Goal: Feedback & Contribution: Contribute content

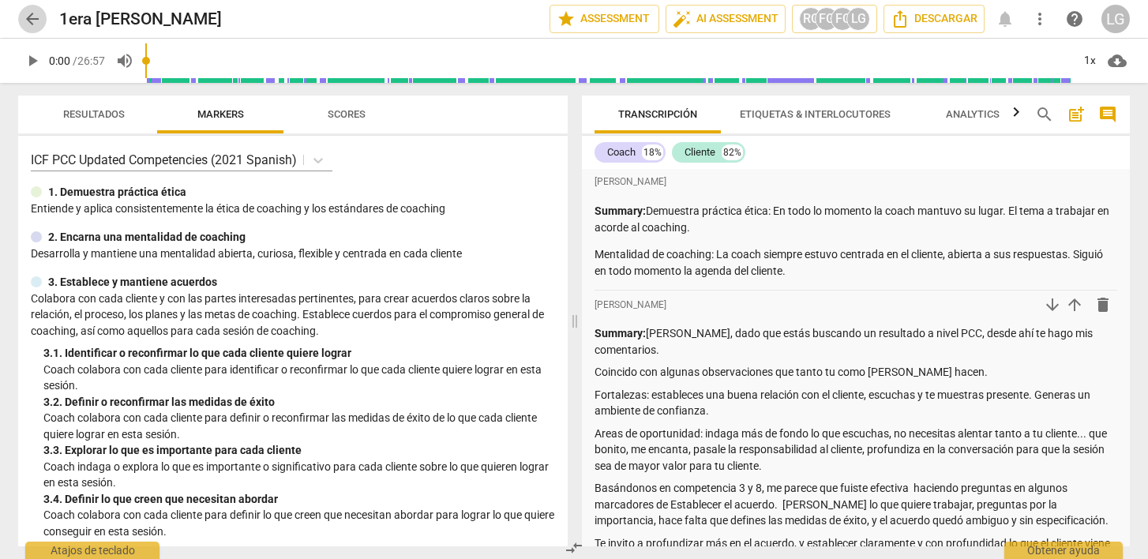
click at [35, 17] on span "arrow_back" at bounding box center [32, 18] width 19 height 19
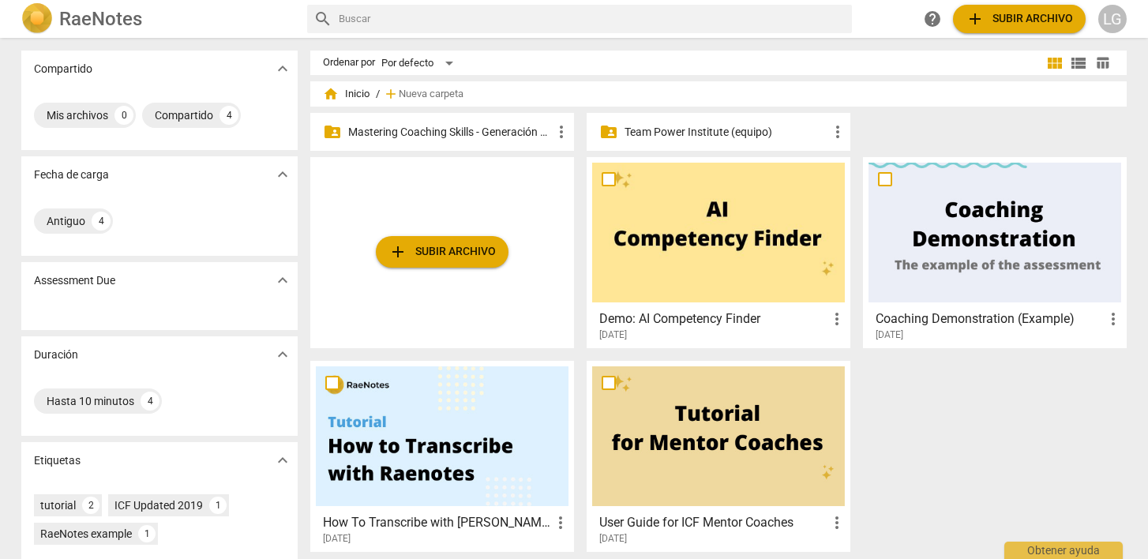
click at [498, 130] on p "Mastering Coaching Skills - Generación 31" at bounding box center [450, 132] width 204 height 17
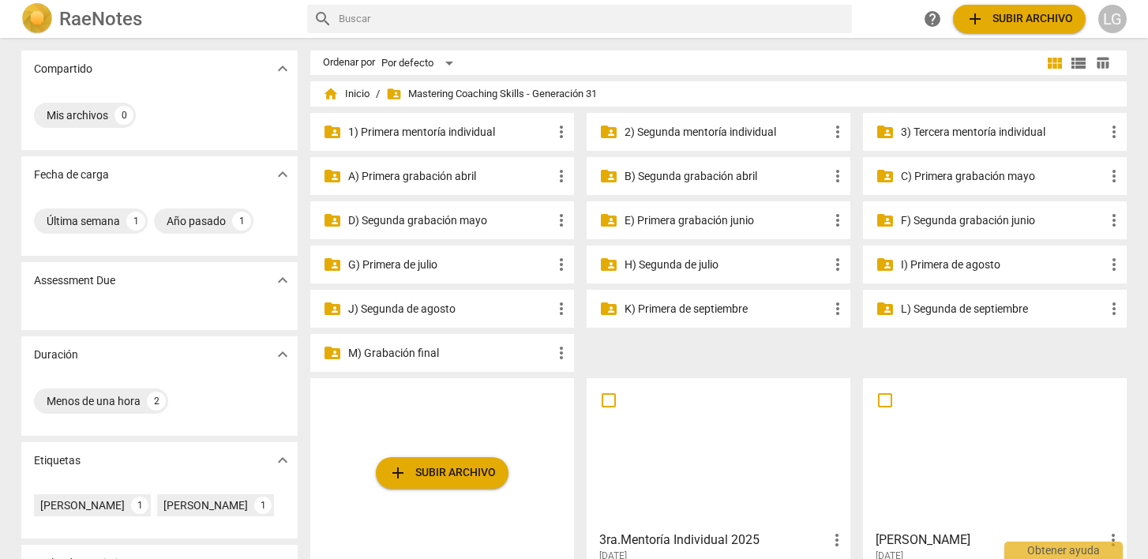
click at [932, 129] on p "3) Tercera mentoría individual" at bounding box center [1003, 132] width 204 height 17
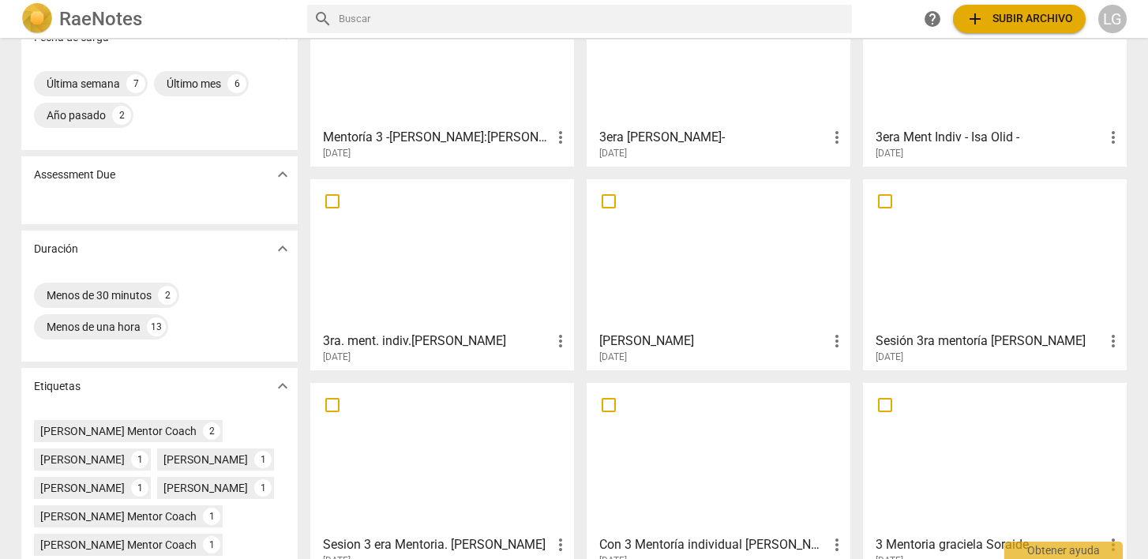
scroll to position [161, 0]
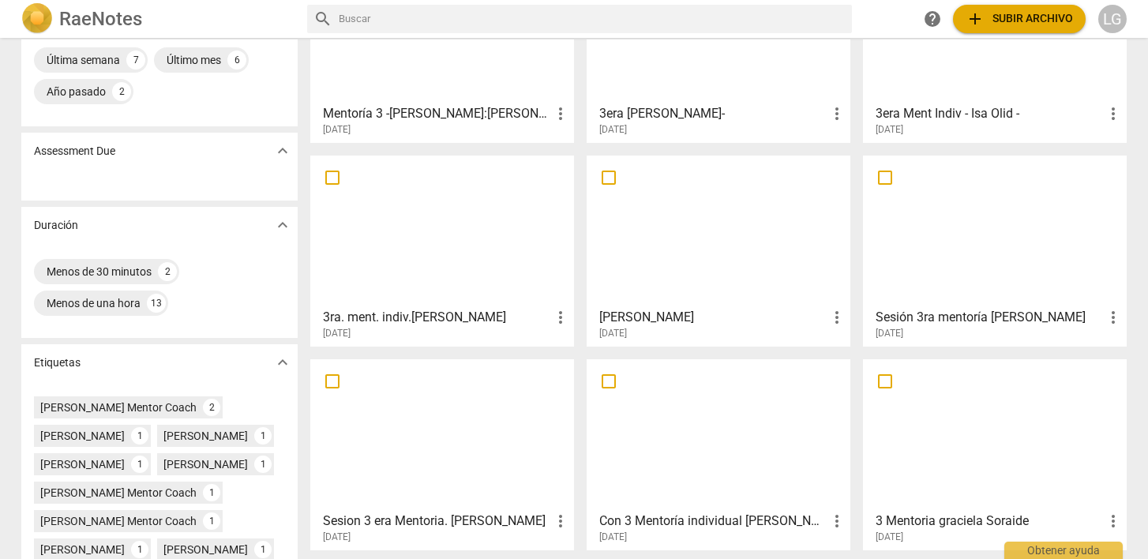
click at [668, 240] on div at bounding box center [718, 231] width 253 height 140
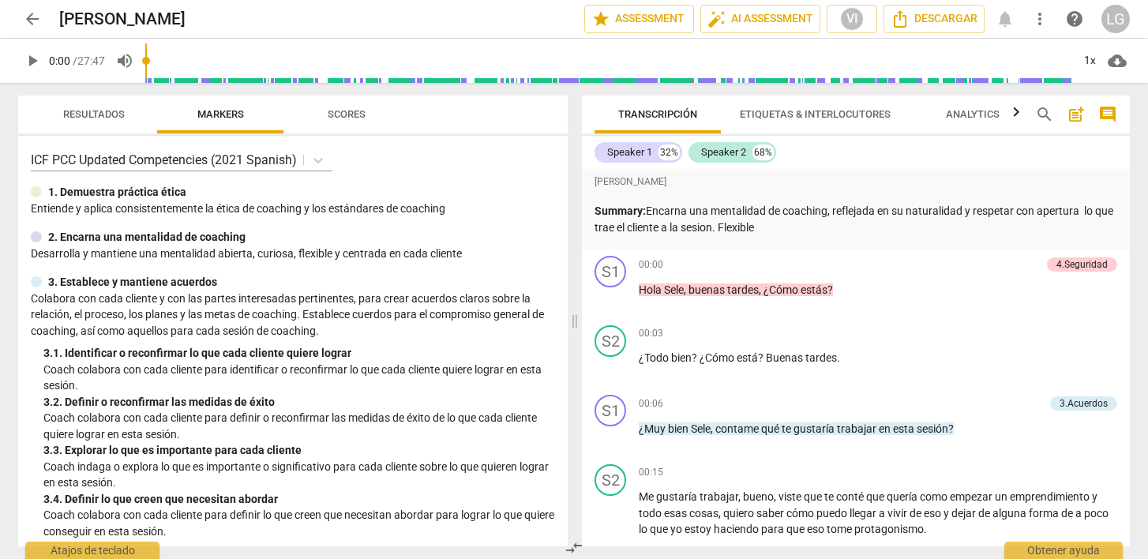
click at [34, 63] on span "play_arrow" at bounding box center [32, 60] width 19 height 19
click at [969, 404] on p "Add competency" at bounding box center [1006, 404] width 75 height 14
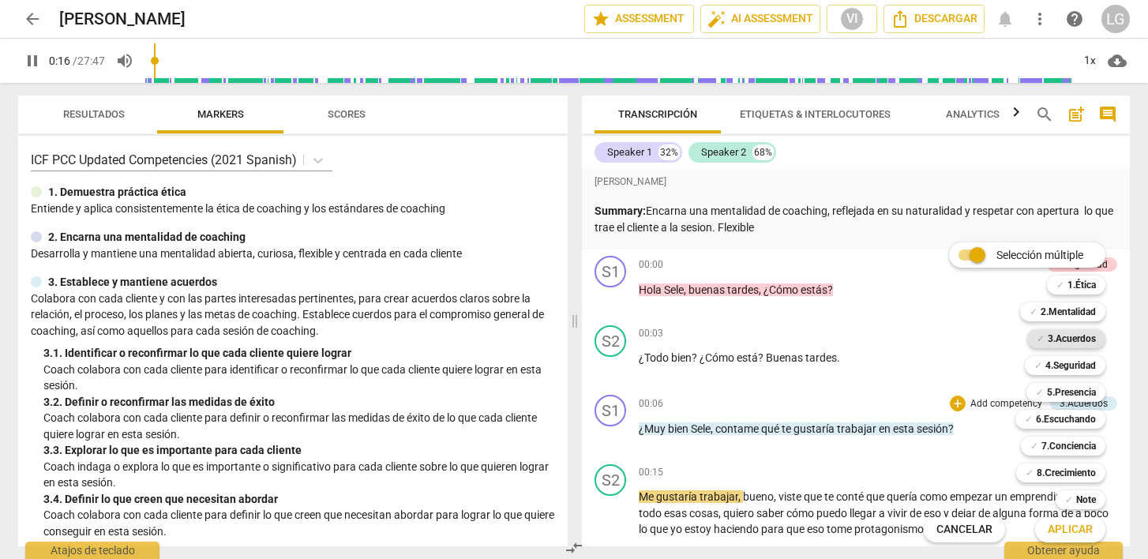
click at [1058, 341] on b "3.Acuerdos" at bounding box center [1072, 338] width 48 height 19
click at [1062, 529] on span "Aplicar" at bounding box center [1070, 530] width 45 height 16
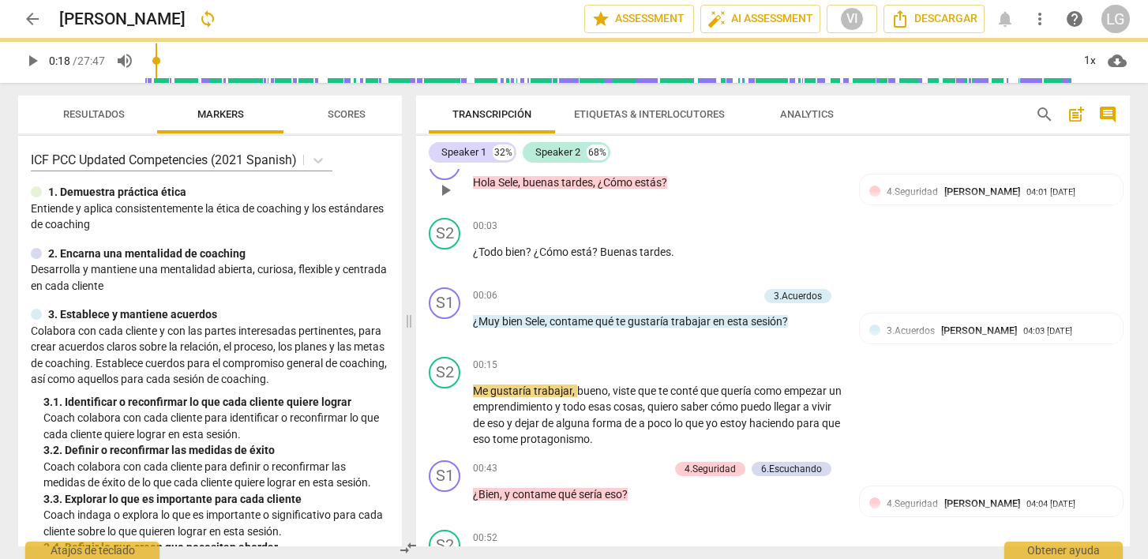
scroll to position [108, 0]
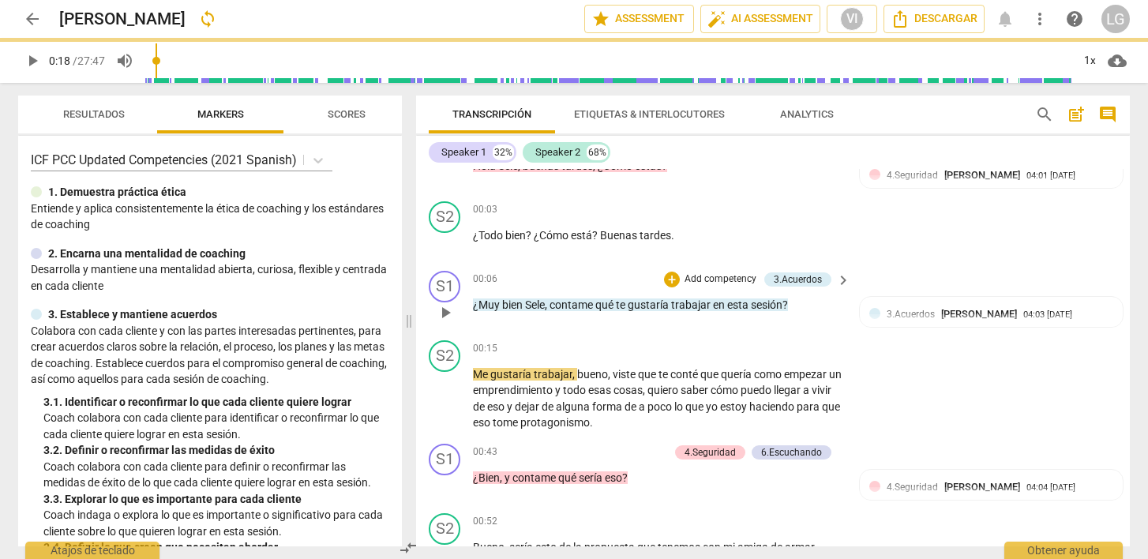
click at [723, 287] on p "Add competency" at bounding box center [720, 280] width 75 height 14
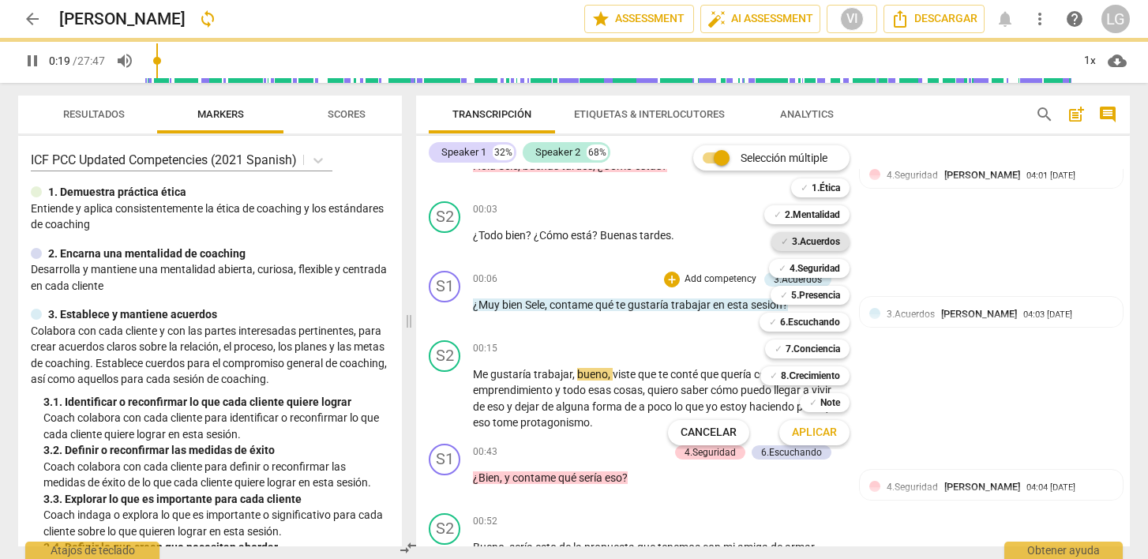
click at [825, 242] on b "3.Acuerdos" at bounding box center [816, 241] width 48 height 19
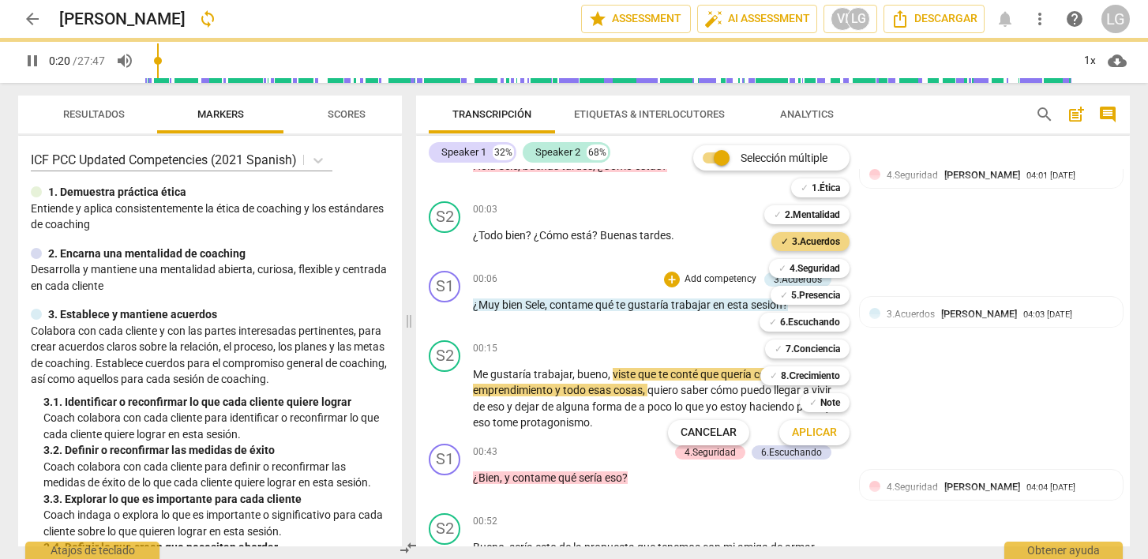
click at [820, 434] on span "Aplicar" at bounding box center [814, 433] width 45 height 16
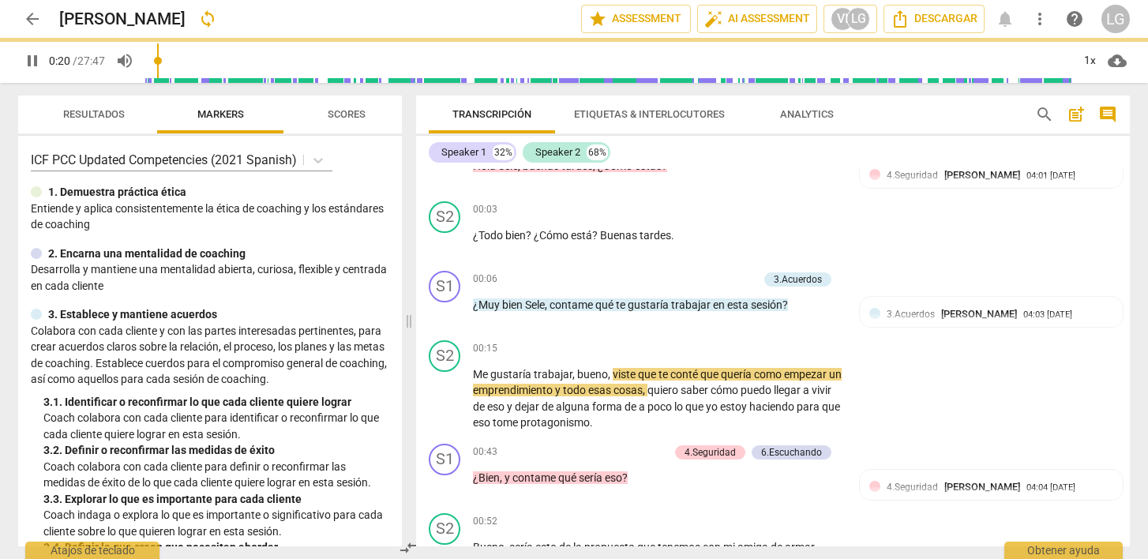
type input "21"
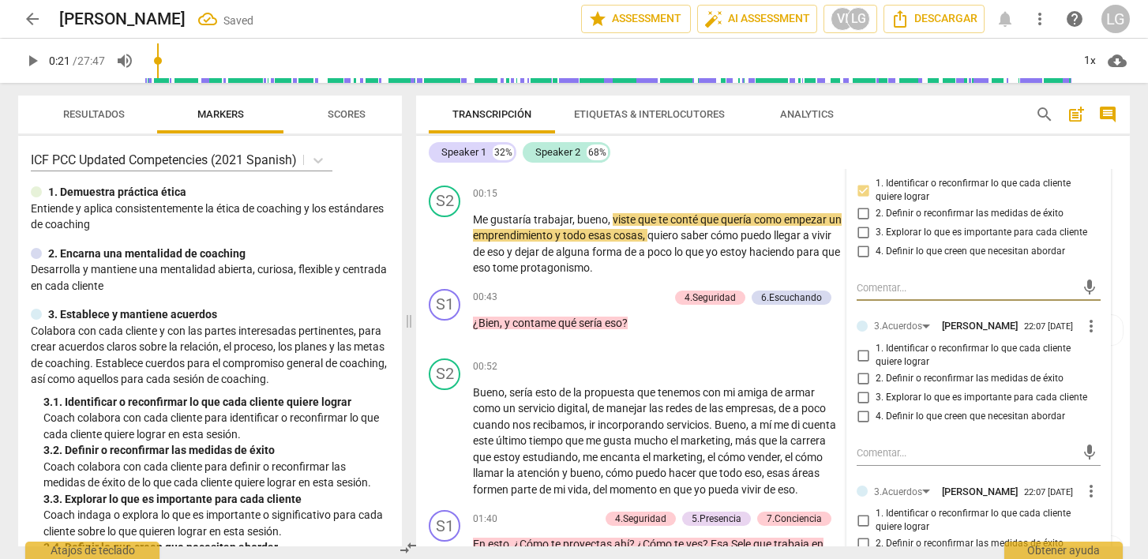
scroll to position [273, 0]
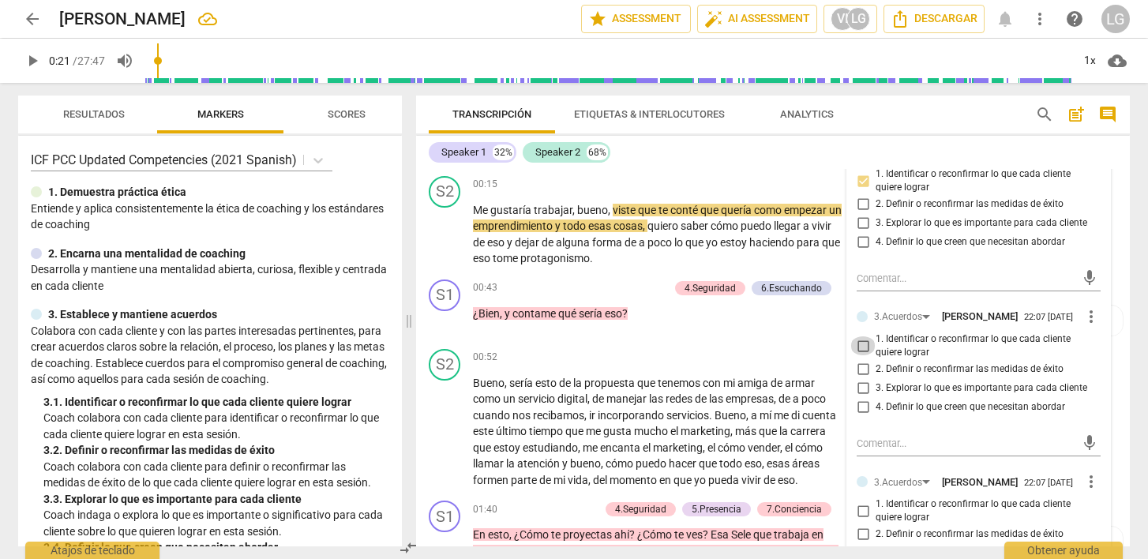
click at [863, 355] on input "1. Identificar o reconfirmar lo que cada cliente quiere lograr" at bounding box center [863, 345] width 25 height 19
checkbox input "true"
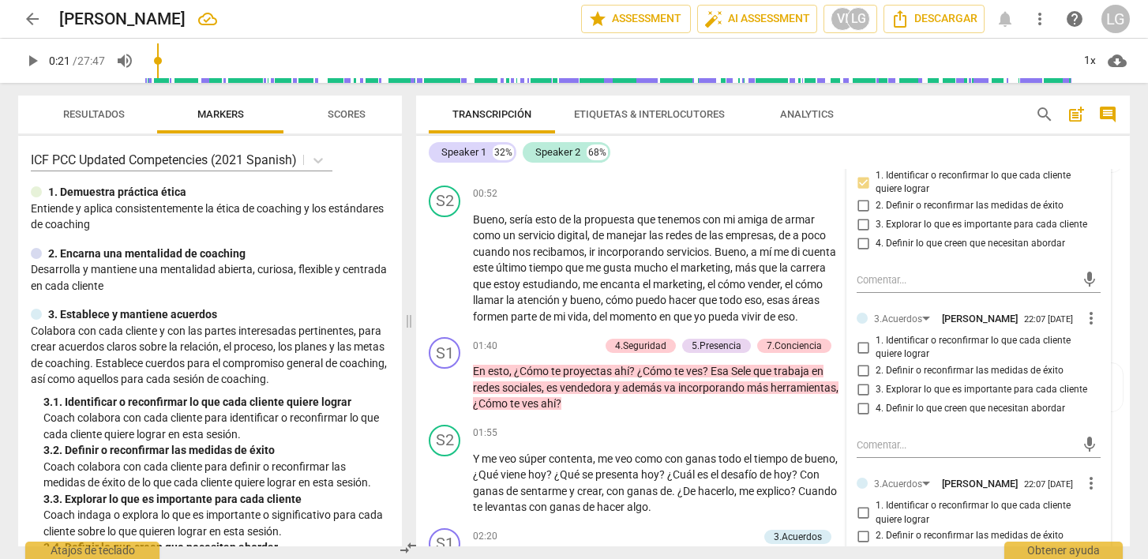
scroll to position [438, 0]
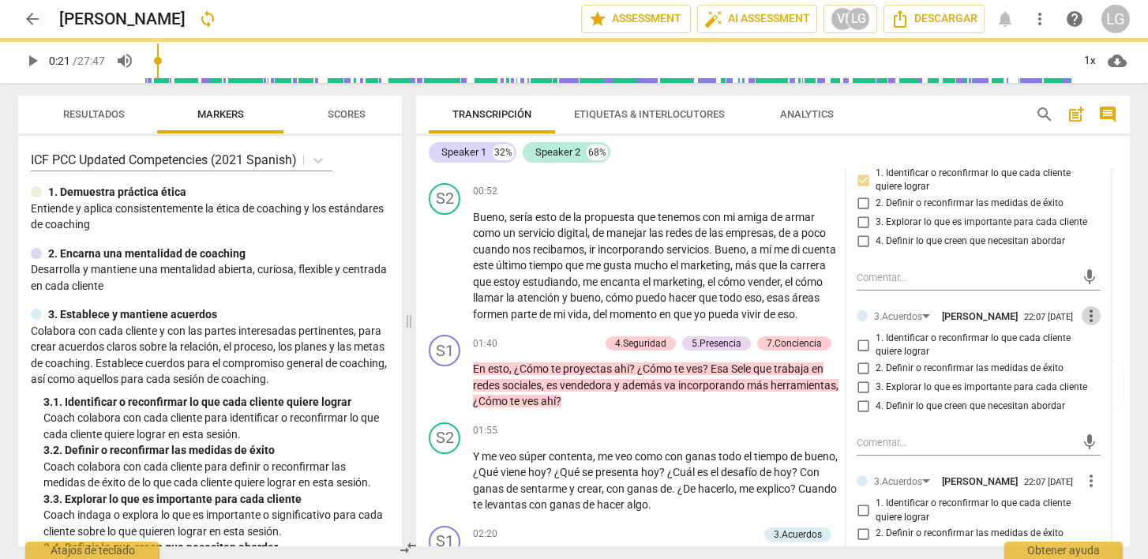
click at [1085, 325] on span "more_vert" at bounding box center [1091, 315] width 19 height 19
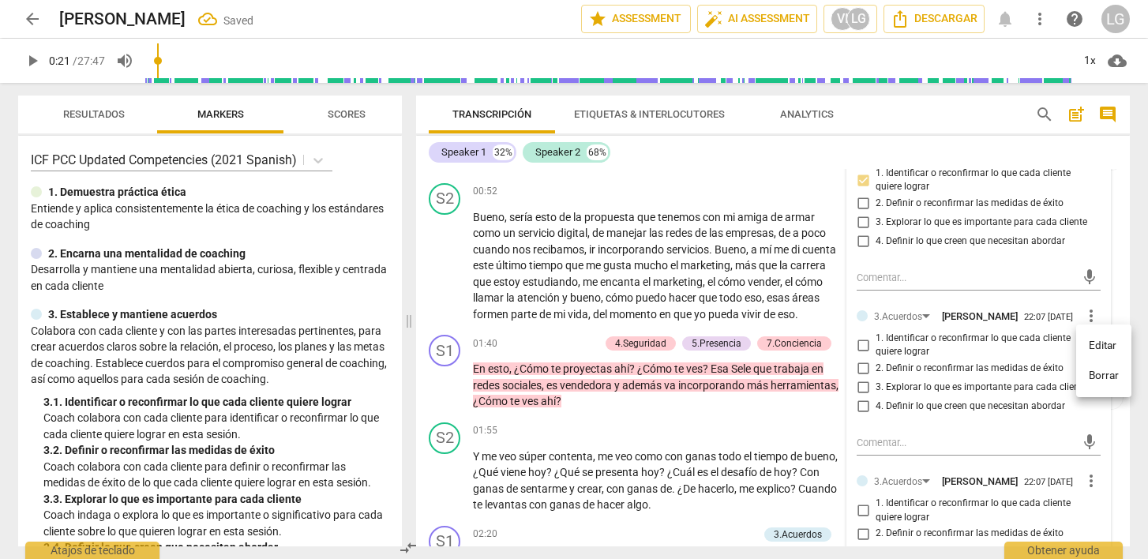
click at [1093, 381] on li "Borrar" at bounding box center [1104, 376] width 55 height 30
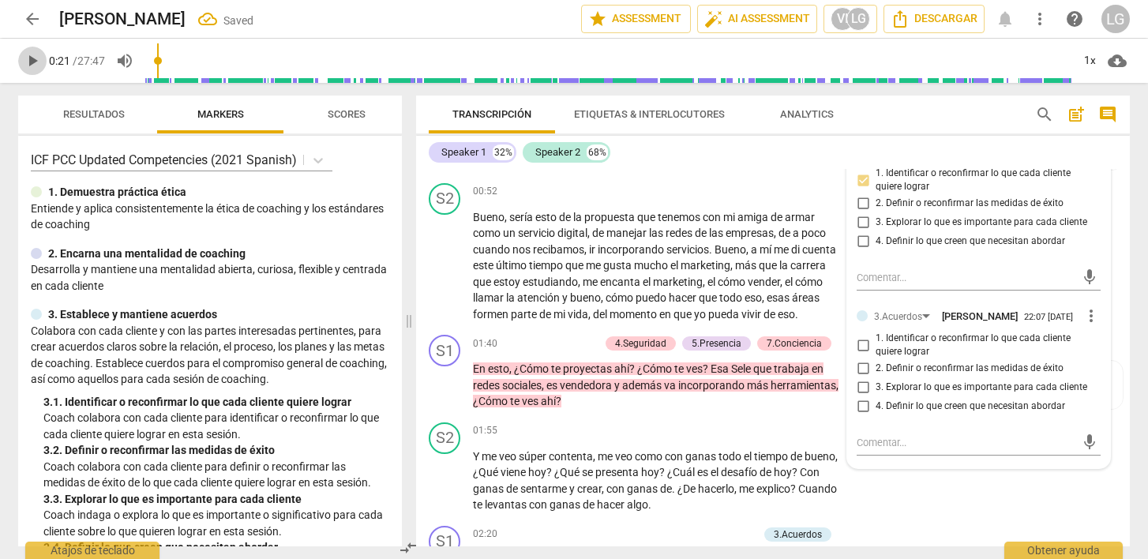
click at [33, 63] on span "play_arrow" at bounding box center [32, 60] width 19 height 19
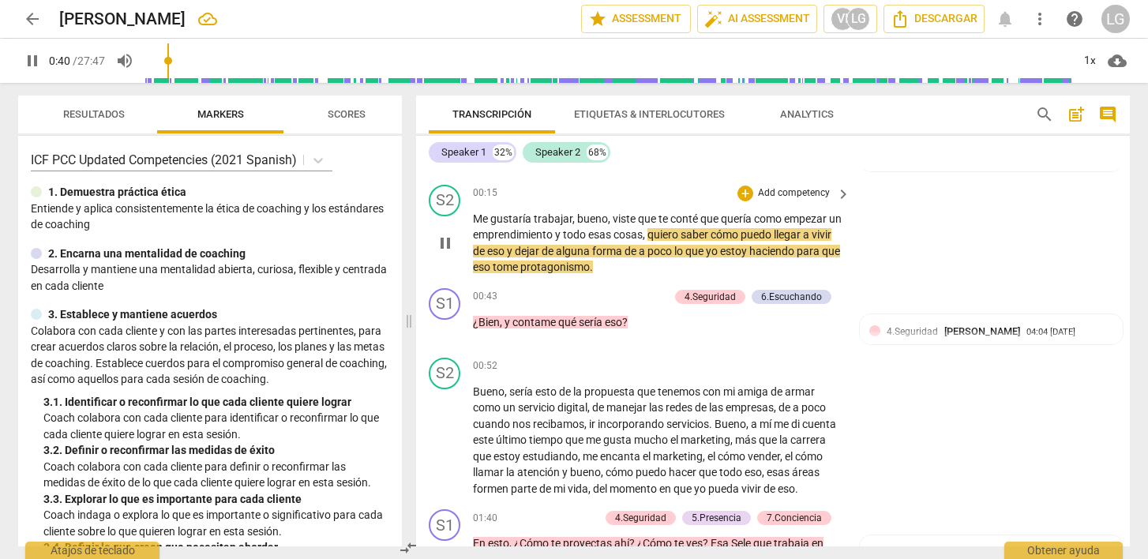
scroll to position [283, 0]
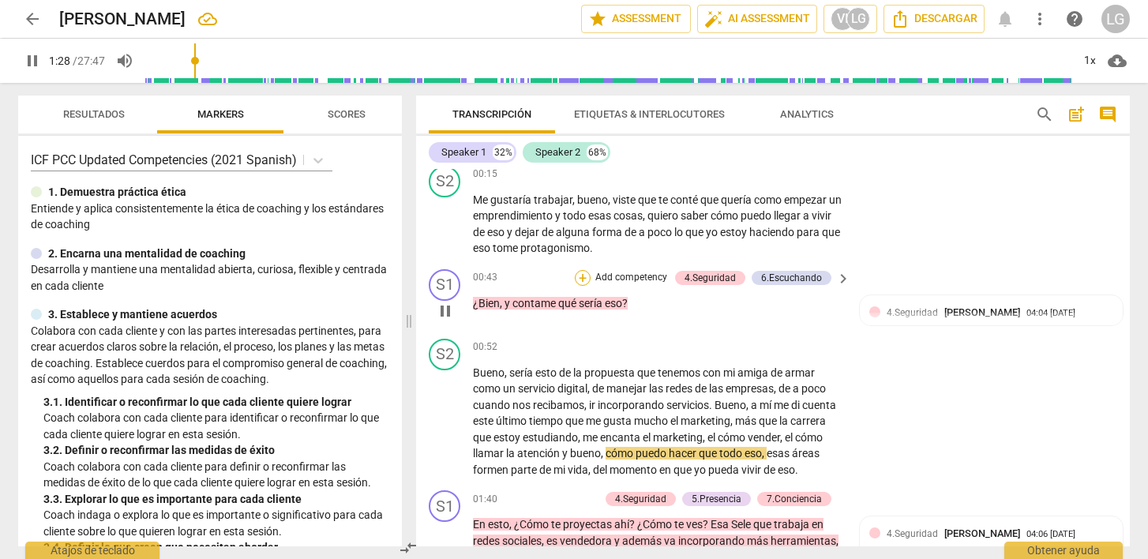
click at [588, 286] on div "+" at bounding box center [583, 278] width 16 height 16
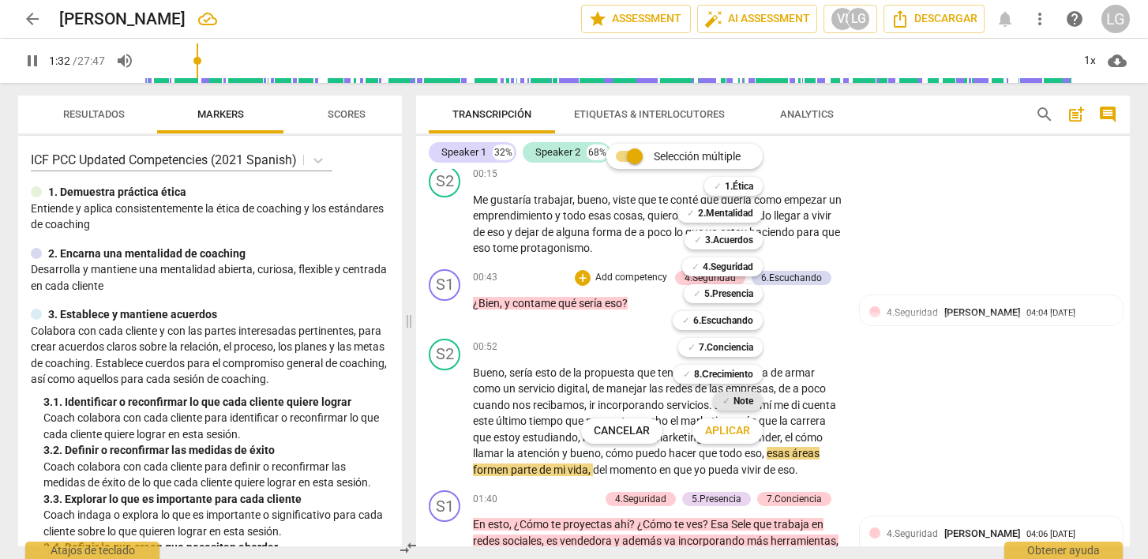
click at [739, 396] on b "Note" at bounding box center [744, 401] width 20 height 19
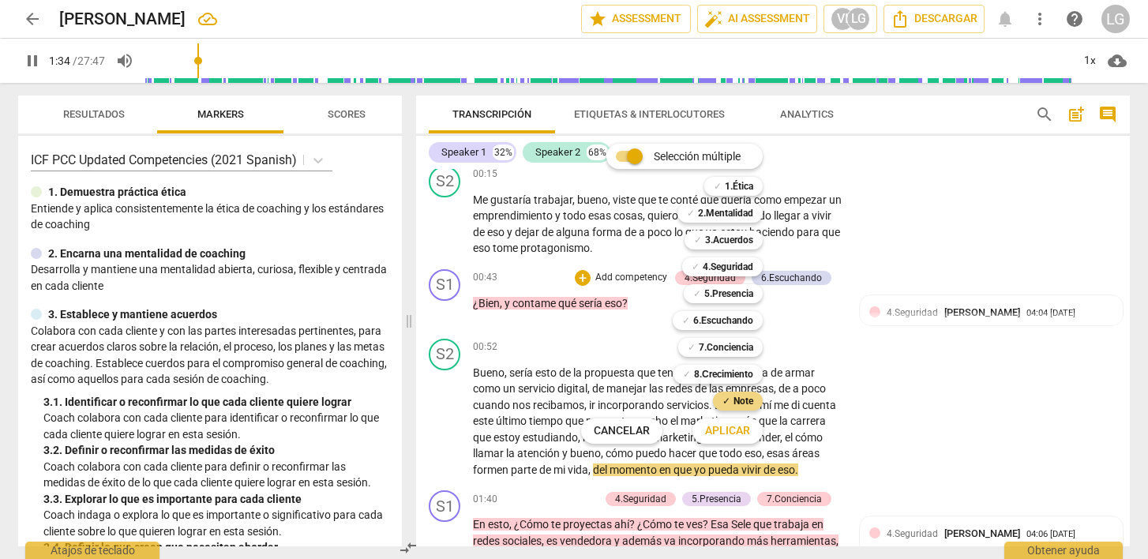
click at [731, 434] on span "Aplicar" at bounding box center [727, 431] width 45 height 16
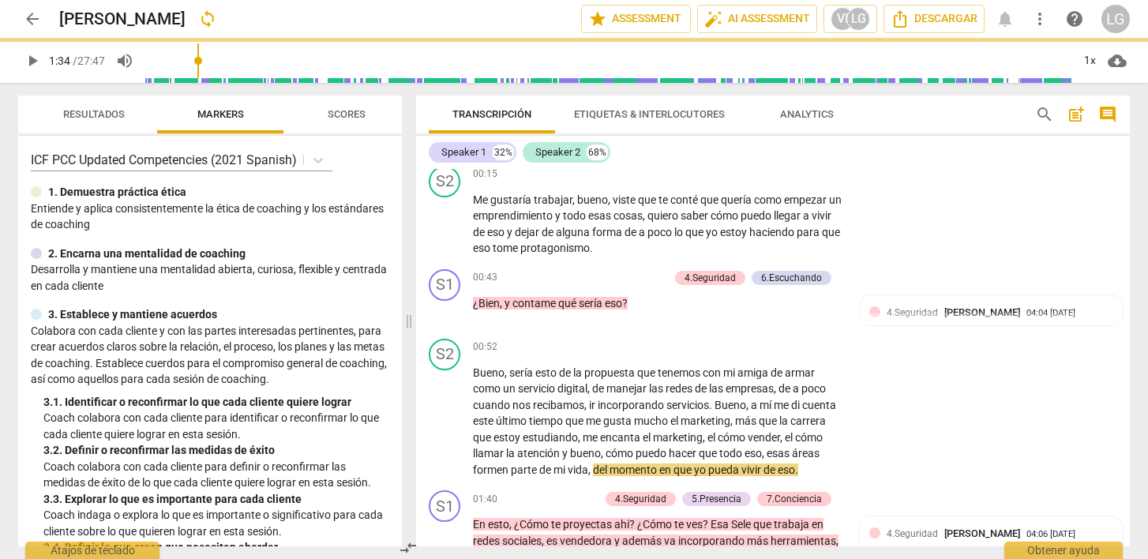
type input "95"
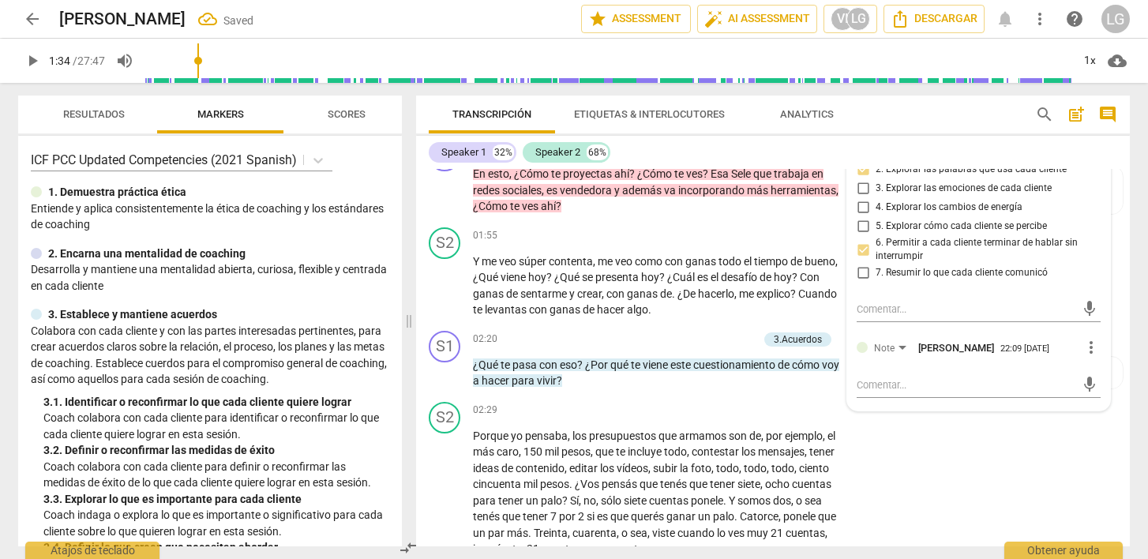
scroll to position [635, 0]
click at [863, 391] on textarea at bounding box center [966, 383] width 219 height 15
type textarea "B"
type textarea "Bi"
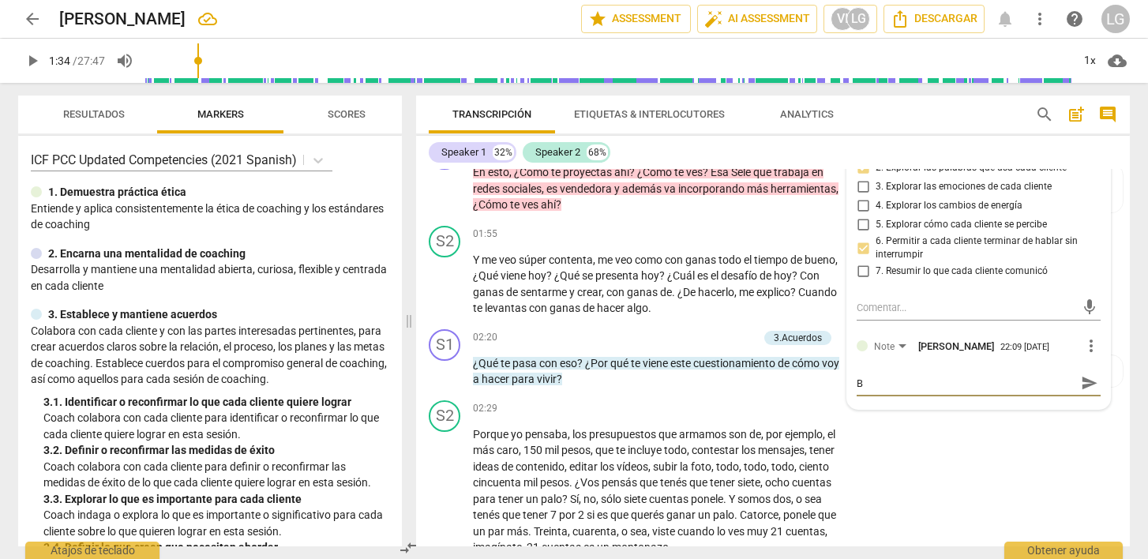
type textarea "Bi"
type textarea "Bie"
type textarea "Bien"
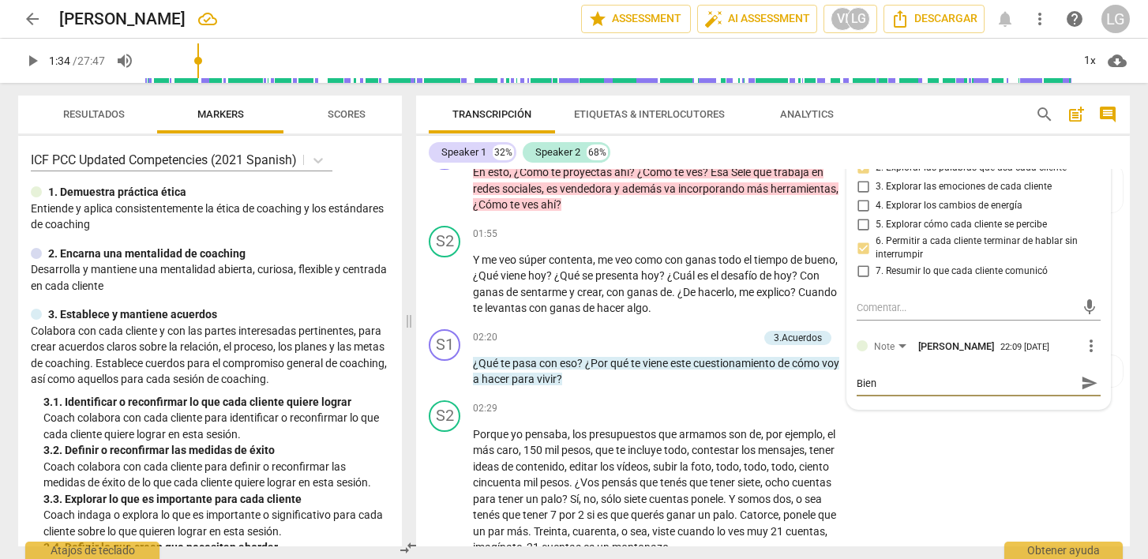
type textarea "Bien q"
type textarea "Bien qu"
type textarea "Bien que"
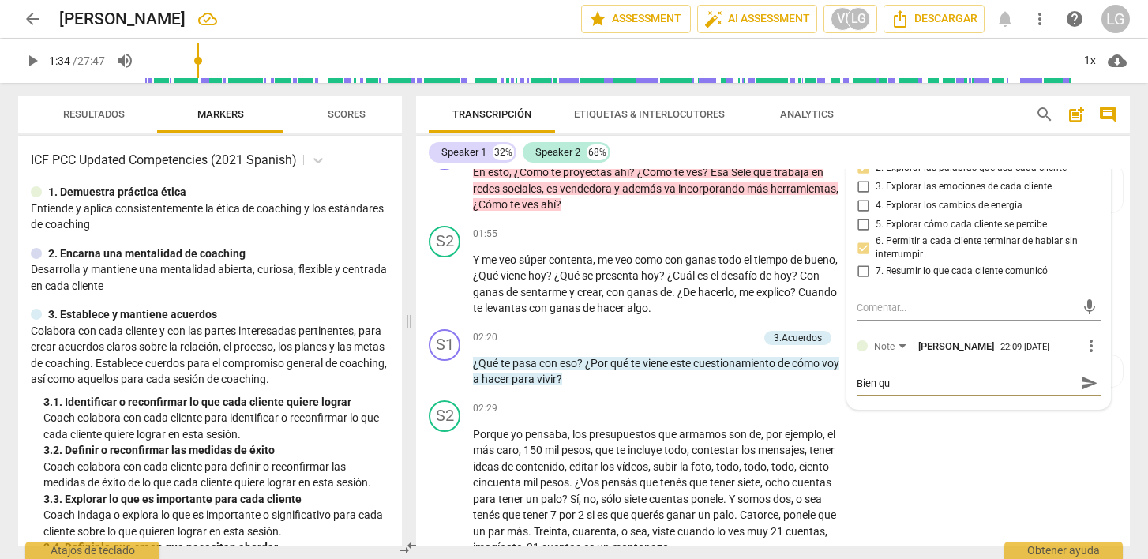
type textarea "Bien que"
type textarea "Bien que i"
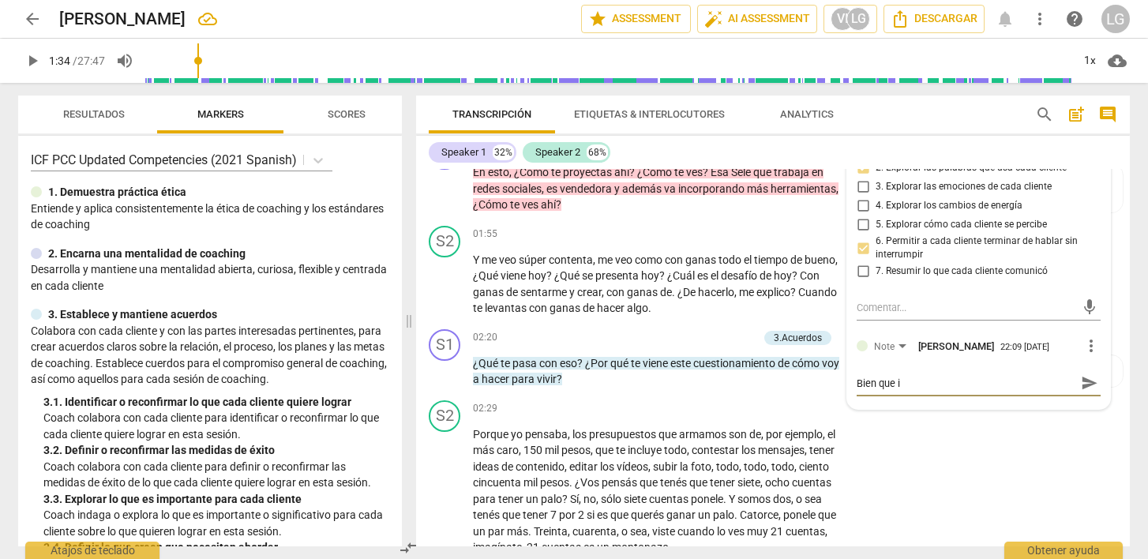
type textarea "Bien que in"
type textarea "Bien que ind"
type textarea "Bien que inda"
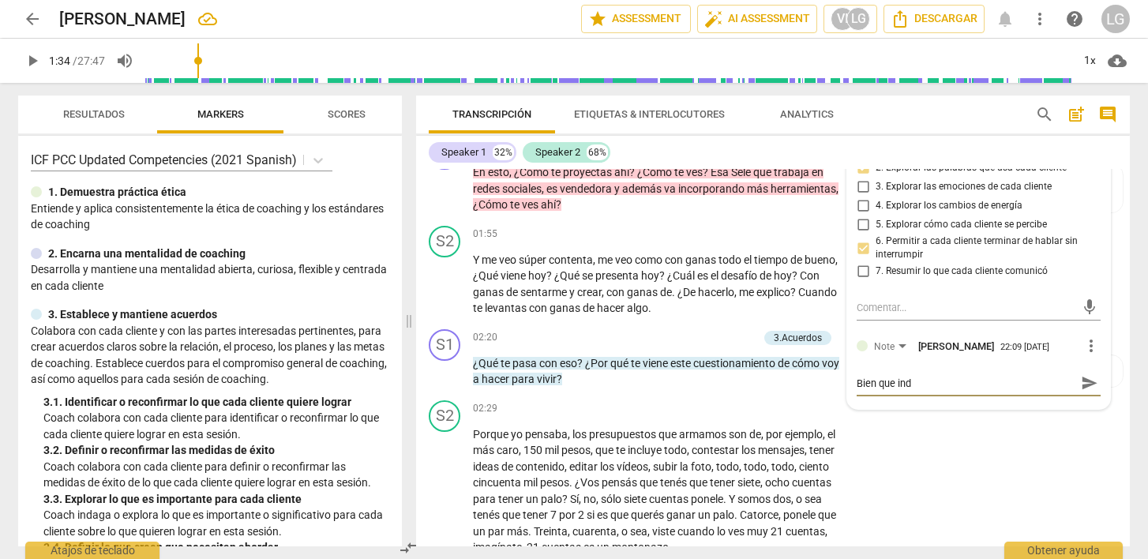
type textarea "Bien que inda"
type textarea "Bien que indag"
type textarea "Bien que indaga"
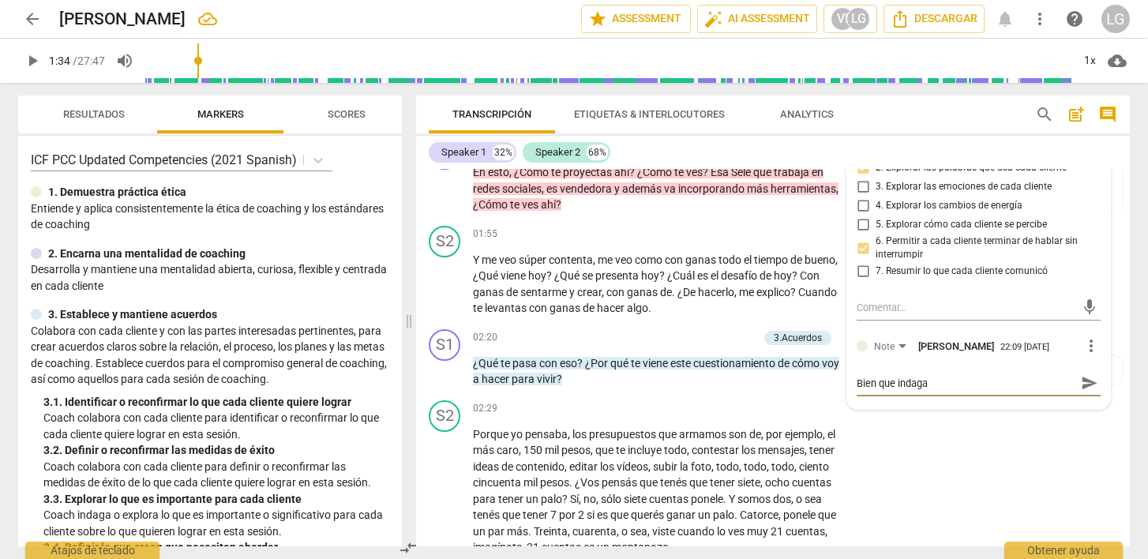
type textarea "Bien que indagas"
type textarea "Bien que indagas a"
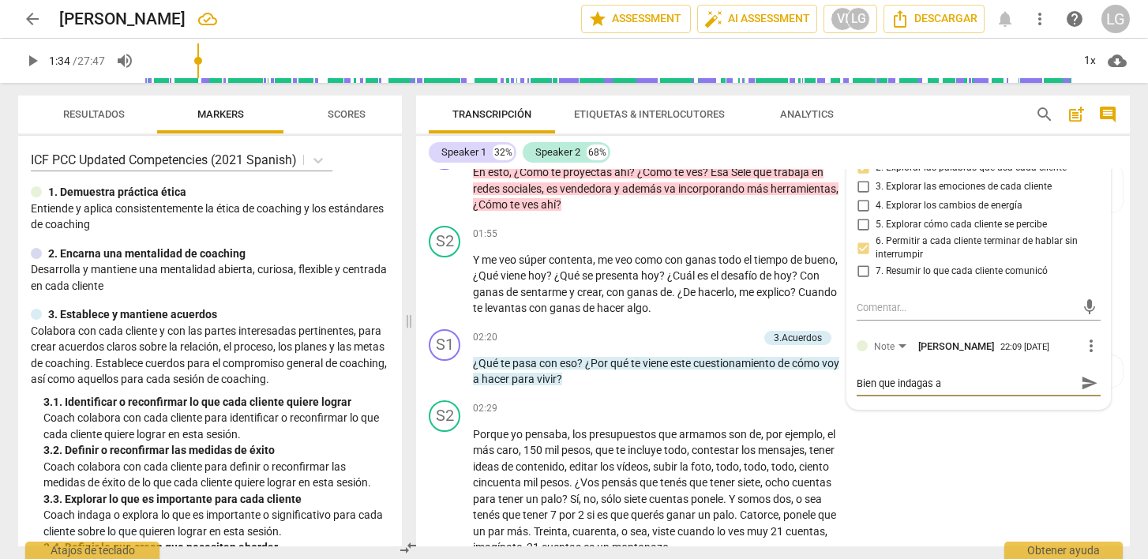
type textarea "Bien que indagas a"
type textarea "Bien que indagas a q"
type textarea "Bien que indagas a qu"
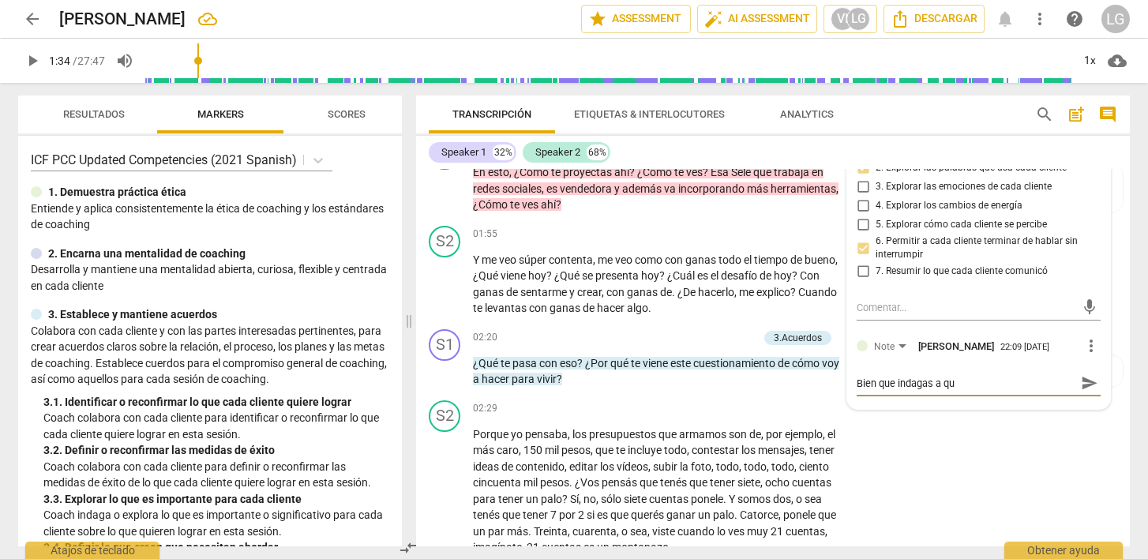
type textarea "Bien que indagas a que"
type textarea "Bien que indagas a que s"
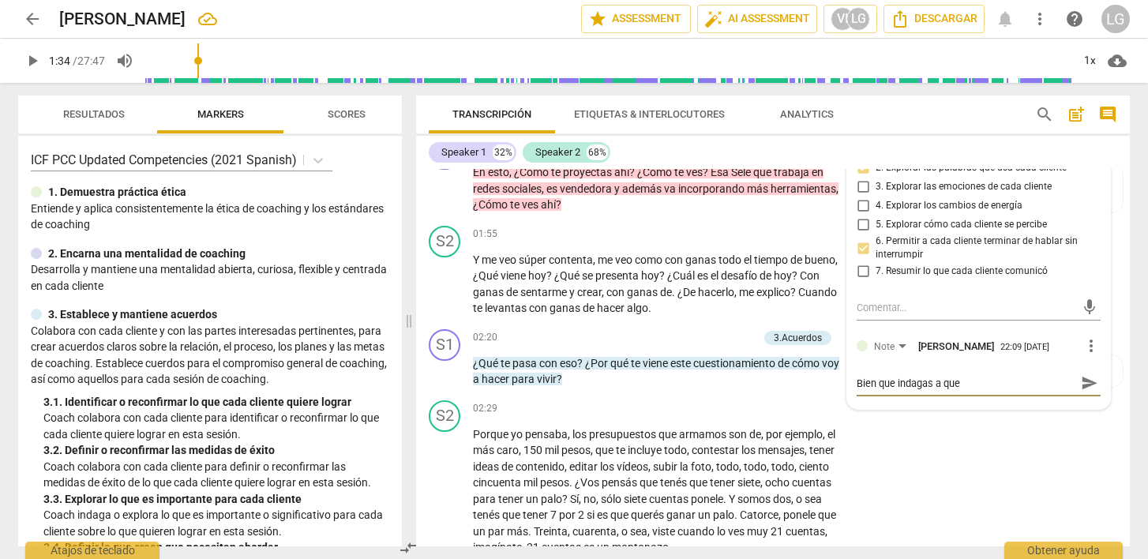
type textarea "Bien que indagas a que s"
type textarea "Bien que indagas a que se"
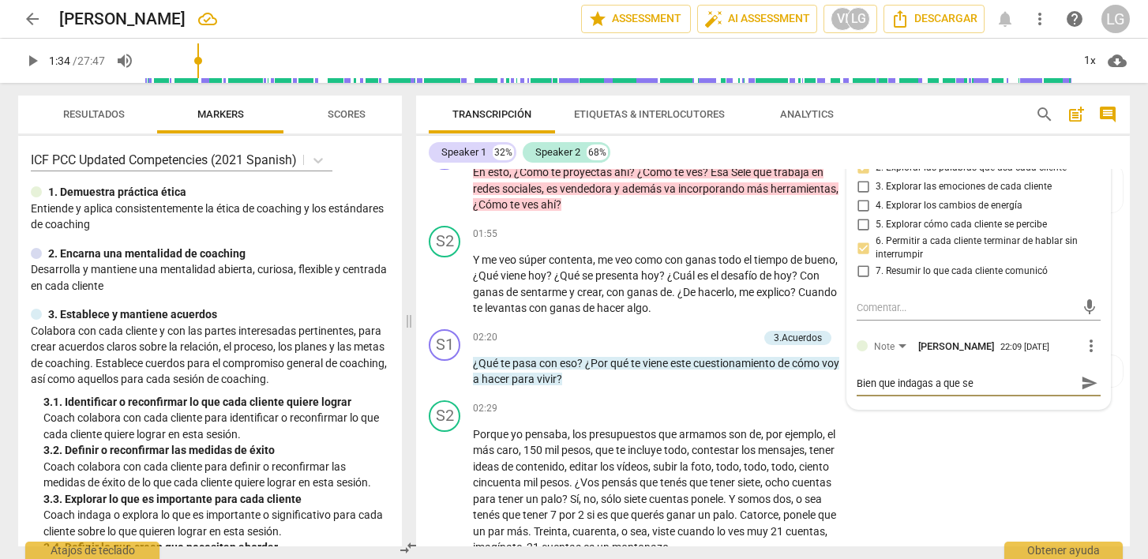
type textarea "Bien que indagas a que se r"
type textarea "Bien que indagas a que se re"
type textarea "Bien que indagas a que se ref"
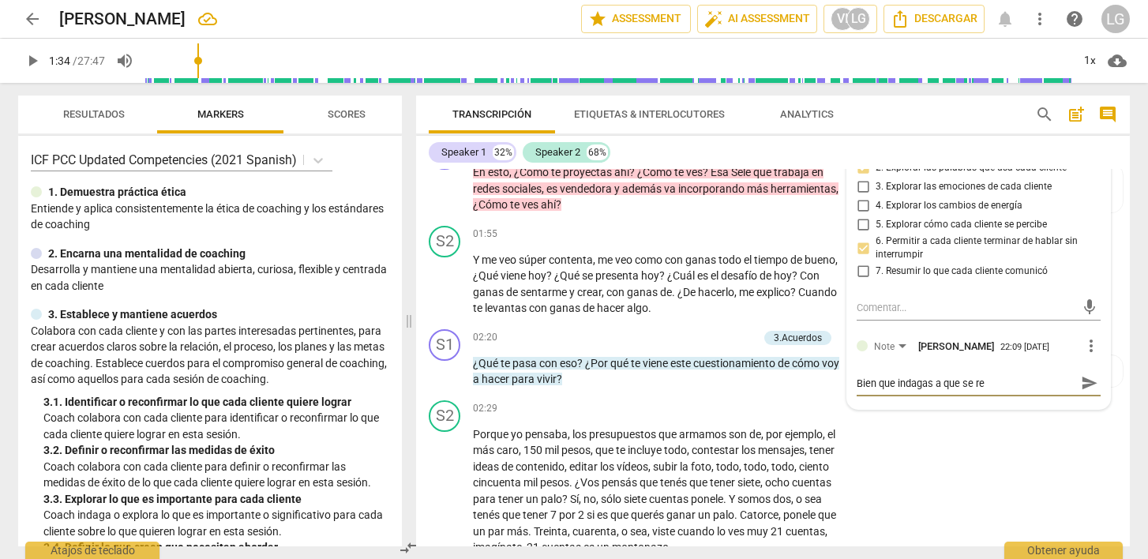
type textarea "Bien que indagas a que se ref"
type textarea "Bien que indagas a que se refi"
type textarea "Bien que indagas a que se refie"
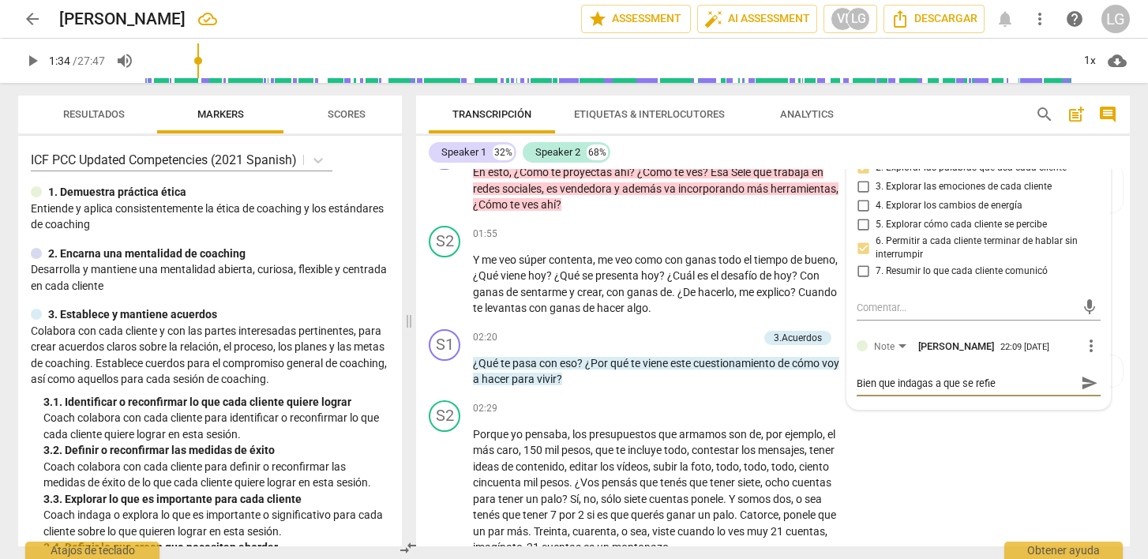
type textarea "Bien que indagas a que se refier"
type textarea "Bien que indagas a que se refiere"
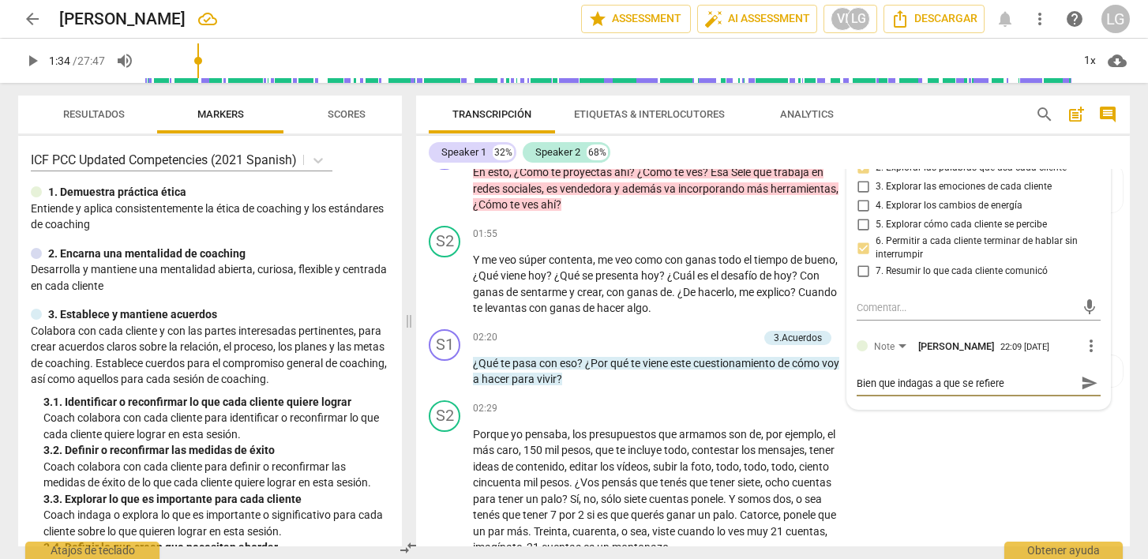
type textarea "Bien que indagas a que se refiere"
type textarea "Bien que indagas a que se refiere c"
type textarea "Bien que indagas a que se refiere co"
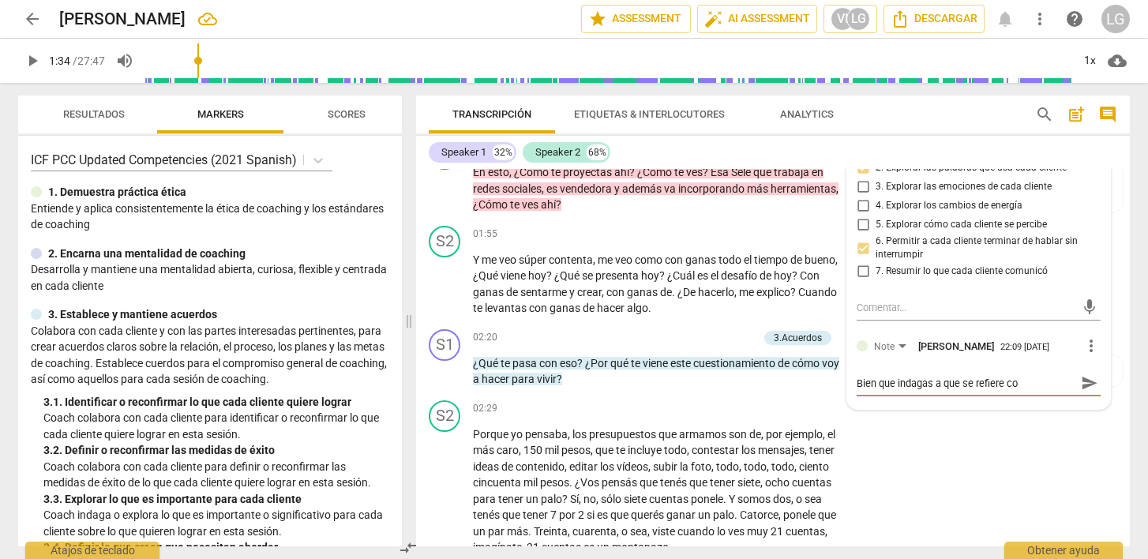
type textarea "Bien que indagas a que se refiere con"
type textarea "Bien que indagas a que se refiere con ""
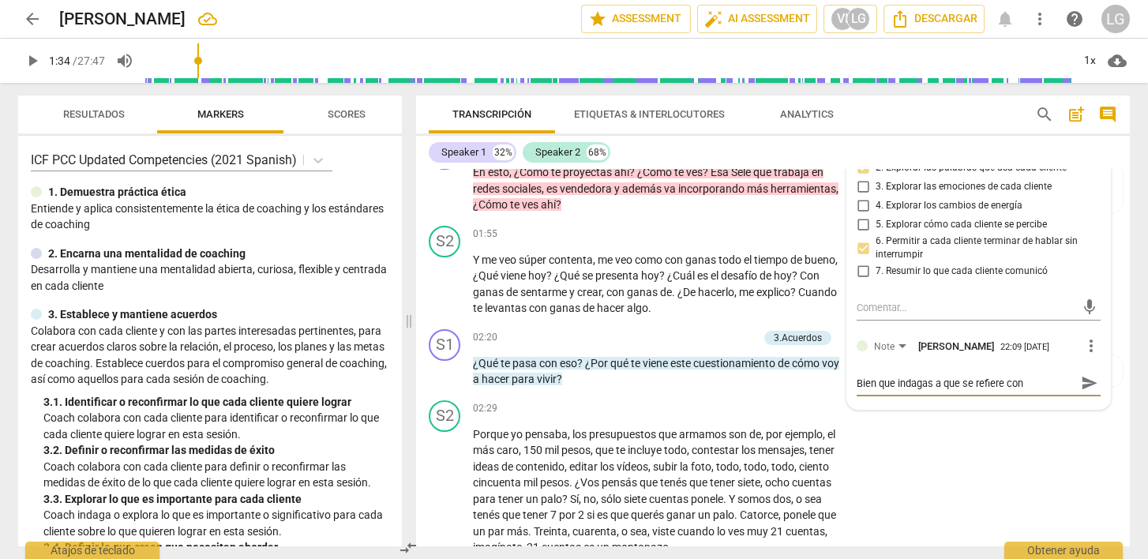
type textarea "Bien que indagas a que se refiere con ""
type textarea "Bien que indagas a que se refiere con "e"
type textarea "Bien que indagas a que se refiere con "es"
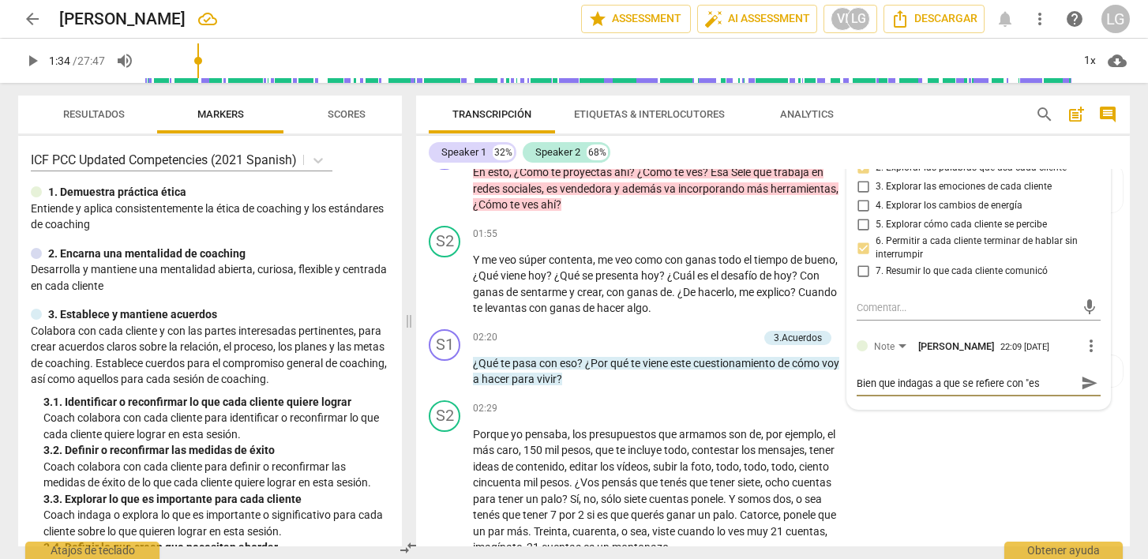
type textarea "Bien que indagas a que se refiere con "eso"
type textarea "Bien que indagas a que se refiere con "eso""
click at [1084, 393] on span "send" at bounding box center [1089, 383] width 17 height 17
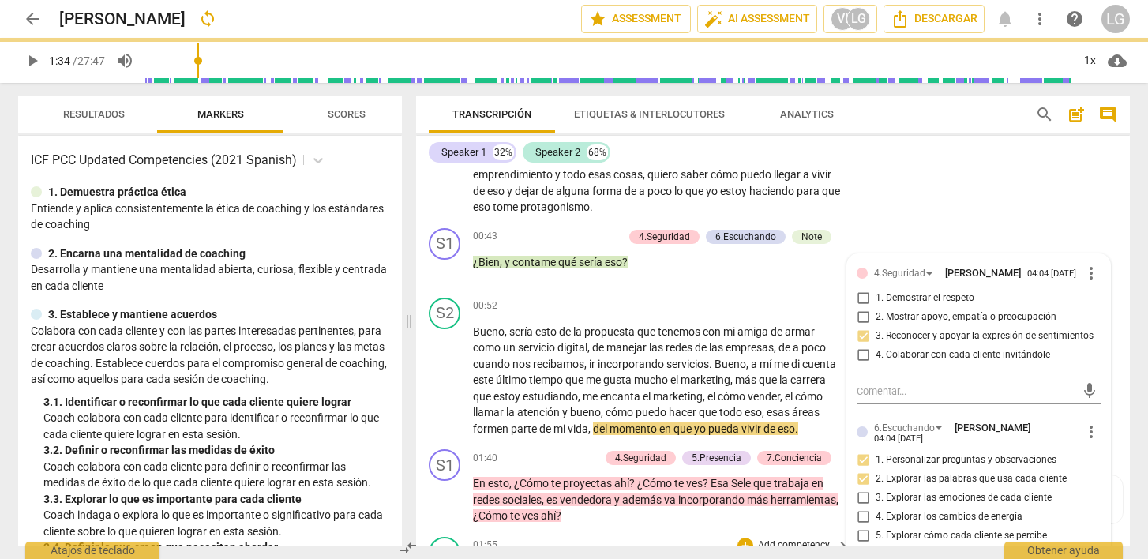
scroll to position [328, 0]
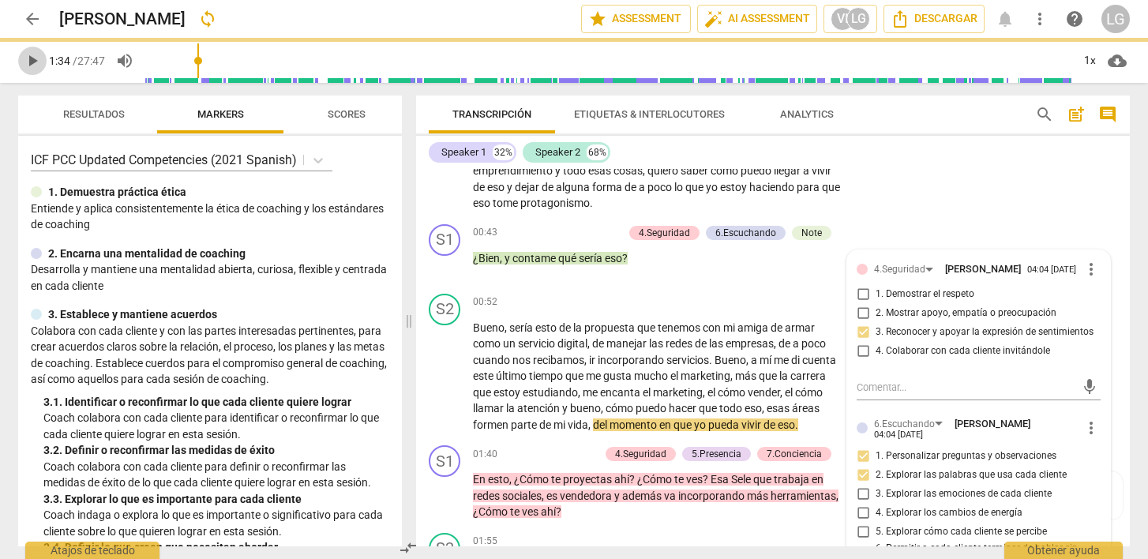
click at [32, 62] on span "play_arrow" at bounding box center [32, 60] width 19 height 19
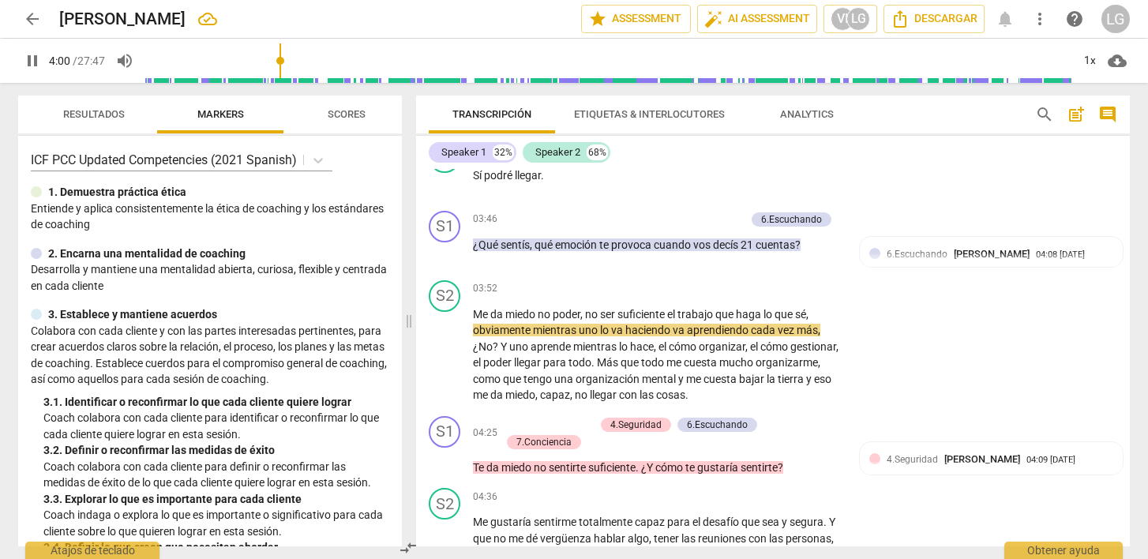
scroll to position [1130, 0]
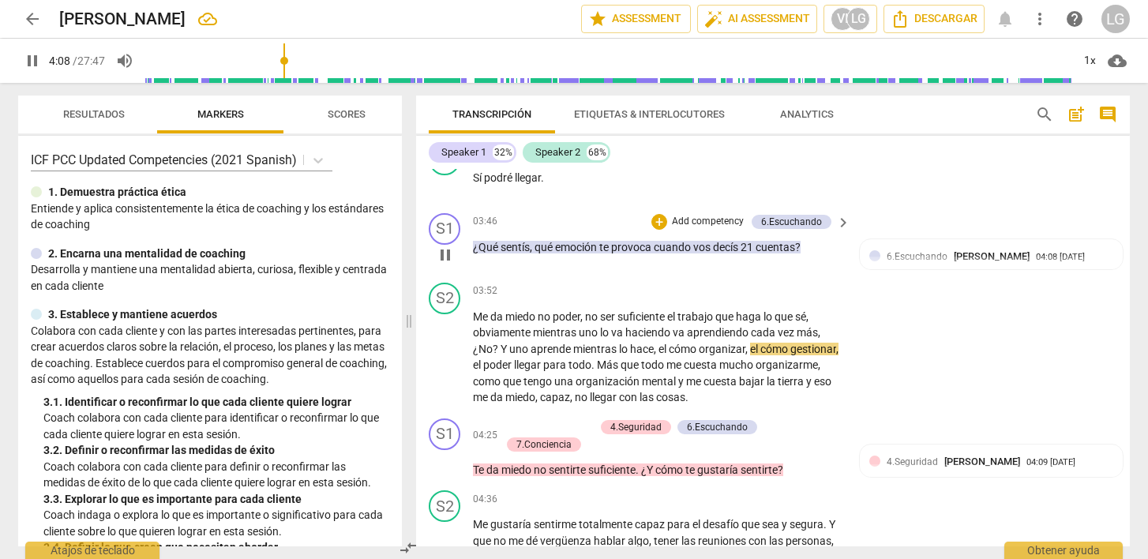
click at [679, 229] on p "Add competency" at bounding box center [708, 222] width 75 height 14
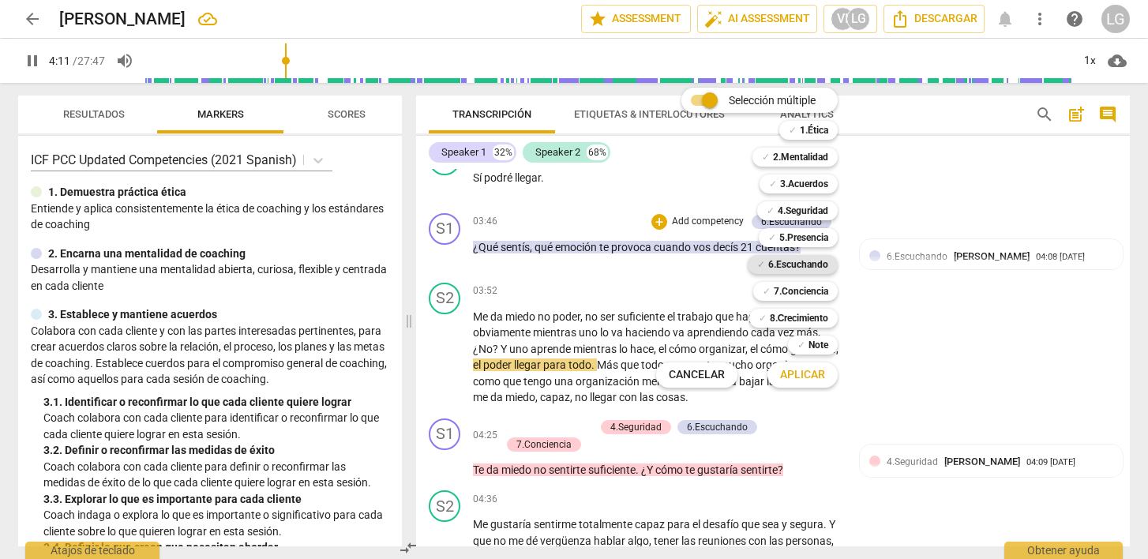
click at [802, 265] on b "6.Escuchando" at bounding box center [799, 264] width 60 height 19
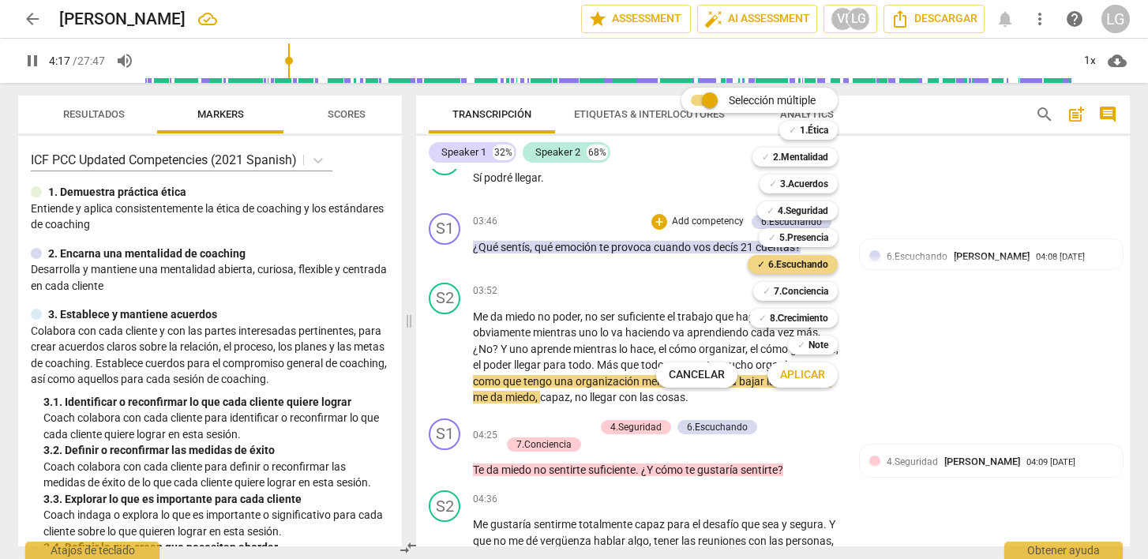
click at [806, 374] on span "Aplicar" at bounding box center [802, 375] width 45 height 16
type input "258"
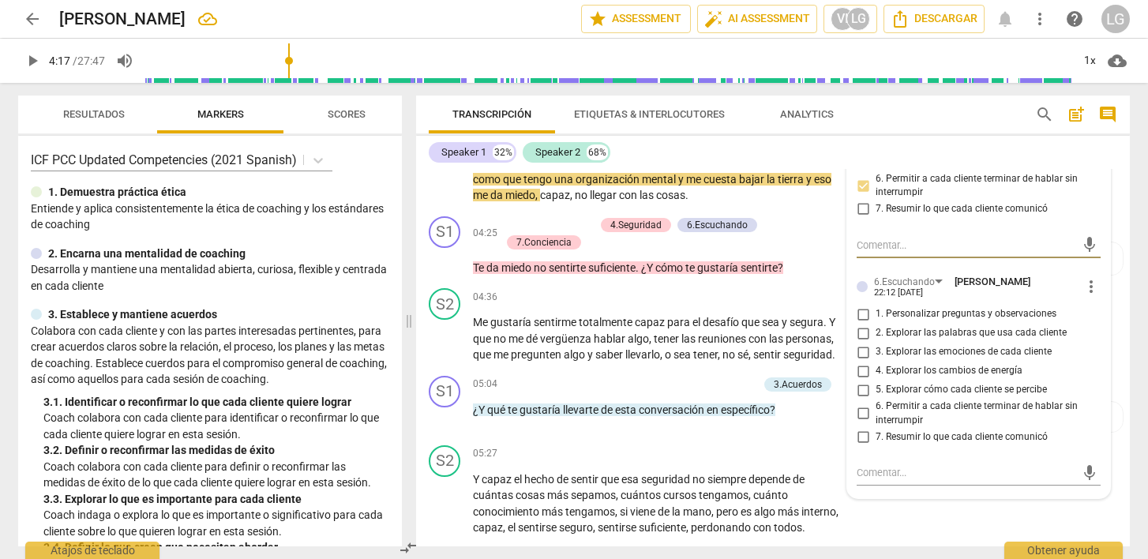
scroll to position [1340, 0]
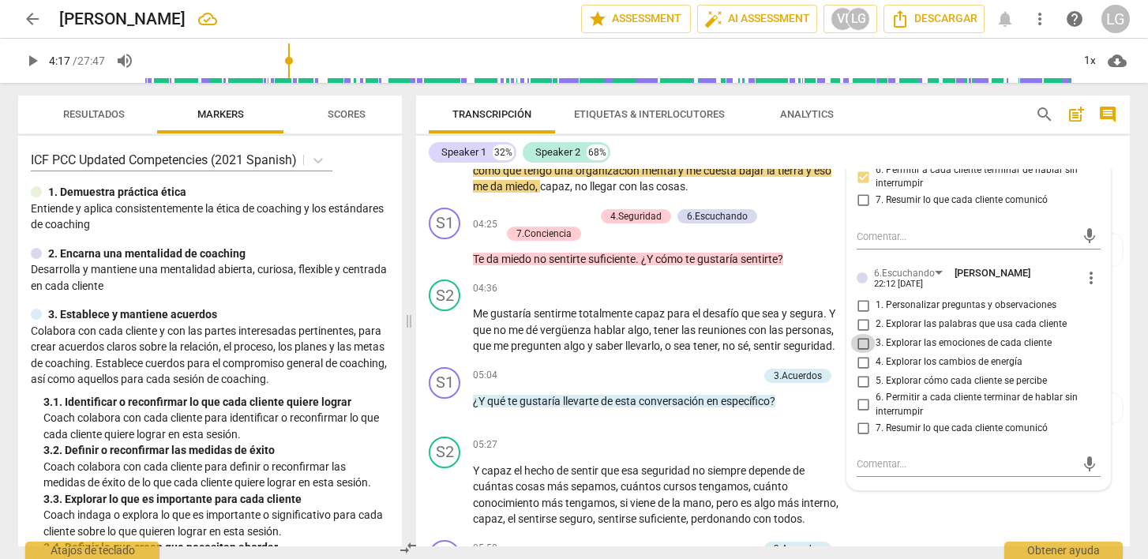
click at [861, 353] on input "3. Explorar las emociones de cada cliente" at bounding box center [863, 343] width 25 height 19
checkbox input "true"
click at [969, 472] on textarea at bounding box center [966, 464] width 219 height 15
click at [923, 472] on textarea at bounding box center [966, 464] width 219 height 15
click at [884, 472] on textarea at bounding box center [966, 464] width 219 height 15
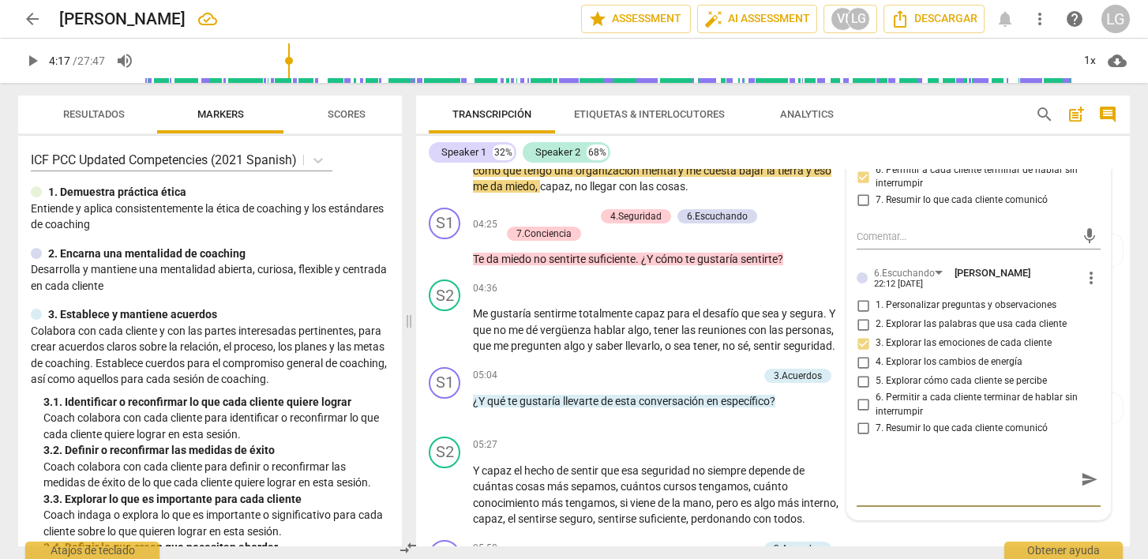
click at [1081, 488] on span "send" at bounding box center [1089, 479] width 17 height 17
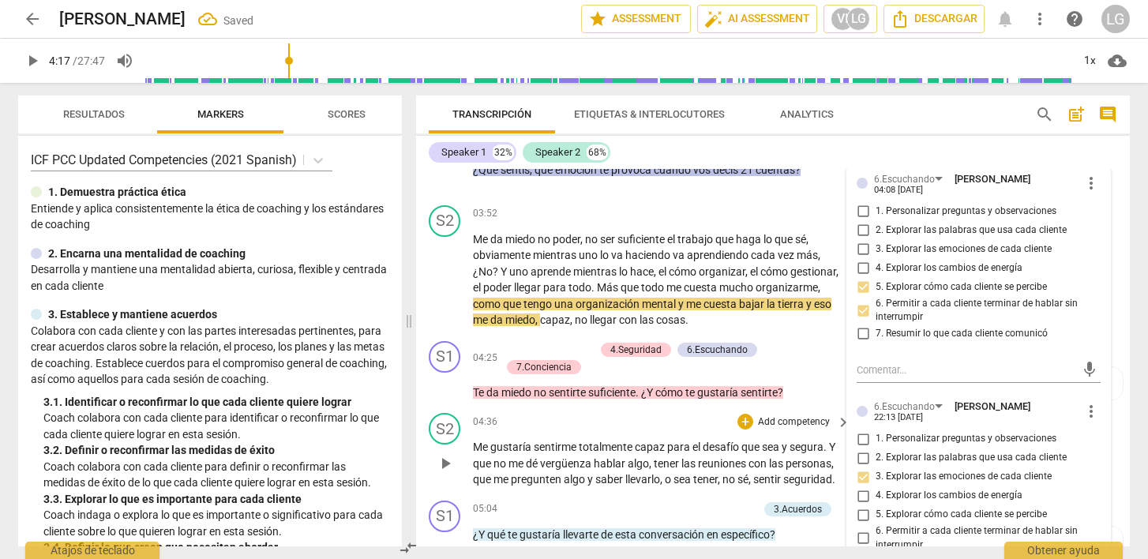
scroll to position [1195, 0]
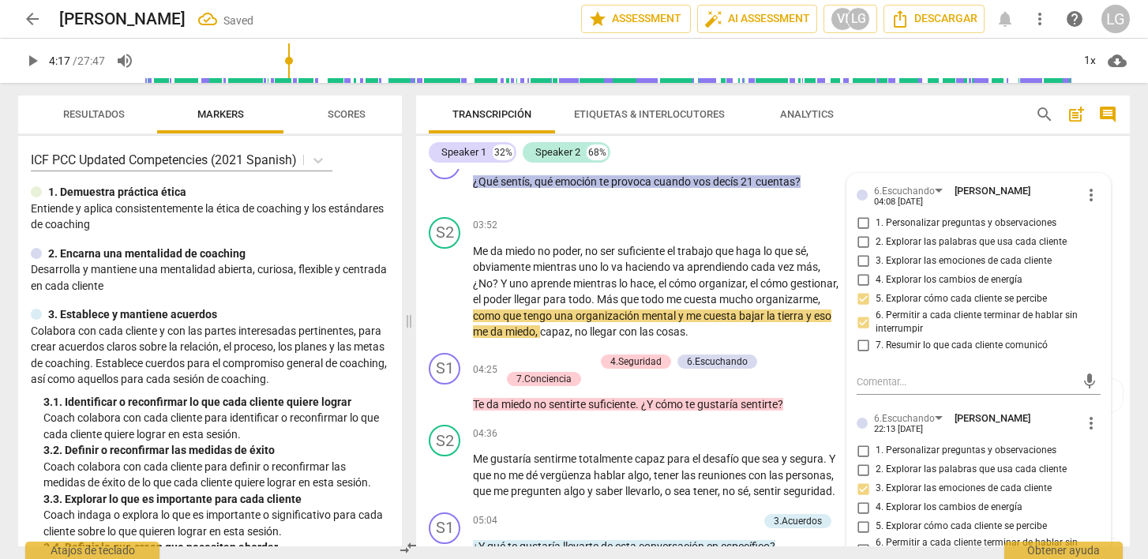
click at [32, 66] on span "play_arrow" at bounding box center [32, 60] width 19 height 19
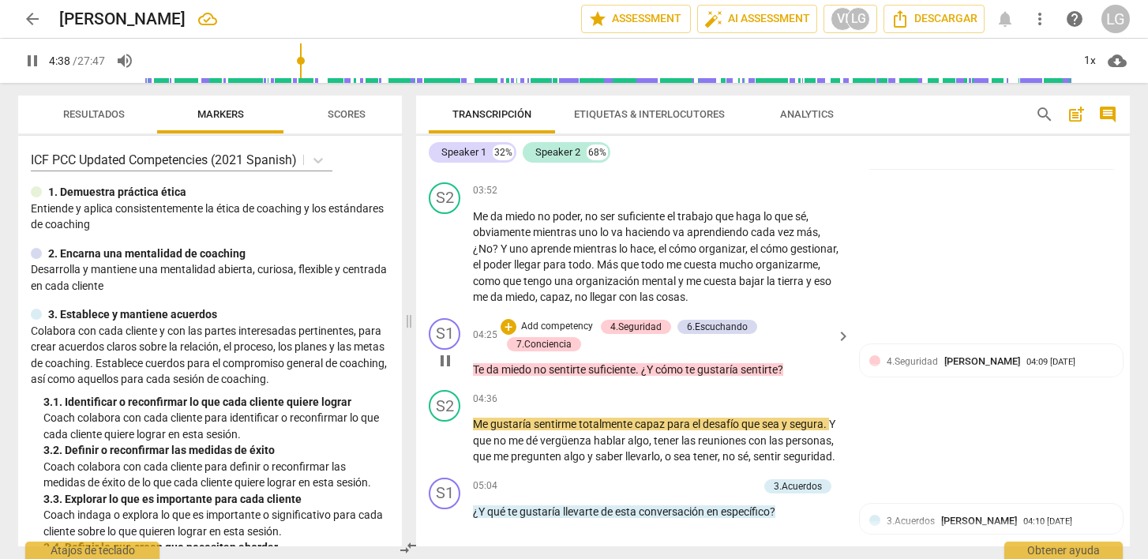
scroll to position [1231, 0]
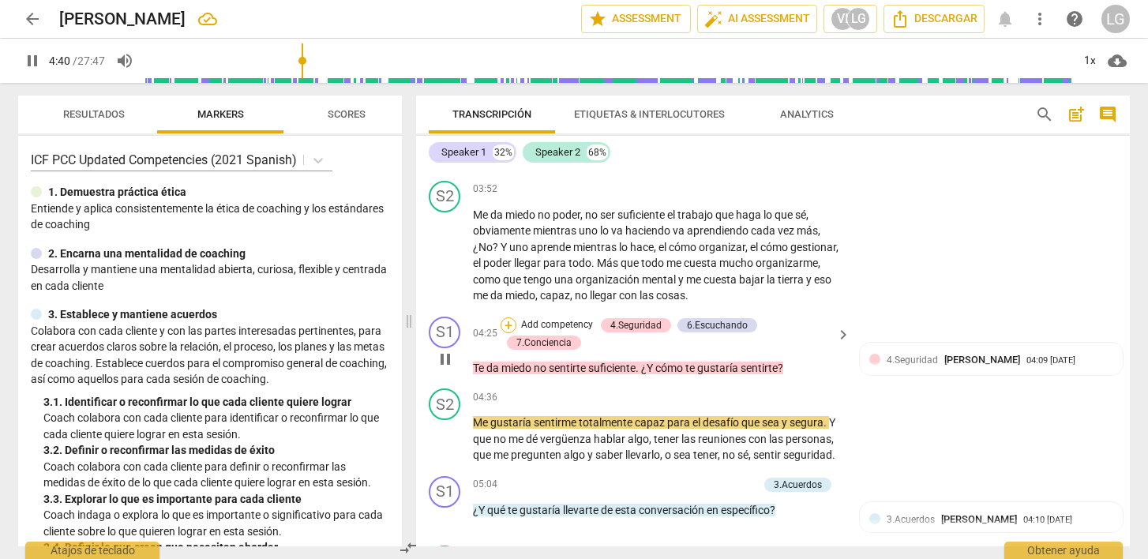
click at [509, 333] on div "+" at bounding box center [509, 326] width 16 height 16
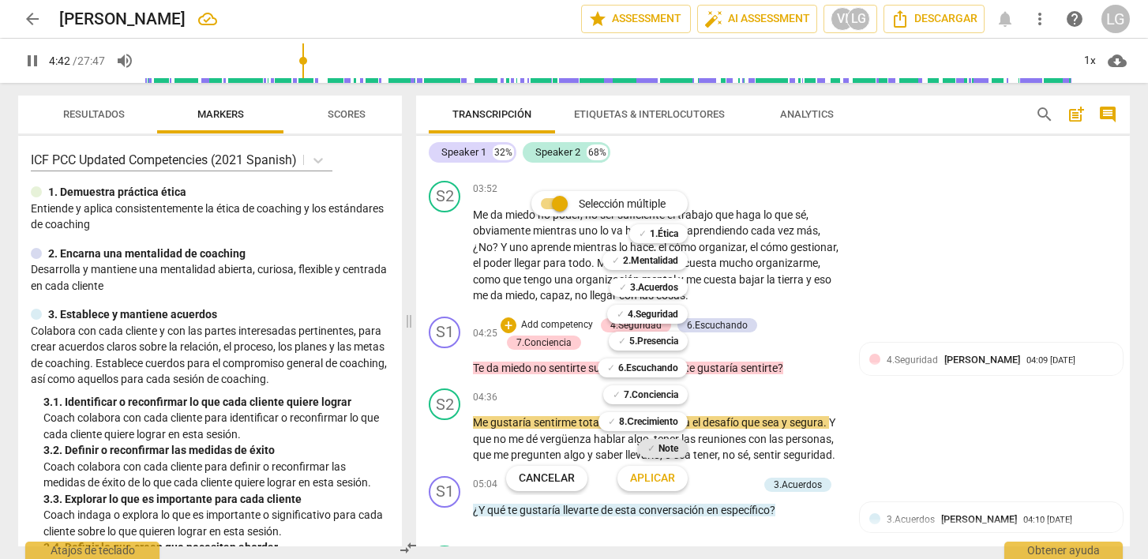
click at [651, 446] on span "✓" at bounding box center [652, 448] width 8 height 19
click at [654, 483] on span "Aplicar" at bounding box center [652, 479] width 45 height 16
type input "285"
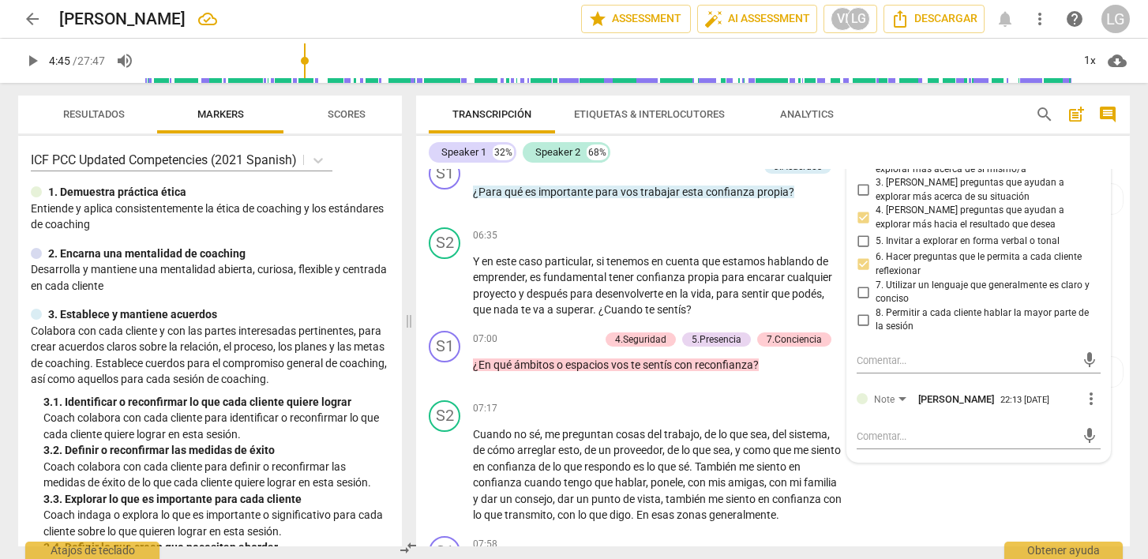
scroll to position [1865, 0]
click at [861, 442] on textarea at bounding box center [966, 434] width 219 height 15
type textarea "m"
type textarea "mu"
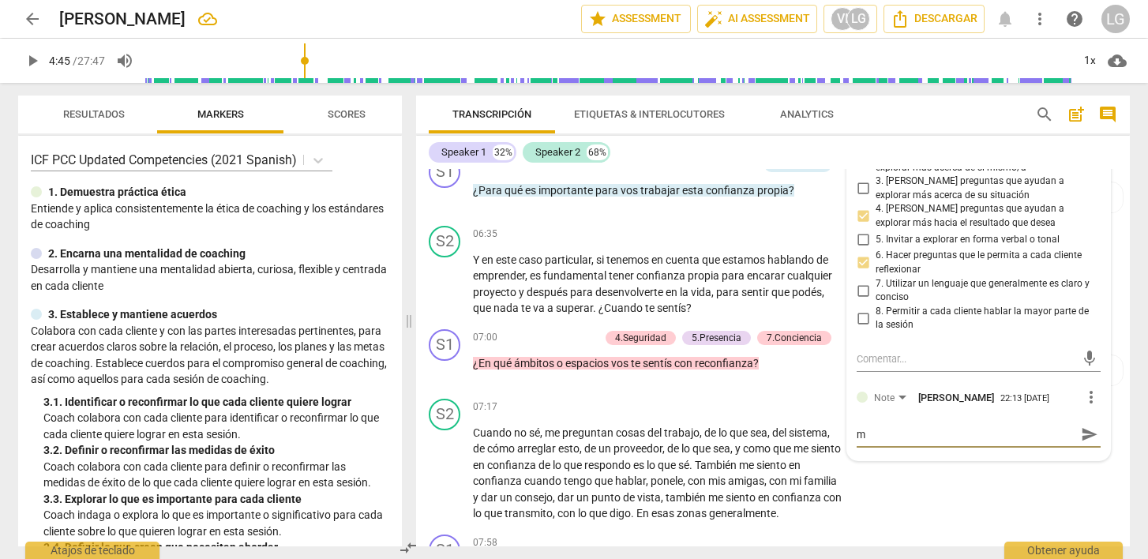
type textarea "mu"
type textarea "muy"
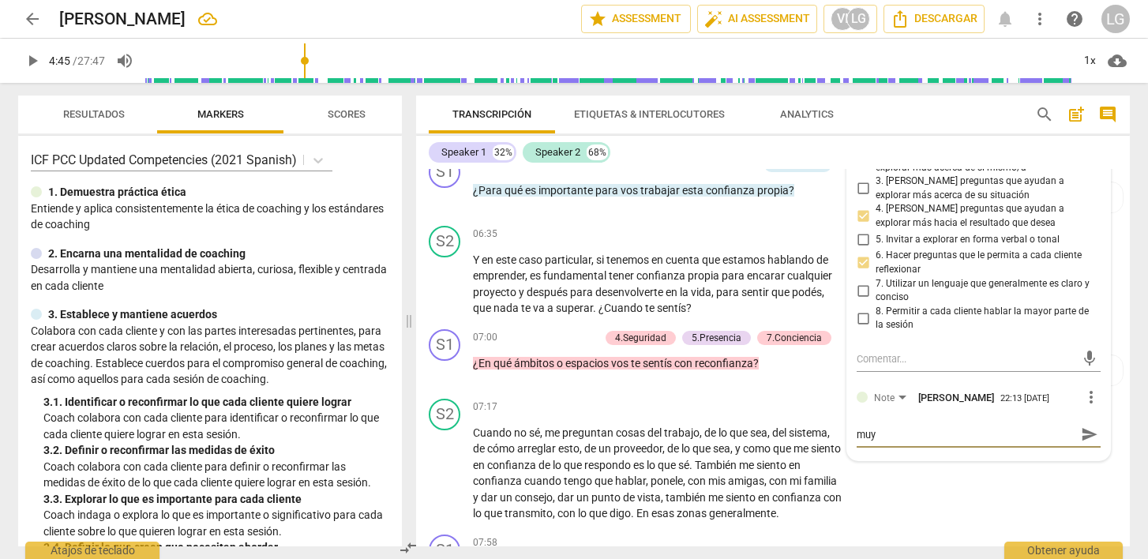
type textarea "muy b"
type textarea "muy bi"
type textarea "muy bie"
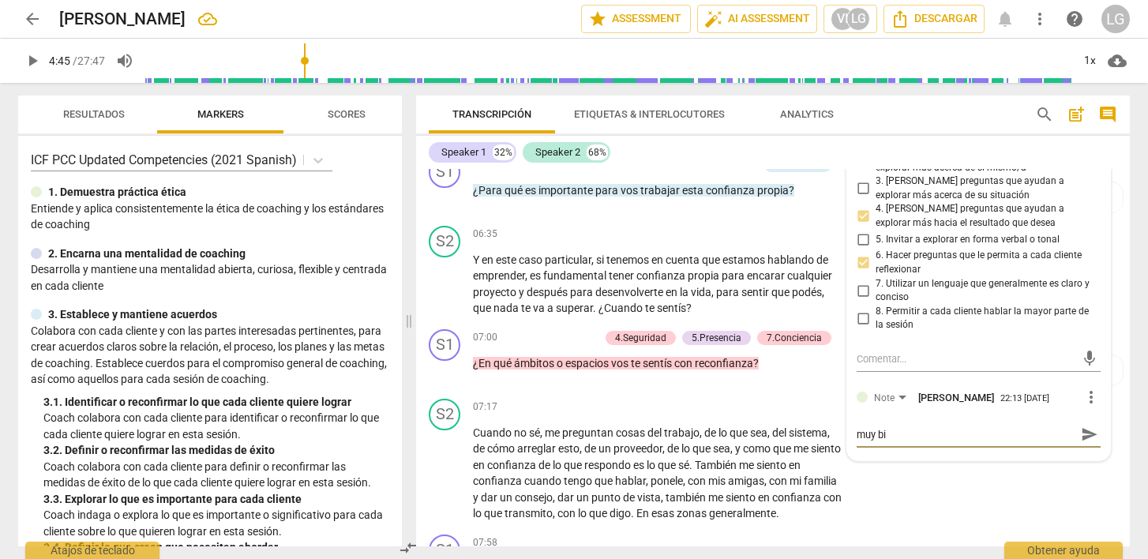
type textarea "muy bie"
type textarea "muy bien"
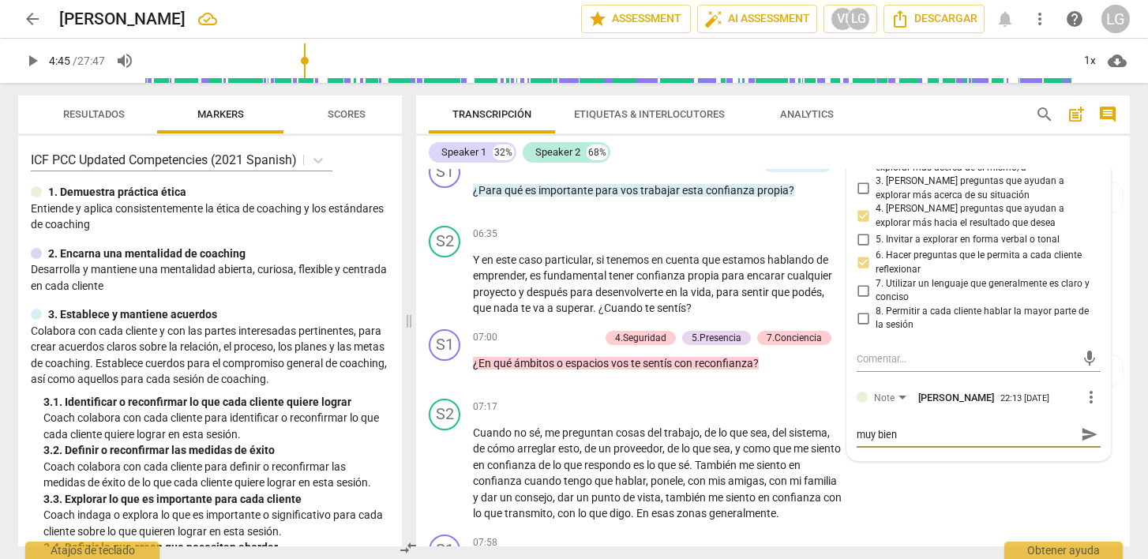
type textarea "muy bien q"
type textarea "muy bien qu"
type textarea "muy bien que"
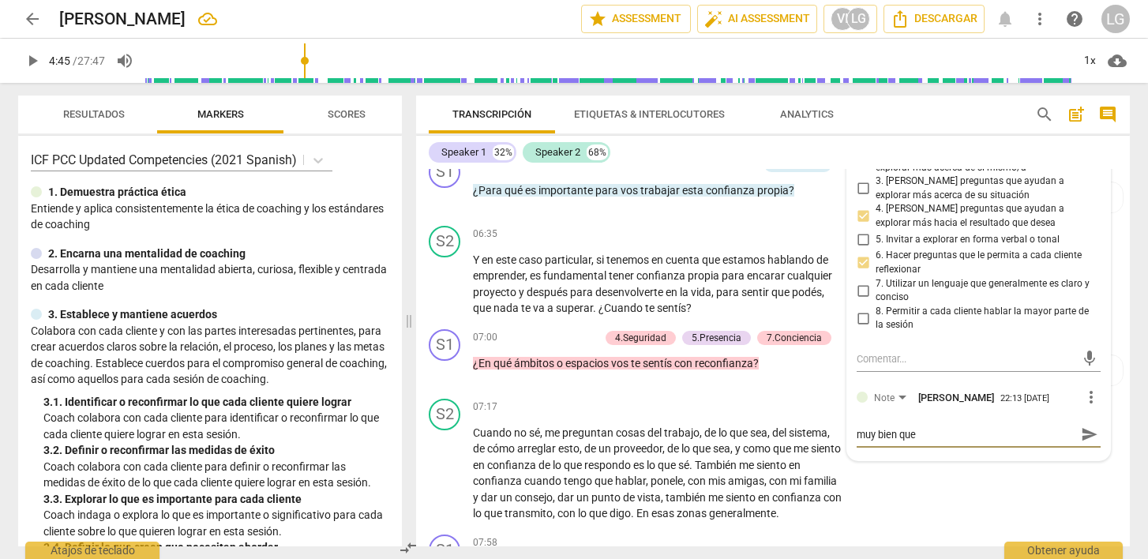
type textarea "muy bien que"
type textarea "muy bien que p"
type textarea "muy bien que pa"
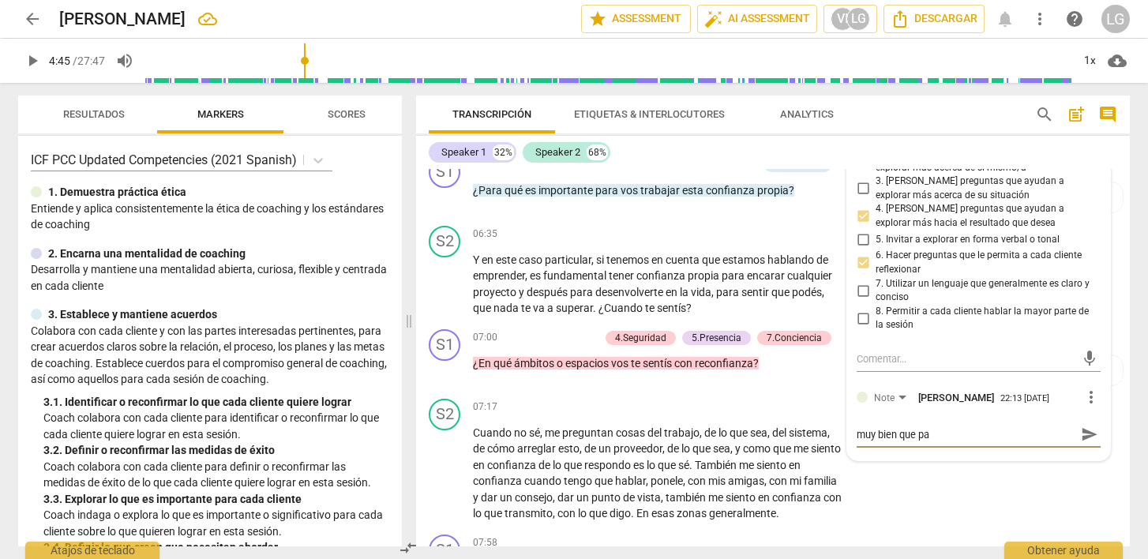
type textarea "muy bien que pas"
type textarea "muy bien que pasa"
type textarea "muy bien que pasas"
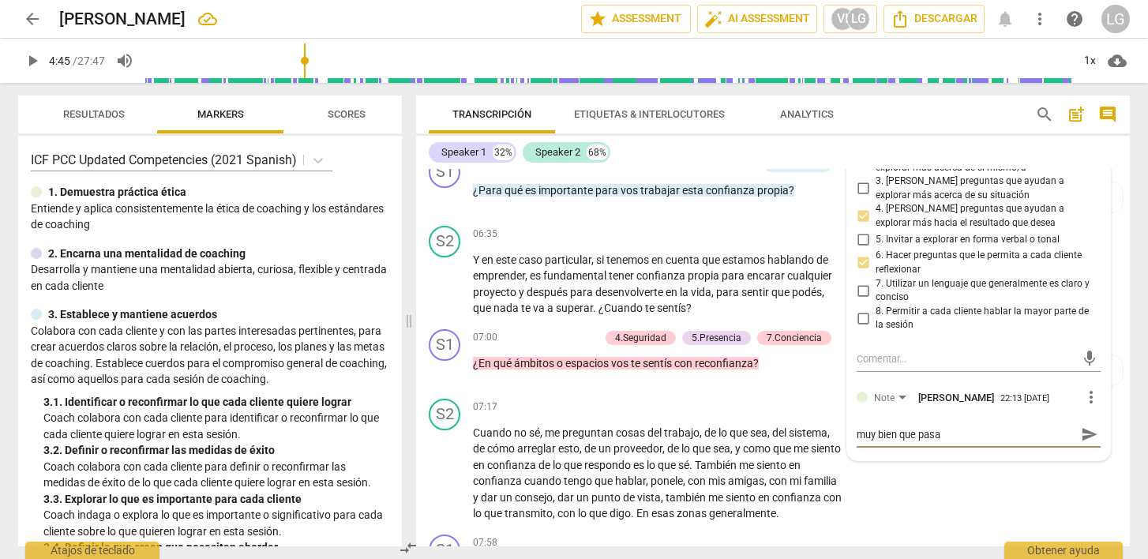
type textarea "muy bien que pasas"
type textarea "muy bien que pasas d"
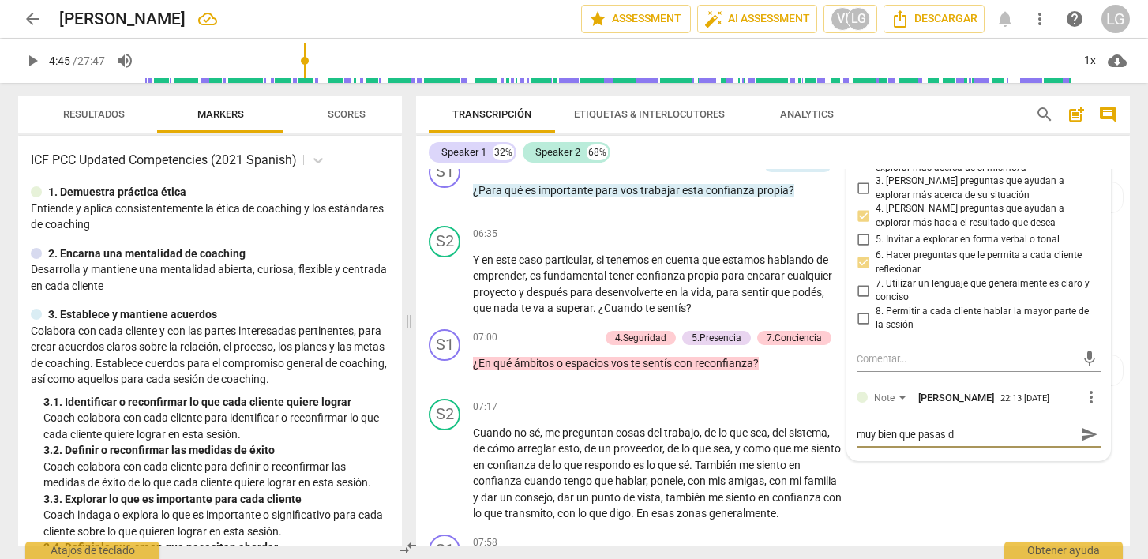
type textarea "muy bien que pasas de"
type textarea "muy bien que pasas de l"
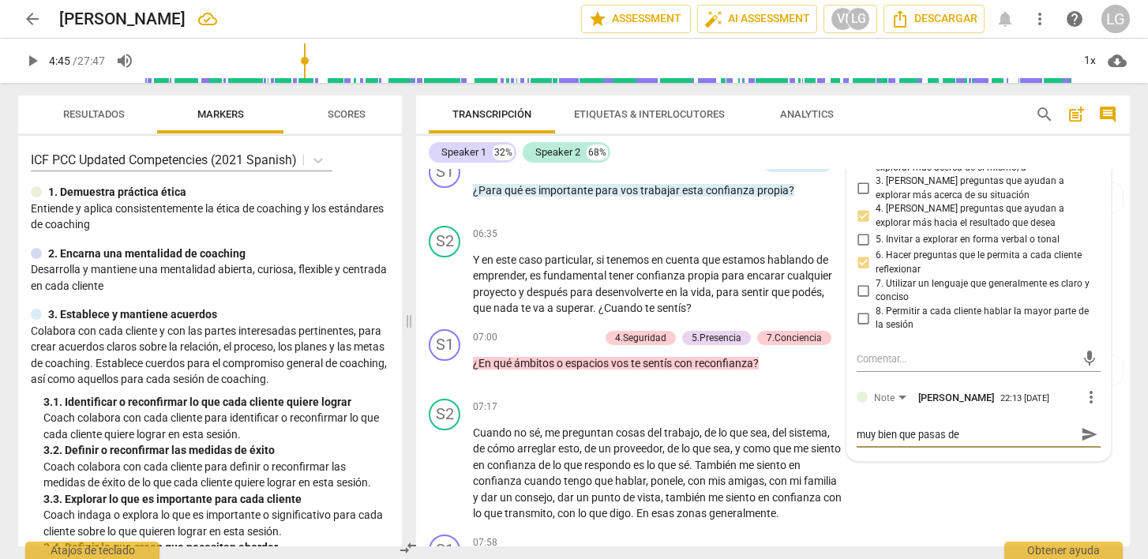
type textarea "muy bien que pasas de l"
type textarea "muy bien que pasas de lo"
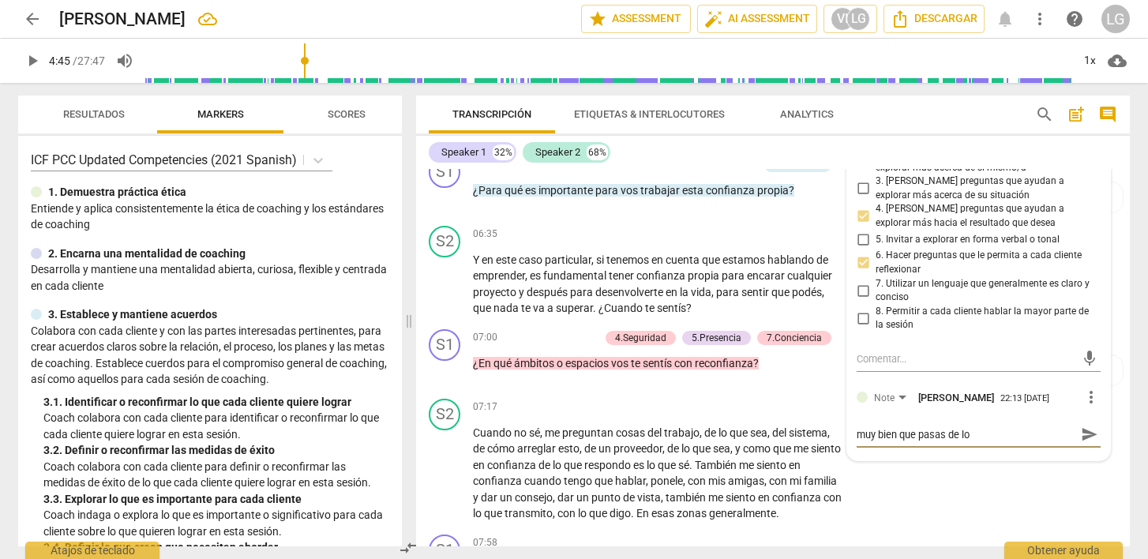
type textarea "muy bien que pasas de lo n"
type textarea "muy bien que pasas de lo ne"
type textarea "muy bien que pasas de lo neg"
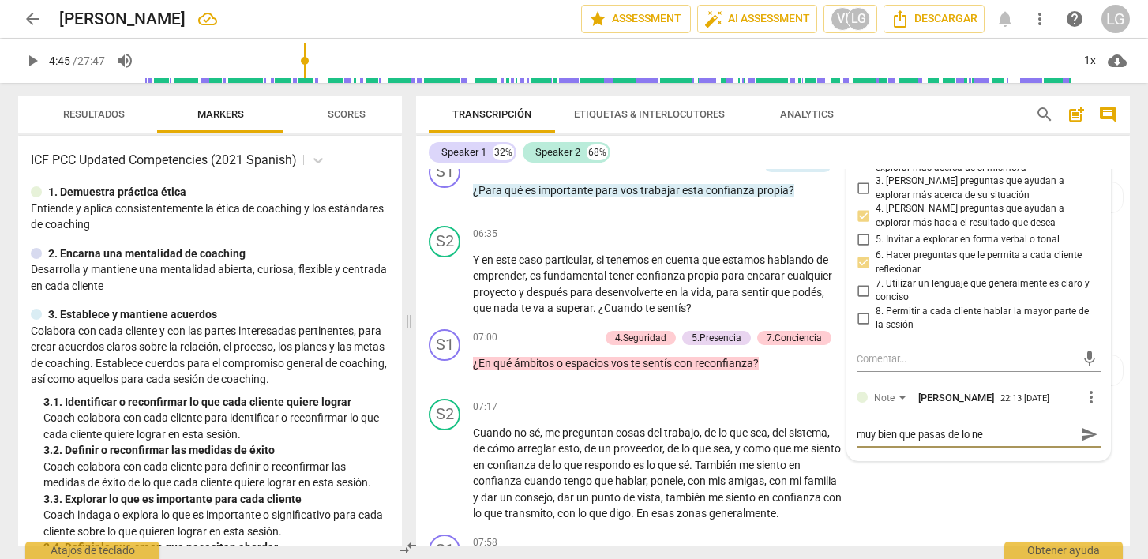
type textarea "muy bien que pasas de lo neg"
type textarea "muy bien que pasas de lo nega"
type textarea "muy bien que pasas de lo negat"
type textarea "muy bien que pasas de lo negati"
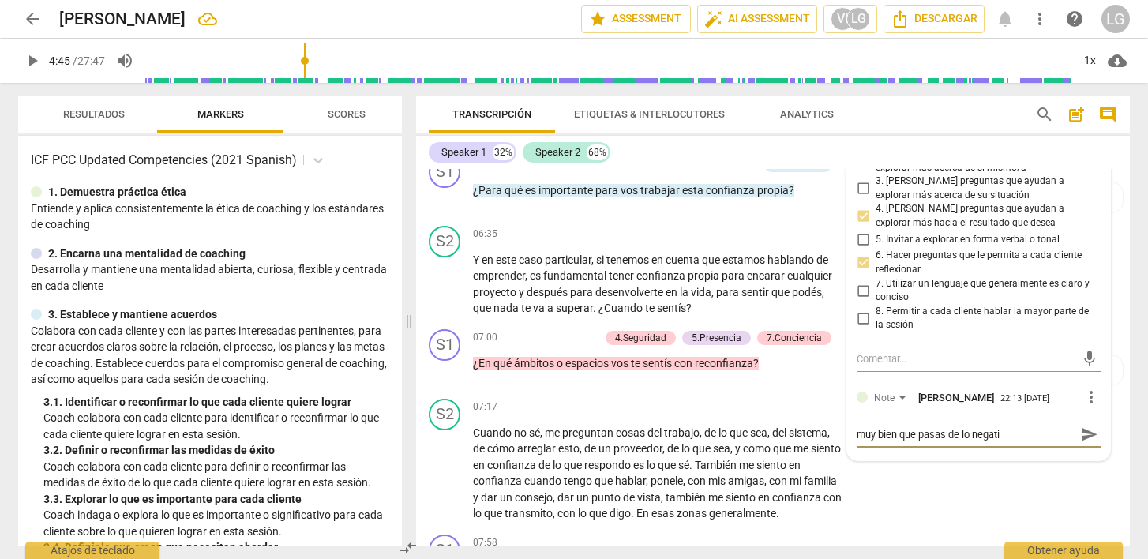
type textarea "muy bien que pasas de lo negativ"
type textarea "muy bien que pasas de lo negativo"
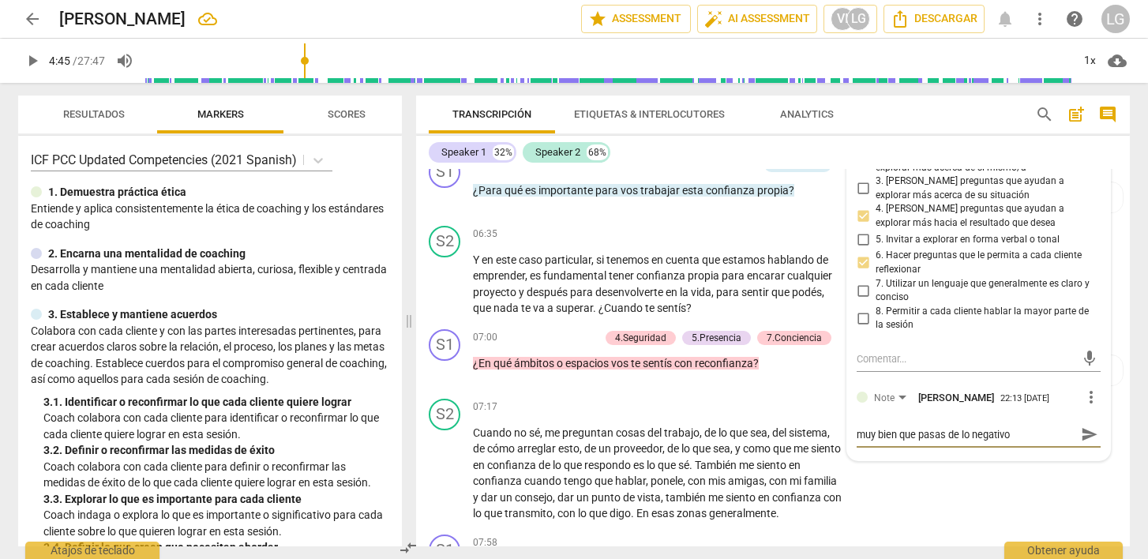
type textarea "muy bien que pasas de lo negativo"
type textarea "muy bien que pasas de lo negativo a"
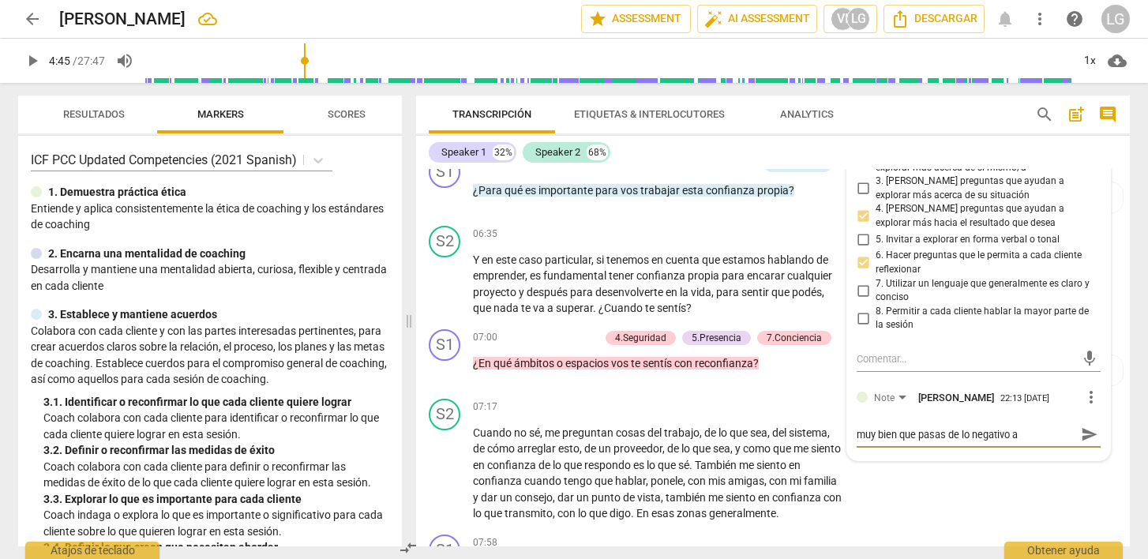
type textarea "muy bien que pasas de lo negativo a l"
type textarea "muy bien que pasas de lo negativo a lo"
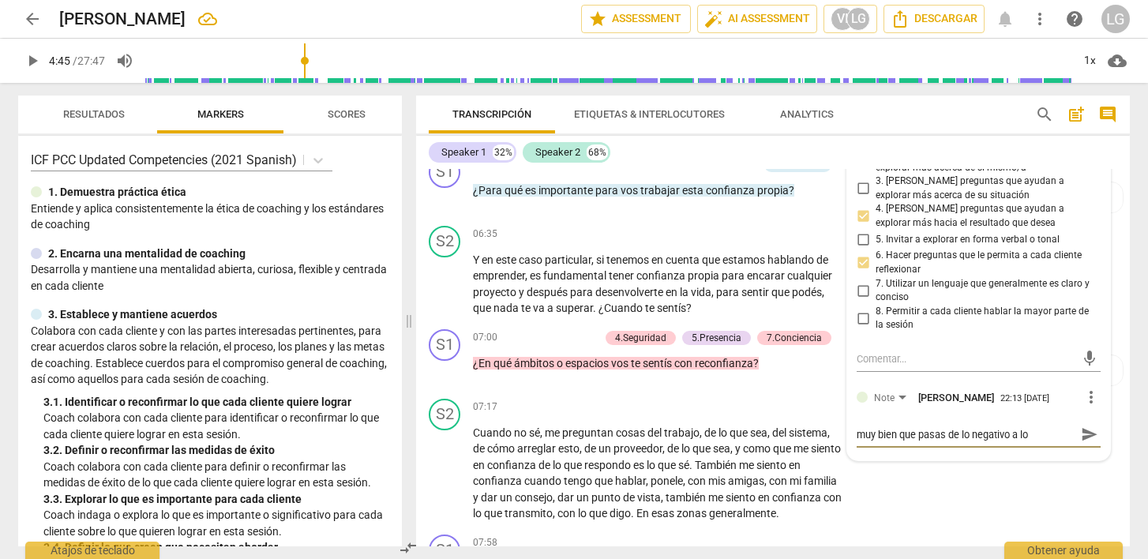
type textarea "muy bien que pasas de lo negativo a lo p"
type textarea "muy bien que pasas de lo negativo a lo po"
type textarea "muy bien que pasas de lo negativo a lo pos"
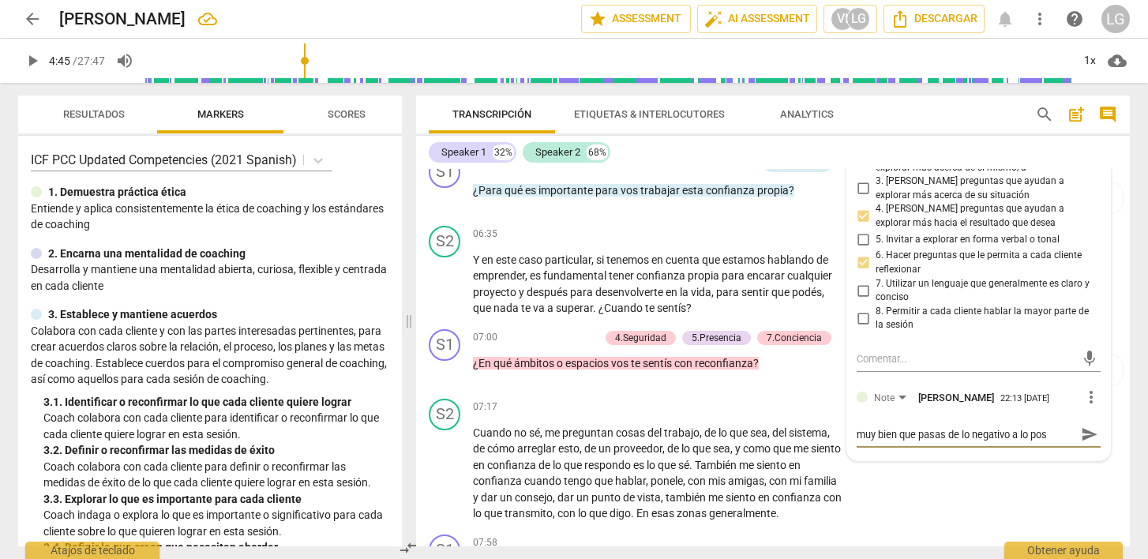
type textarea "muy bien que pasas de lo negativo a lo posi"
type textarea "muy bien que pasas de lo negativo a lo posit"
type textarea "muy bien que pasas de lo negativo a lo posito"
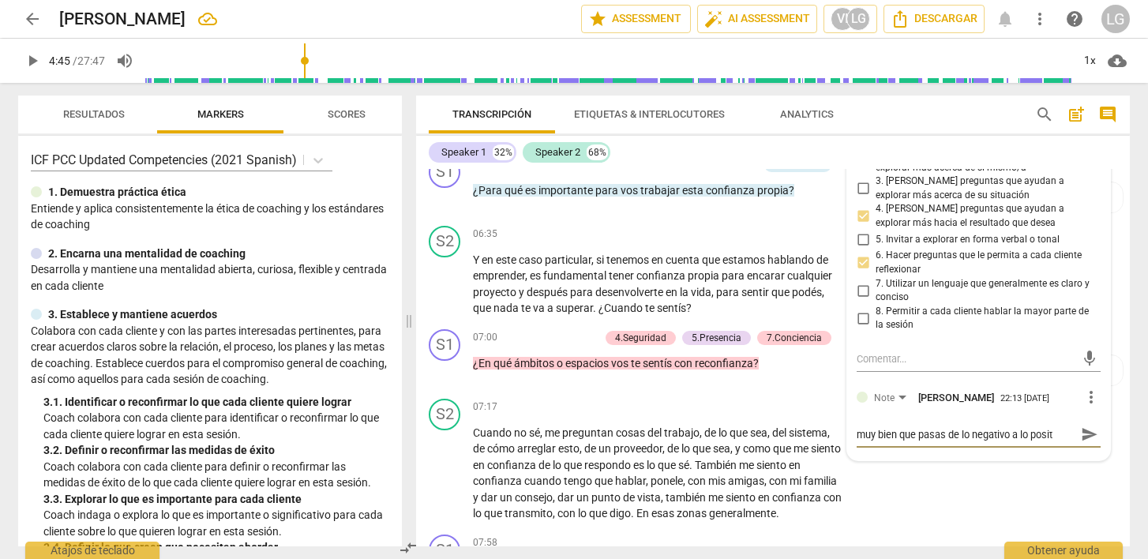
type textarea "muy bien que pasas de lo negativo a lo posito"
type textarea "muy bien que pasas de lo negativo a lo positov"
type textarea "muy bien que pasas de lo negativo a lo posito"
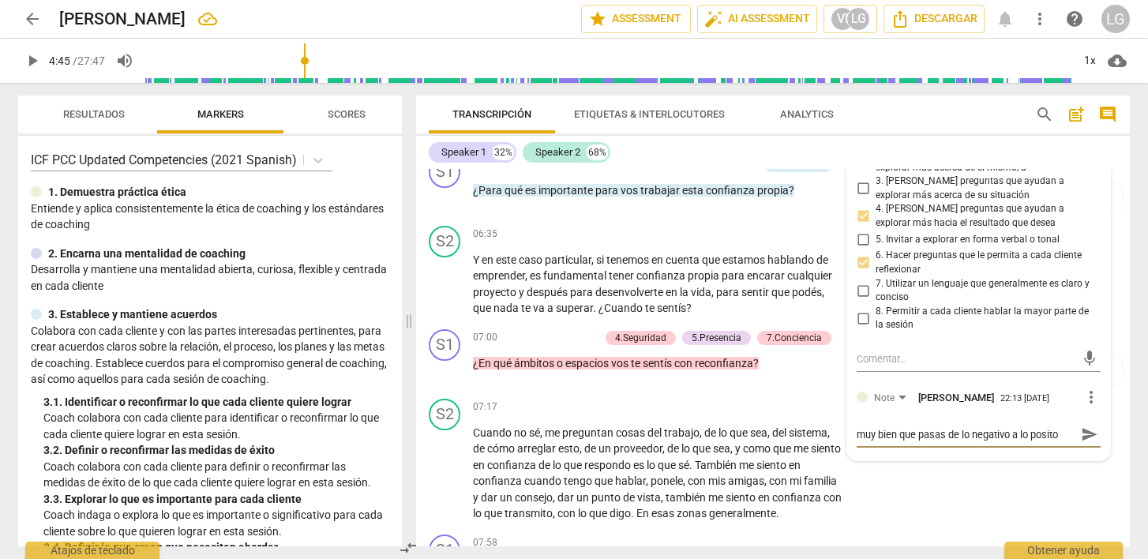
type textarea "muy bien que pasas de lo negativo a lo posit"
type textarea "muy bien que pasas de lo negativo a lo posi"
type textarea "muy bien que pasas de lo negativo a lo pos"
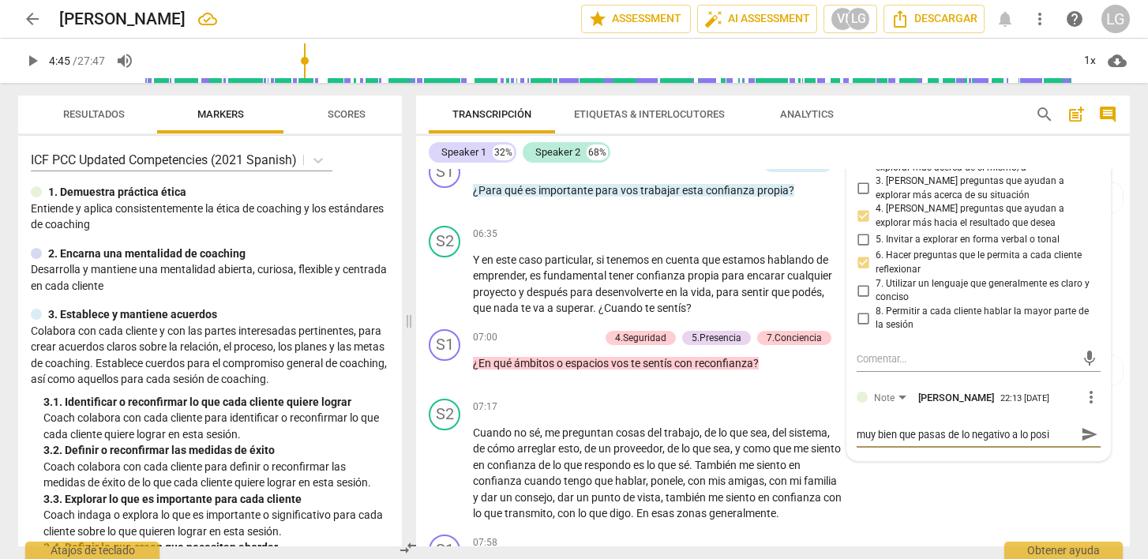
type textarea "muy bien que pasas de lo negativo a lo pos"
type textarea "muy bien que pasas de lo negativo a lo po"
type textarea "muy bien que pasas de lo negativo a lo p"
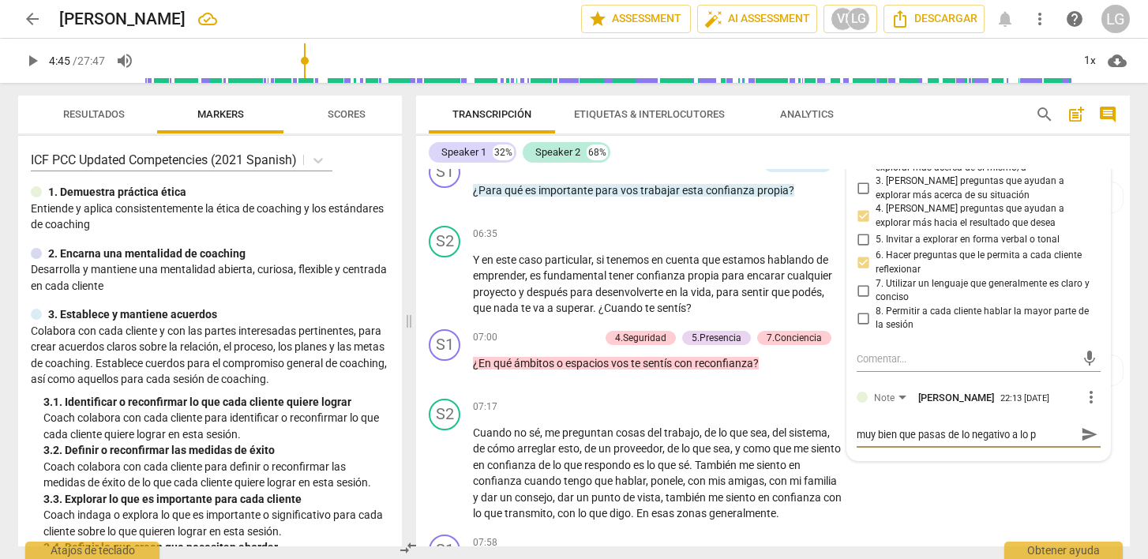
type textarea "muy bien que pasas de lo negativo a lo"
type textarea "muy bien que pasas de lo negativo a lo q"
type textarea "muy bien que pasas de lo negativo a lo qu"
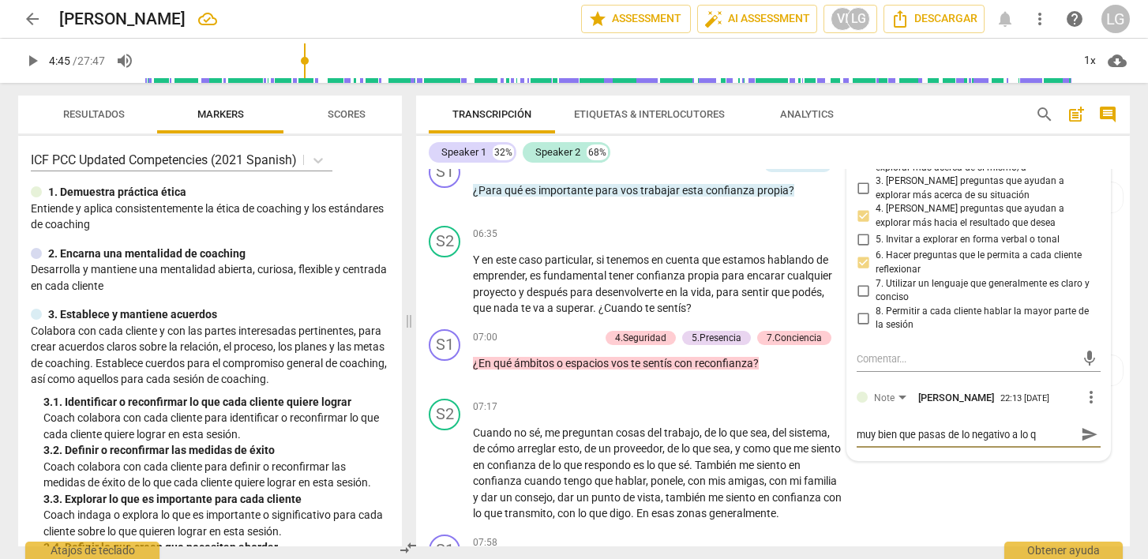
type textarea "muy bien que pasas de lo negativo a lo qu"
click at [1084, 451] on span "send" at bounding box center [1089, 442] width 17 height 17
click at [38, 62] on span "play_arrow" at bounding box center [32, 60] width 19 height 19
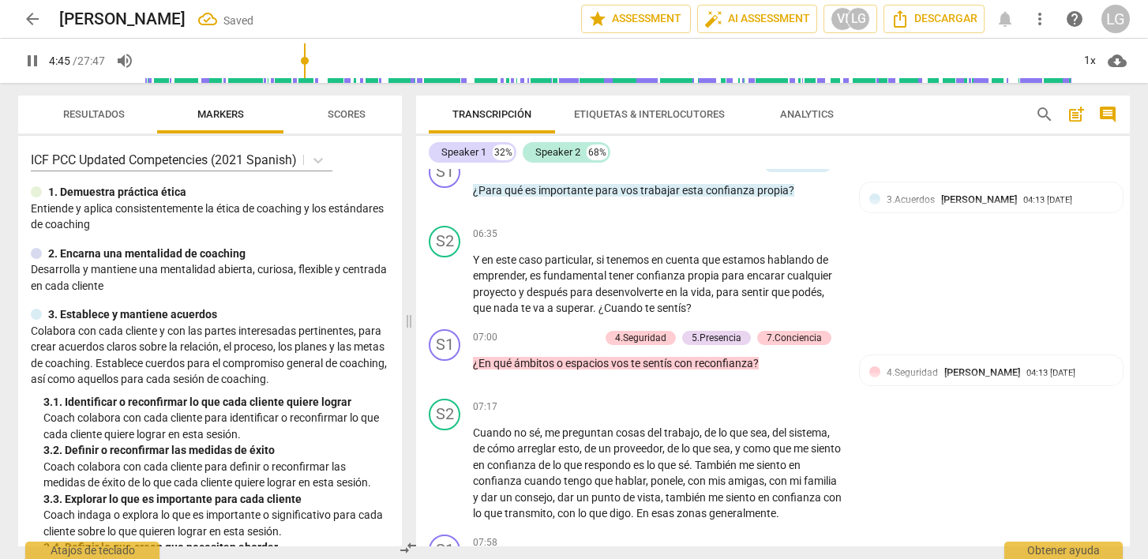
scroll to position [1494, 0]
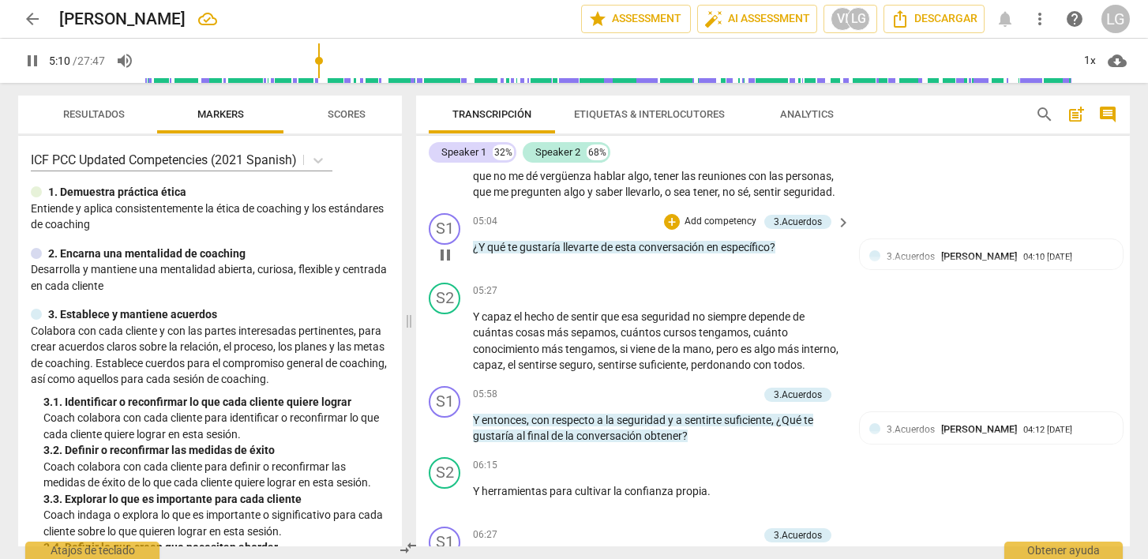
click at [690, 229] on p "Add competency" at bounding box center [720, 222] width 75 height 14
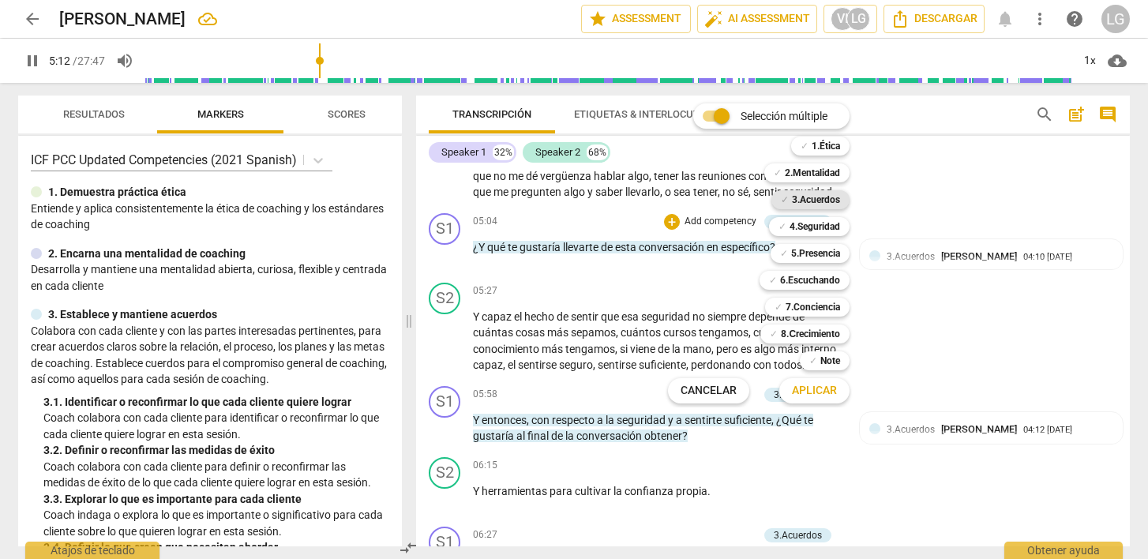
click at [806, 196] on b "3.Acuerdos" at bounding box center [816, 199] width 48 height 19
click at [809, 397] on span "Aplicar" at bounding box center [814, 391] width 45 height 16
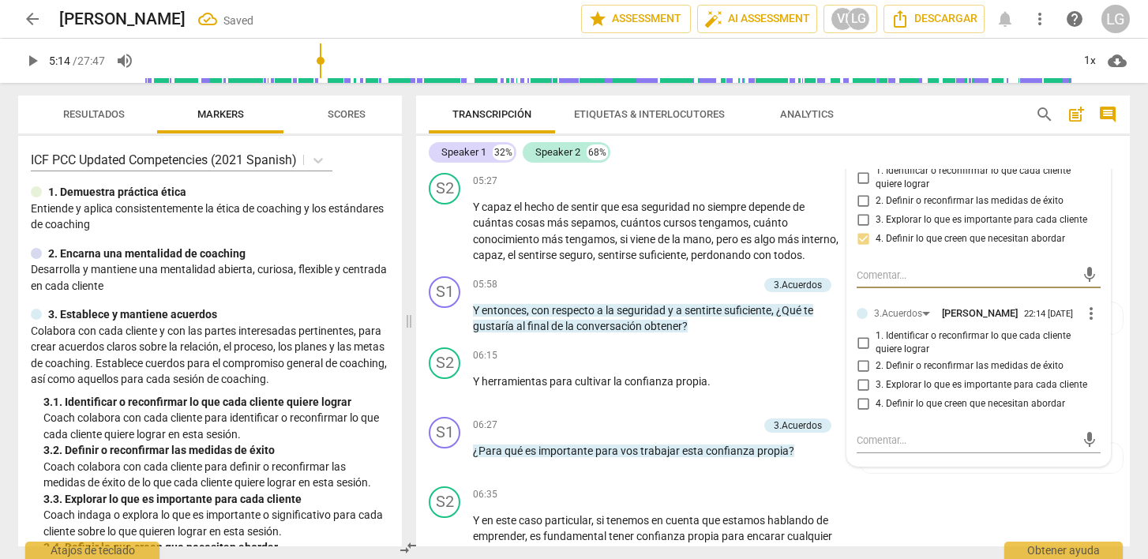
scroll to position [1614, 0]
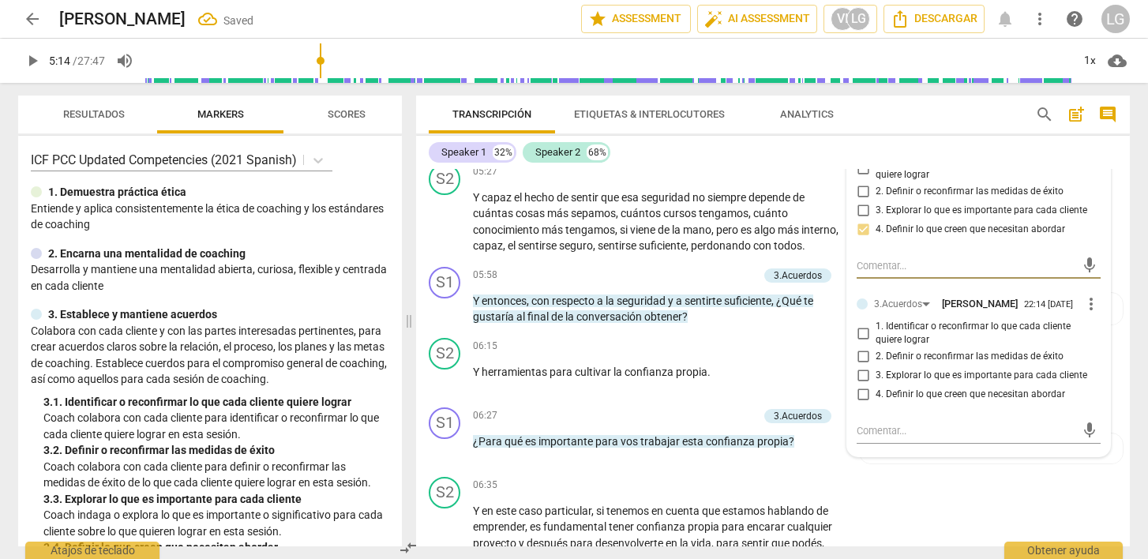
click at [861, 343] on input "1. Identificar o reconfirmar lo que cada cliente quiere lograr" at bounding box center [863, 333] width 25 height 19
click at [902, 438] on textarea at bounding box center [966, 430] width 219 height 15
click at [977, 438] on textarea at bounding box center [966, 430] width 219 height 15
click at [863, 385] on input "3. Explorar lo que es importante para cada cliente" at bounding box center [863, 376] width 25 height 19
click at [863, 343] on input "1. Identificar o reconfirmar lo que cada cliente quiere lograr" at bounding box center [863, 333] width 25 height 19
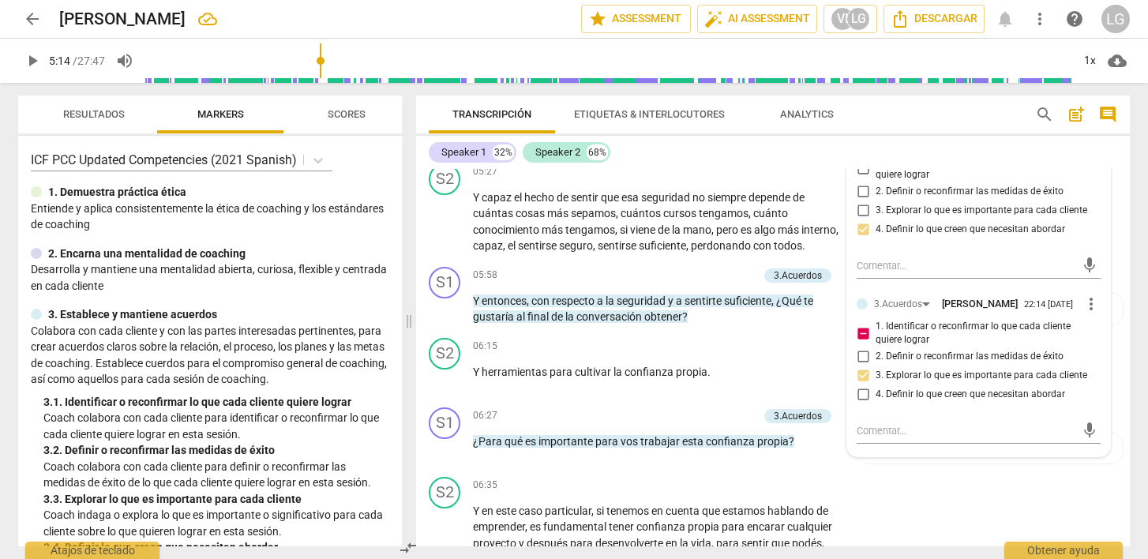
click at [863, 343] on input "1. Identificar o reconfirmar lo que cada cliente quiere lograr" at bounding box center [863, 333] width 25 height 19
click at [860, 367] on input "2. Definir o reconfirmar las medidas de éxito" at bounding box center [863, 357] width 25 height 19
click at [861, 385] on input "3. Explorar lo que es importante para cada cliente" at bounding box center [863, 376] width 25 height 19
click at [934, 438] on textarea at bounding box center [966, 430] width 219 height 15
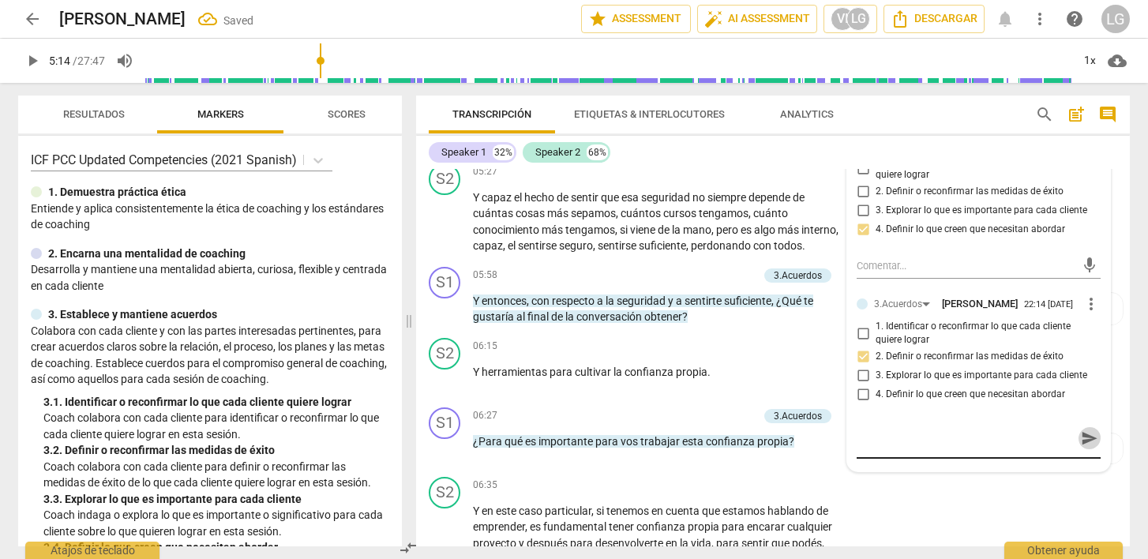
click at [1087, 447] on span "send" at bounding box center [1089, 438] width 17 height 17
click at [34, 61] on span "play_arrow" at bounding box center [32, 60] width 19 height 19
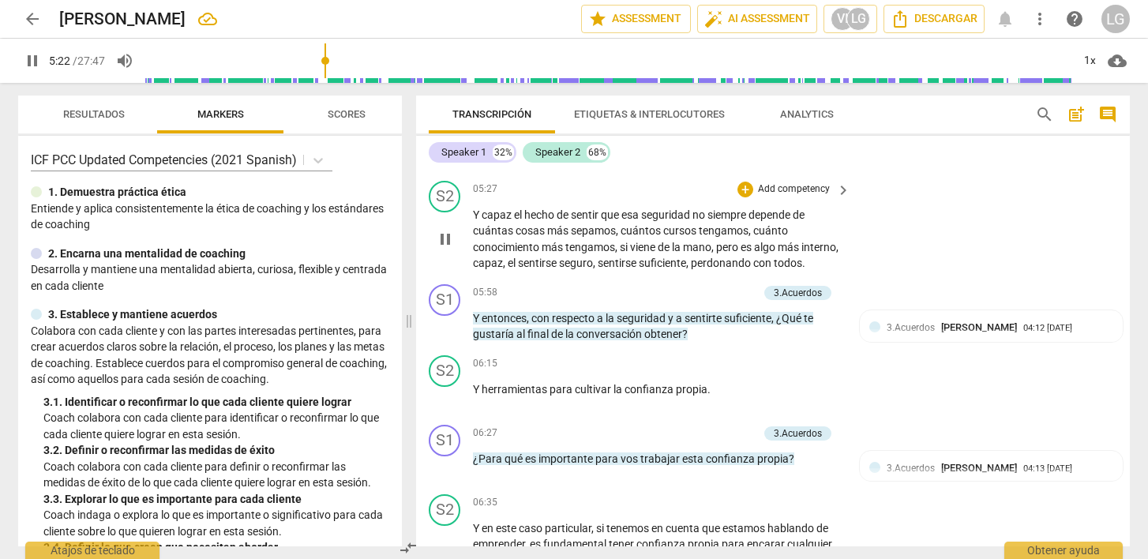
scroll to position [1599, 0]
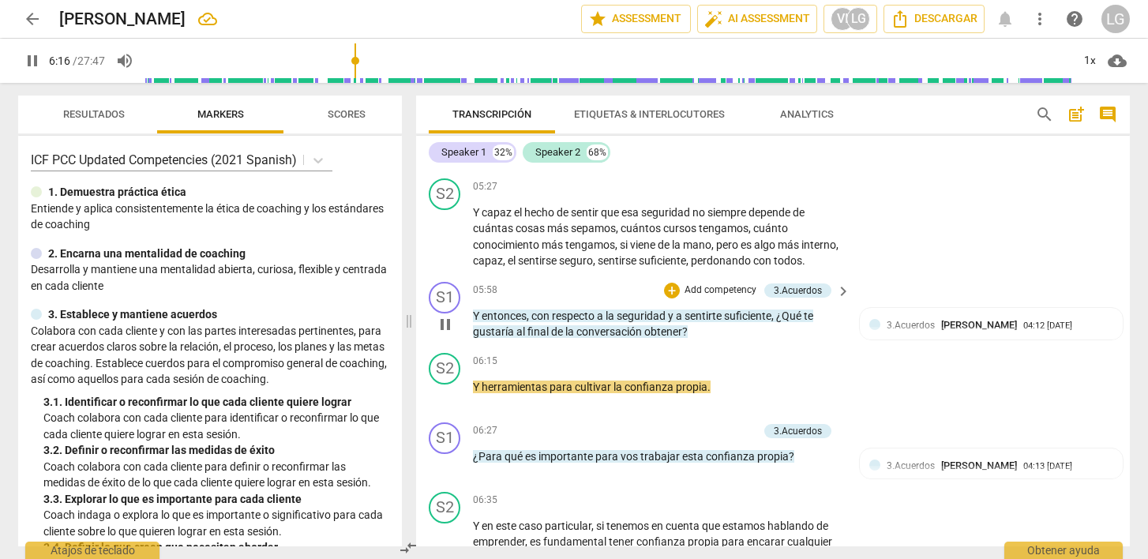
click at [726, 298] on p "Add competency" at bounding box center [720, 291] width 75 height 14
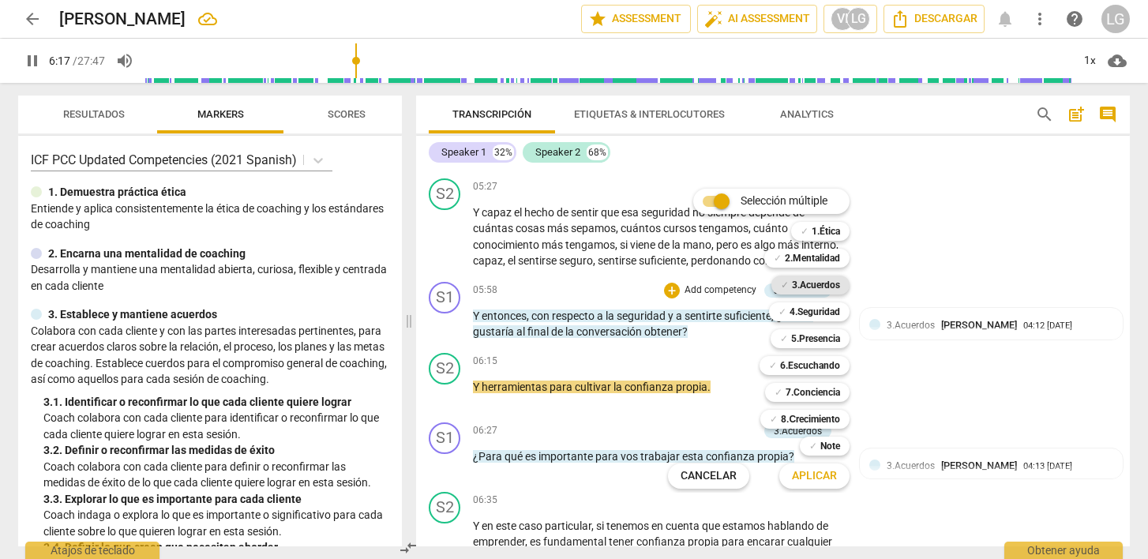
click at [800, 284] on b "3.Acuerdos" at bounding box center [816, 285] width 48 height 19
click at [806, 474] on span "Aplicar" at bounding box center [814, 476] width 45 height 16
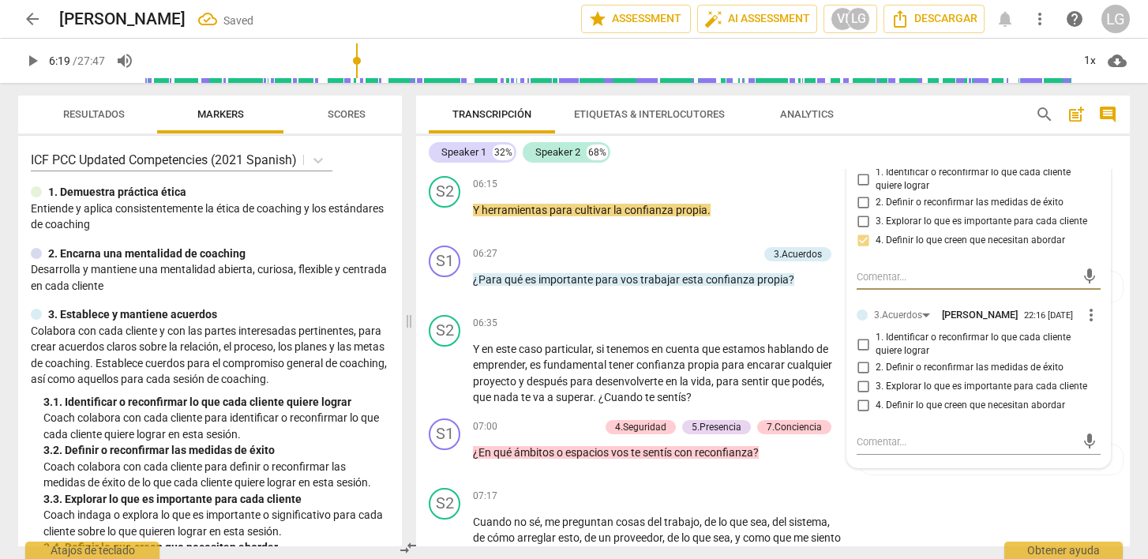
scroll to position [1778, 0]
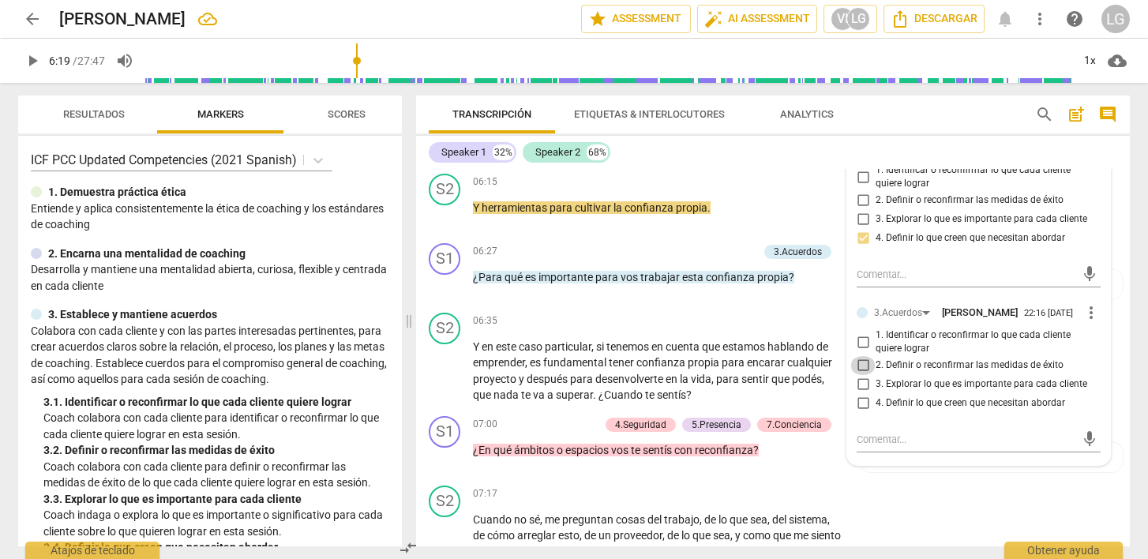
click at [862, 375] on input "2. Definir o reconfirmar las medidas de éxito" at bounding box center [863, 365] width 25 height 19
click at [949, 453] on div "mic" at bounding box center [979, 439] width 244 height 25
click at [889, 447] on textarea at bounding box center [966, 439] width 219 height 15
click at [863, 394] on input "3. Explorar lo que es importante para cada cliente" at bounding box center [863, 384] width 25 height 19
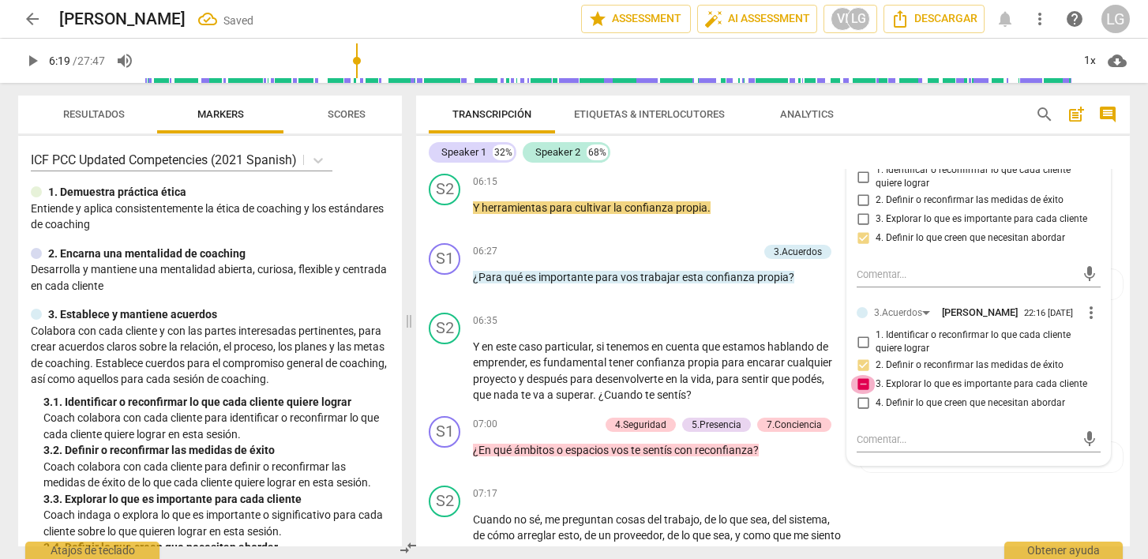
click at [863, 394] on input "3. Explorar lo que es importante para cada cliente" at bounding box center [863, 384] width 25 height 19
click at [878, 453] on div "mic" at bounding box center [979, 439] width 244 height 25
click at [878, 447] on textarea at bounding box center [966, 439] width 219 height 15
click at [1017, 447] on textarea at bounding box center [966, 439] width 219 height 15
click at [1082, 456] on span "send" at bounding box center [1089, 446] width 17 height 17
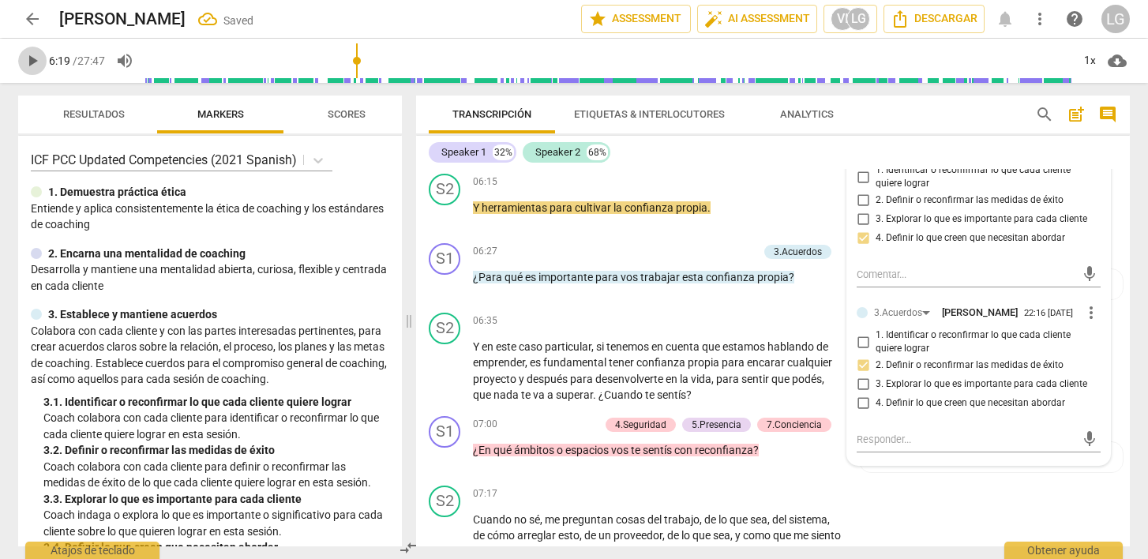
click at [32, 55] on span "play_arrow" at bounding box center [32, 60] width 19 height 19
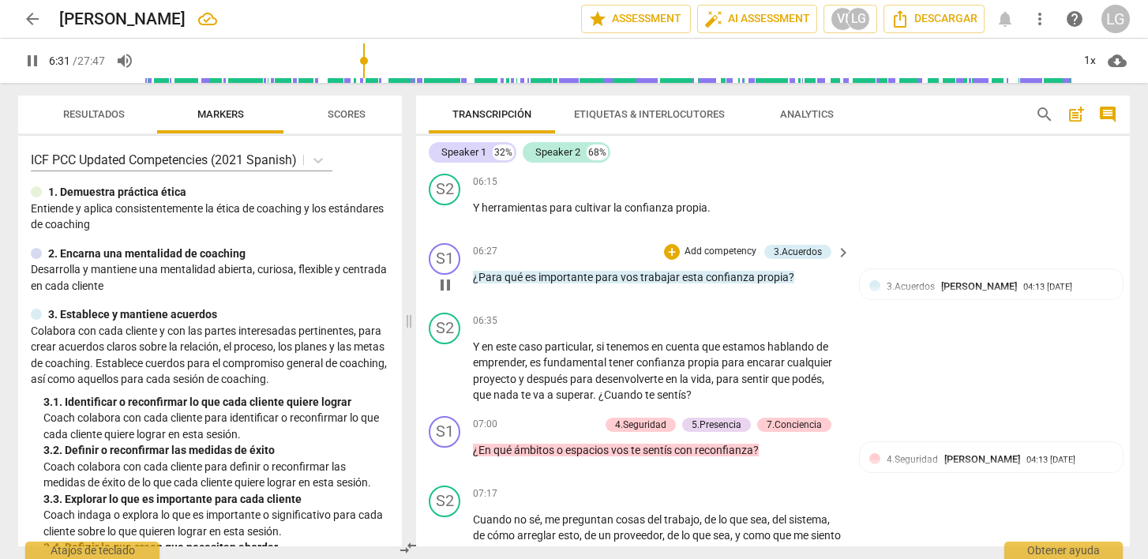
click at [720, 259] on p "Add competency" at bounding box center [720, 252] width 75 height 14
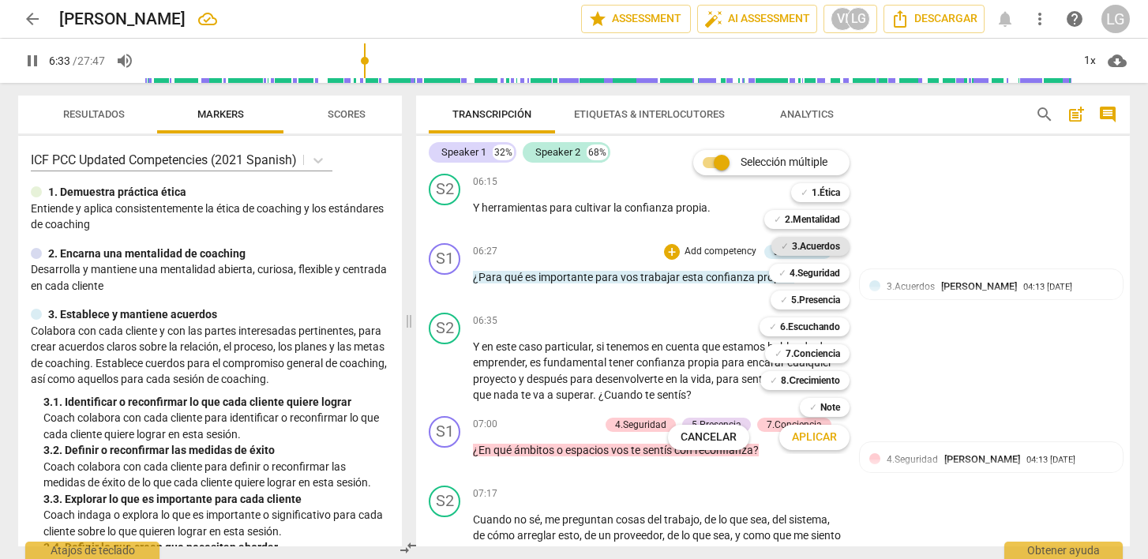
click at [806, 247] on b "3.Acuerdos" at bounding box center [816, 246] width 48 height 19
click at [811, 433] on span "Aplicar" at bounding box center [814, 438] width 45 height 16
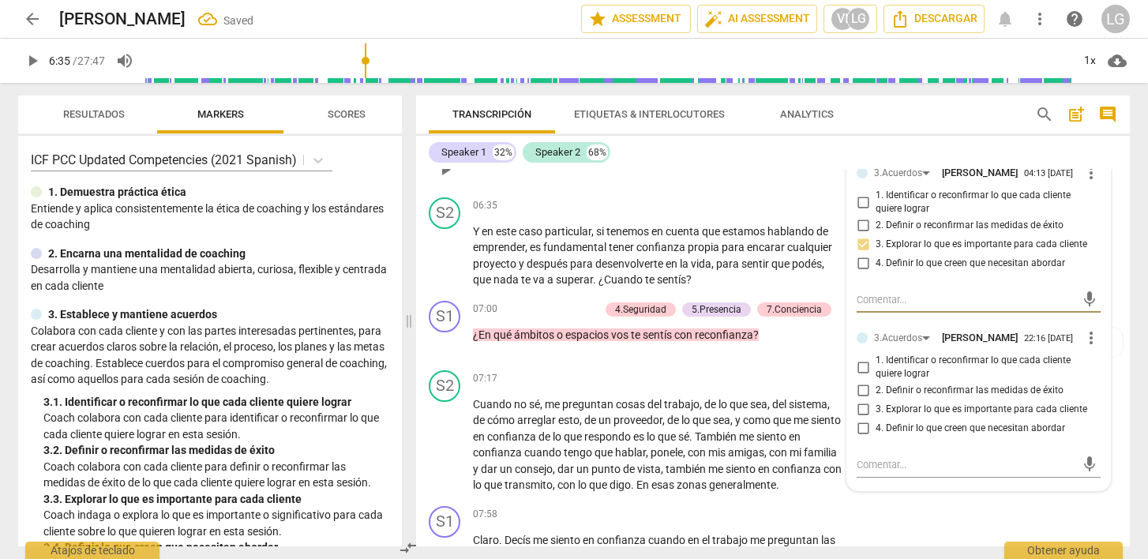
scroll to position [1913, 0]
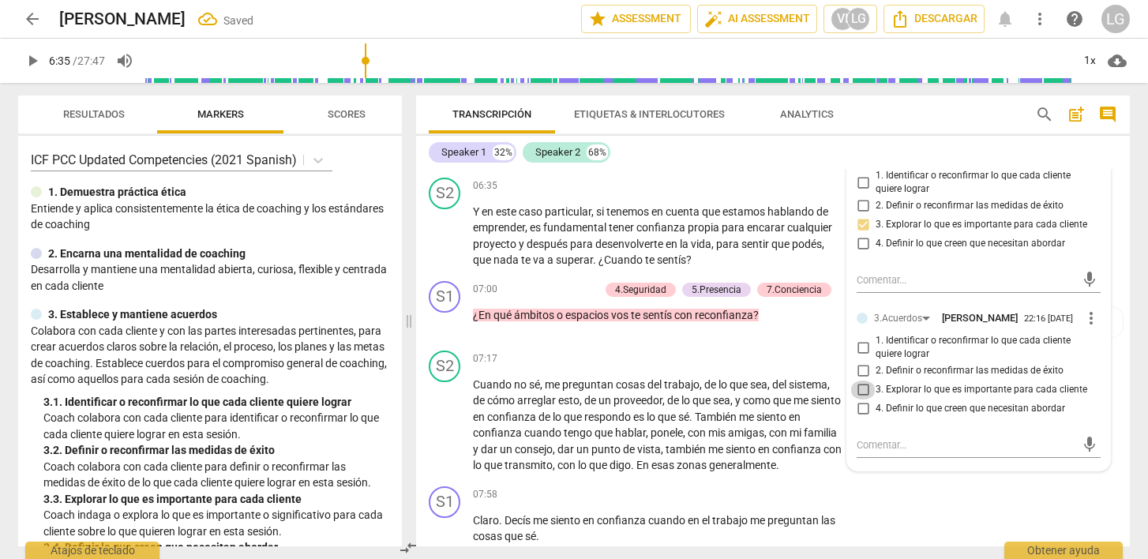
click at [864, 400] on input "3. Explorar lo que es importante para cada cliente" at bounding box center [863, 390] width 25 height 19
click at [859, 453] on textarea at bounding box center [966, 445] width 219 height 15
click at [1086, 461] on span "send" at bounding box center [1089, 452] width 17 height 17
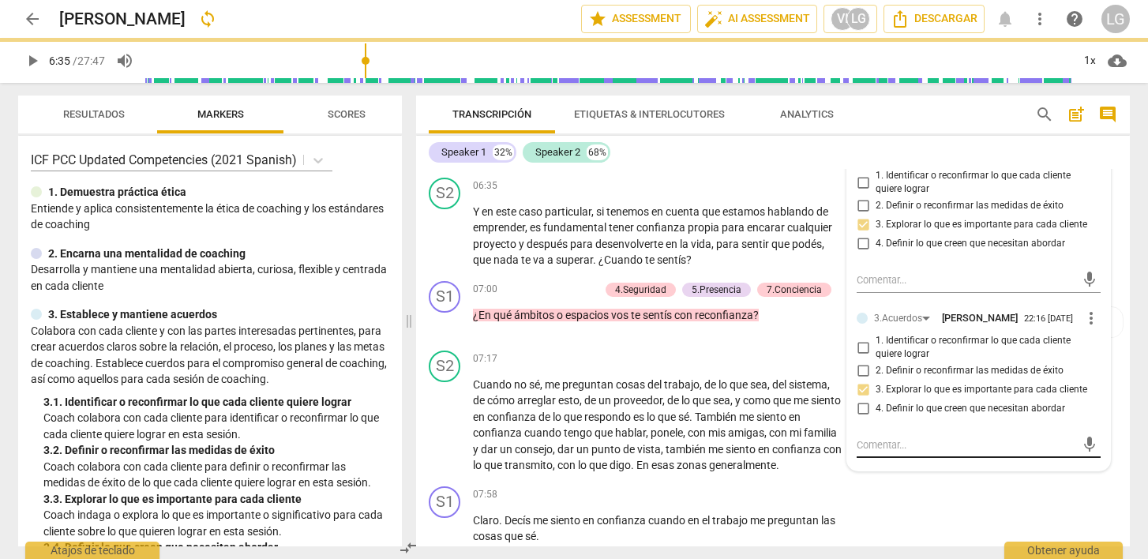
scroll to position [0, 0]
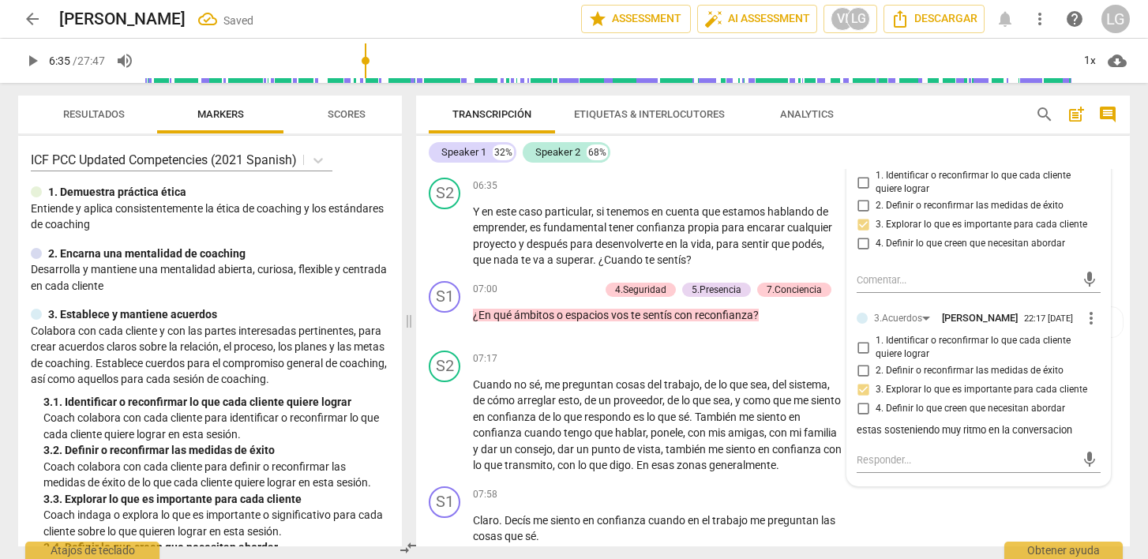
click at [40, 60] on span "play_arrow" at bounding box center [32, 60] width 19 height 19
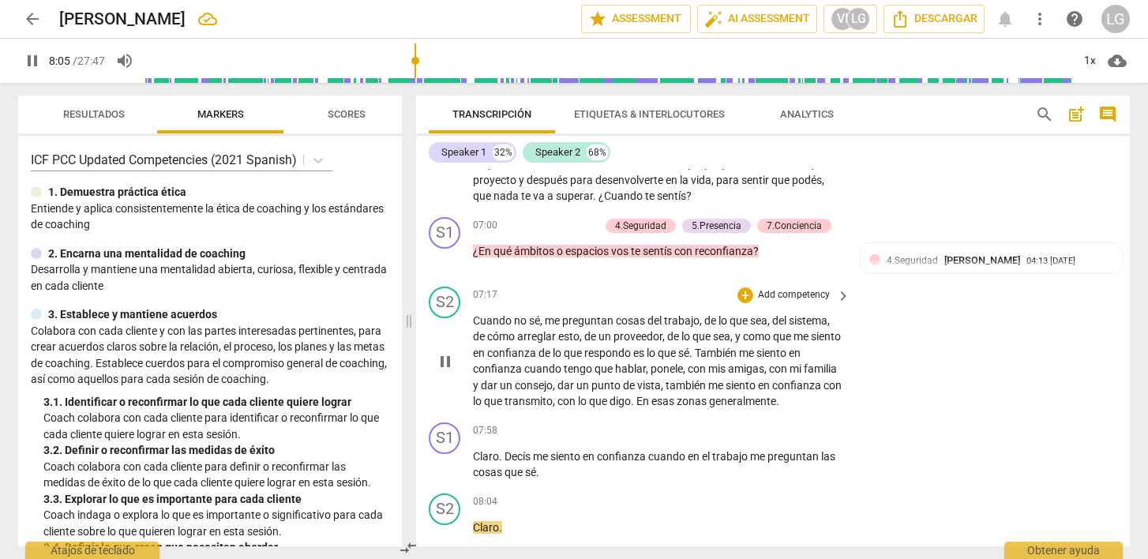
scroll to position [2393, 0]
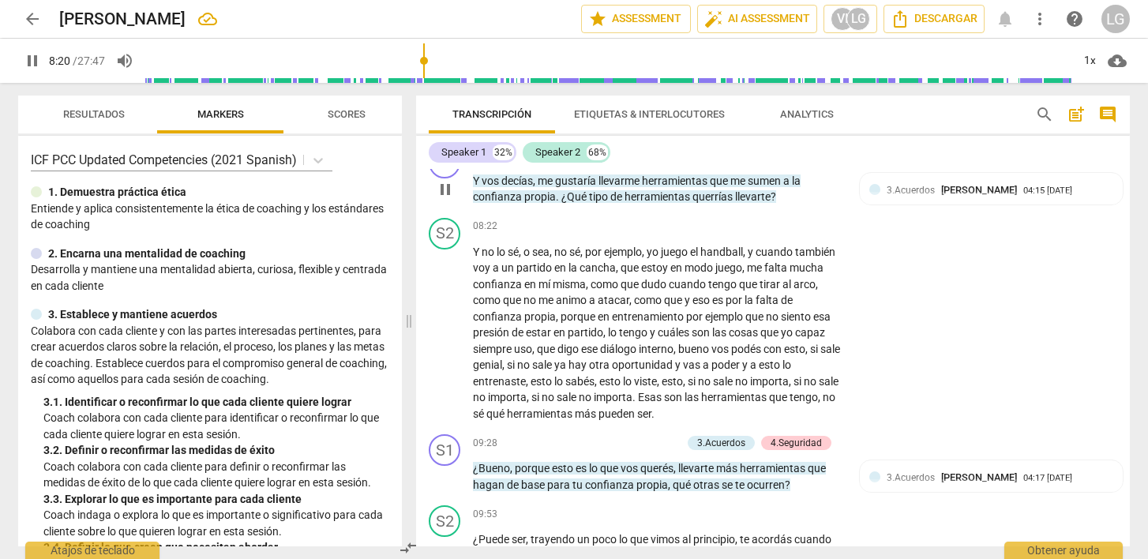
click at [709, 163] on p "Add competency" at bounding box center [720, 155] width 75 height 14
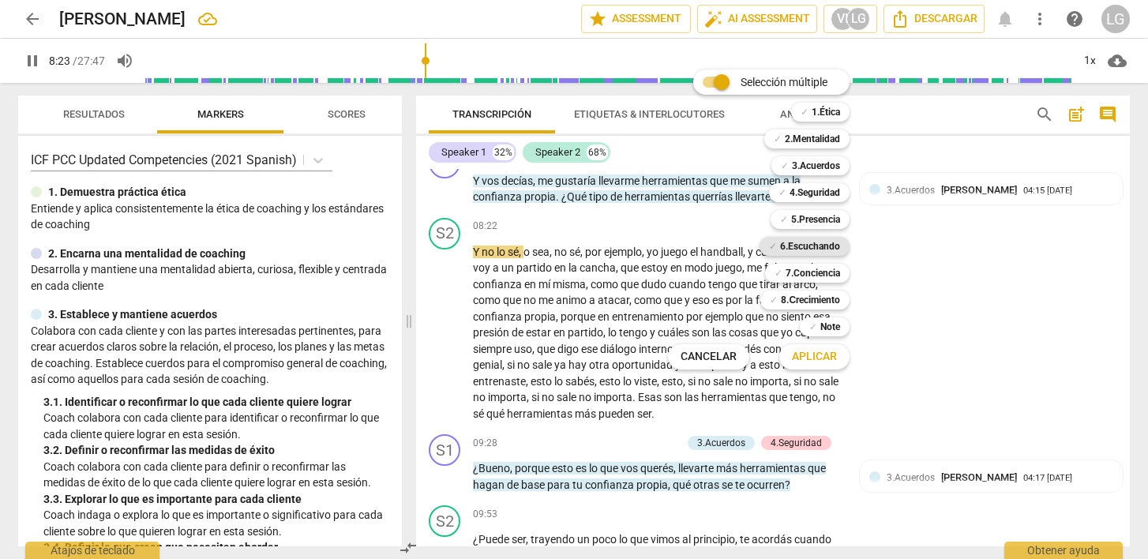
click at [810, 245] on b "6.Escuchando" at bounding box center [810, 246] width 60 height 19
click at [813, 358] on span "Aplicar" at bounding box center [814, 357] width 45 height 16
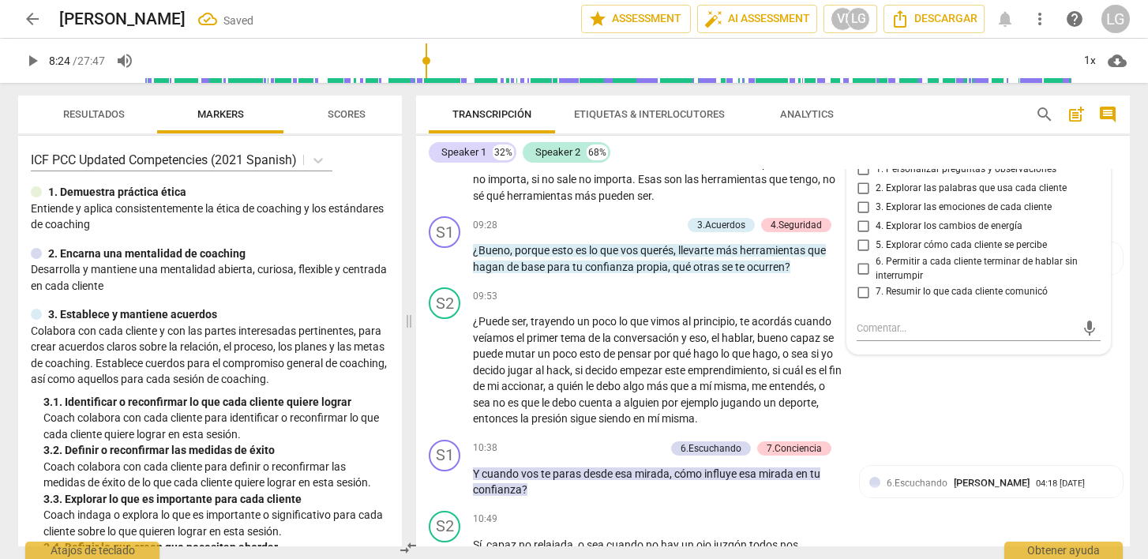
scroll to position [2622, 0]
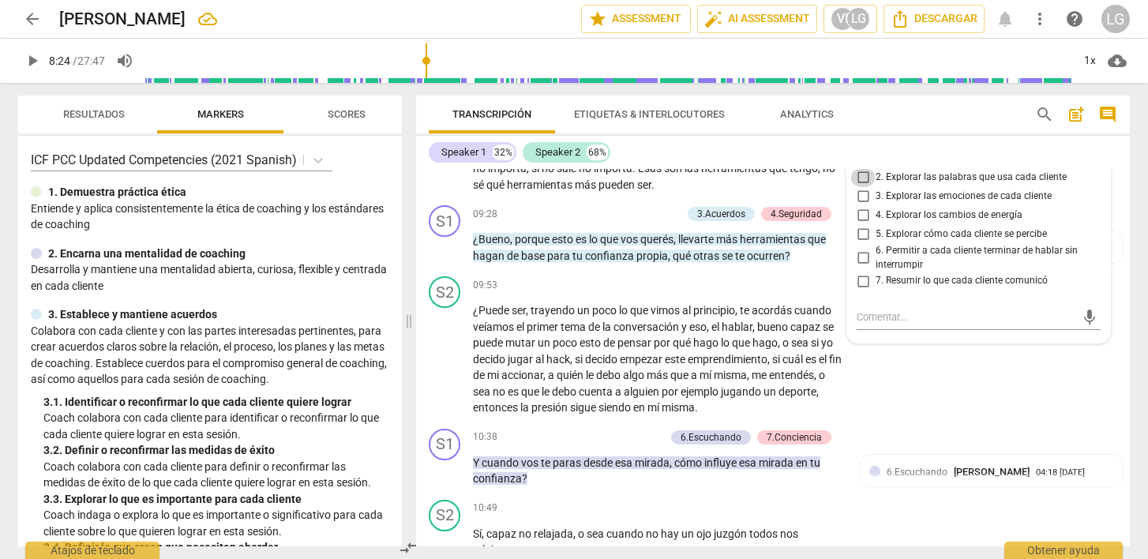
click at [860, 187] on input "2. Explorar las palabras que usa cada cliente" at bounding box center [863, 177] width 25 height 19
click at [859, 291] on input "7. Resumir lo que cada cliente comunicó" at bounding box center [863, 281] width 25 height 19
click at [897, 325] on textarea at bounding box center [966, 317] width 219 height 15
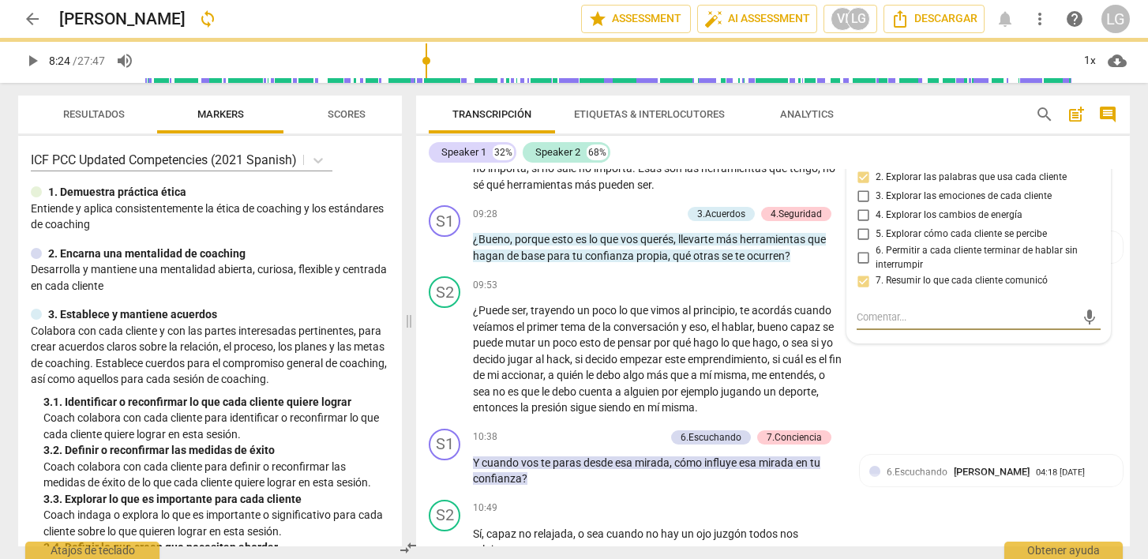
click at [916, 325] on textarea at bounding box center [966, 317] width 219 height 15
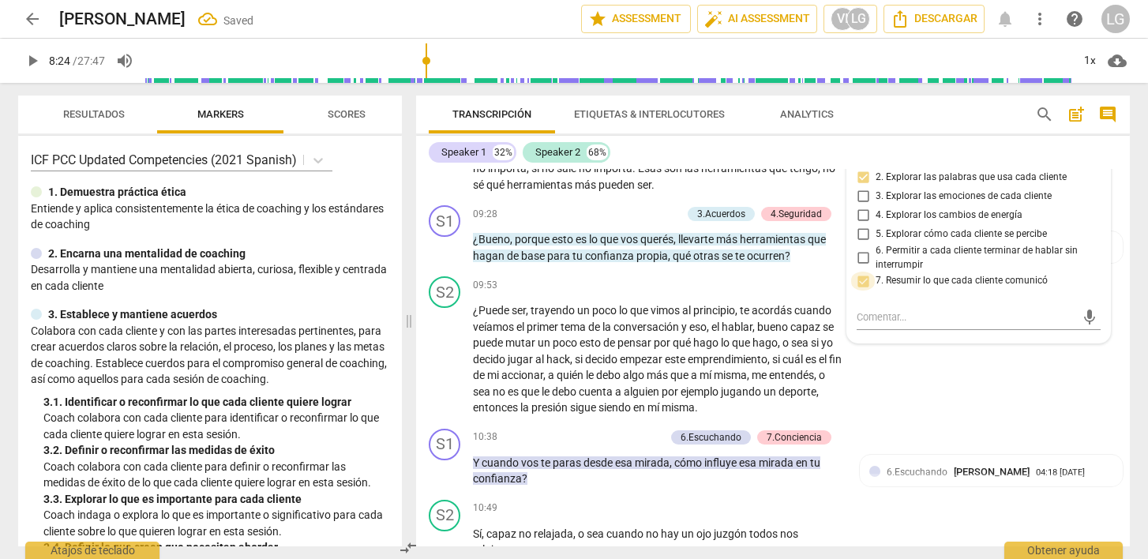
click at [861, 291] on input "7. Resumir lo que cada cliente comunicó" at bounding box center [863, 281] width 25 height 19
click at [863, 291] on input "7. Resumir lo que cada cliente comunicó" at bounding box center [863, 281] width 25 height 19
click at [906, 325] on textarea at bounding box center [966, 317] width 219 height 15
click at [1083, 333] on span "send" at bounding box center [1089, 324] width 17 height 17
click at [34, 57] on span "play_arrow" at bounding box center [32, 60] width 19 height 19
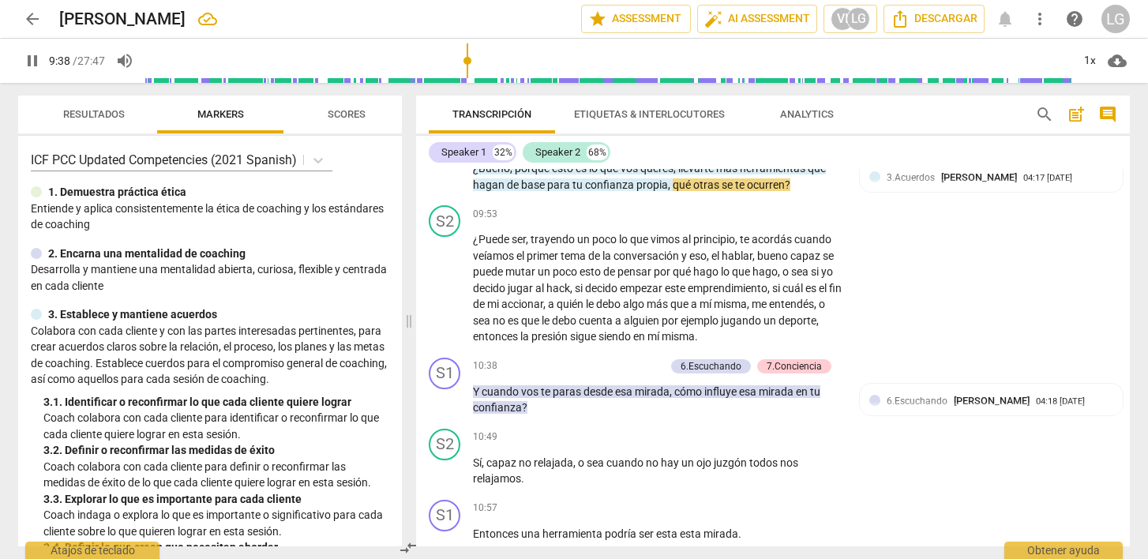
scroll to position [2694, 0]
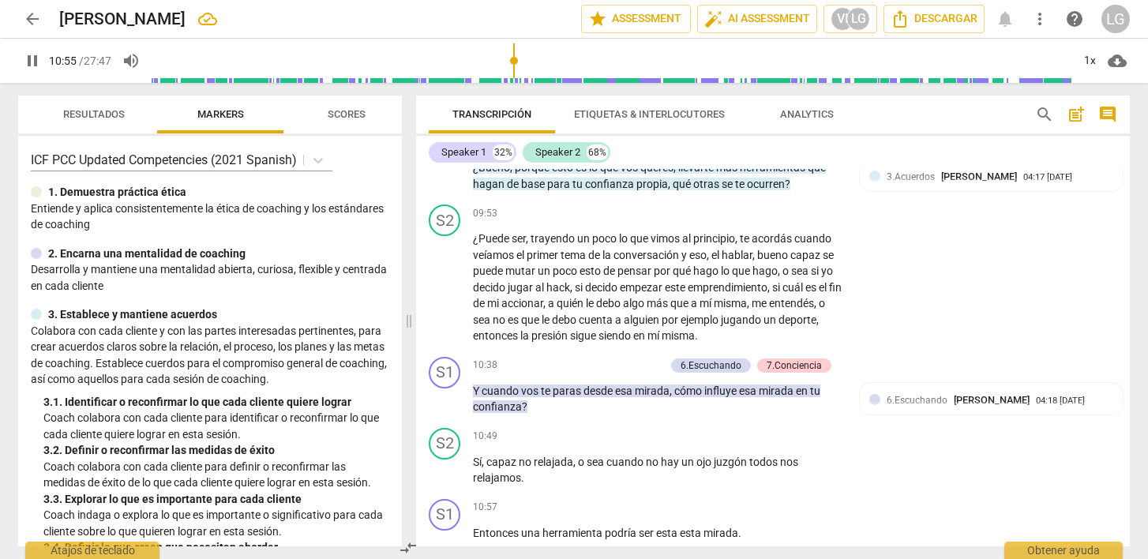
click at [35, 65] on span "pause" at bounding box center [32, 60] width 19 height 19
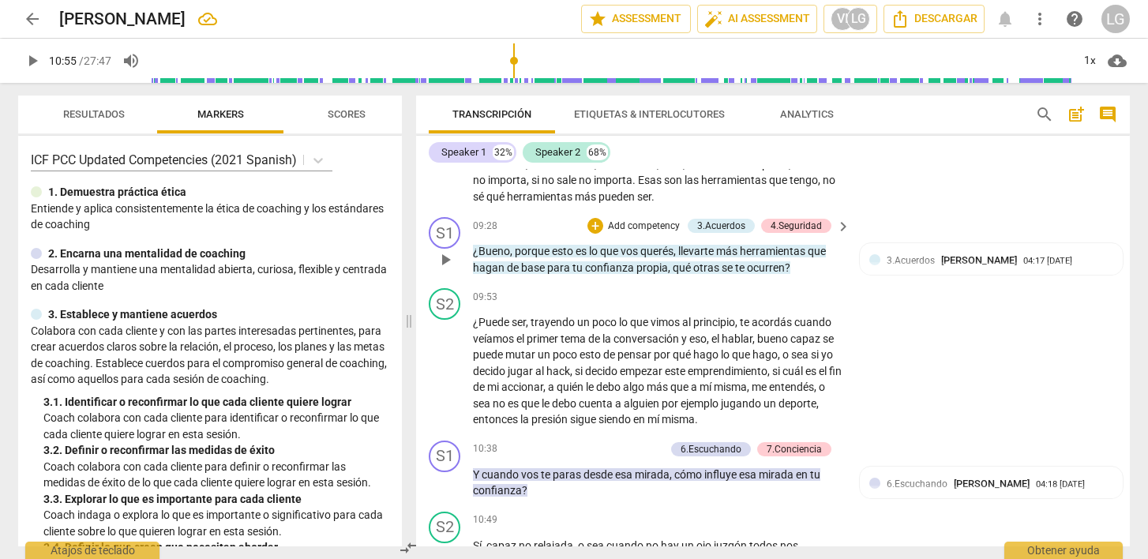
scroll to position [2613, 0]
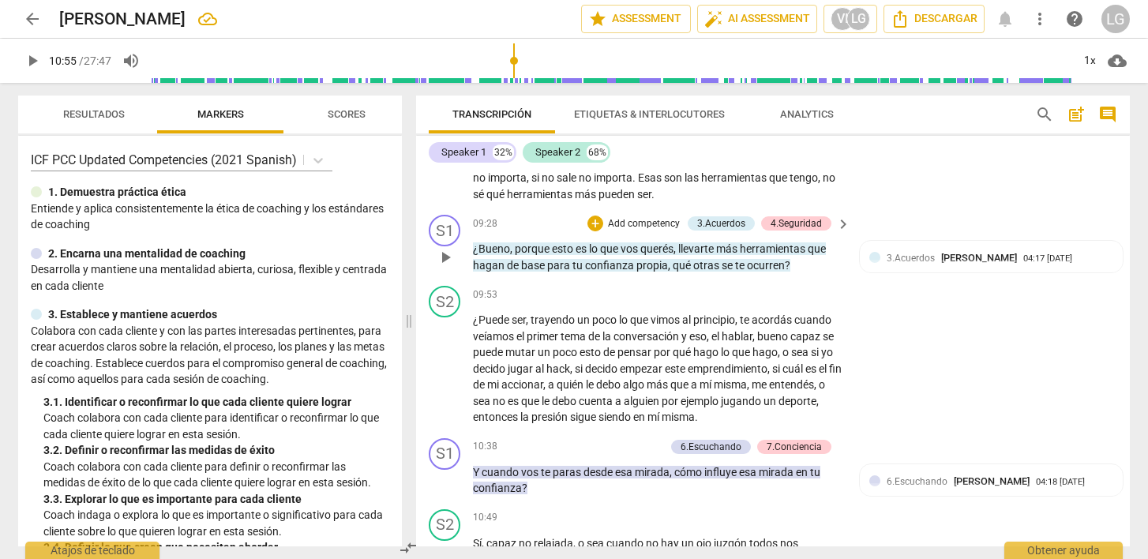
click at [625, 231] on p "Add competency" at bounding box center [644, 224] width 75 height 14
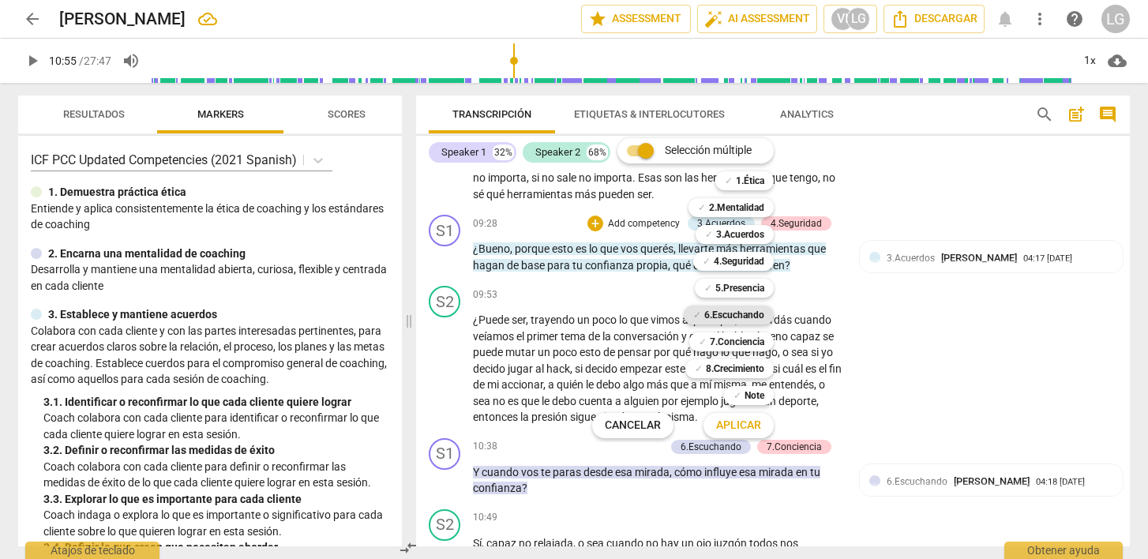
click at [714, 314] on b "6.Escuchando" at bounding box center [735, 315] width 60 height 19
click at [739, 424] on span "Aplicar" at bounding box center [738, 426] width 45 height 16
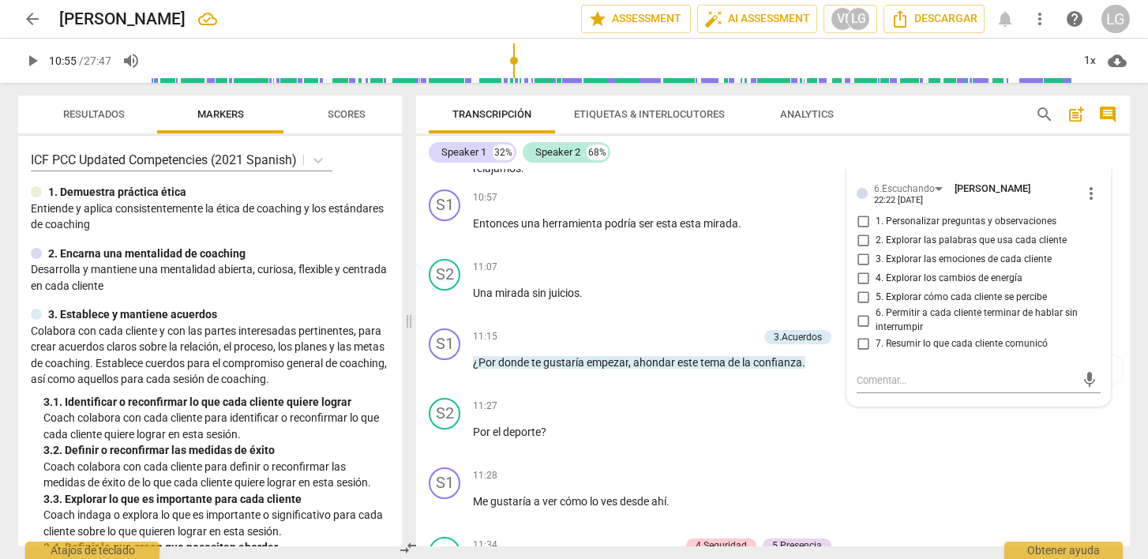
scroll to position [3005, 0]
click at [863, 353] on input "7. Resumir lo que cada cliente comunicó" at bounding box center [863, 343] width 25 height 19
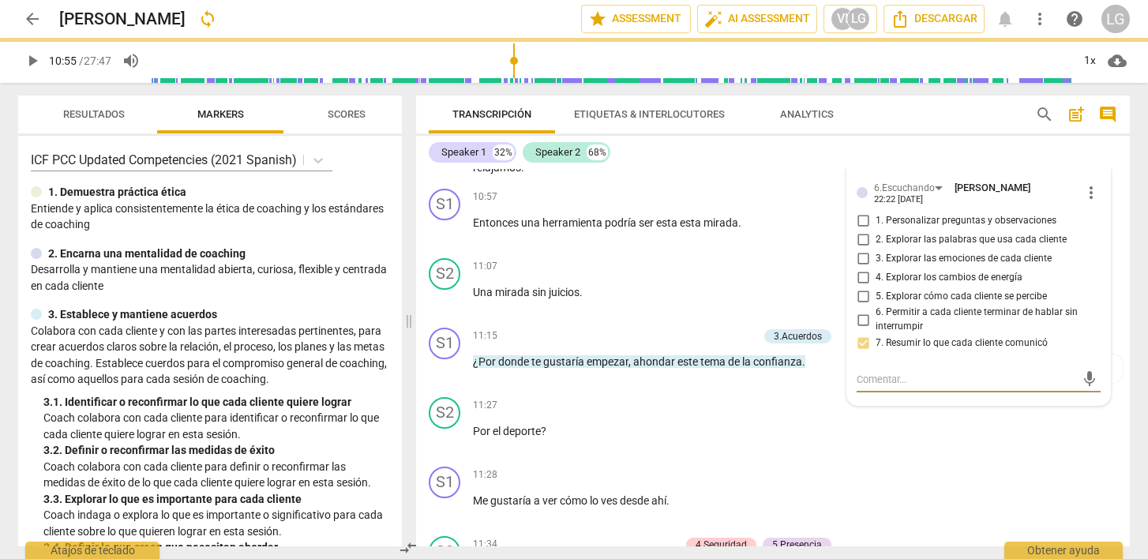
click at [866, 387] on textarea at bounding box center [966, 379] width 219 height 15
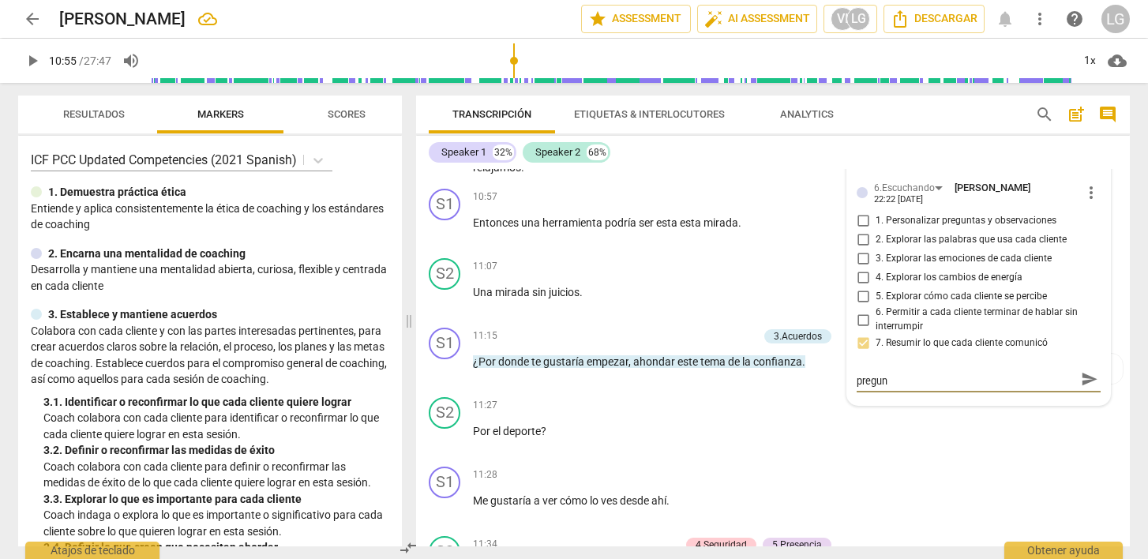
scroll to position [0, 0]
click at [1081, 403] on span "send" at bounding box center [1089, 393] width 17 height 17
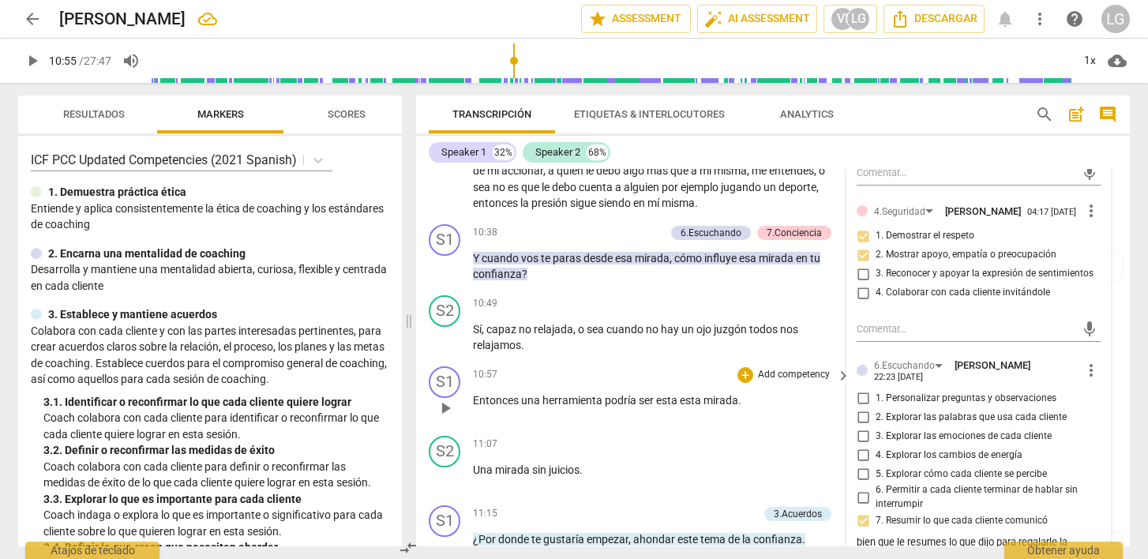
scroll to position [2829, 0]
click at [534, 263] on span "vos" at bounding box center [531, 256] width 20 height 13
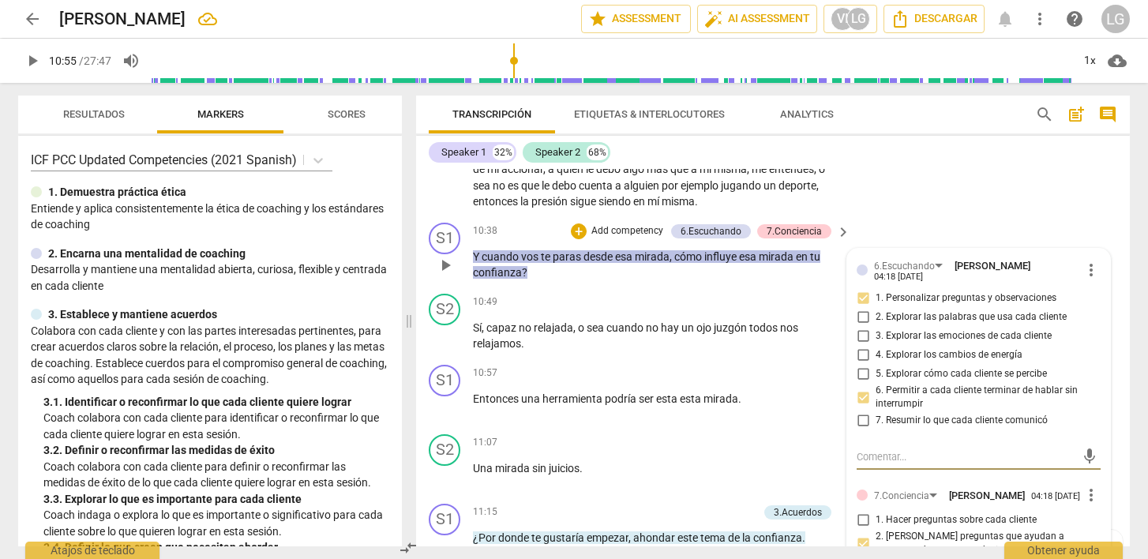
click at [611, 239] on p "Add competency" at bounding box center [627, 231] width 75 height 14
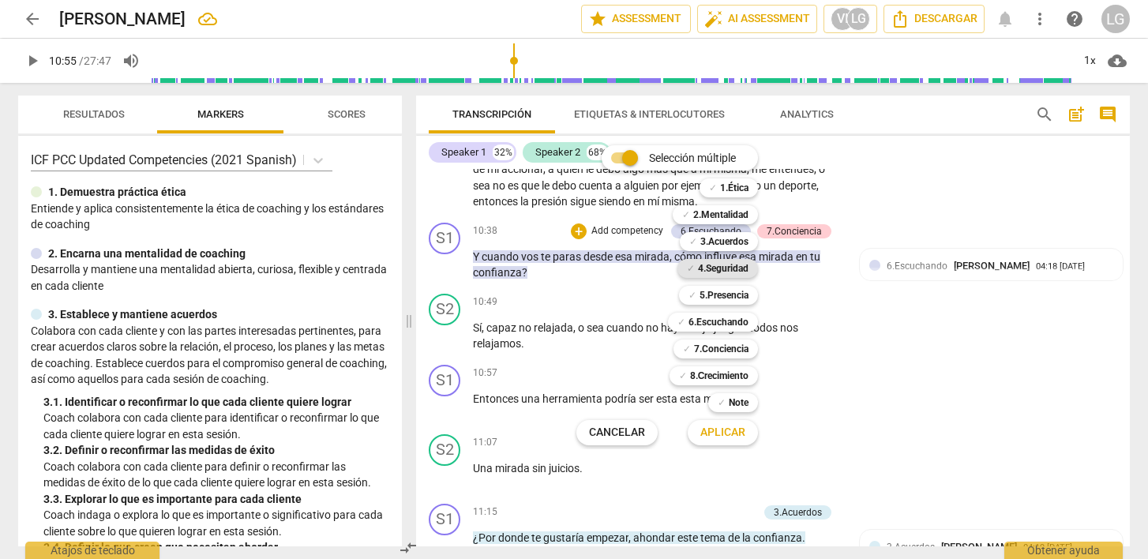
click at [717, 269] on b "4.Seguridad" at bounding box center [723, 268] width 51 height 19
click at [732, 438] on span "Aplicar" at bounding box center [723, 433] width 45 height 16
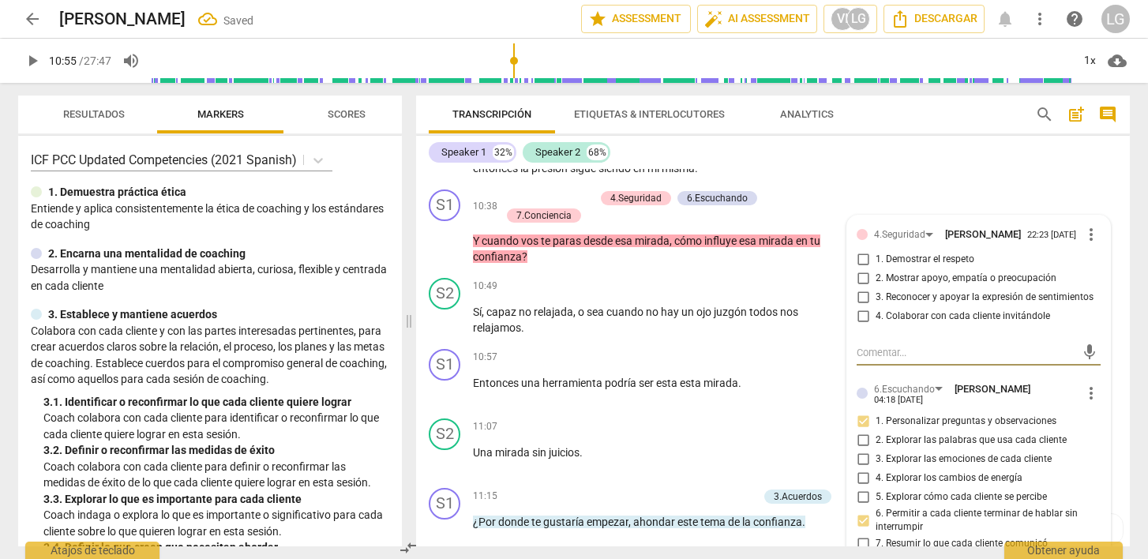
scroll to position [2863, 0]
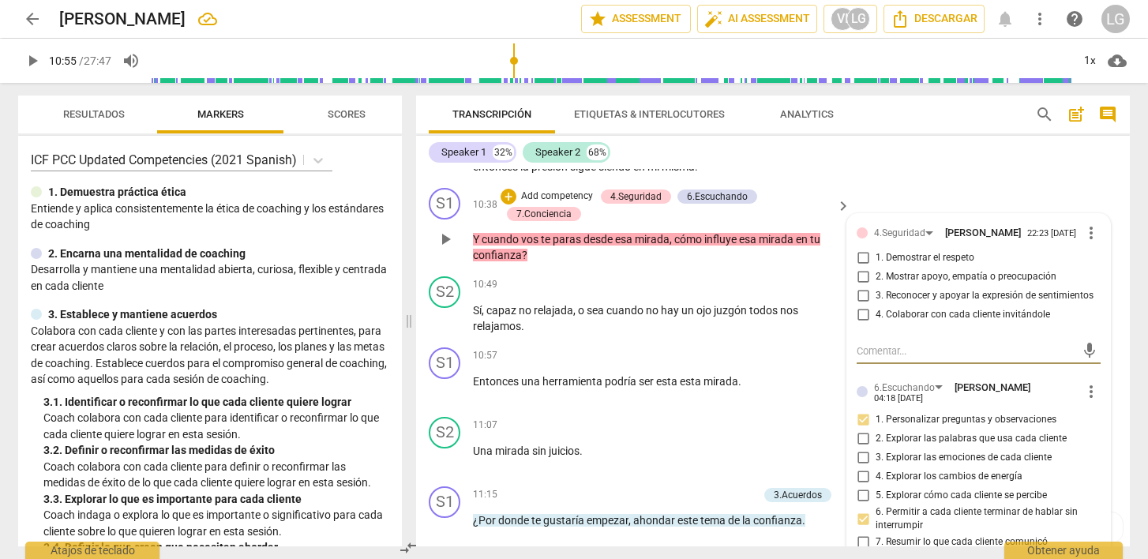
click at [861, 287] on input "2. Mostrar apoyo, empatía o preocupación" at bounding box center [863, 277] width 25 height 19
click at [862, 325] on input "4. Colaborar con cada cliente invitándole" at bounding box center [863, 315] width 25 height 19
click at [866, 359] on textarea at bounding box center [966, 351] width 219 height 15
click at [1081, 359] on span "send" at bounding box center [1089, 350] width 17 height 17
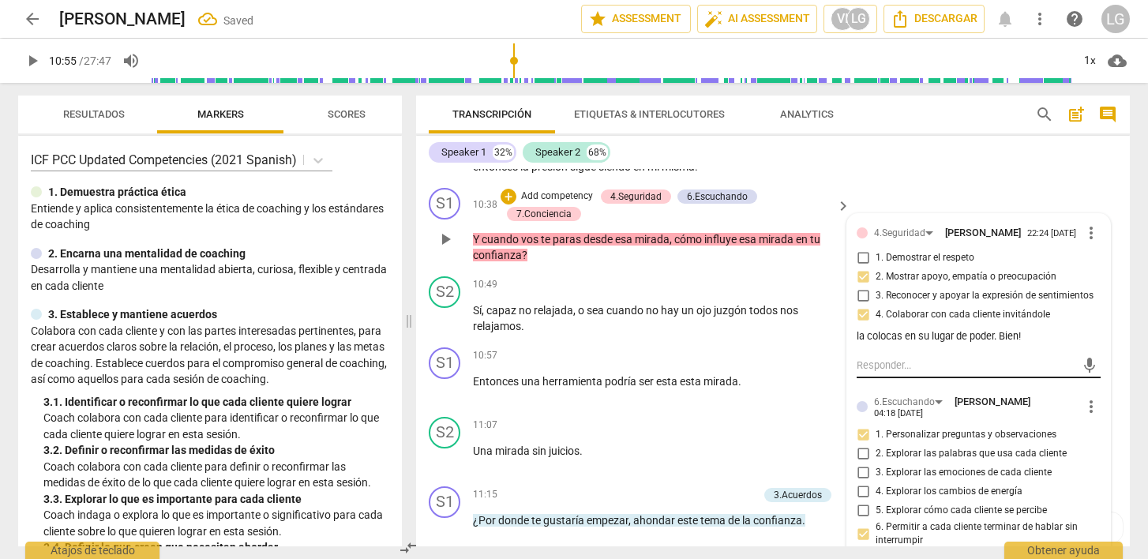
click button "mic" at bounding box center [1089, 365] width 23 height 23
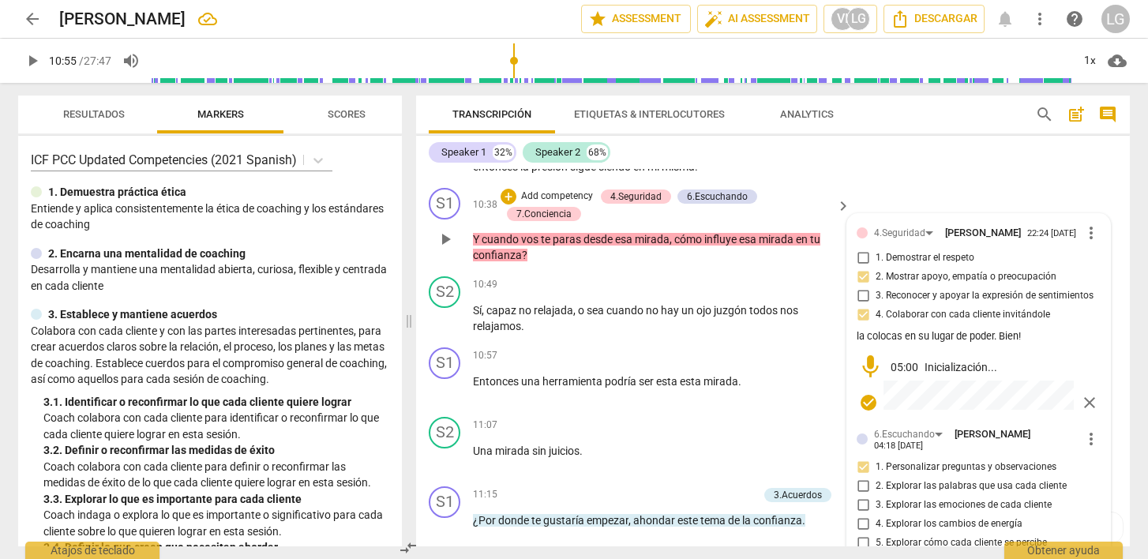
click at [1082, 412] on span "close" at bounding box center [1090, 402] width 19 height 19
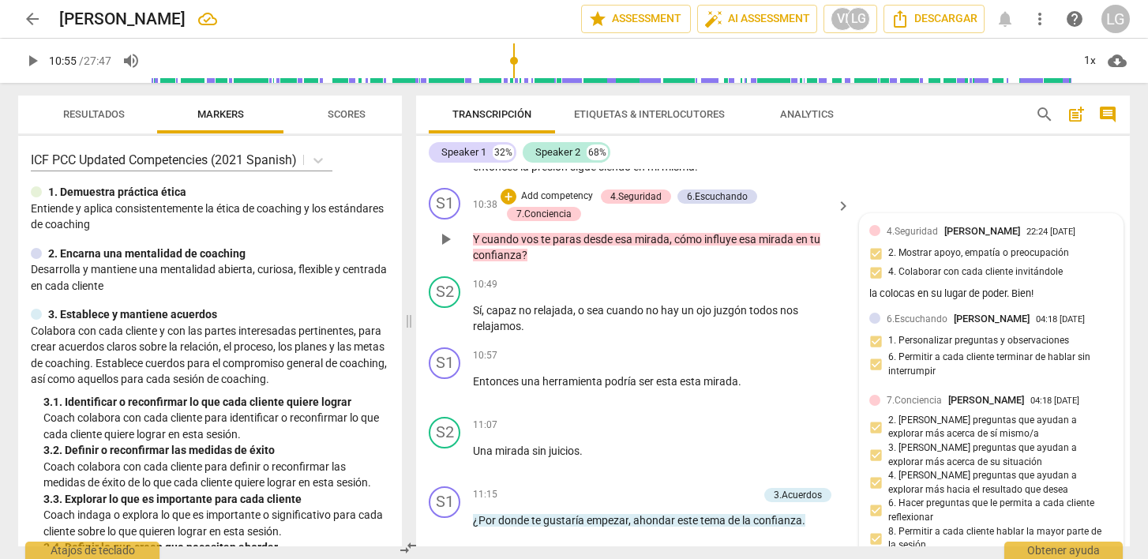
click at [359, 160] on div "ICF PCC Updated Competencies (2021 Spanish)" at bounding box center [210, 159] width 359 height 23
click at [36, 63] on span "play_arrow" at bounding box center [32, 60] width 19 height 19
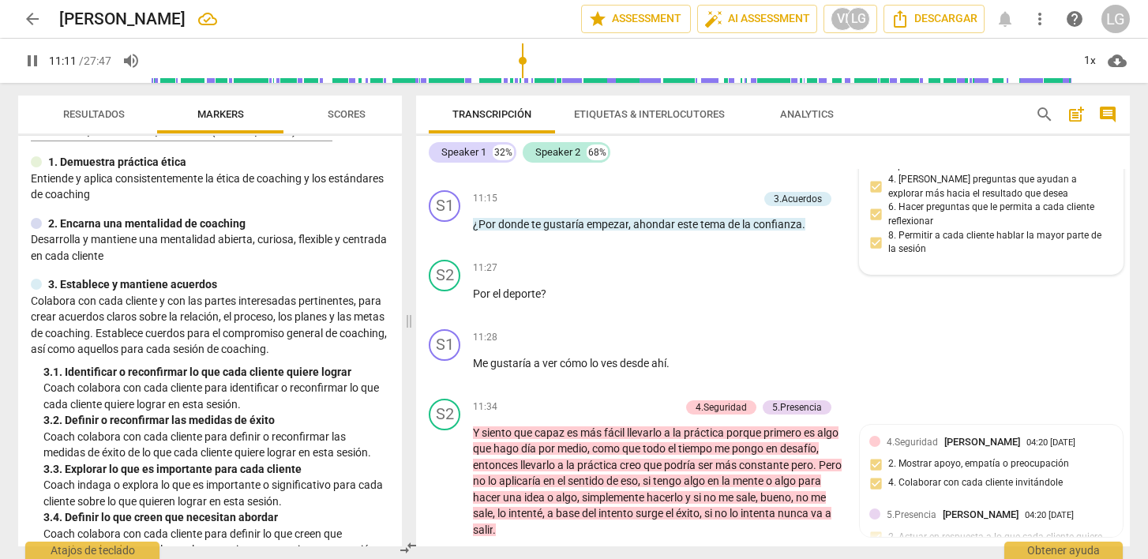
scroll to position [3169, 0]
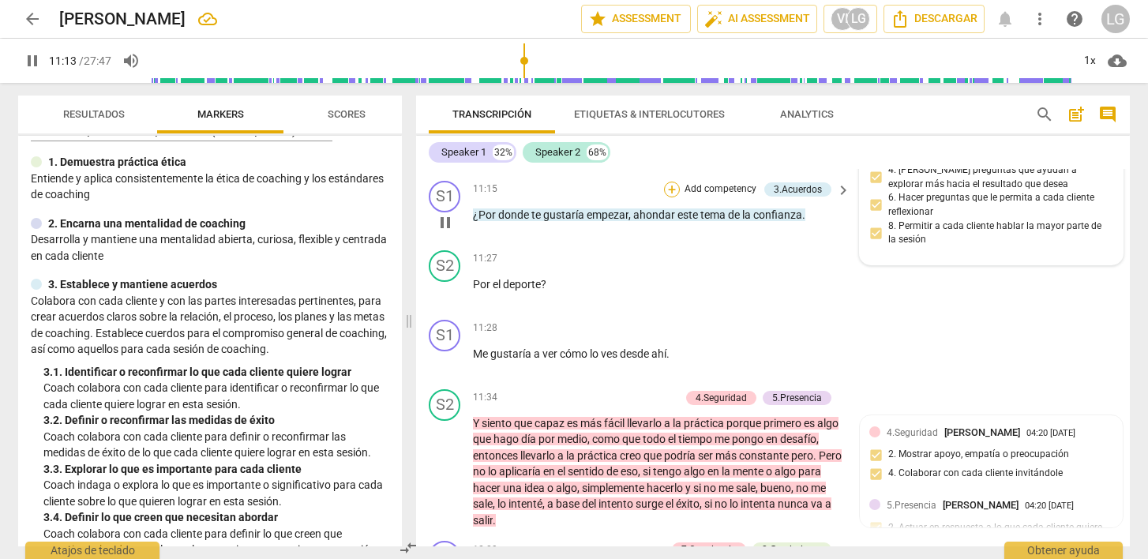
click at [673, 197] on div "+" at bounding box center [672, 190] width 16 height 16
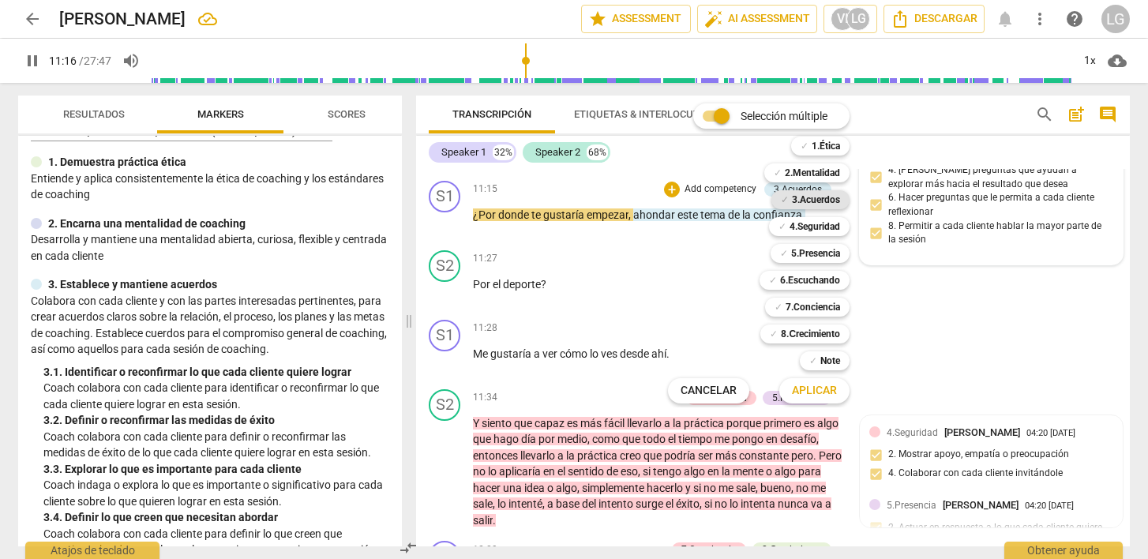
click at [821, 199] on b "3.Acuerdos" at bounding box center [816, 199] width 48 height 19
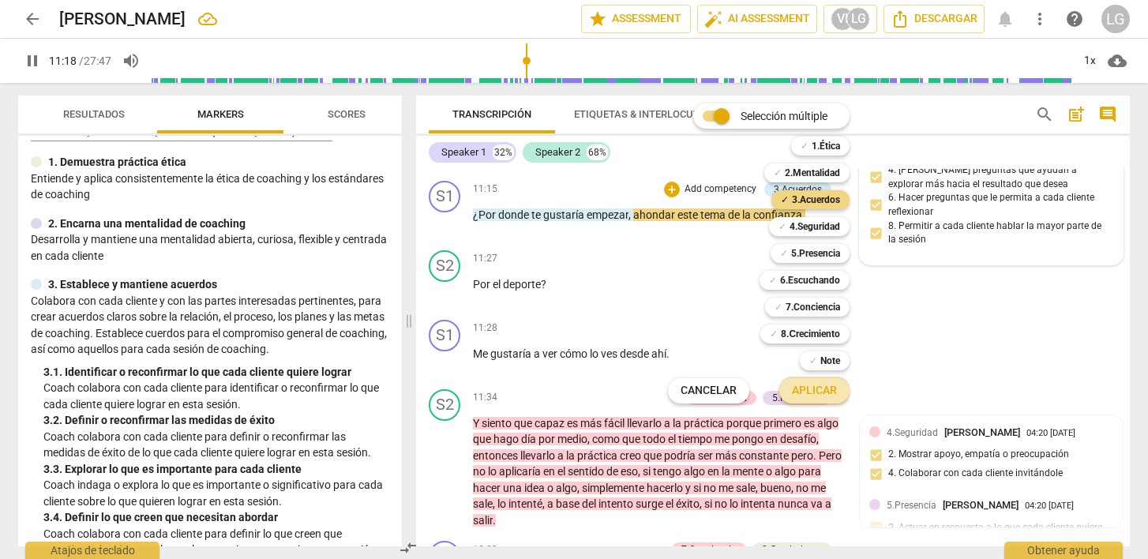
click at [807, 389] on span "Aplicar" at bounding box center [814, 391] width 45 height 16
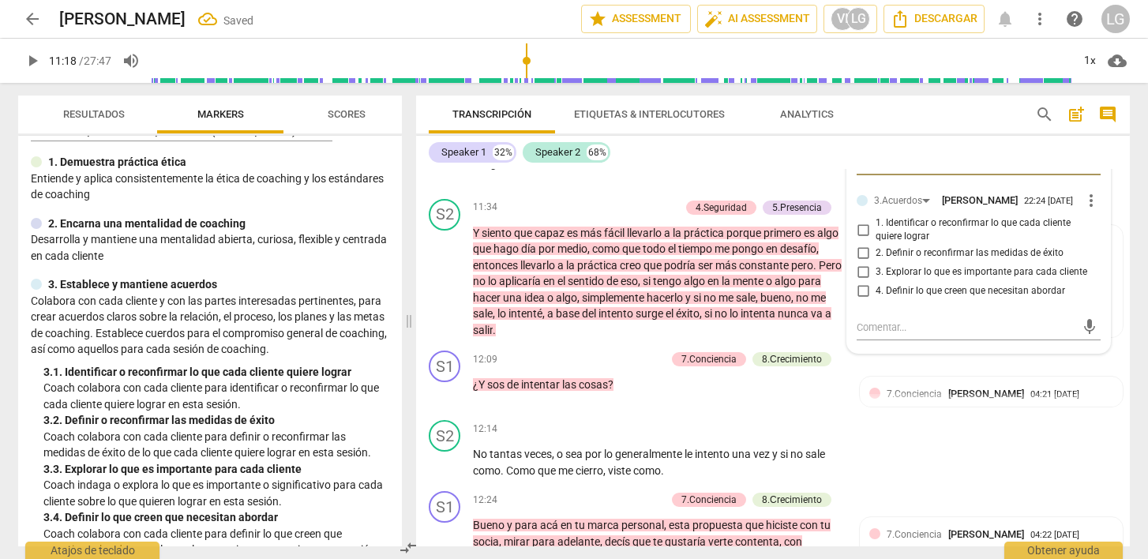
scroll to position [3363, 0]
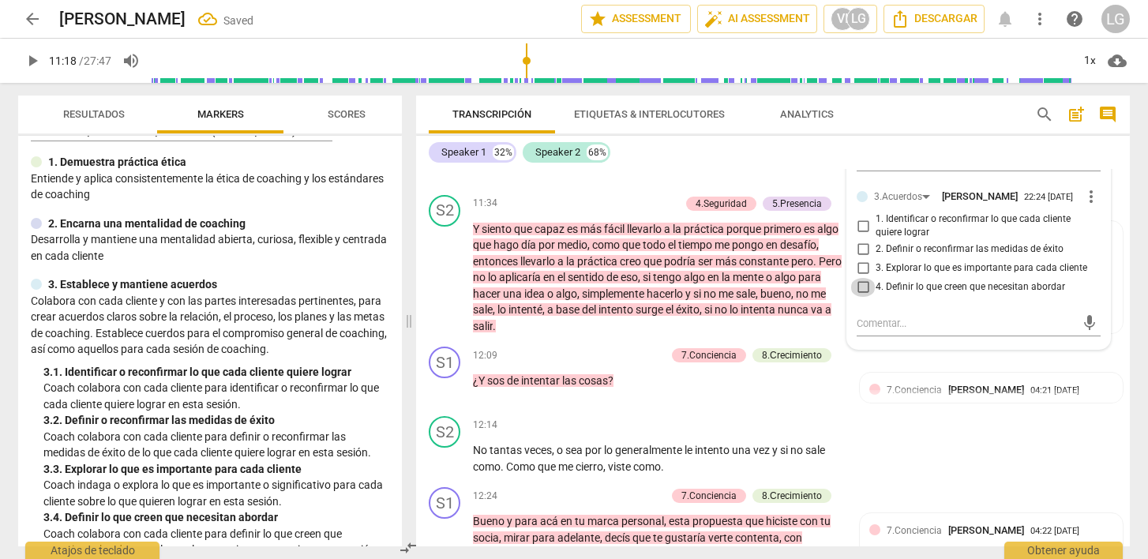
click at [864, 297] on input "4. Definir lo que creen que necesitan abordar" at bounding box center [863, 287] width 25 height 19
click at [973, 336] on div "mic" at bounding box center [979, 323] width 244 height 25
click at [1047, 331] on textarea at bounding box center [966, 323] width 219 height 15
click at [1081, 340] on span "send" at bounding box center [1089, 330] width 17 height 17
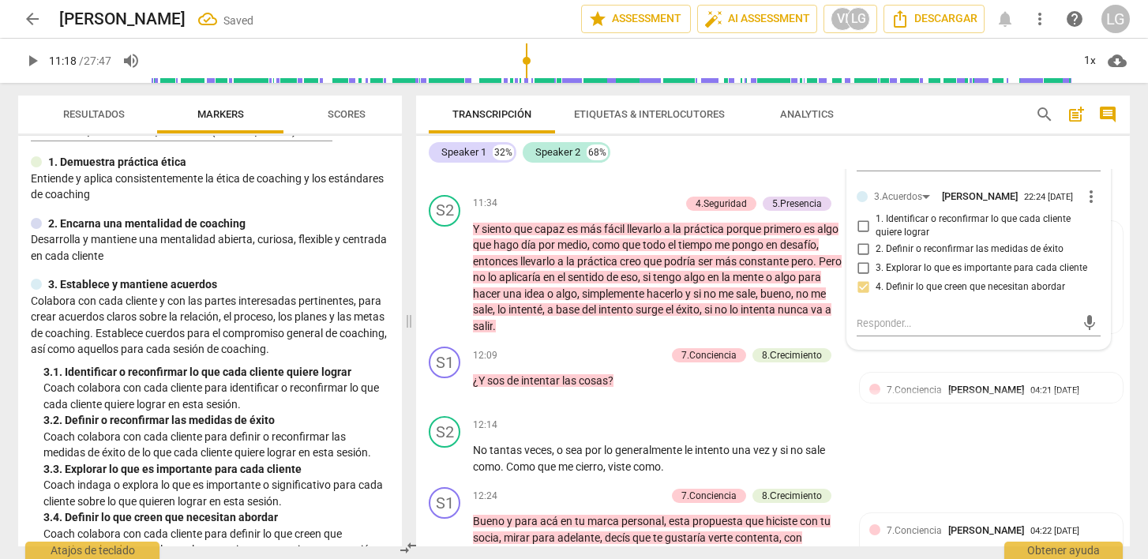
click at [31, 58] on span "play_arrow" at bounding box center [32, 60] width 19 height 19
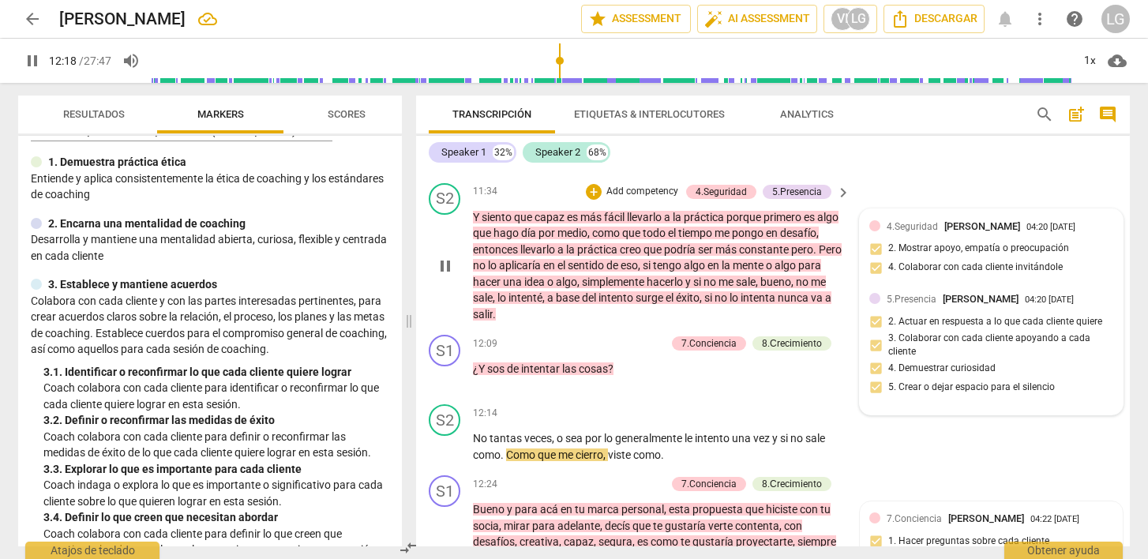
scroll to position [3377, 0]
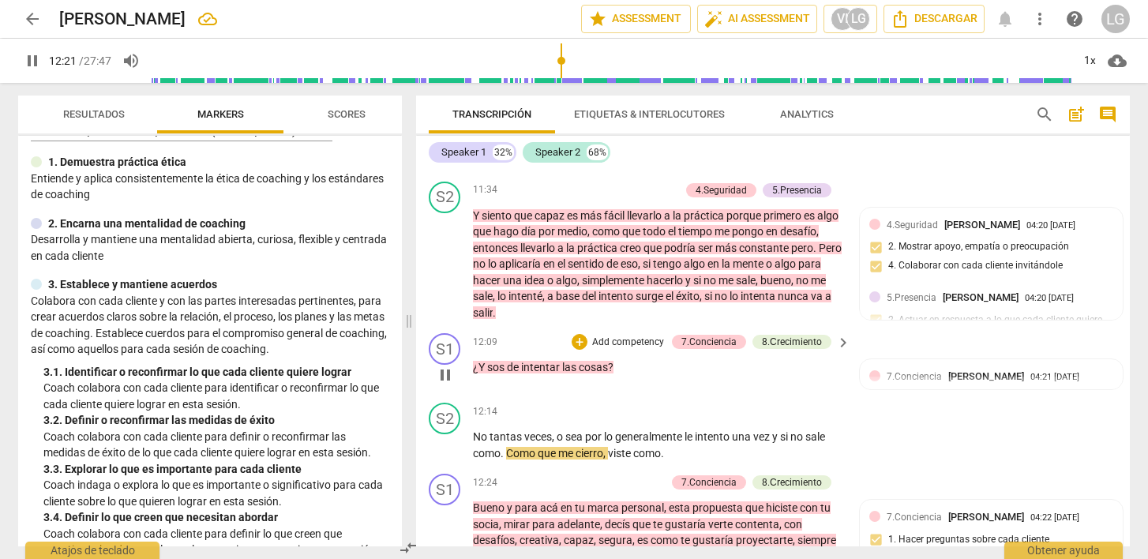
click at [613, 350] on p "Add competency" at bounding box center [628, 343] width 75 height 14
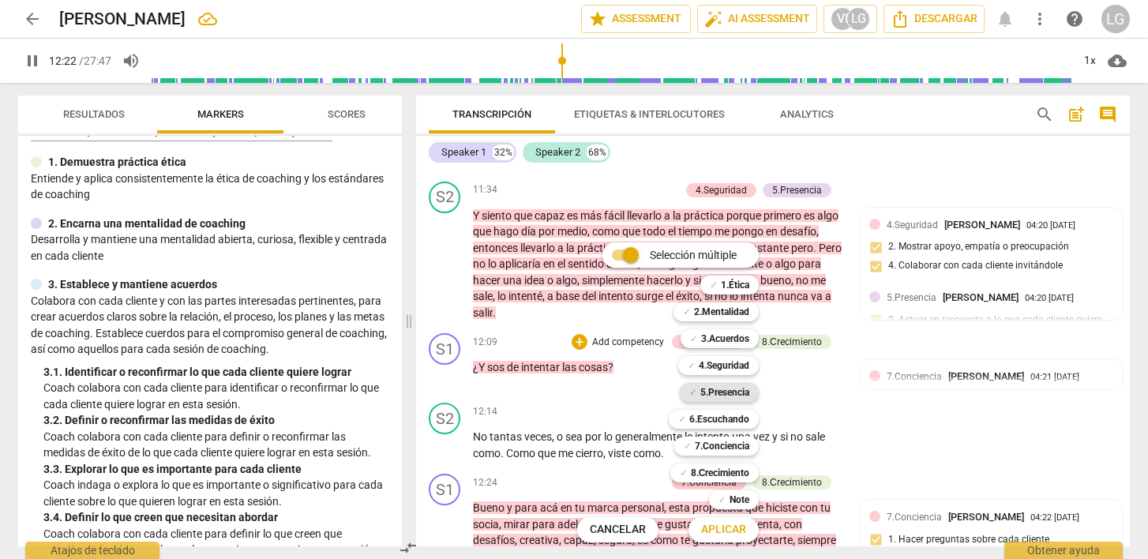
click at [712, 387] on b "5.Presencia" at bounding box center [725, 392] width 49 height 19
click at [731, 528] on span "Aplicar" at bounding box center [723, 530] width 45 height 16
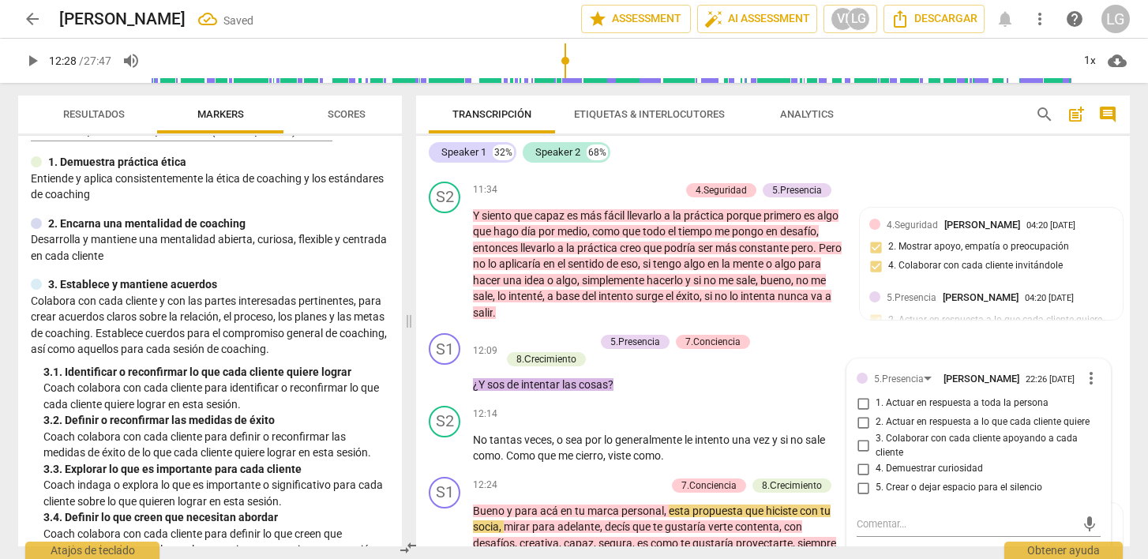
scroll to position [3614, 0]
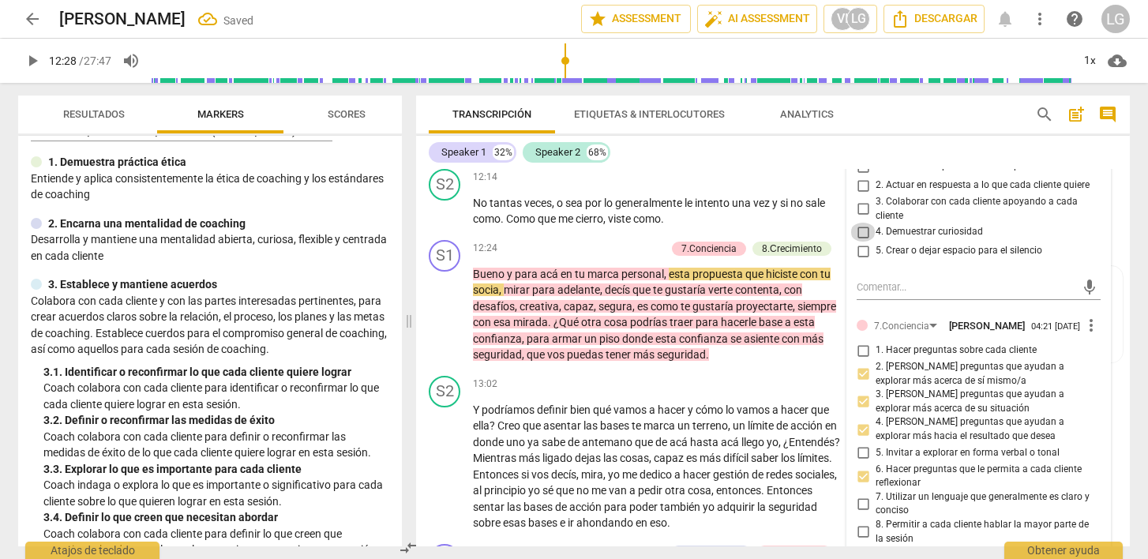
click at [860, 242] on input "4. Demuestrar curiosidad" at bounding box center [863, 232] width 25 height 19
click at [866, 295] on textarea at bounding box center [966, 287] width 219 height 15
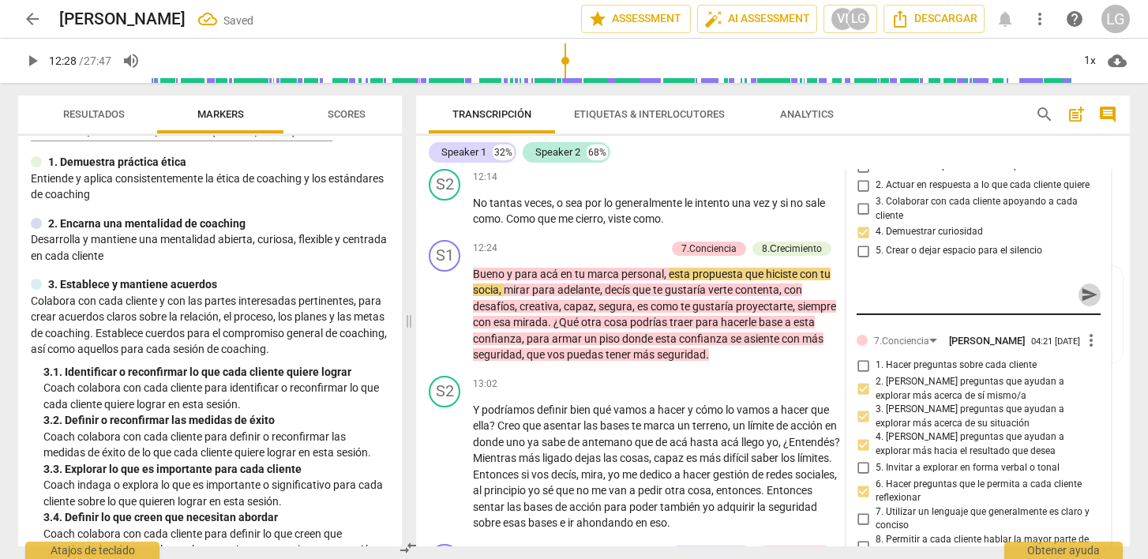
click at [1088, 303] on span "send" at bounding box center [1089, 294] width 17 height 17
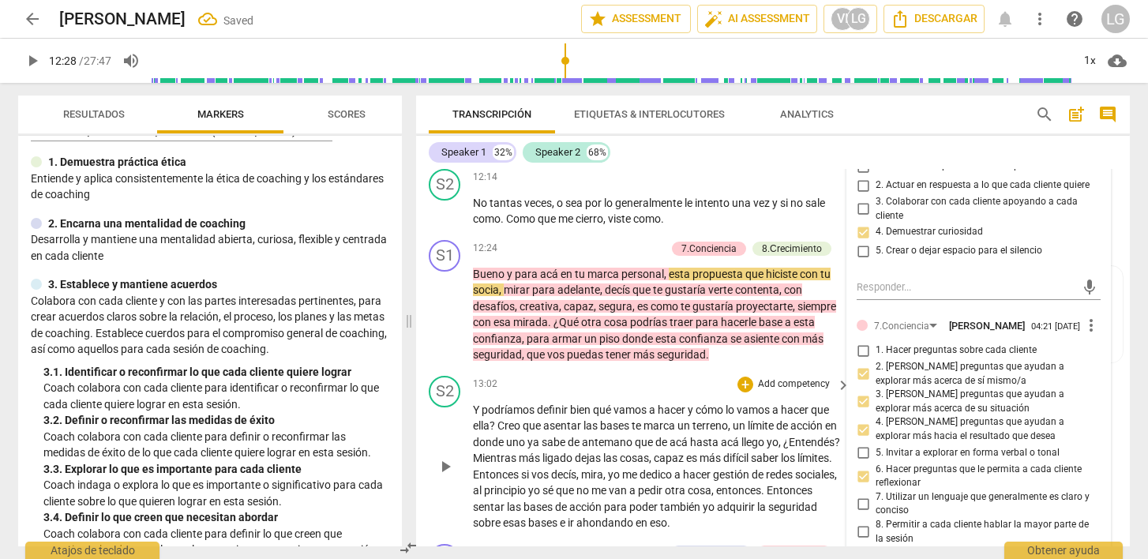
click at [580, 393] on div "13:02 + Add competency keyboard_arrow_right" at bounding box center [662, 384] width 379 height 17
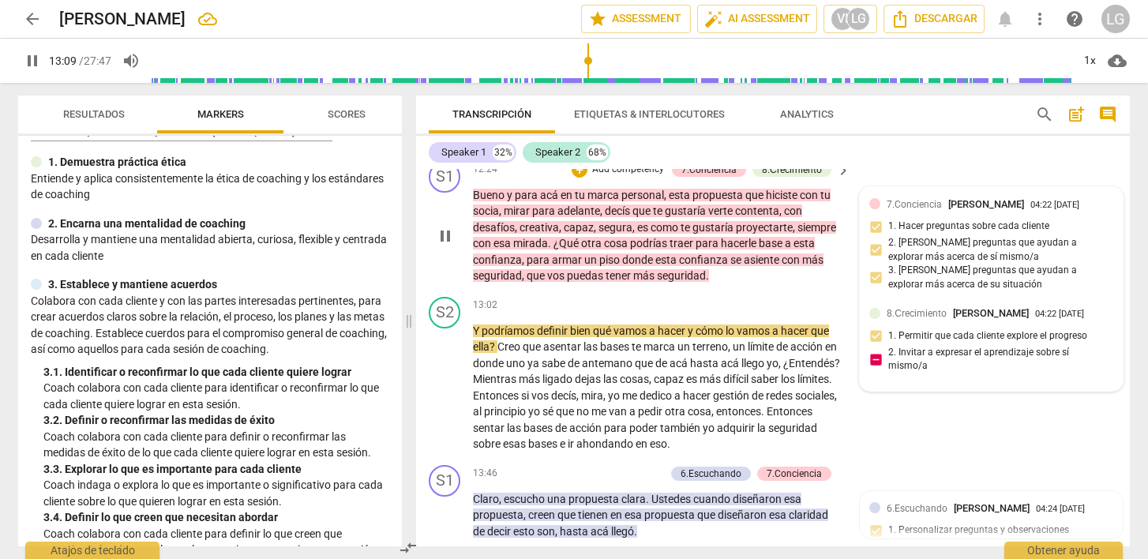
scroll to position [3693, 0]
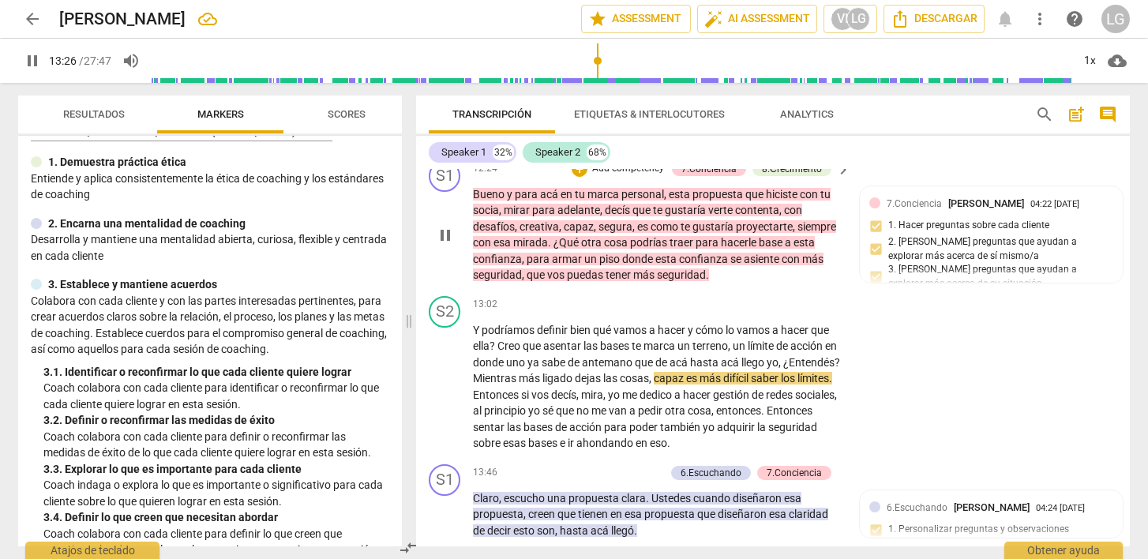
click at [622, 176] on p "Add competency" at bounding box center [628, 169] width 75 height 14
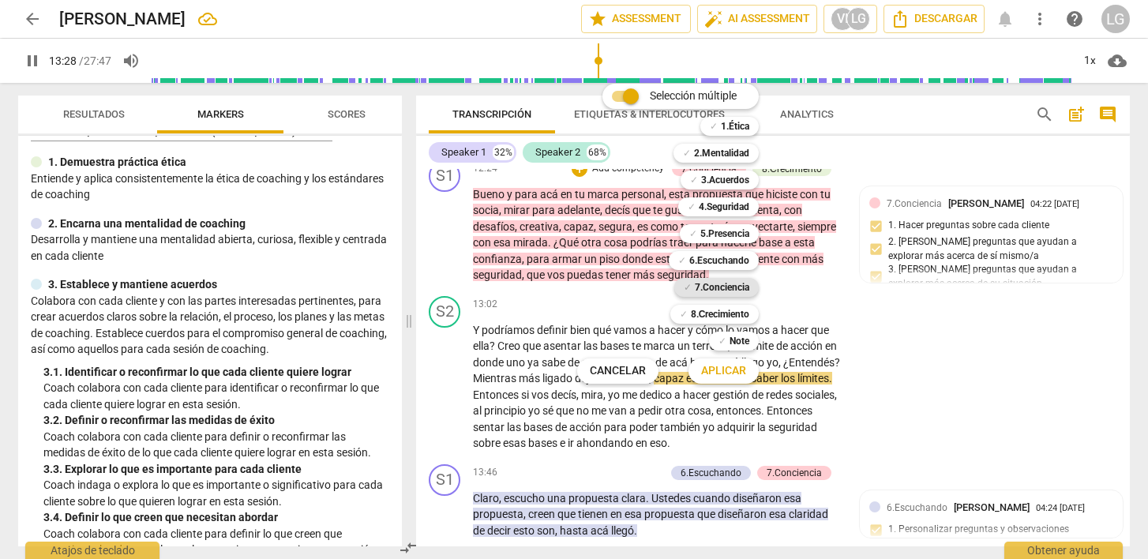
click at [718, 284] on b "7.Conciencia" at bounding box center [722, 287] width 55 height 19
click at [729, 371] on span "Aplicar" at bounding box center [723, 371] width 45 height 16
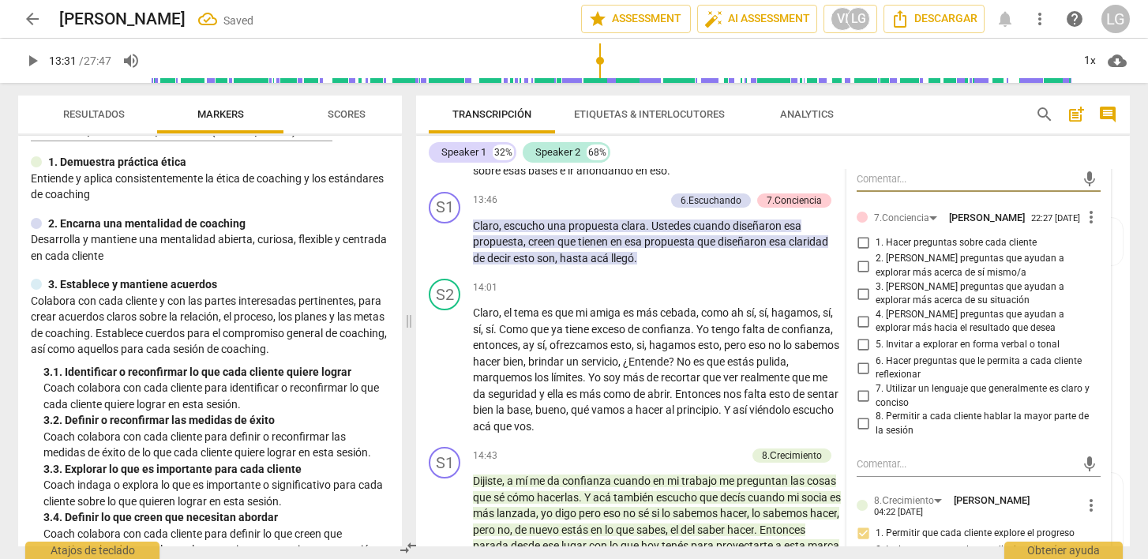
scroll to position [3971, 0]
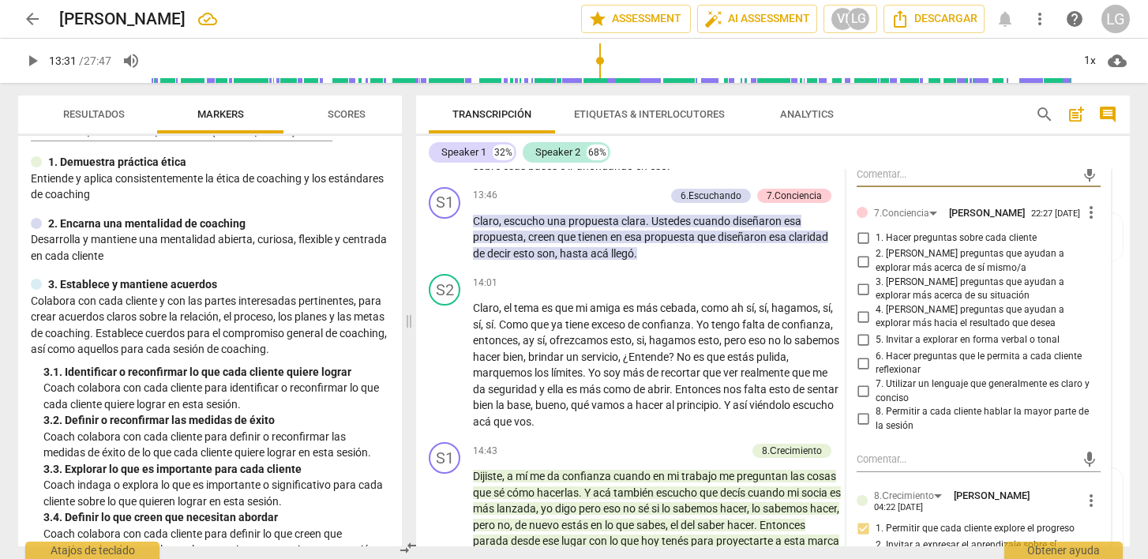
click at [865, 247] on input "1. Hacer preguntas sobre cada cliente" at bounding box center [863, 237] width 25 height 19
click at [866, 299] on input "3. [PERSON_NAME] preguntas que ayudan a explorar más acerca de su situación" at bounding box center [863, 289] width 25 height 19
click at [861, 350] on input "5. Invitar a explorar en forma verbal o tonal" at bounding box center [863, 340] width 25 height 19
click at [865, 401] on input "7. Utilizar un lenguaje que generalmente es claro y conciso" at bounding box center [863, 391] width 25 height 19
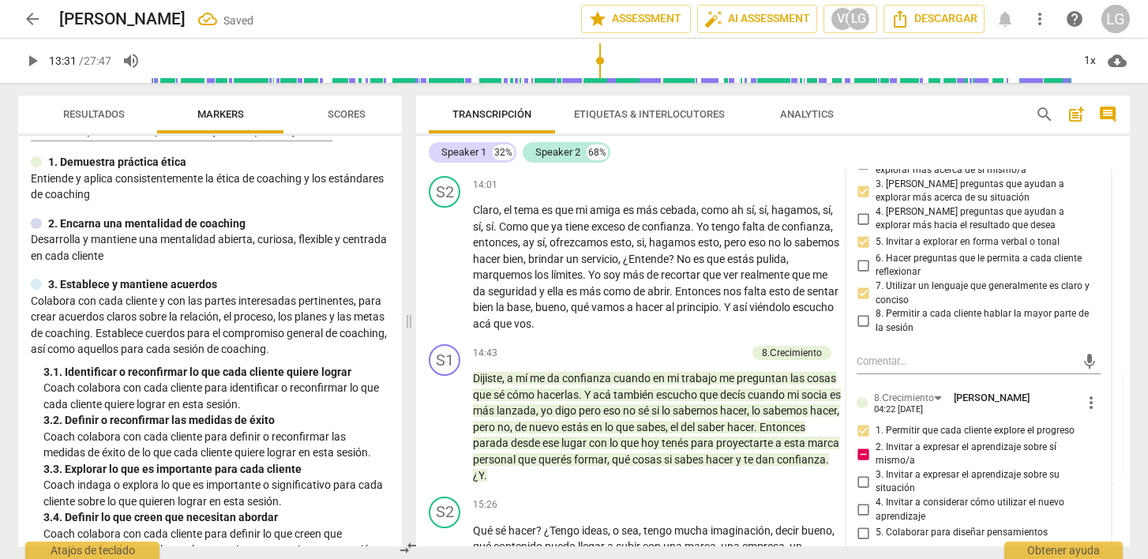
scroll to position [4082, 0]
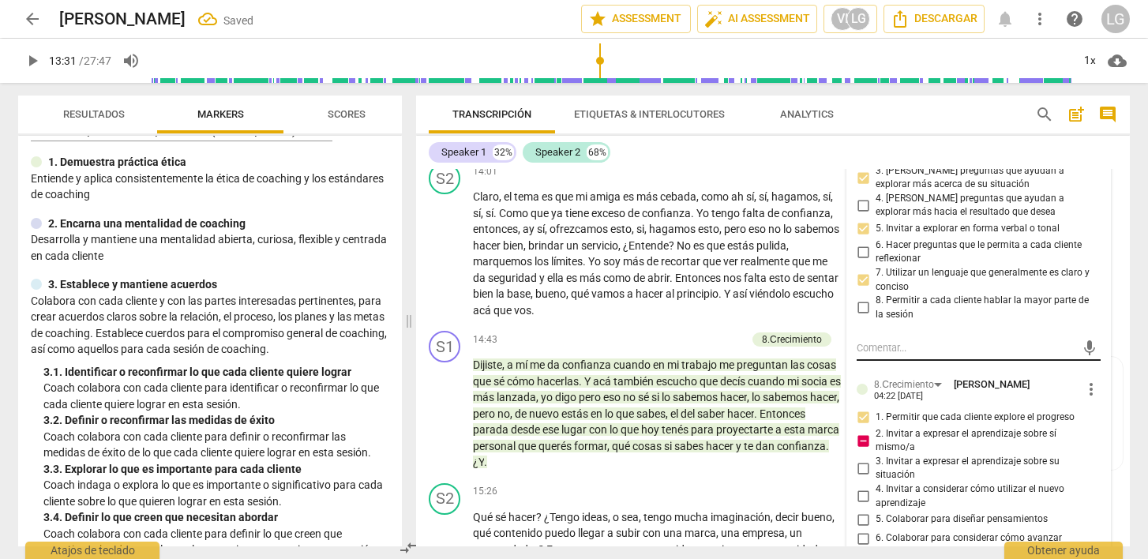
click at [879, 355] on textarea at bounding box center [966, 347] width 219 height 15
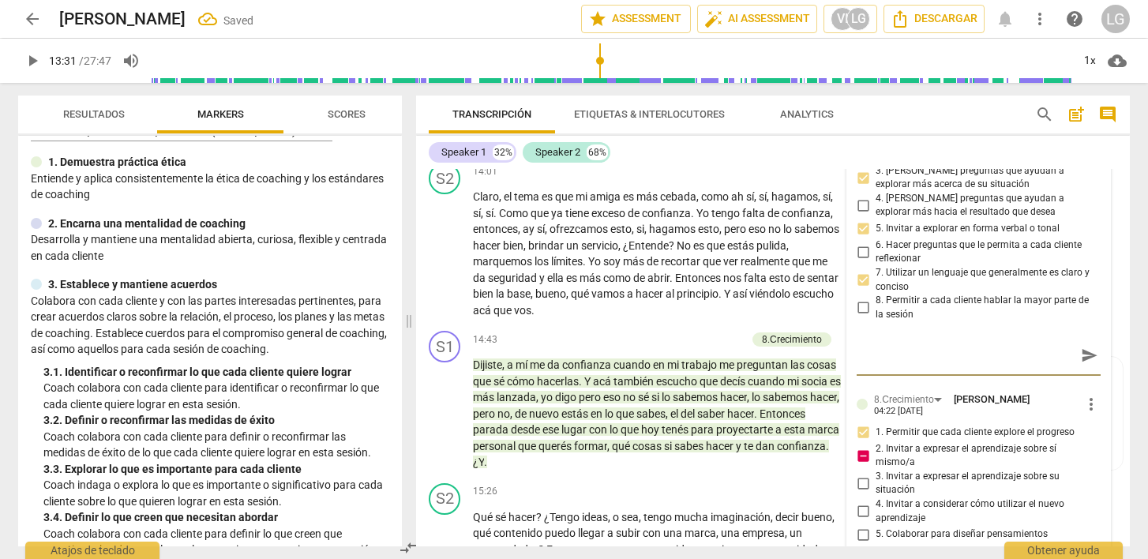
click at [1088, 365] on span "send" at bounding box center [1089, 356] width 17 height 17
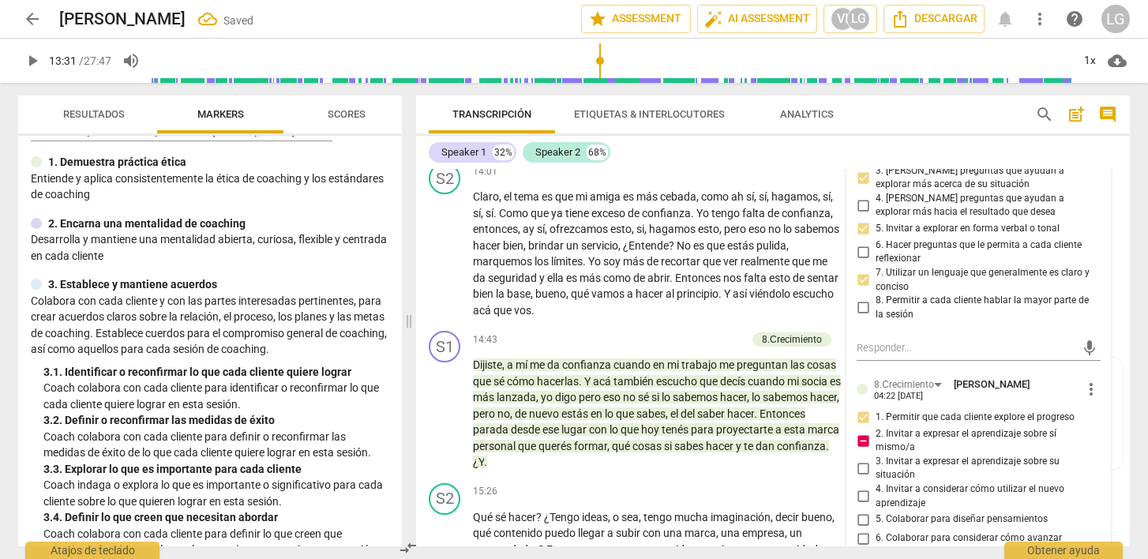
click at [37, 60] on span "play_arrow" at bounding box center [32, 60] width 19 height 19
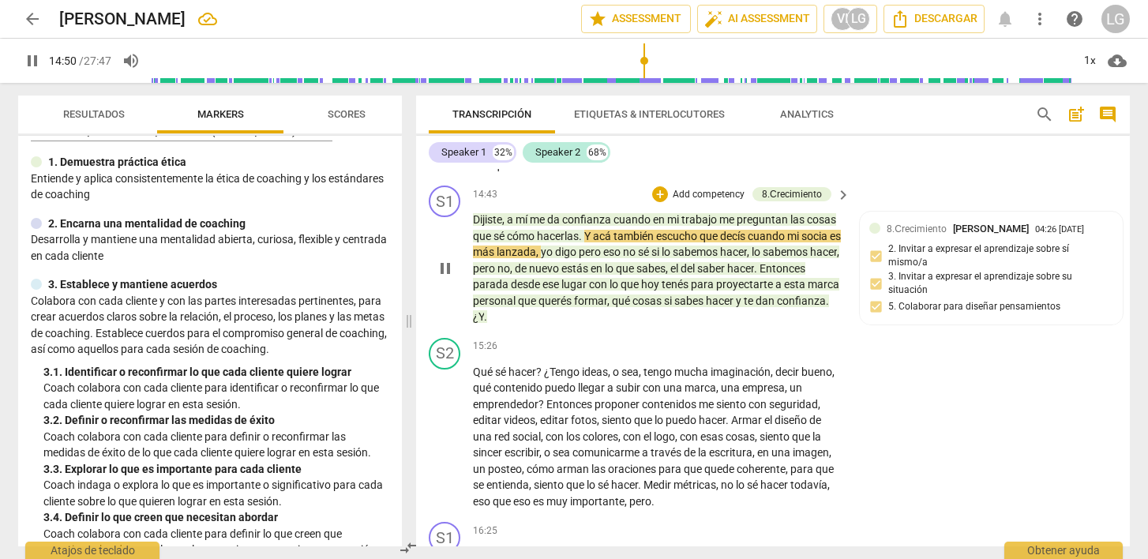
scroll to position [4229, 0]
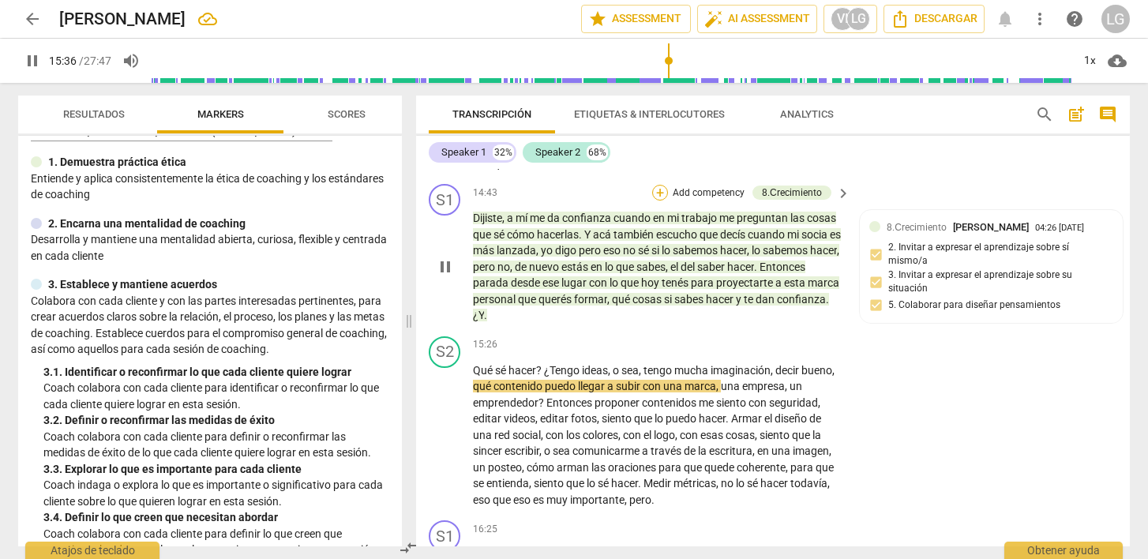
click at [664, 201] on div "+" at bounding box center [660, 193] width 16 height 16
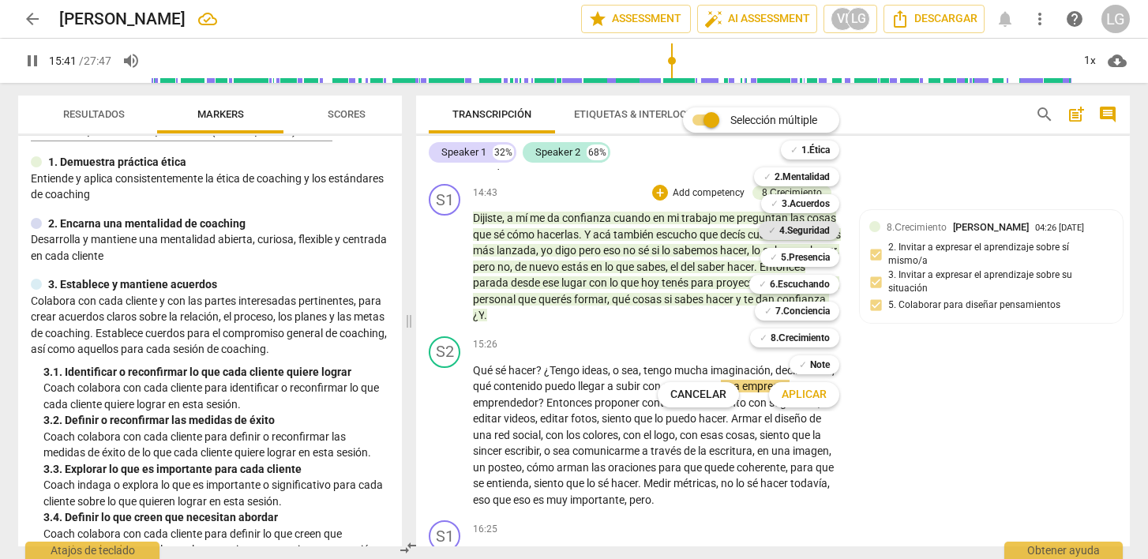
click at [806, 231] on b "4.Seguridad" at bounding box center [805, 230] width 51 height 19
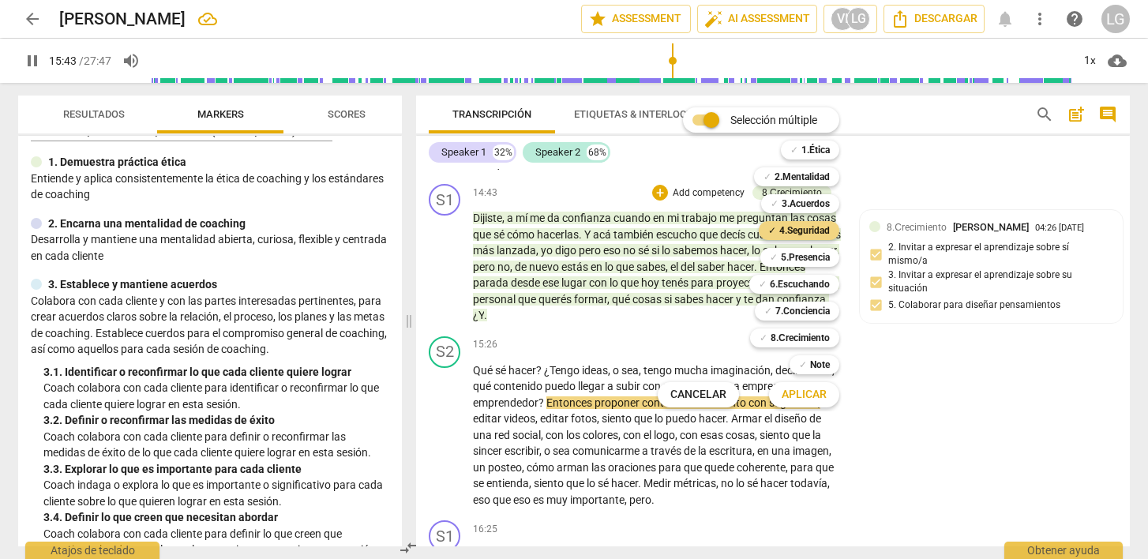
click at [801, 397] on span "Aplicar" at bounding box center [804, 395] width 45 height 16
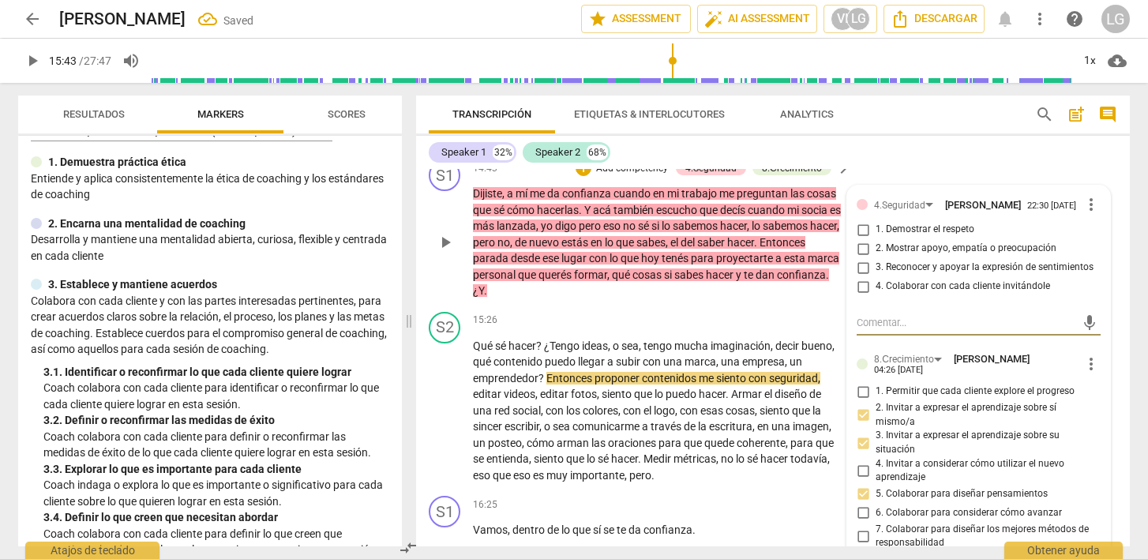
scroll to position [4256, 0]
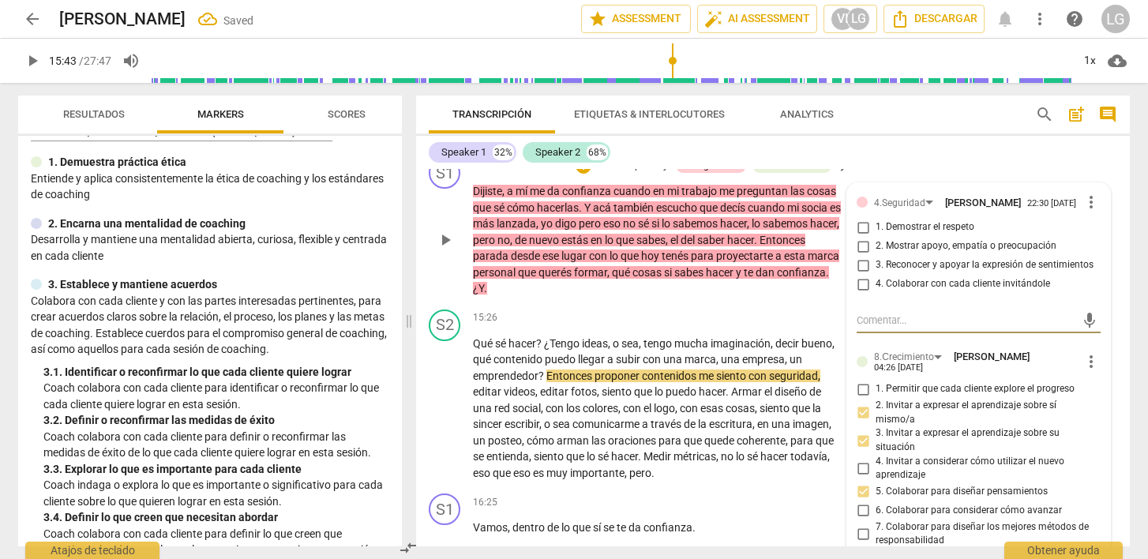
click at [860, 256] on input "2. Mostrar apoyo, empatía o preocupación" at bounding box center [863, 246] width 25 height 19
click at [863, 294] on input "4. Colaborar con cada cliente invitándole" at bounding box center [863, 284] width 25 height 19
click at [862, 328] on textarea at bounding box center [966, 320] width 219 height 15
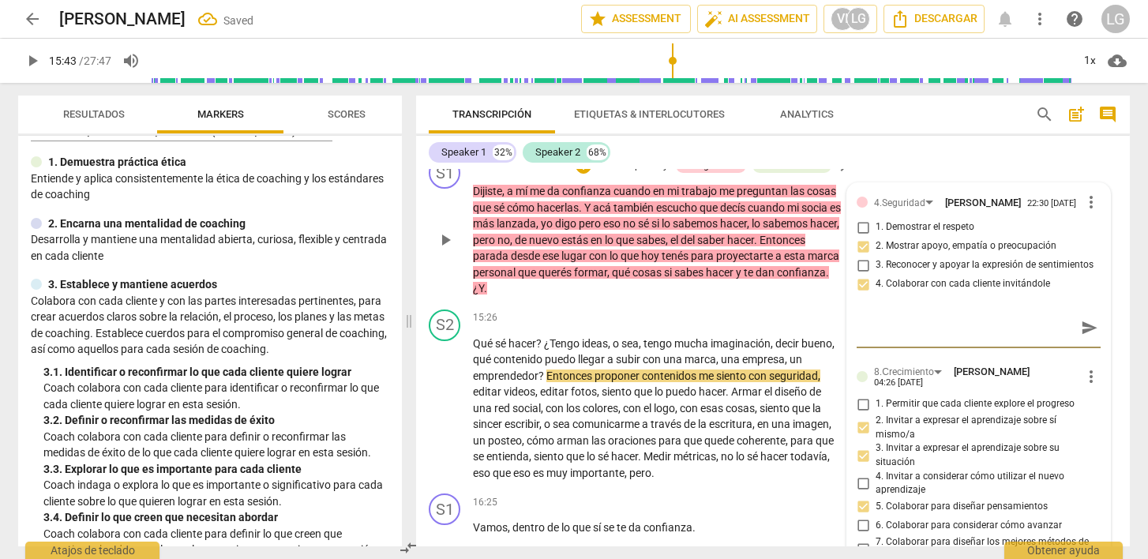
click at [1081, 336] on span "send" at bounding box center [1089, 327] width 17 height 17
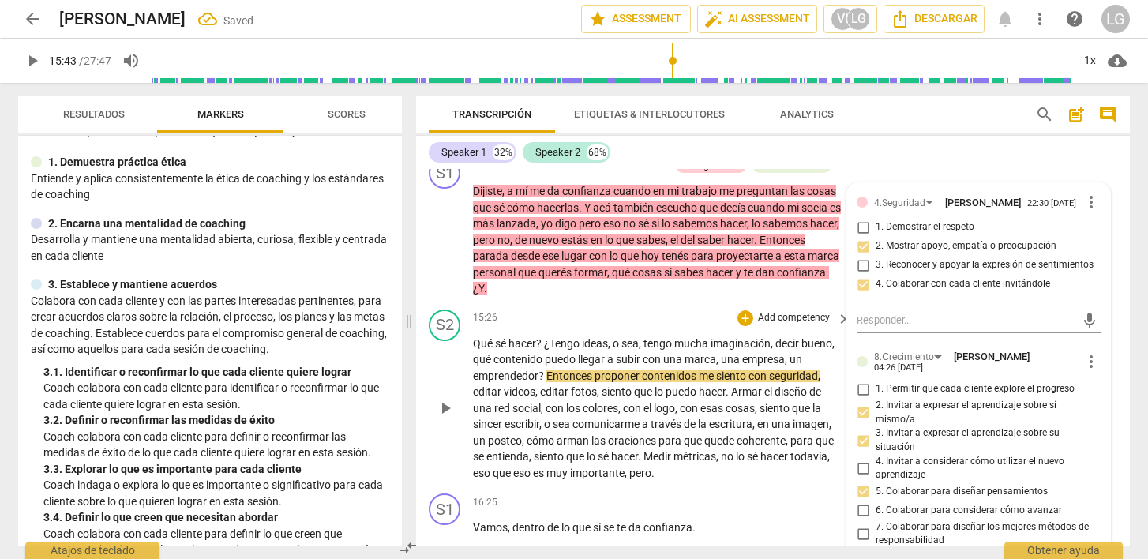
click at [579, 327] on div "15:26 + Add competency keyboard_arrow_right" at bounding box center [662, 318] width 379 height 17
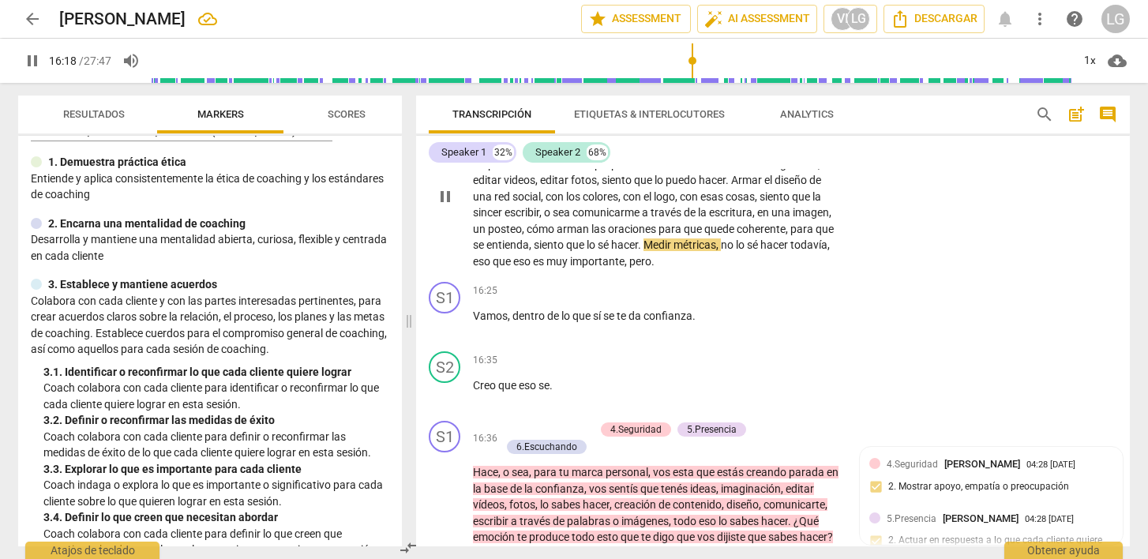
scroll to position [4475, 0]
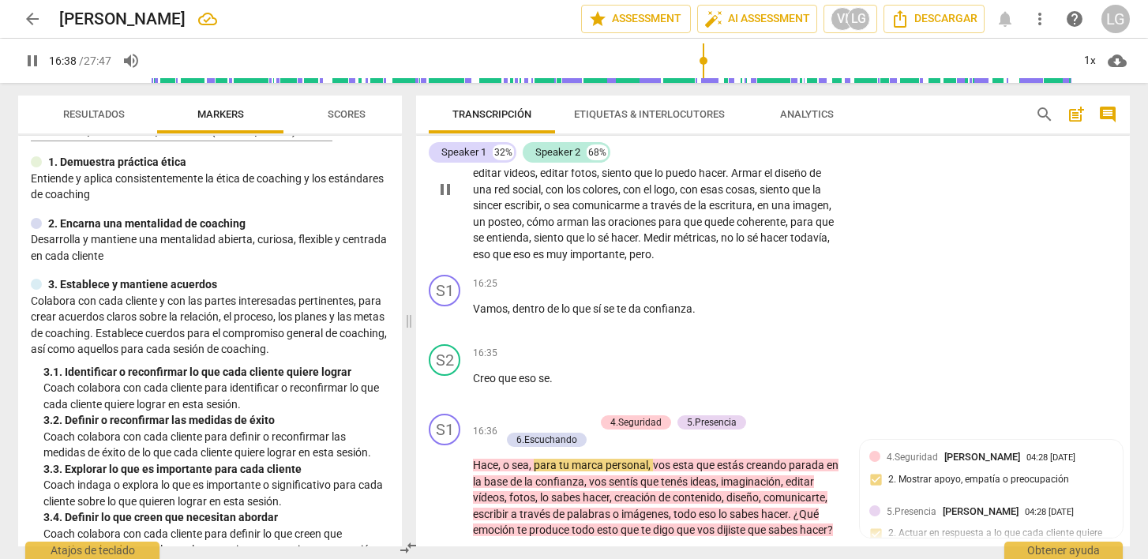
click at [579, 332] on div "16:25 + Add competency keyboard_arrow_right Vamos , dentro de lo que sí se te d…" at bounding box center [662, 303] width 379 height 57
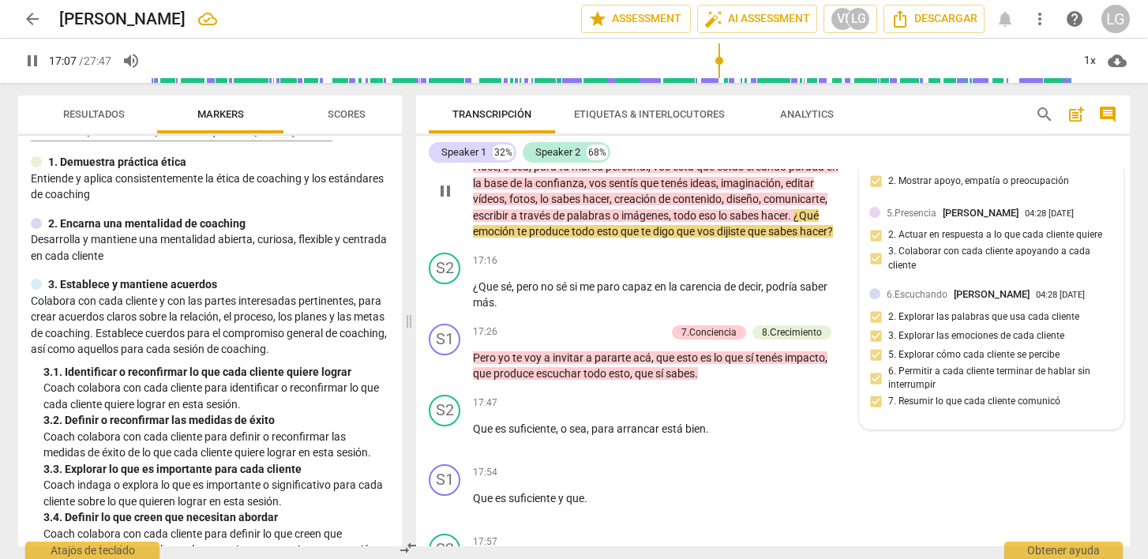
scroll to position [4772, 0]
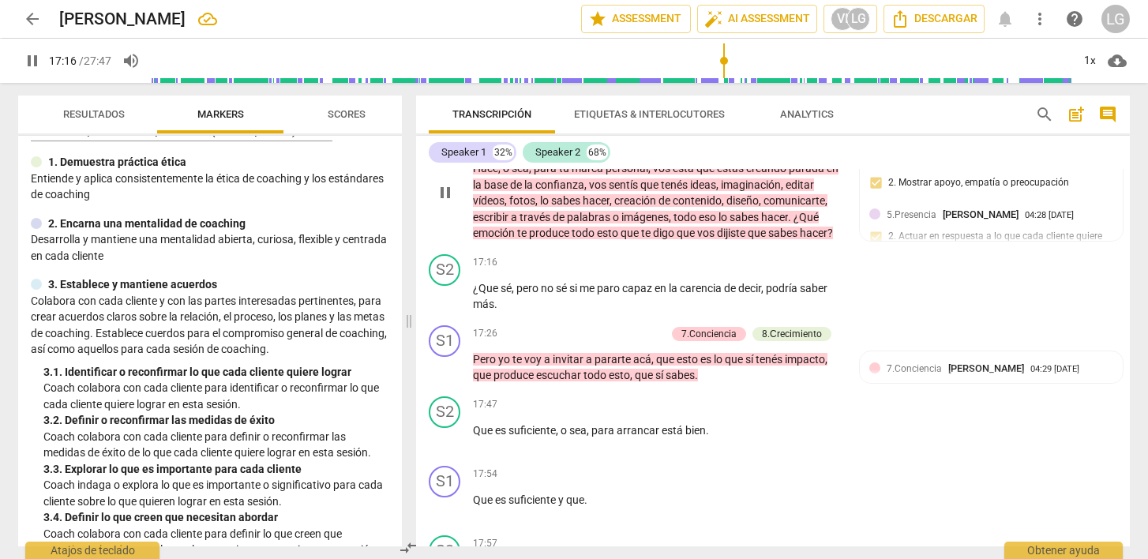
click at [543, 133] on p "Add competency" at bounding box center [557, 126] width 75 height 14
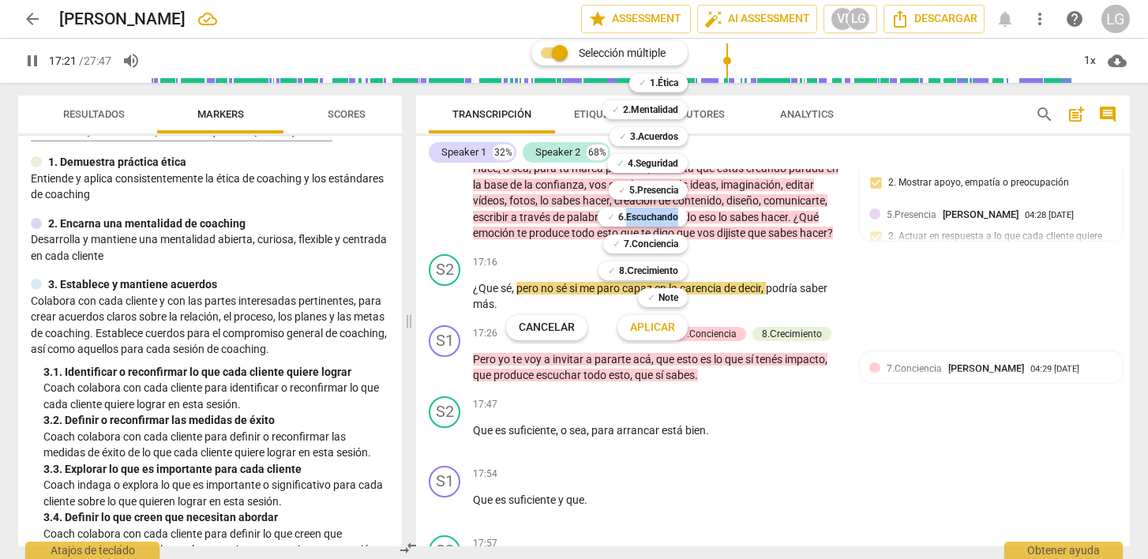
click at [635, 322] on span "Aplicar" at bounding box center [652, 328] width 45 height 16
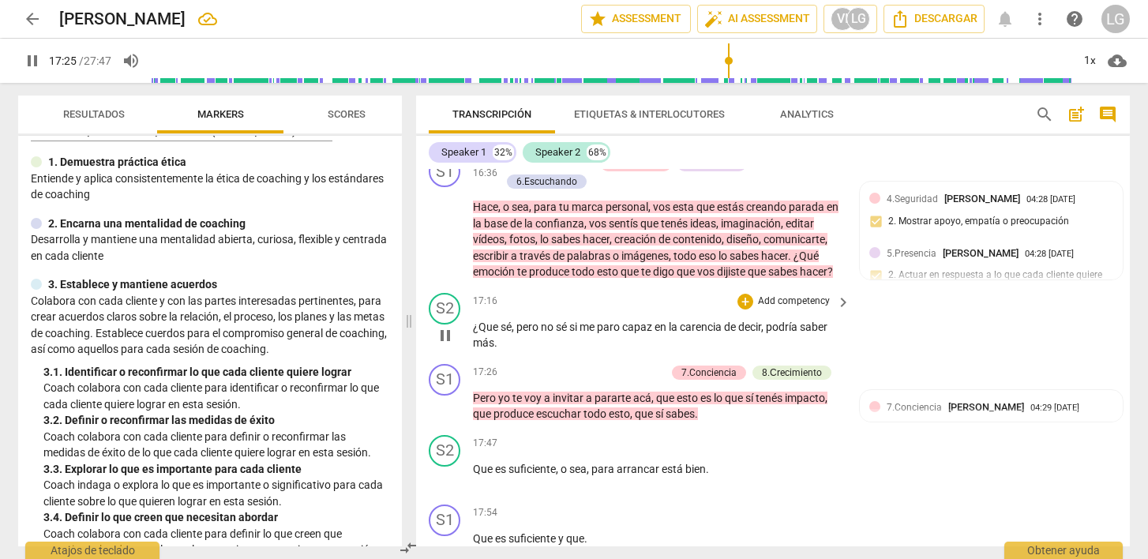
scroll to position [4727, 0]
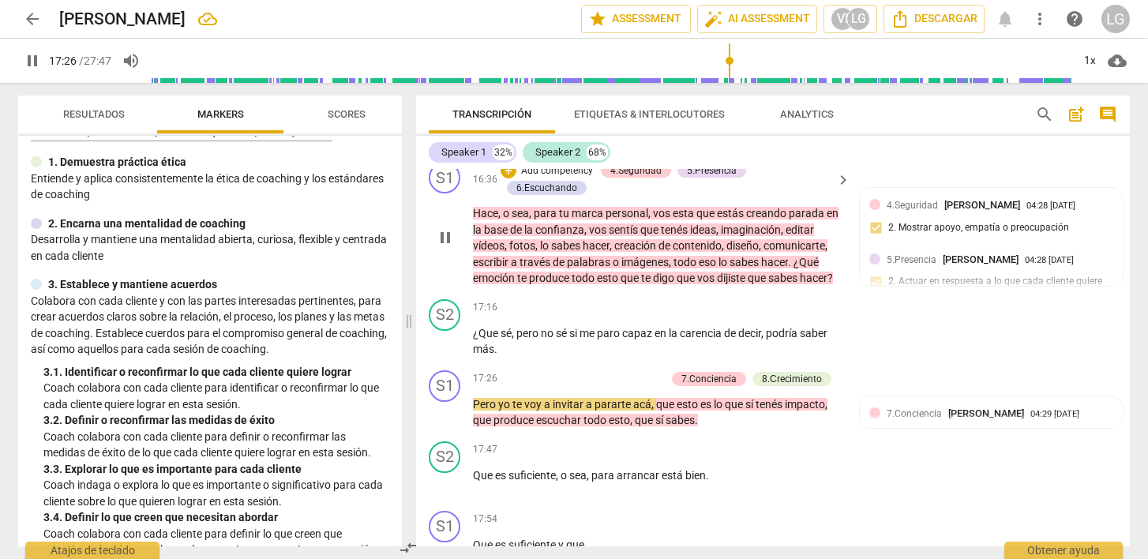
click at [563, 179] on p "Add competency" at bounding box center [557, 171] width 75 height 14
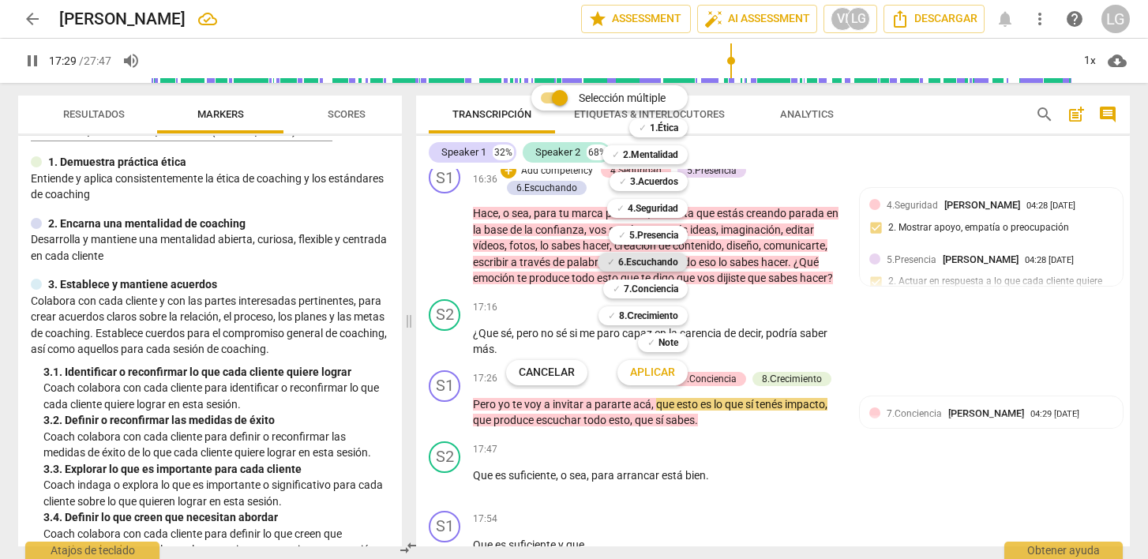
click at [645, 261] on b "6.Escuchando" at bounding box center [648, 262] width 60 height 19
click at [650, 370] on span "Aplicar" at bounding box center [652, 373] width 45 height 16
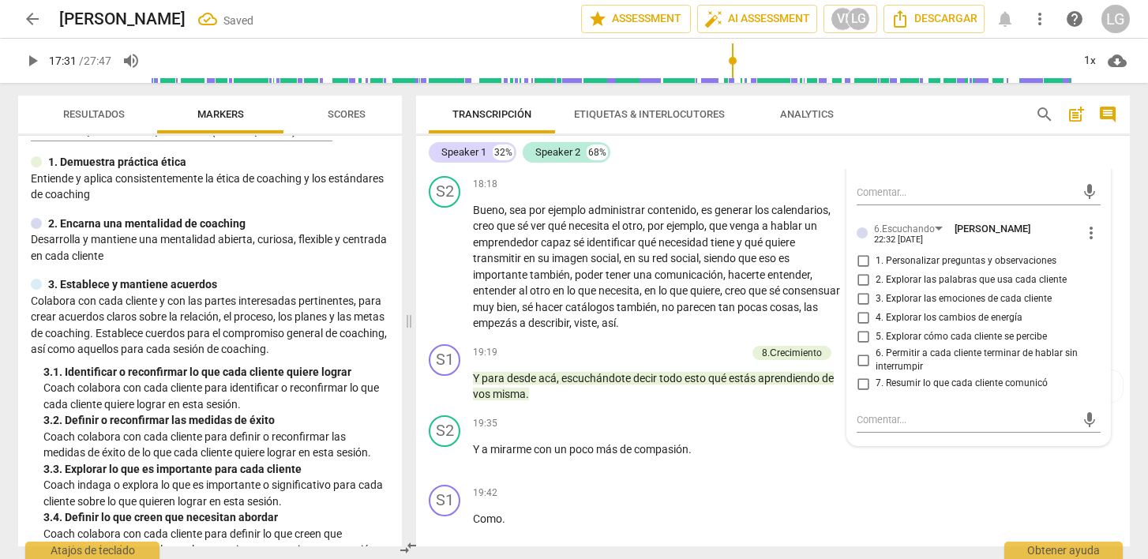
scroll to position [5273, 0]
click at [861, 288] on input "2. Explorar las palabras que usa cada cliente" at bounding box center [863, 278] width 25 height 19
click at [859, 307] on input "3. Explorar las emociones de cada cliente" at bounding box center [863, 297] width 25 height 19
click at [860, 392] on input "7. Resumir lo que cada cliente comunicó" at bounding box center [863, 382] width 25 height 19
click at [867, 426] on textarea at bounding box center [966, 418] width 219 height 15
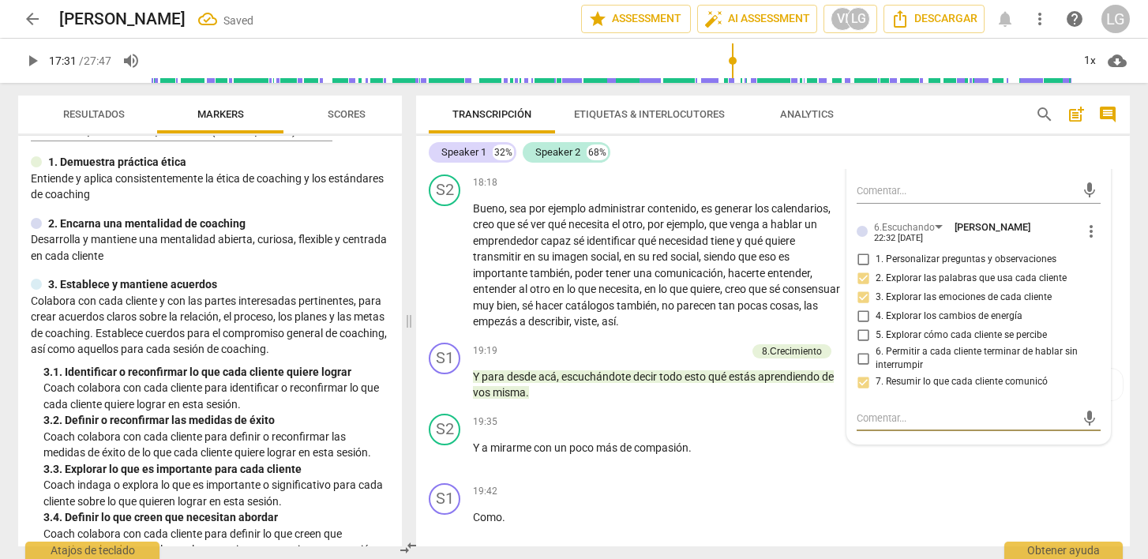
click at [867, 426] on textarea at bounding box center [966, 418] width 219 height 15
click at [1081, 434] on span "send" at bounding box center [1089, 425] width 17 height 17
click at [37, 65] on span "play_arrow" at bounding box center [32, 60] width 19 height 19
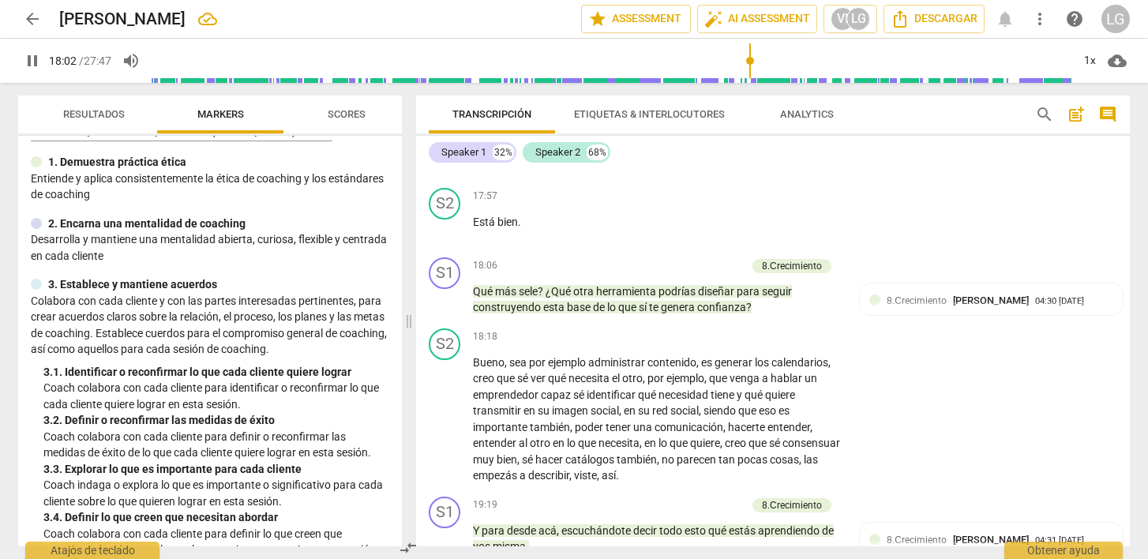
scroll to position [5123, 0]
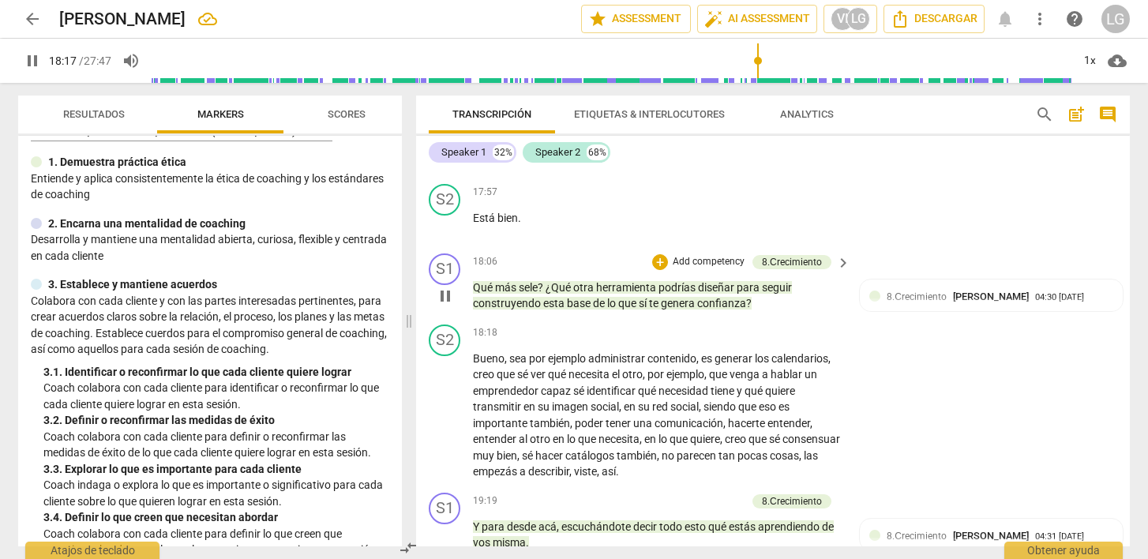
click at [686, 269] on p "Add competency" at bounding box center [708, 262] width 75 height 14
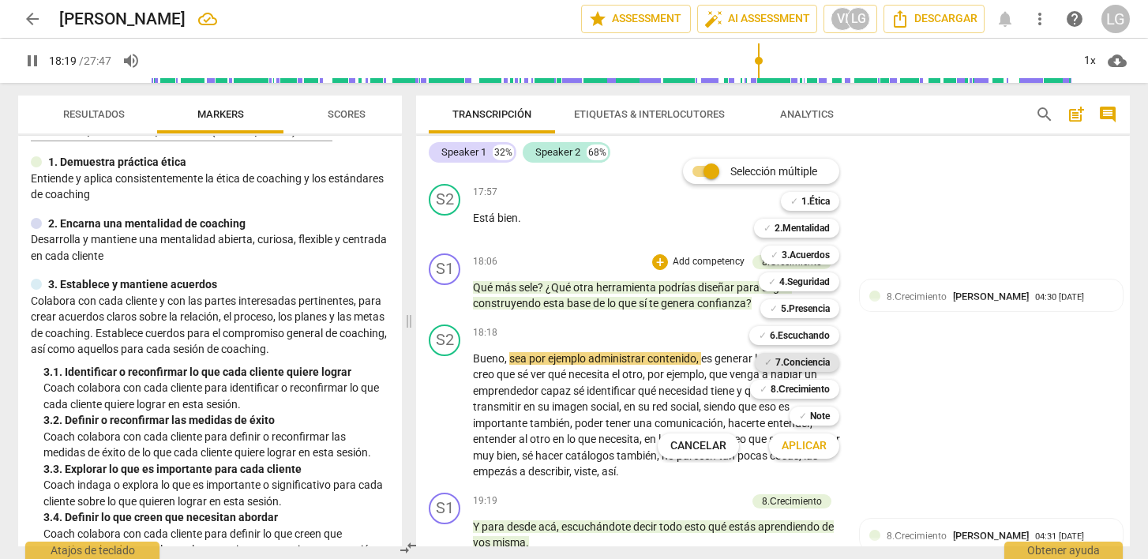
click at [787, 363] on b "7.Conciencia" at bounding box center [803, 362] width 55 height 19
click at [799, 448] on span "Aplicar" at bounding box center [804, 446] width 45 height 16
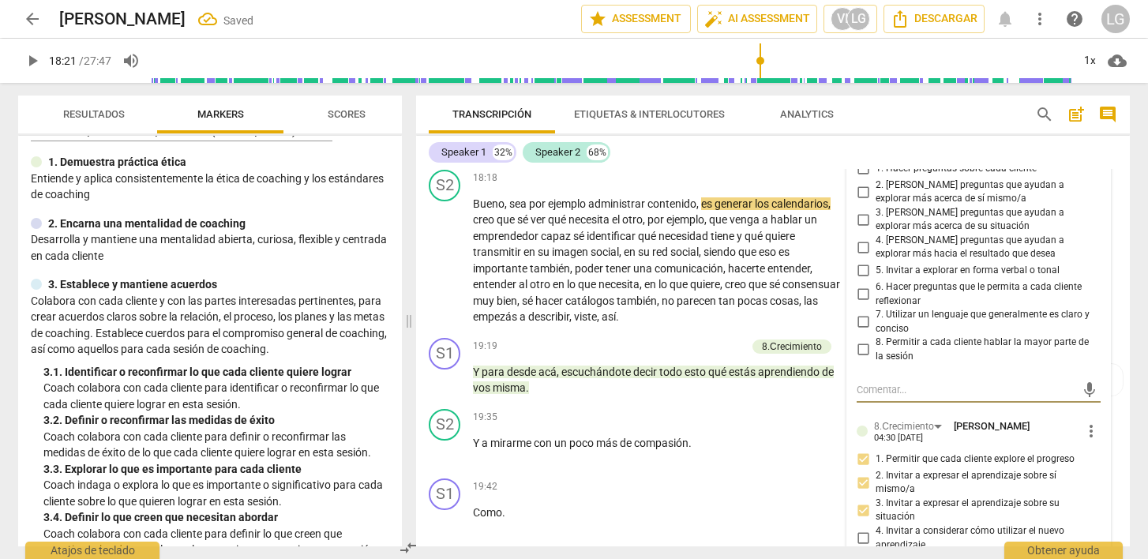
scroll to position [5267, 0]
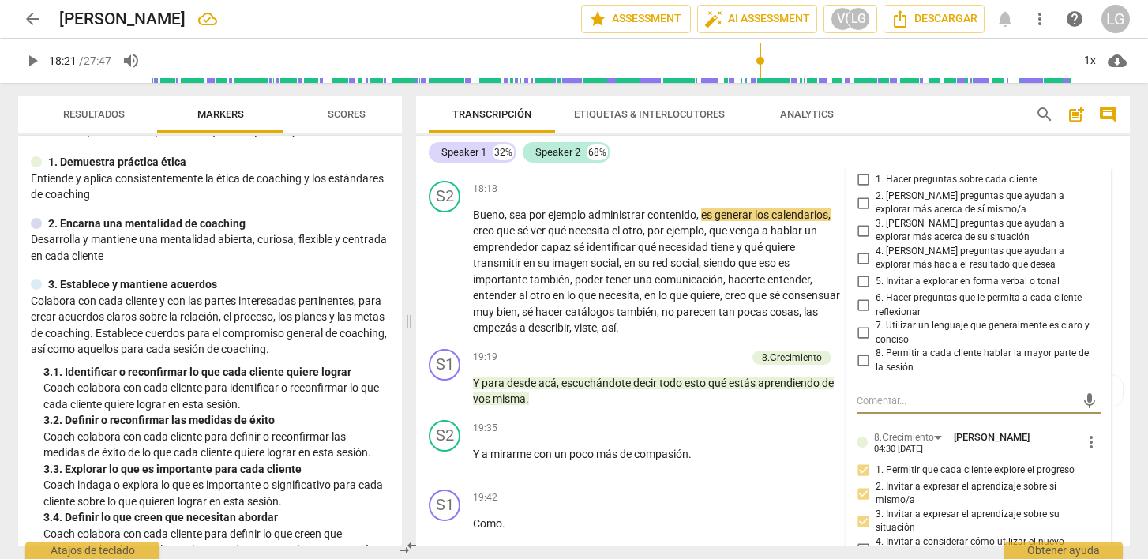
click at [859, 240] on input "3. [PERSON_NAME] preguntas que ayudan a explorar más acerca de su situación" at bounding box center [863, 230] width 25 height 19
click at [863, 291] on input "5. Invitar a explorar en forma verbal o tonal" at bounding box center [863, 282] width 25 height 19
click at [859, 343] on input "7. Utilizar un lenguaje que generalmente es claro y conciso" at bounding box center [863, 333] width 25 height 19
click at [886, 408] on textarea at bounding box center [966, 400] width 219 height 15
click at [930, 414] on div "mic" at bounding box center [979, 401] width 244 height 25
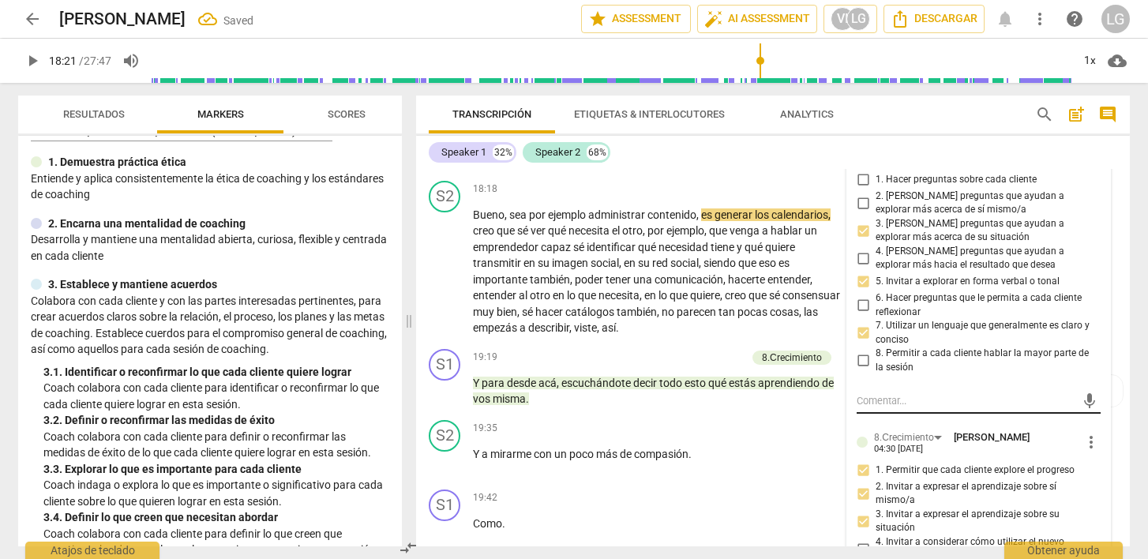
click at [893, 408] on textarea at bounding box center [966, 400] width 219 height 15
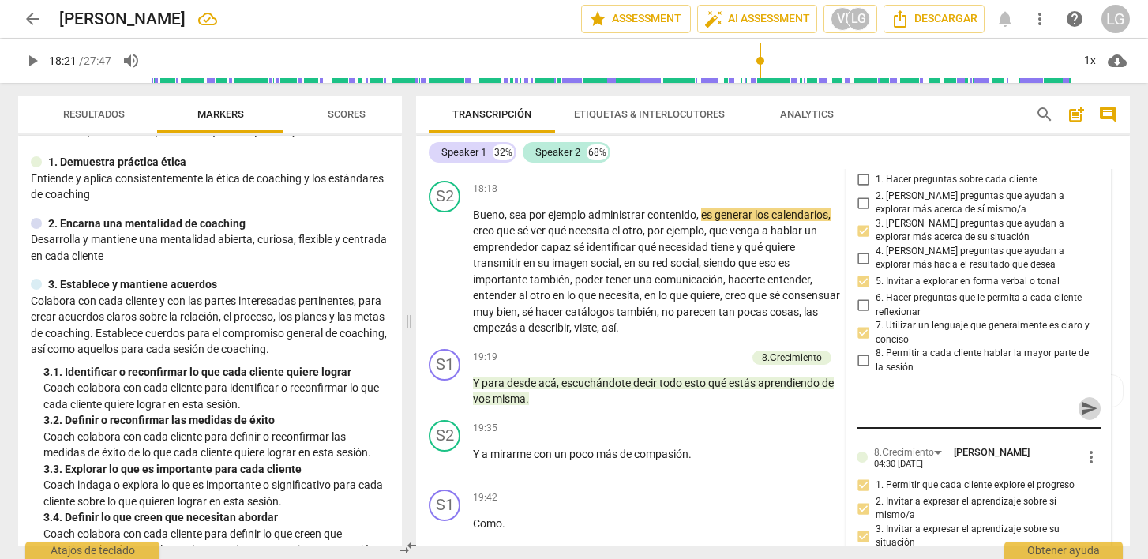
click at [1081, 418] on span "send" at bounding box center [1089, 408] width 17 height 17
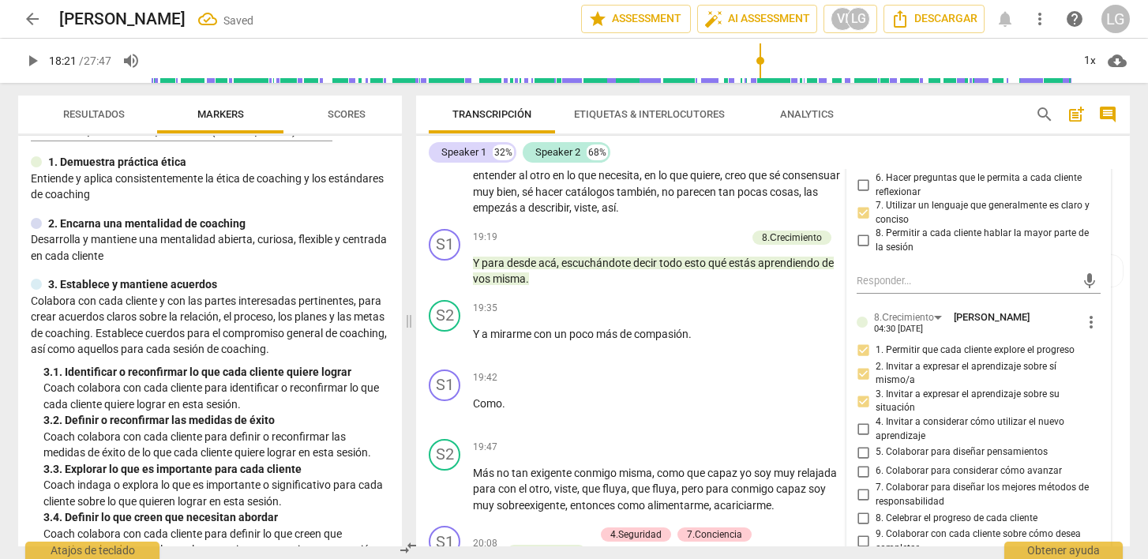
scroll to position [5390, 0]
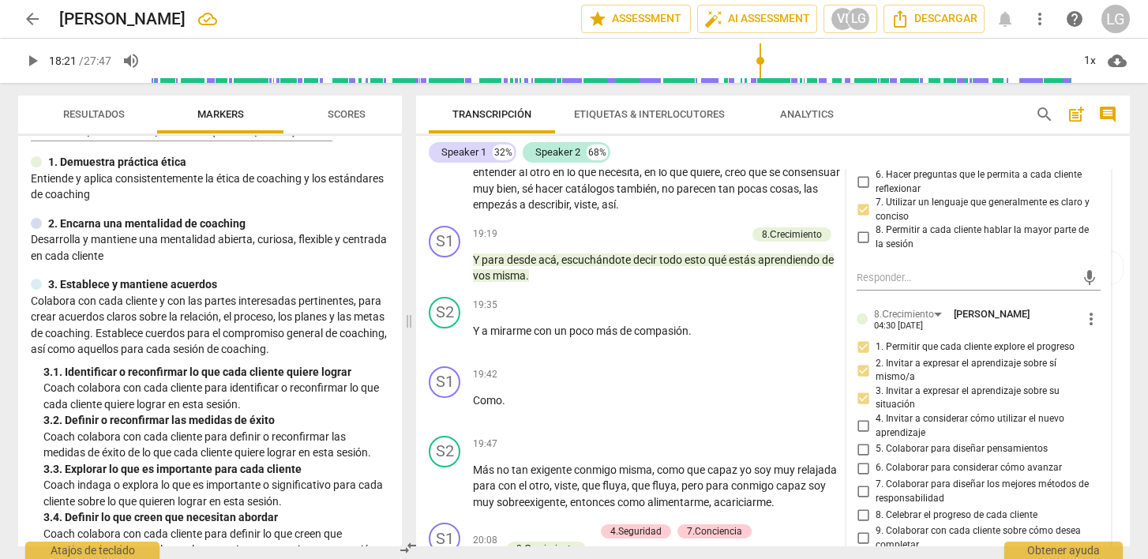
click at [34, 60] on span "play_arrow" at bounding box center [32, 60] width 19 height 19
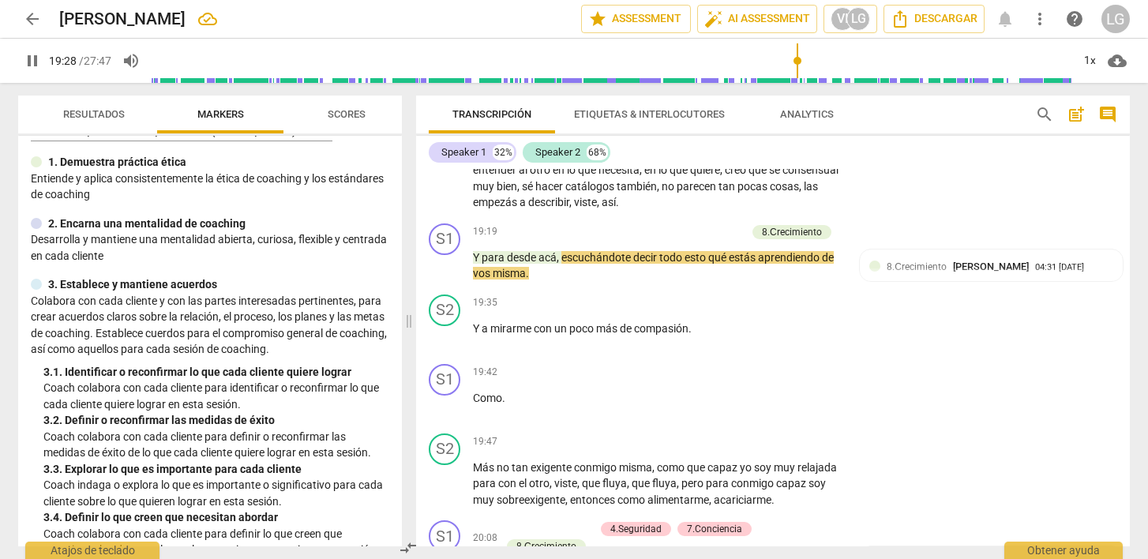
scroll to position [5417, 0]
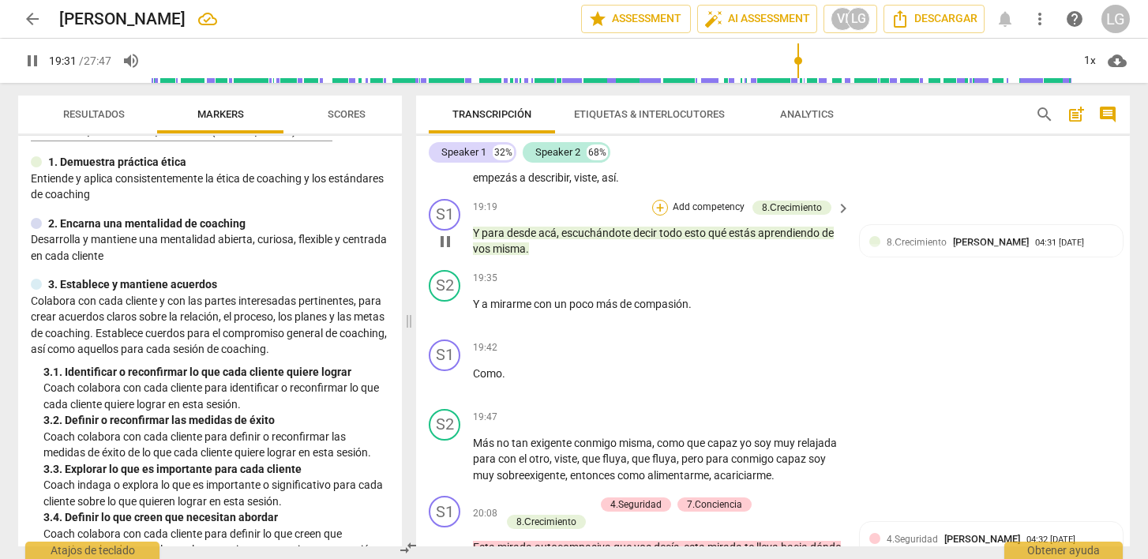
click at [664, 216] on div "+" at bounding box center [660, 208] width 16 height 16
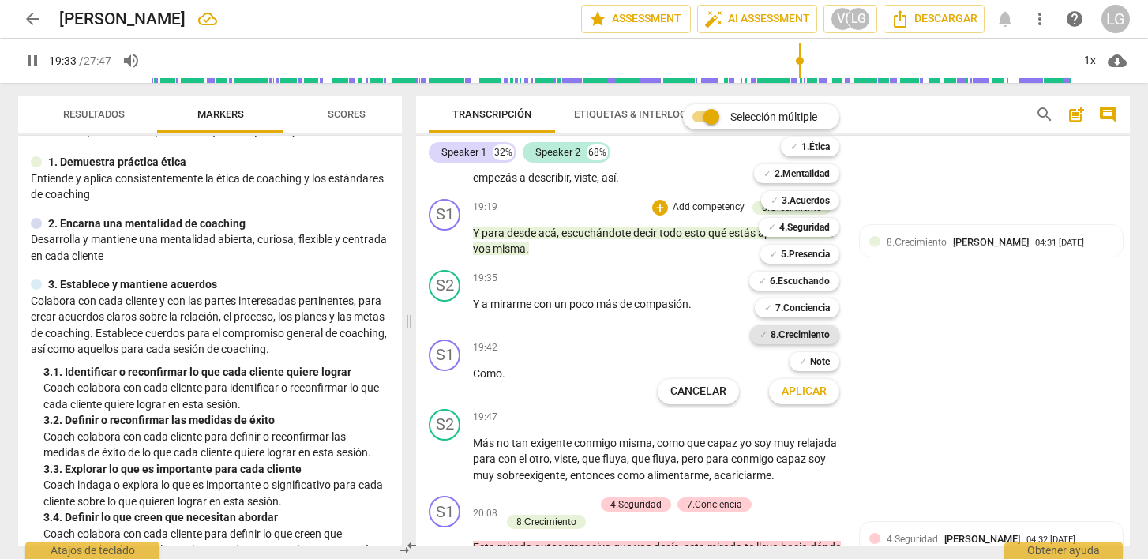
click at [774, 333] on b "8.Сrecimiento" at bounding box center [800, 334] width 59 height 19
click at [796, 391] on span "Aplicar" at bounding box center [804, 392] width 45 height 16
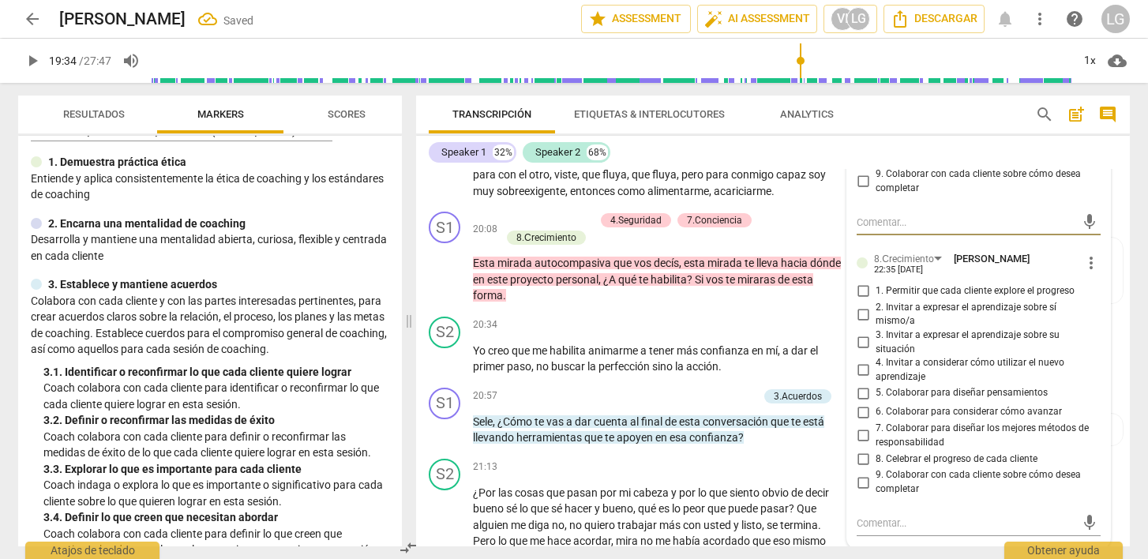
scroll to position [5703, 0]
click at [859, 322] on input "2. Invitar a expresar el aprendizaje sobre sí mismo/a" at bounding box center [863, 312] width 25 height 19
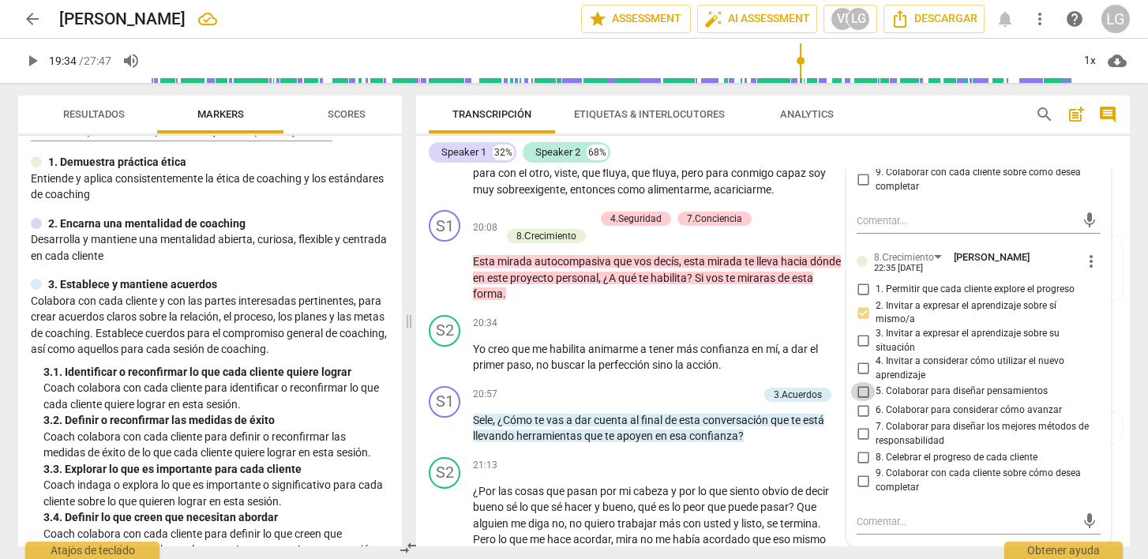
click at [863, 401] on input "5. Colaborar para diseñar pensamientos" at bounding box center [863, 391] width 25 height 19
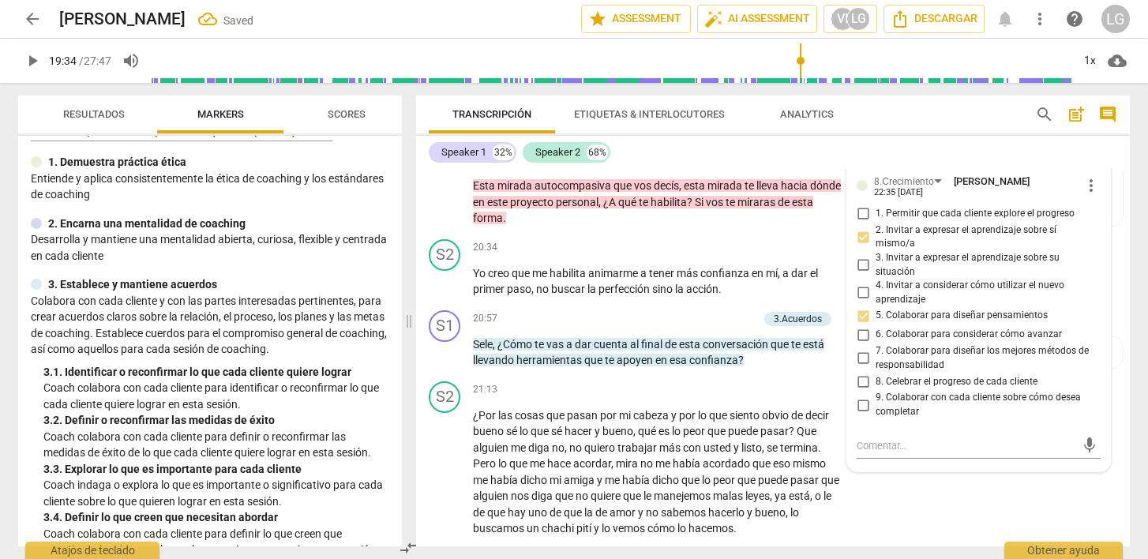
scroll to position [5784, 0]
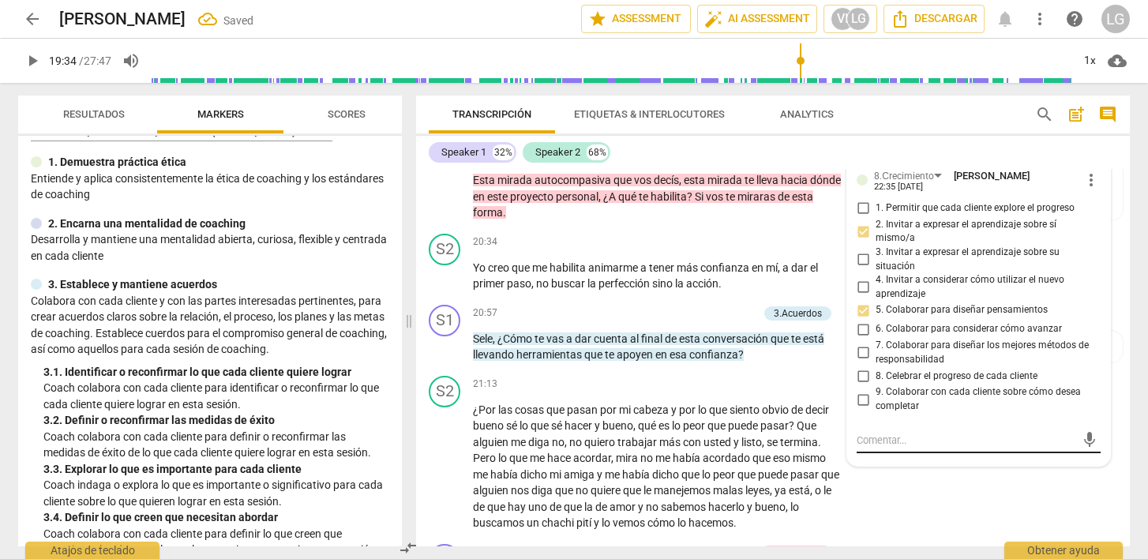
click at [884, 453] on div "mic" at bounding box center [979, 440] width 244 height 25
click at [878, 448] on textarea at bounding box center [966, 440] width 219 height 15
click at [1084, 457] on span "send" at bounding box center [1089, 447] width 17 height 17
click at [28, 17] on span "arrow_back" at bounding box center [32, 18] width 19 height 19
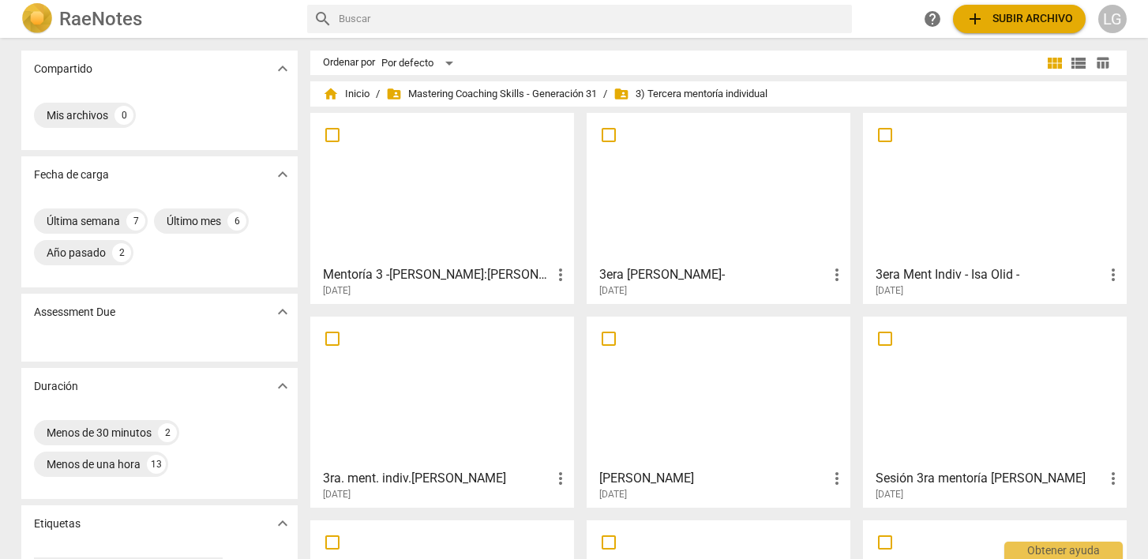
click at [682, 393] on div at bounding box center [718, 392] width 253 height 140
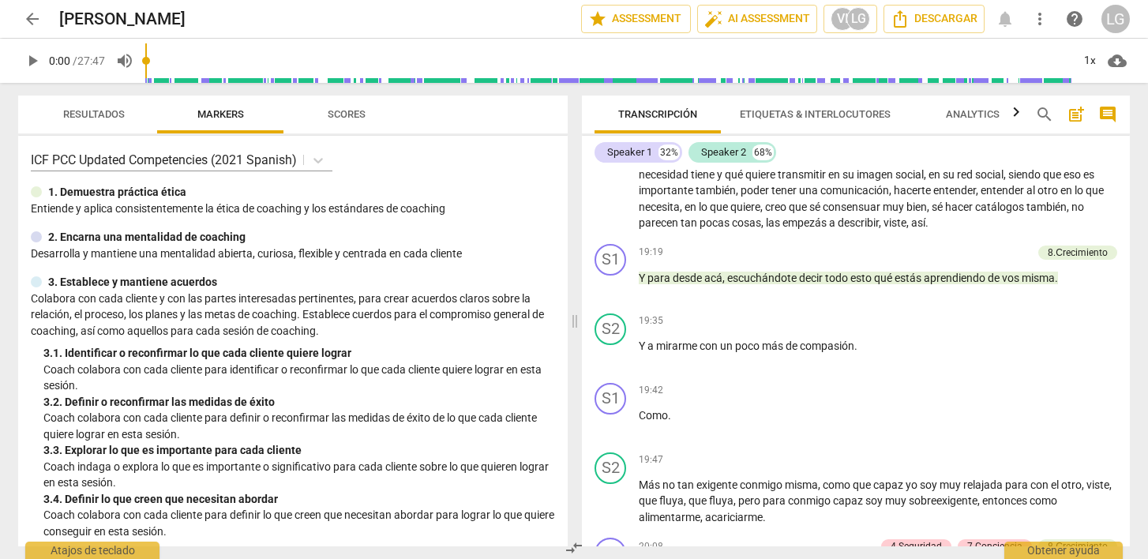
scroll to position [4854, 0]
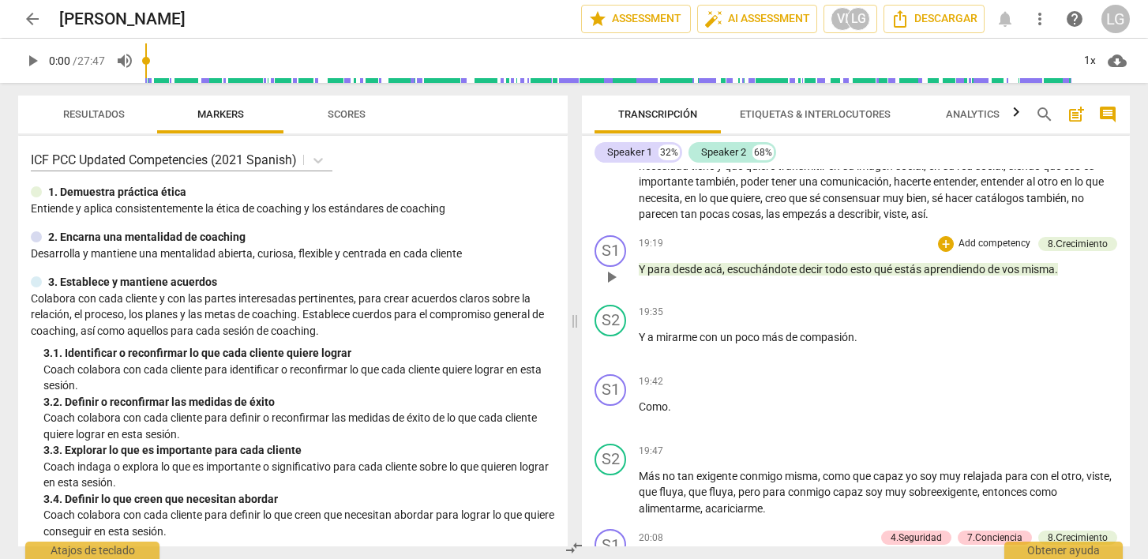
click at [641, 276] on span "Y" at bounding box center [643, 269] width 9 height 13
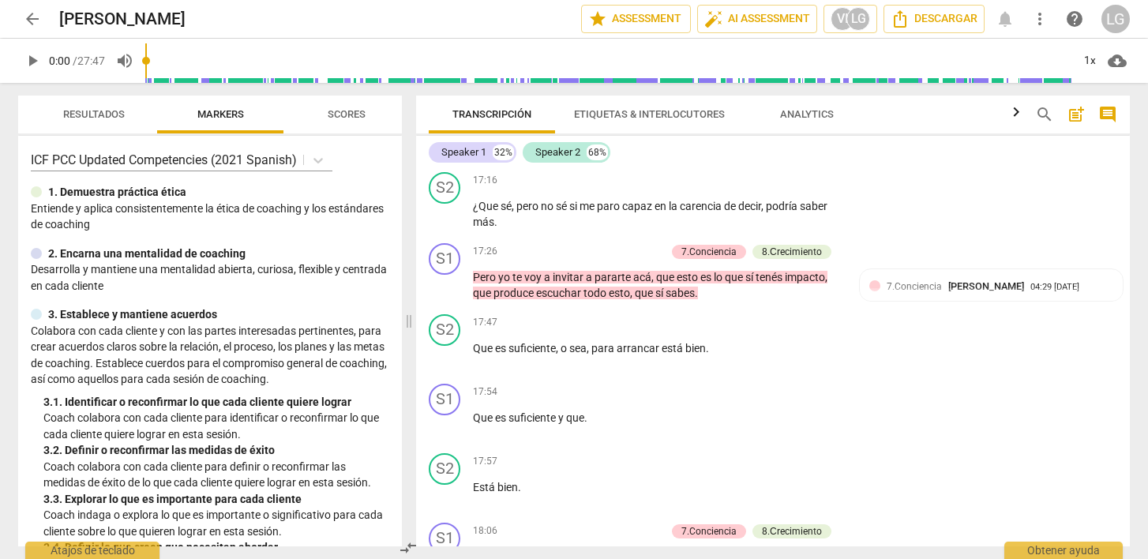
scroll to position [5653, 0]
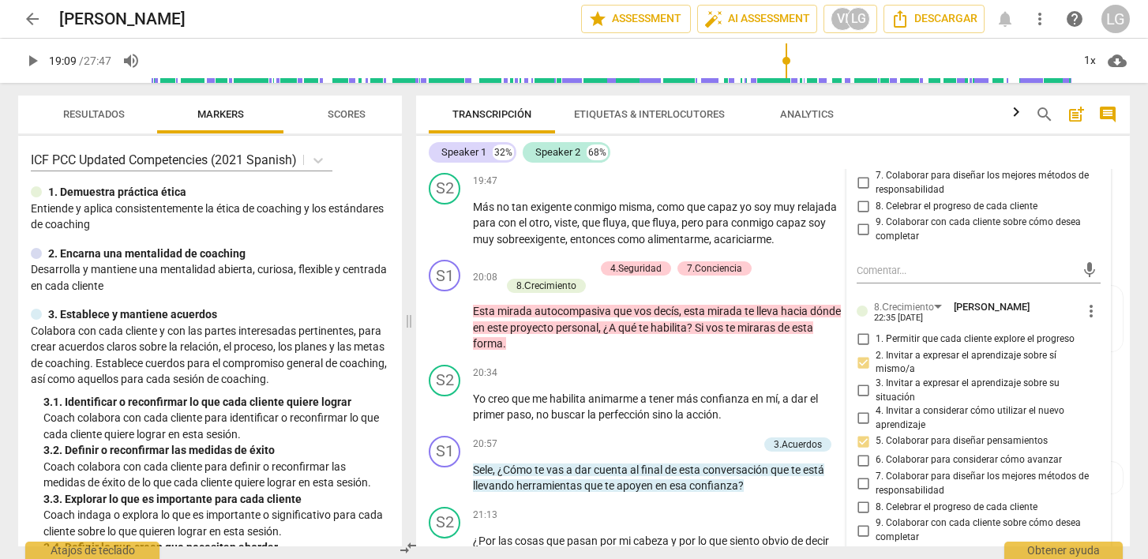
drag, startPoint x: 150, startPoint y: 62, endPoint x: 785, endPoint y: 84, distance: 635.4
click at [785, 84] on input "range" at bounding box center [612, 61] width 920 height 51
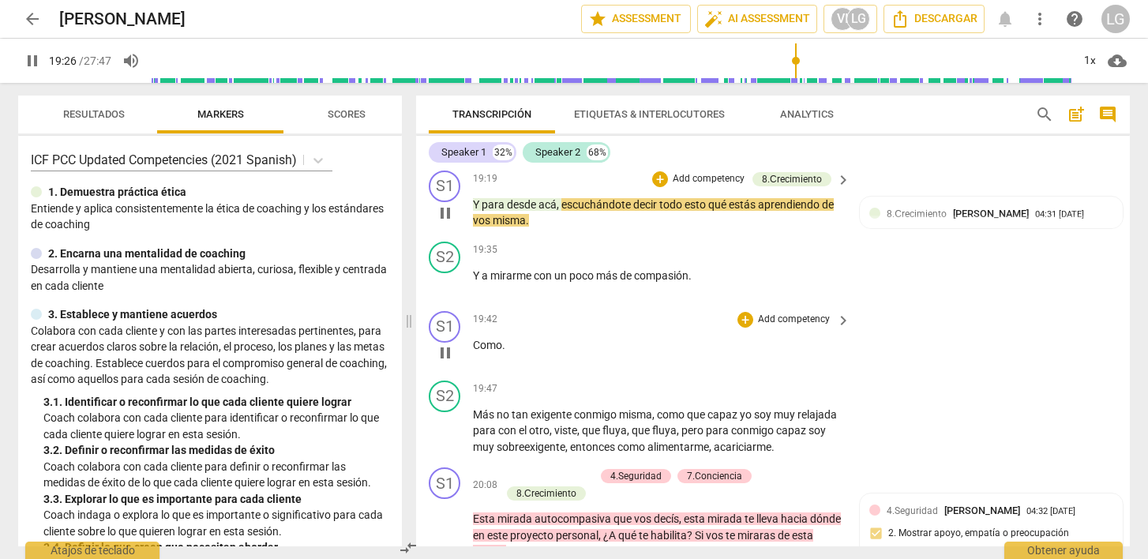
scroll to position [5450, 0]
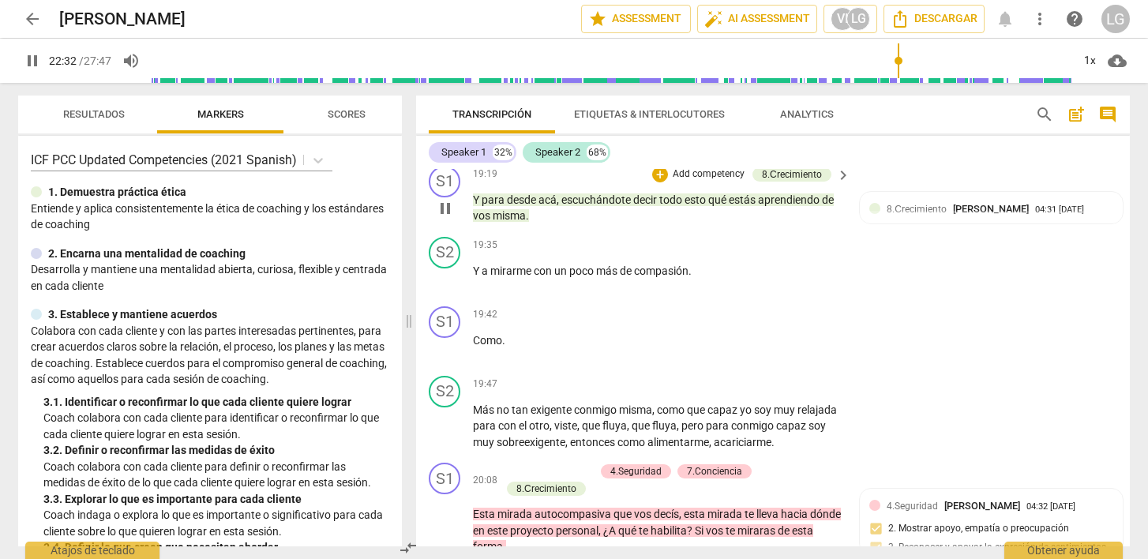
click at [714, 182] on p "Add competency" at bounding box center [708, 174] width 75 height 14
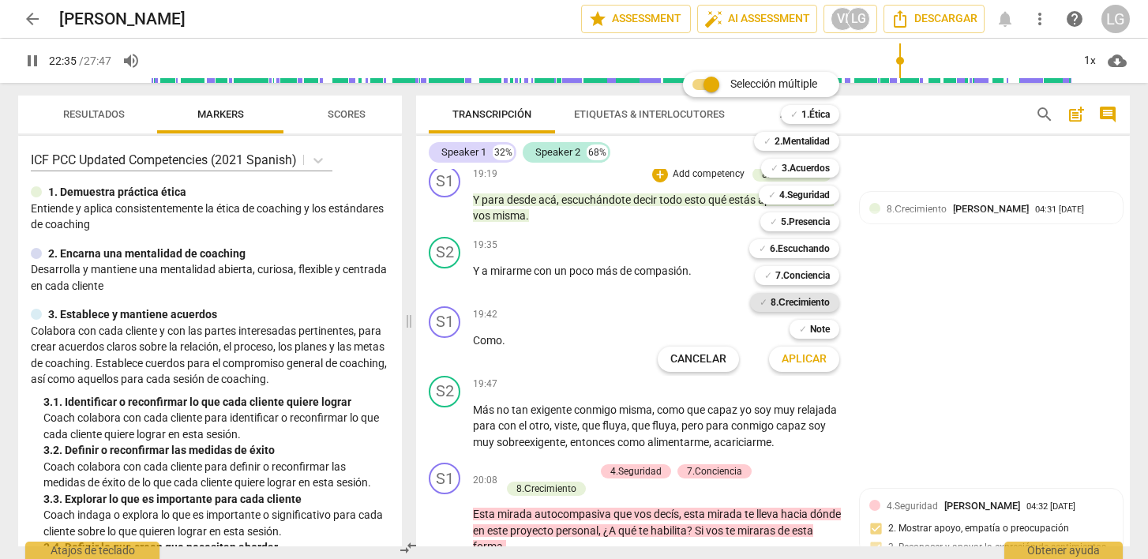
click at [801, 299] on b "8.Сrecimiento" at bounding box center [800, 302] width 59 height 19
click at [798, 362] on span "Aplicar" at bounding box center [804, 359] width 45 height 16
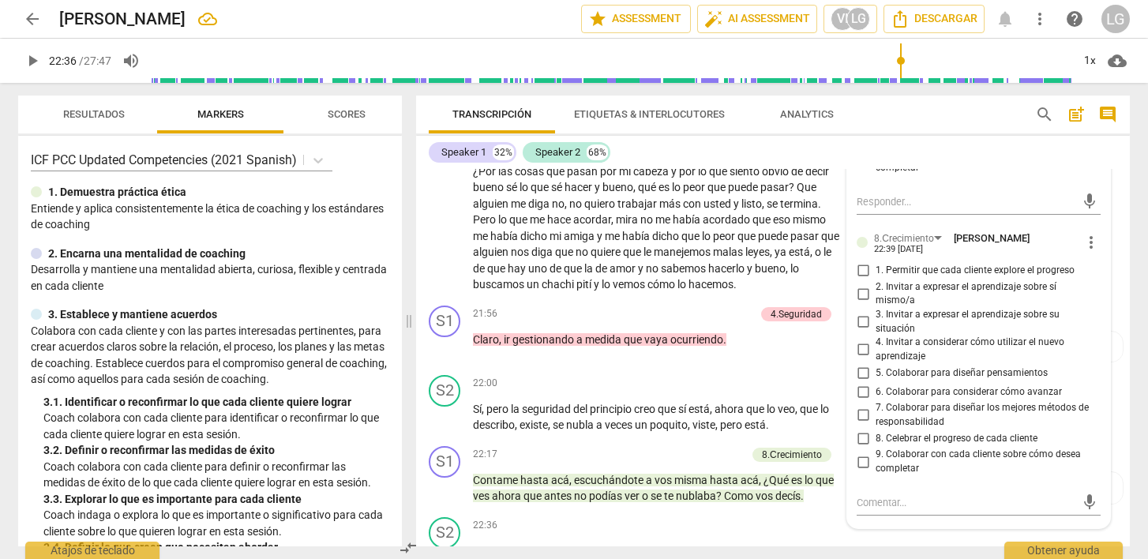
scroll to position [6024, 0]
click at [862, 302] on input "2. Invitar a expresar el aprendizaje sobre sí mismo/a" at bounding box center [863, 292] width 25 height 19
click at [862, 381] on input "5. Colaborar para diseñar pensamientos" at bounding box center [863, 371] width 25 height 19
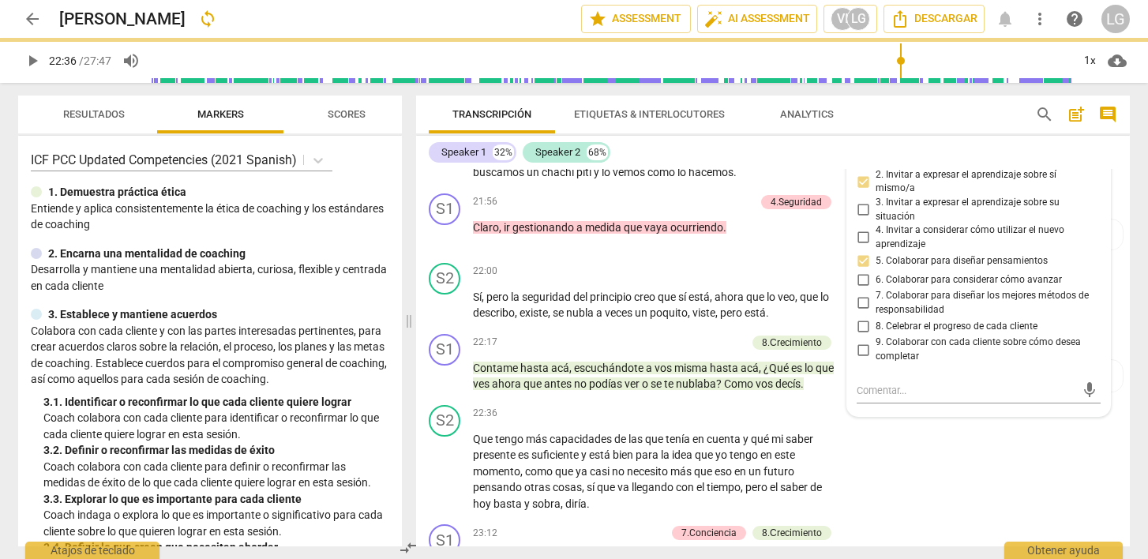
scroll to position [6137, 0]
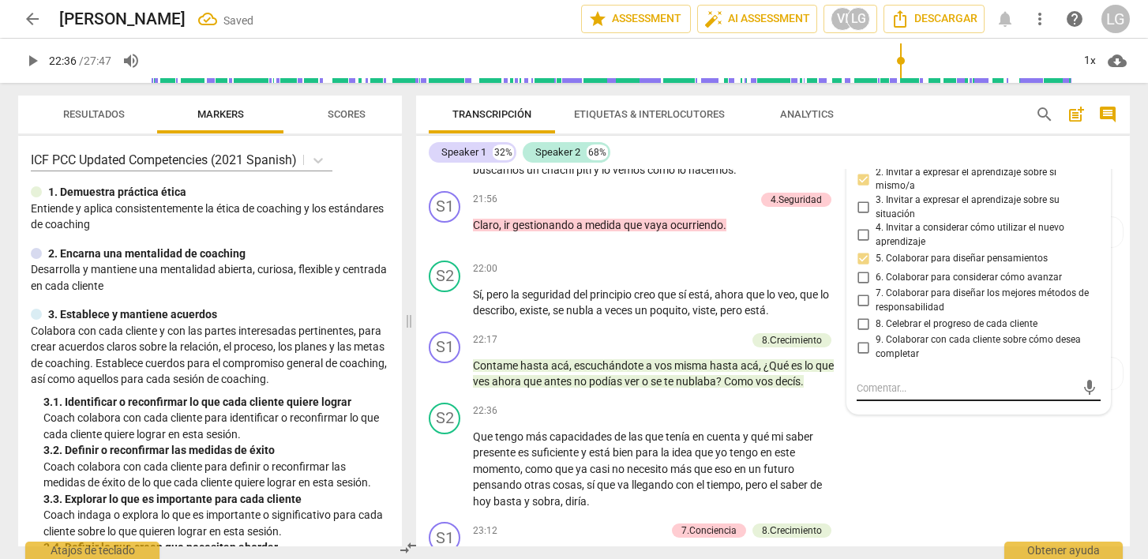
click at [897, 396] on textarea at bounding box center [966, 388] width 219 height 15
click at [1084, 404] on span "send" at bounding box center [1089, 395] width 17 height 17
click at [40, 61] on span "play_arrow" at bounding box center [32, 60] width 19 height 19
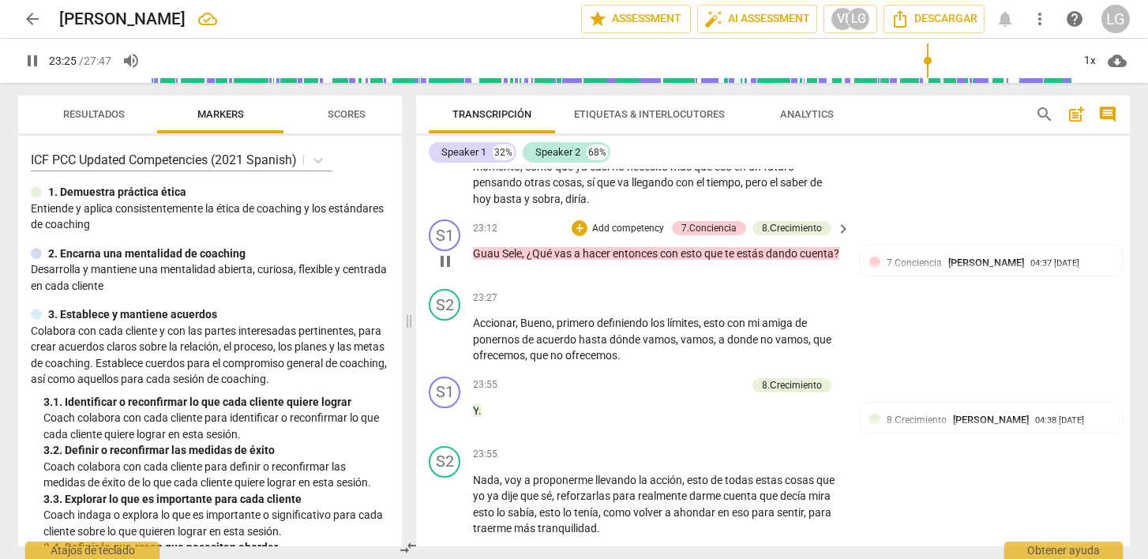
scroll to position [6452, 0]
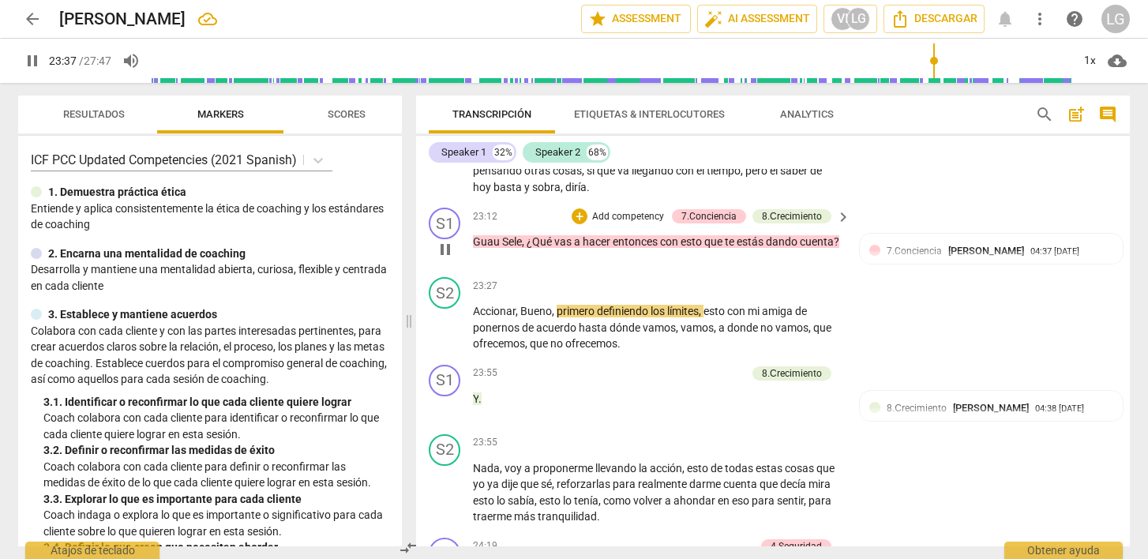
click at [618, 224] on p "Add competency" at bounding box center [628, 217] width 75 height 14
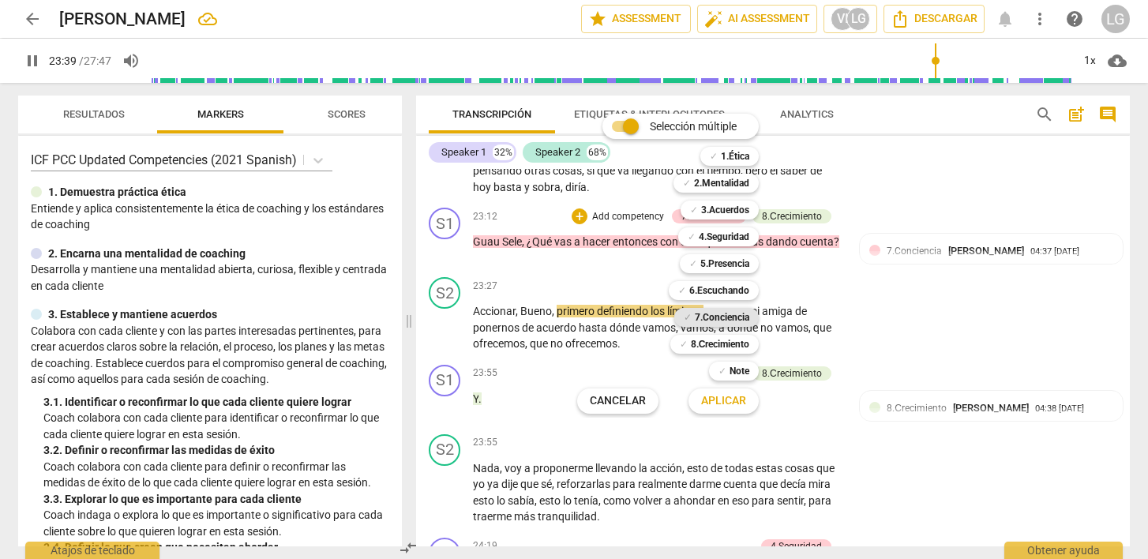
click at [713, 318] on b "7.Conciencia" at bounding box center [722, 317] width 55 height 19
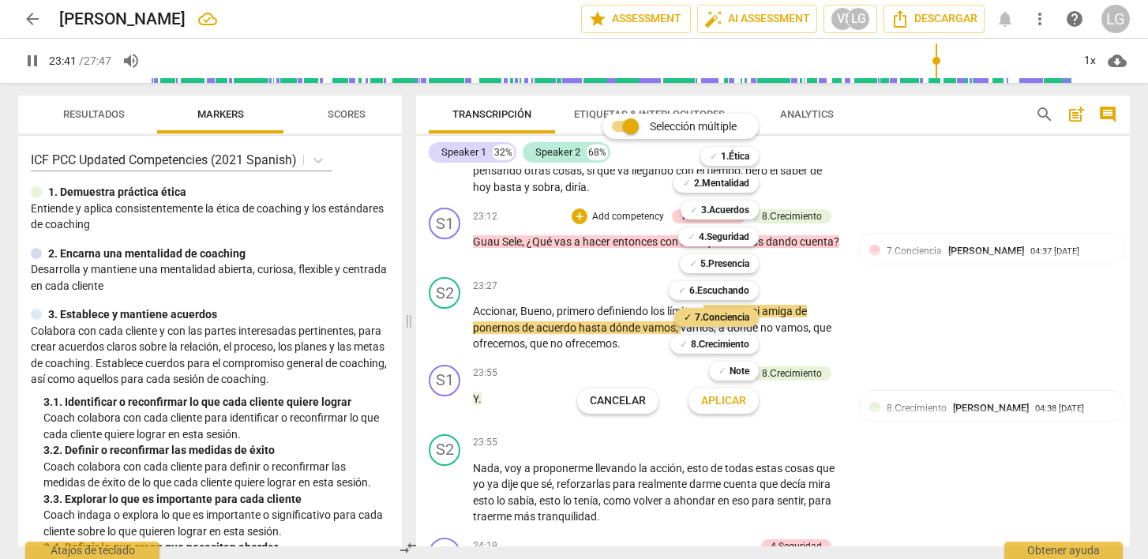
click at [729, 398] on span "Aplicar" at bounding box center [723, 401] width 45 height 16
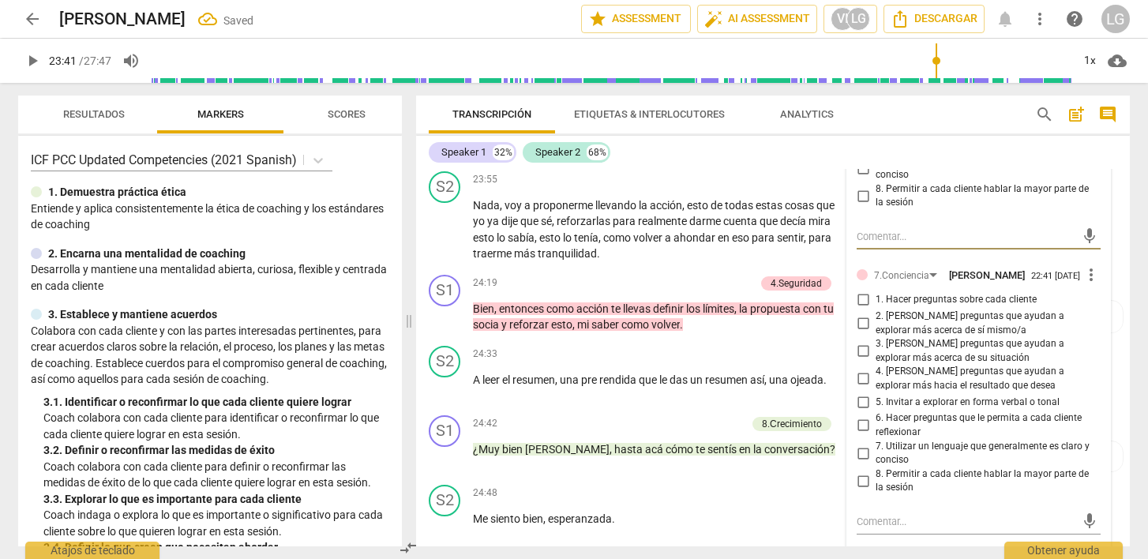
scroll to position [6716, 0]
click at [863, 388] on input "4. [PERSON_NAME] preguntas que ayudan a explorar más hacia el resultado que des…" at bounding box center [863, 378] width 25 height 19
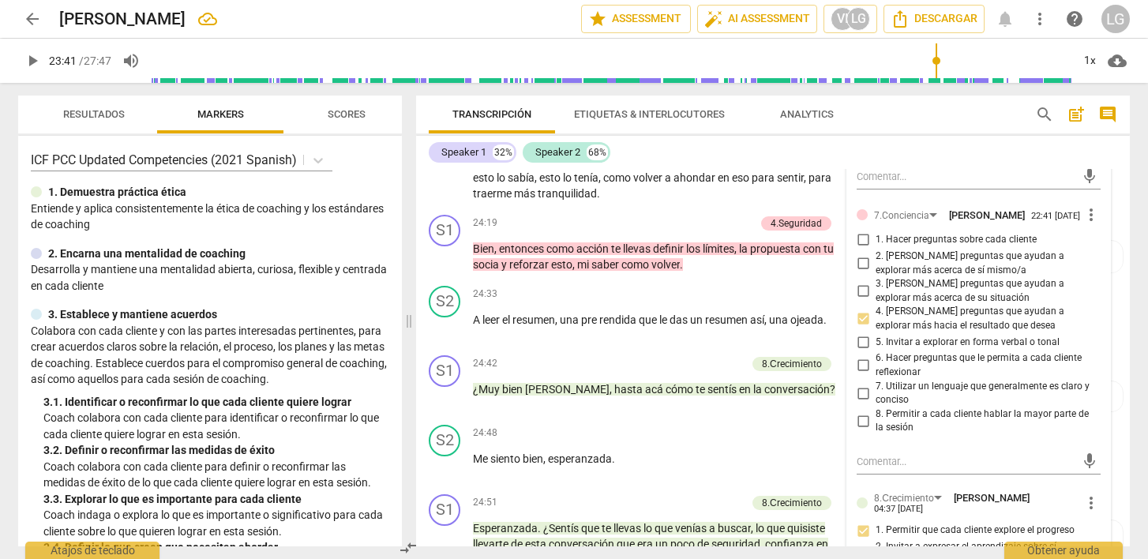
scroll to position [6868, 0]
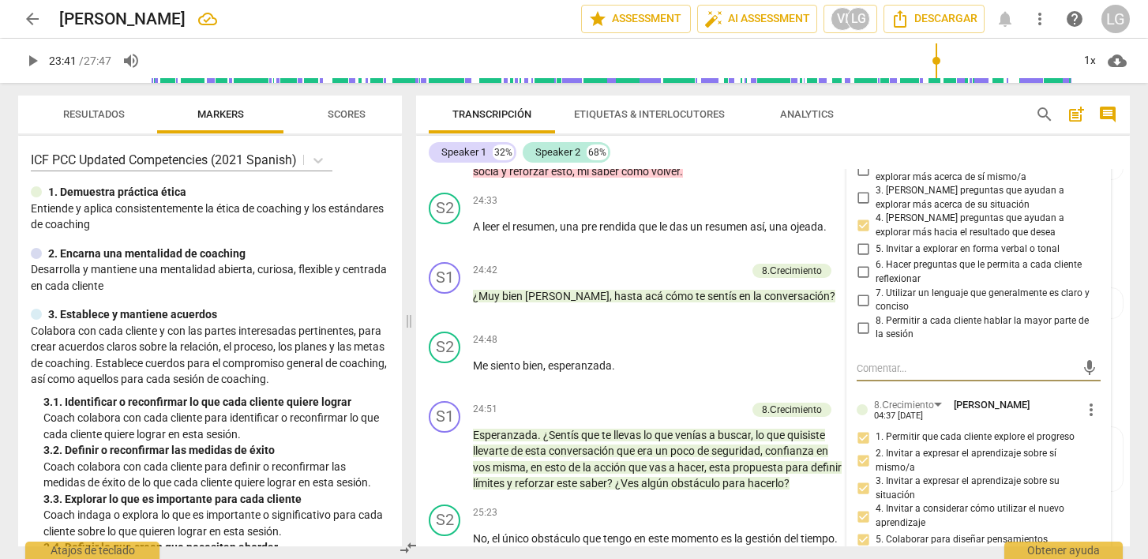
click at [891, 376] on textarea at bounding box center [966, 368] width 219 height 15
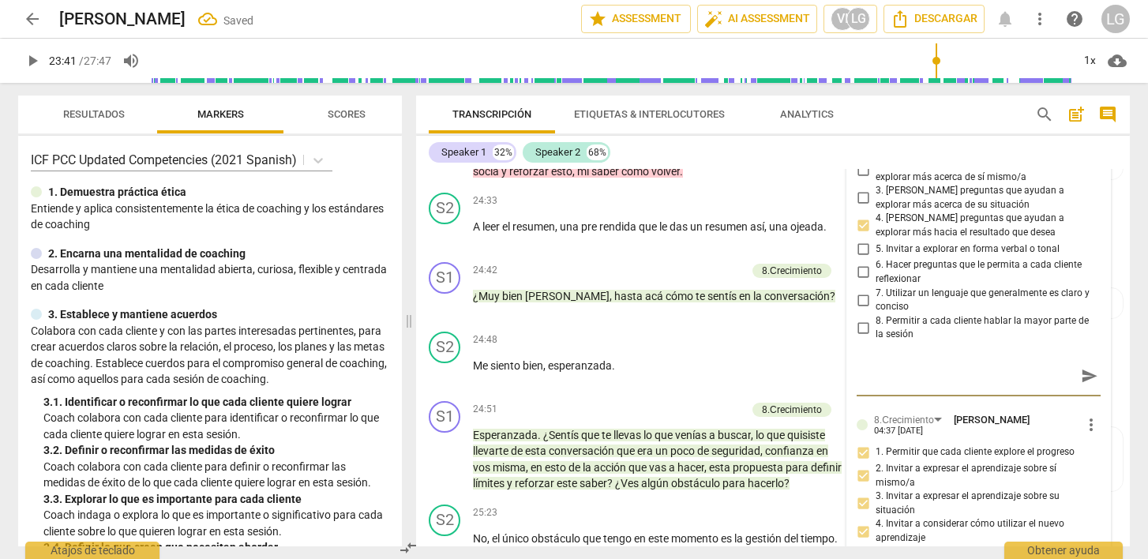
click at [1082, 385] on span "send" at bounding box center [1089, 375] width 17 height 17
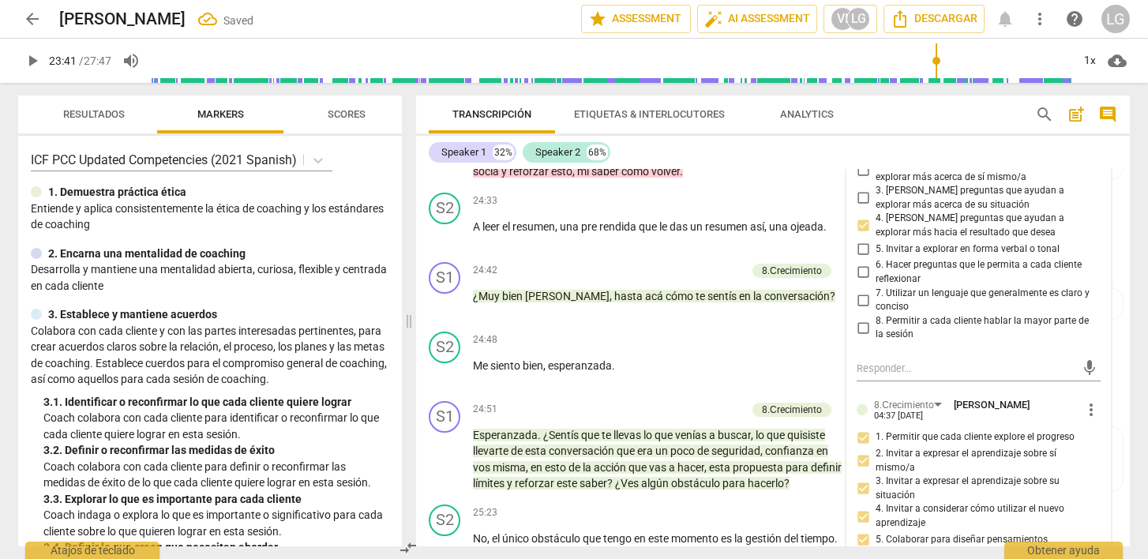
click at [37, 58] on span "play_arrow" at bounding box center [32, 60] width 19 height 19
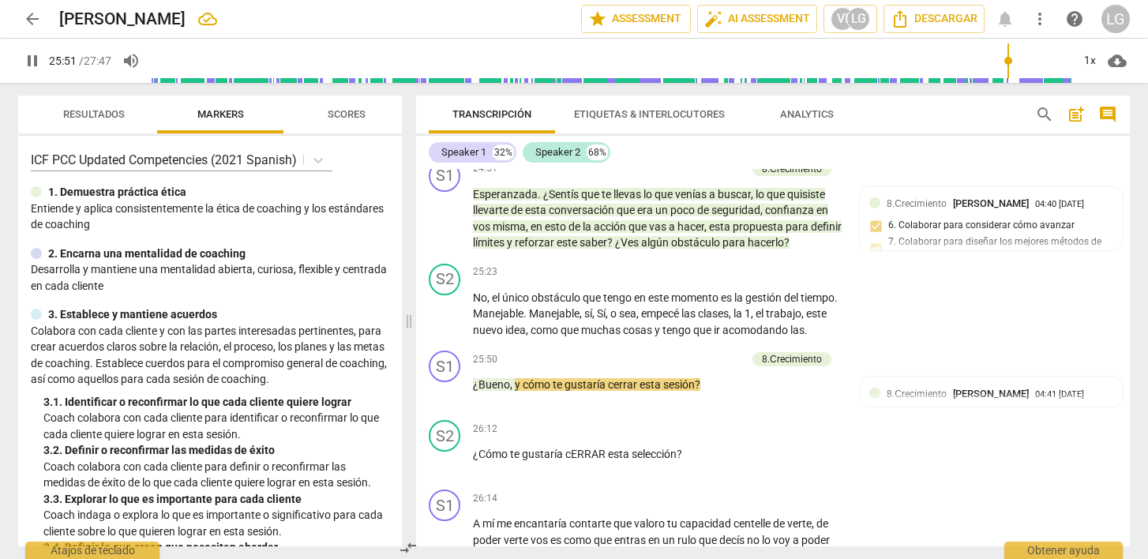
scroll to position [7110, 0]
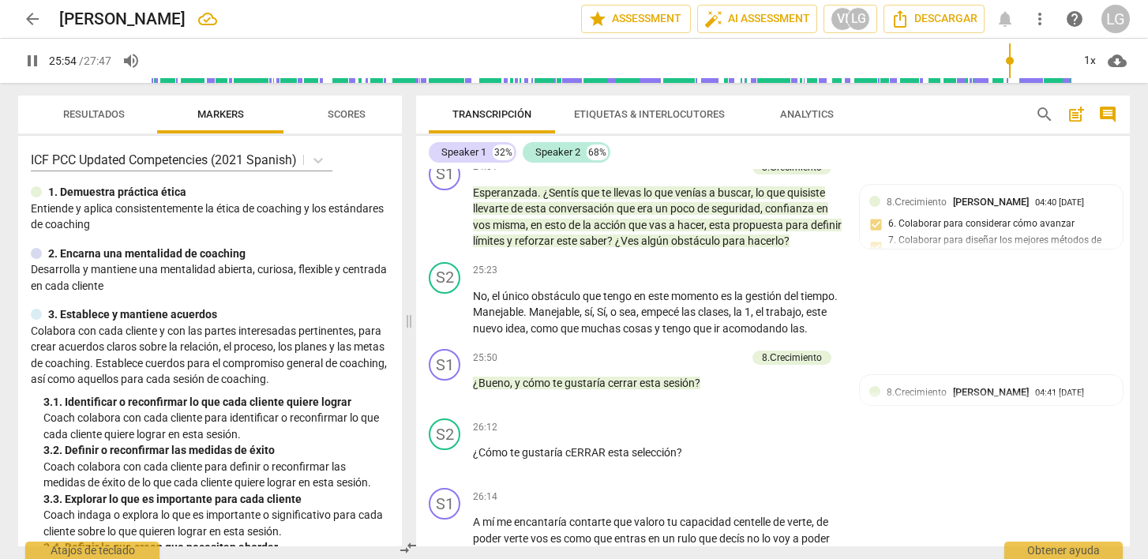
click at [39, 65] on span "pause" at bounding box center [32, 60] width 19 height 19
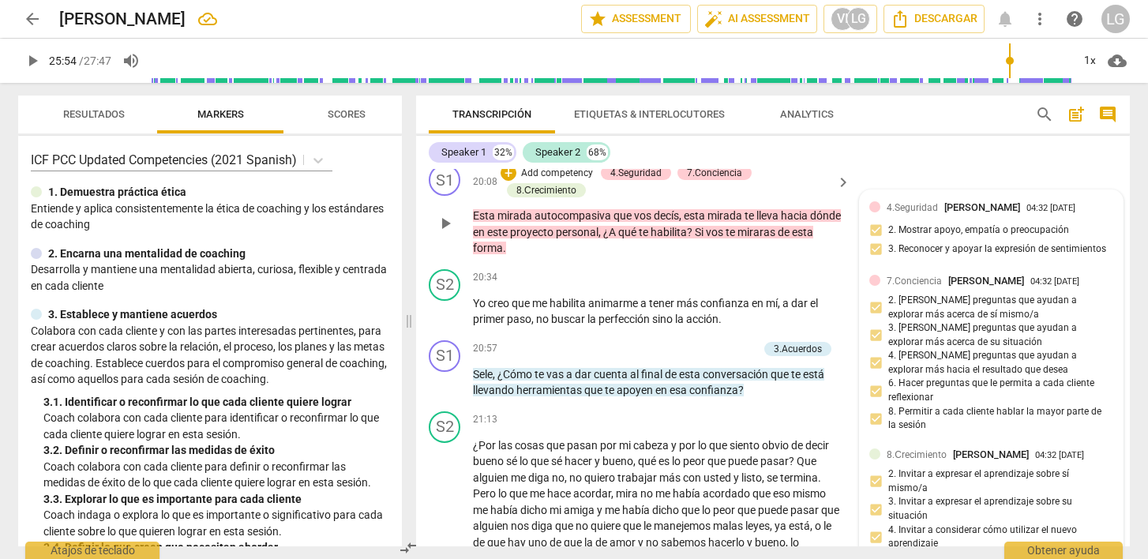
scroll to position [5753, 0]
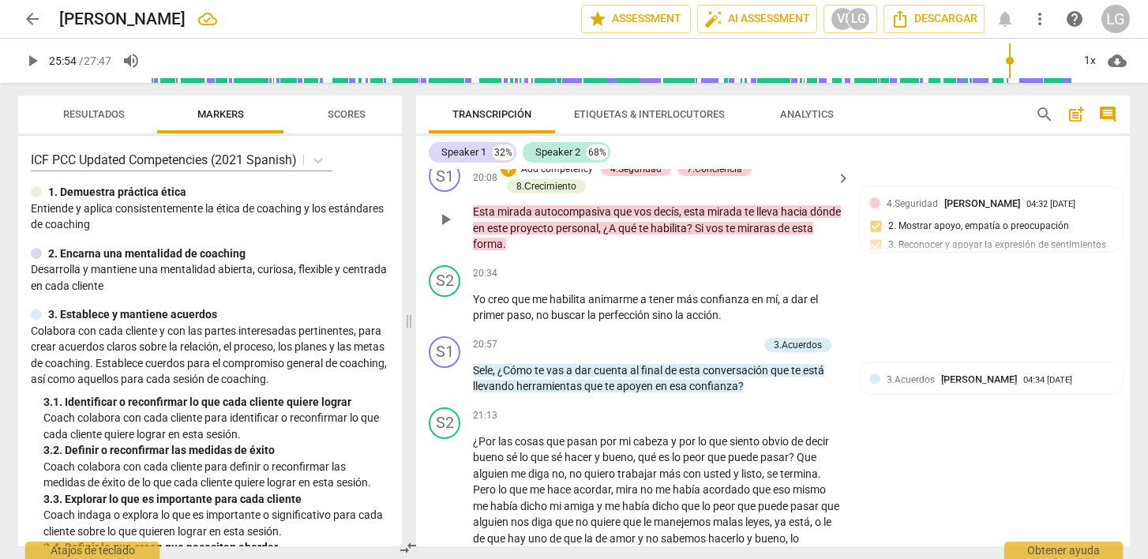
click at [538, 177] on p "Add competency" at bounding box center [557, 170] width 75 height 14
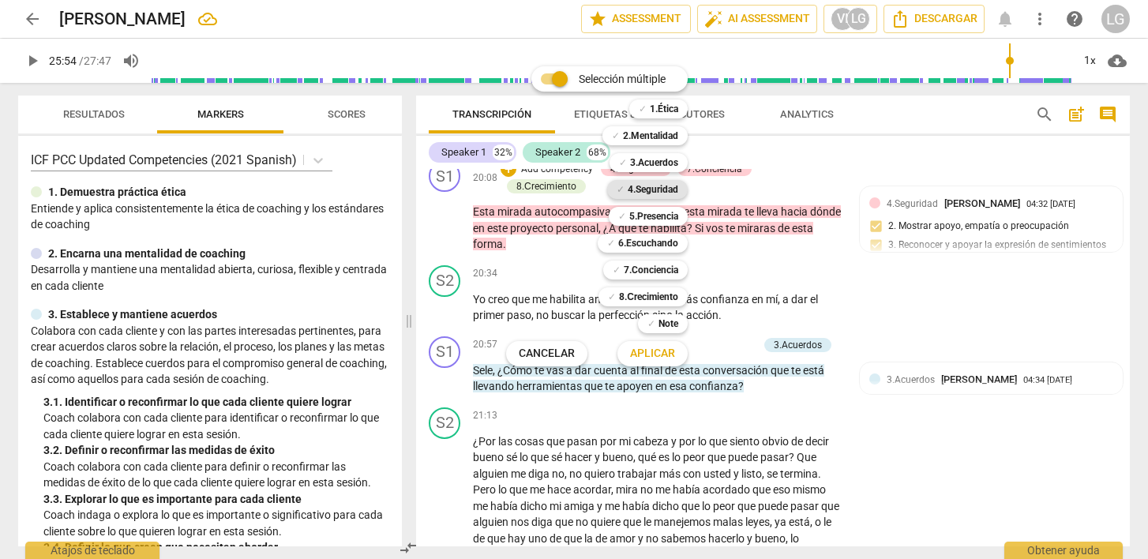
click at [661, 186] on b "4.Seguridad" at bounding box center [653, 189] width 51 height 19
click at [657, 352] on span "Aplicar" at bounding box center [652, 354] width 45 height 16
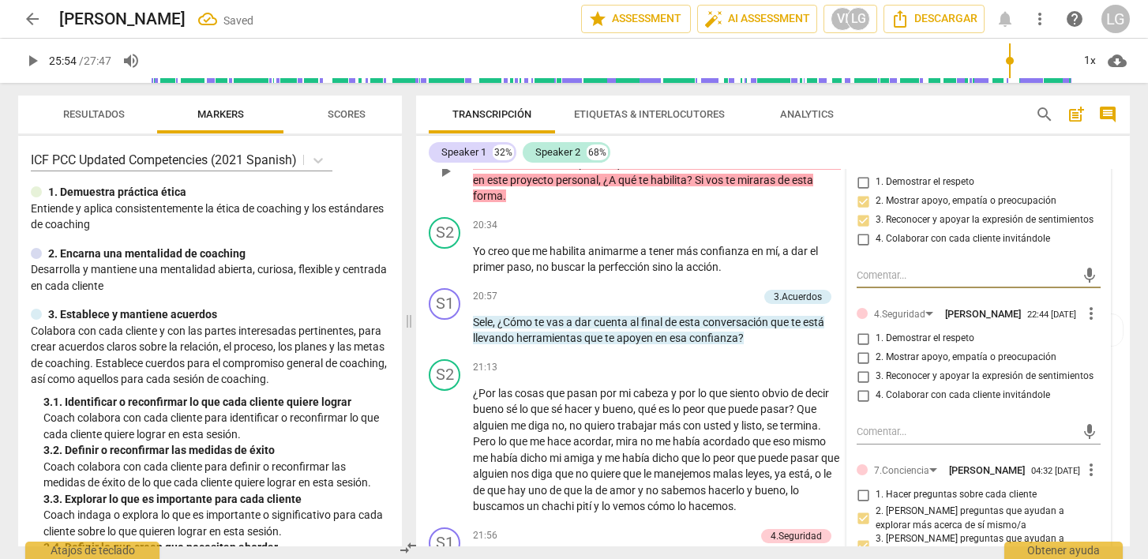
scroll to position [5809, 0]
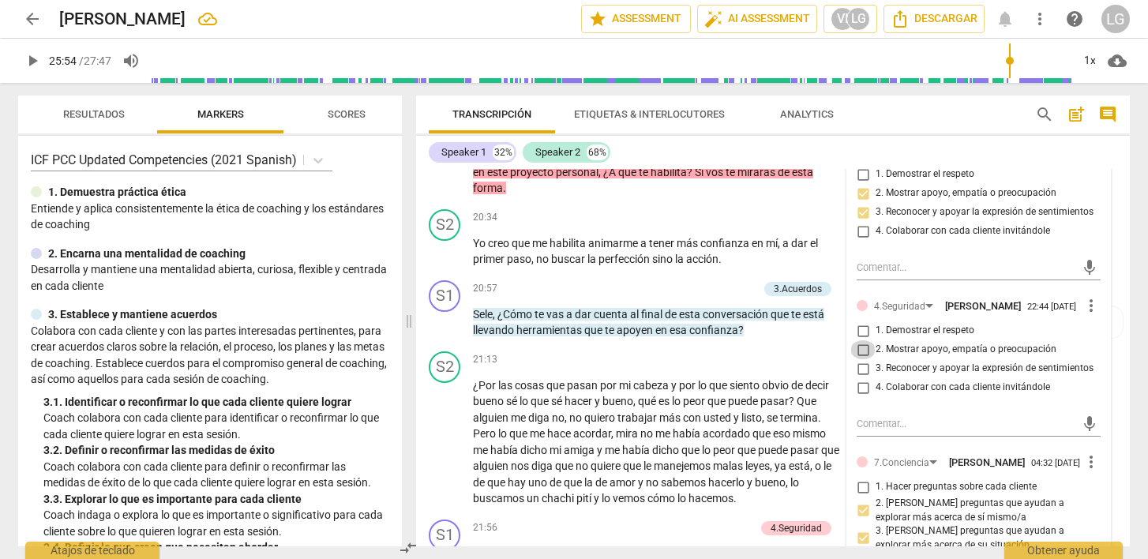
click at [859, 359] on input "2. Mostrar apoyo, empatía o preocupación" at bounding box center [863, 349] width 25 height 19
click at [863, 378] on input "3. Reconocer y apoyar la expresión de sentimientos" at bounding box center [863, 368] width 25 height 19
click at [864, 397] on input "4. Colaborar con cada cliente invitándole" at bounding box center [863, 387] width 25 height 19
click at [865, 437] on div "mic" at bounding box center [979, 424] width 244 height 25
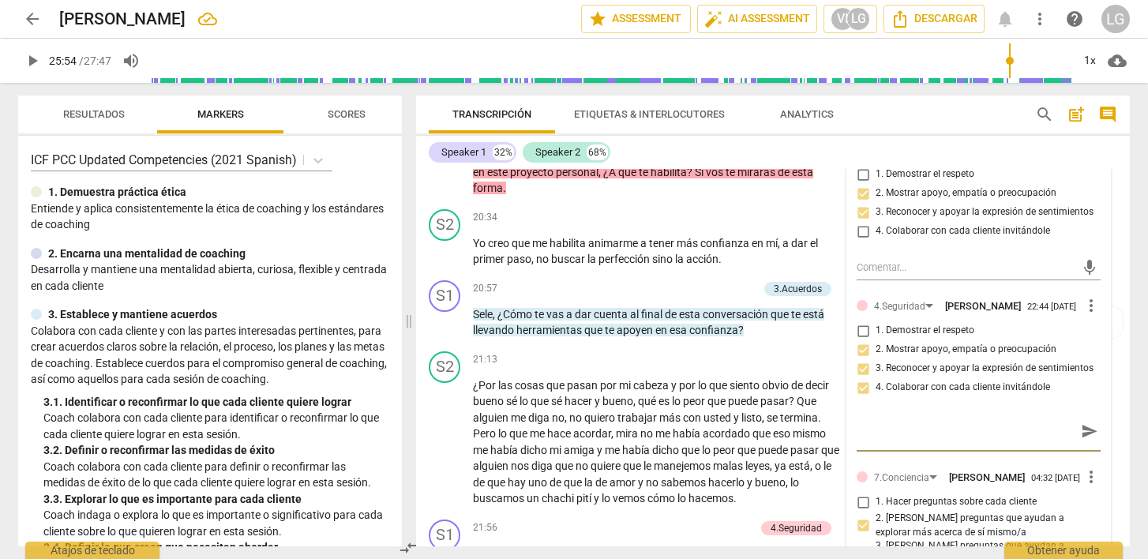
click at [1087, 440] on span "send" at bounding box center [1089, 431] width 17 height 17
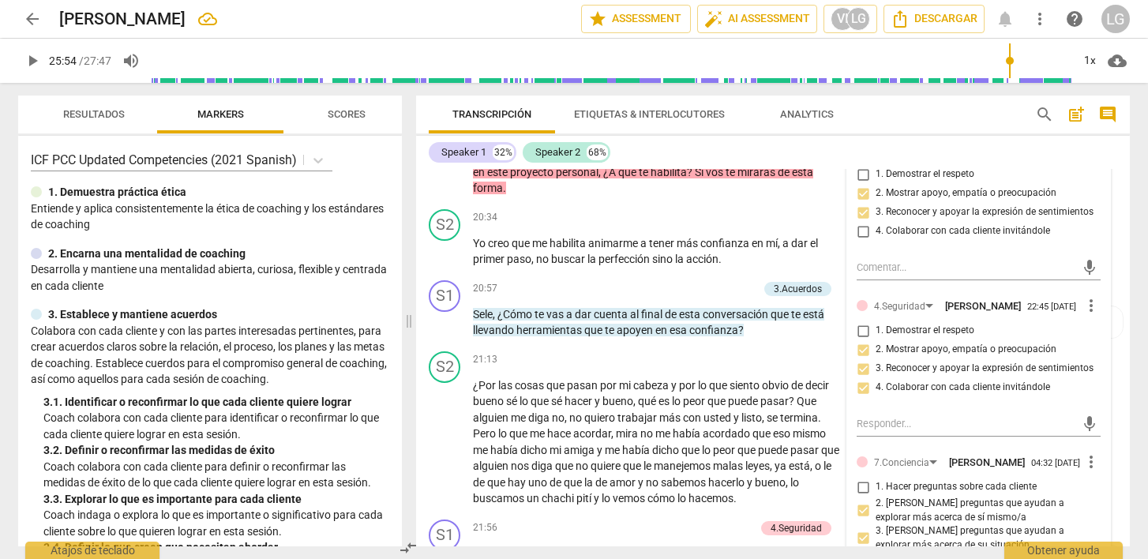
click at [36, 66] on span "play_arrow" at bounding box center [32, 60] width 19 height 19
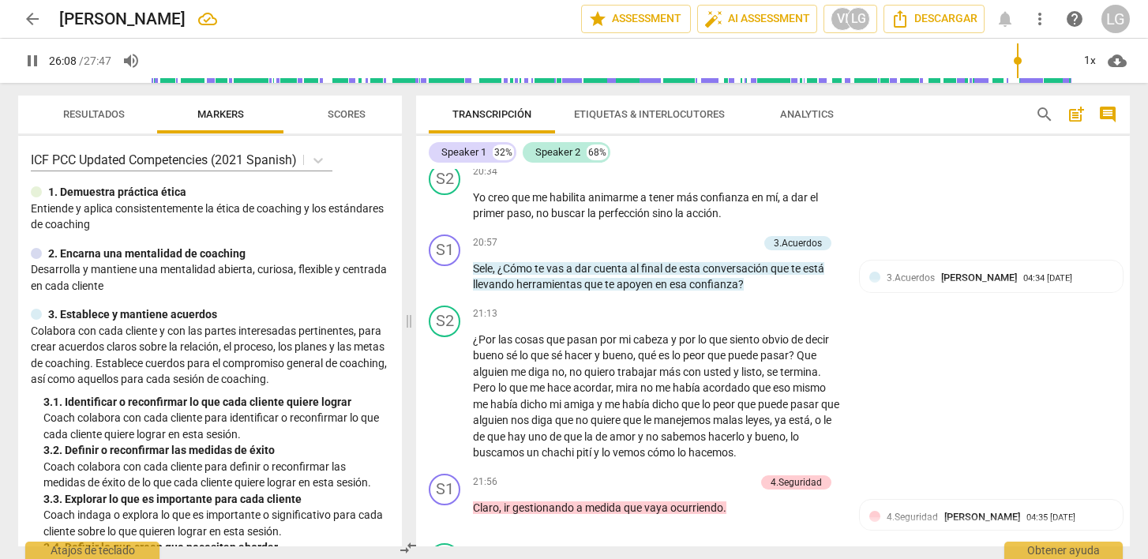
scroll to position [5868, 0]
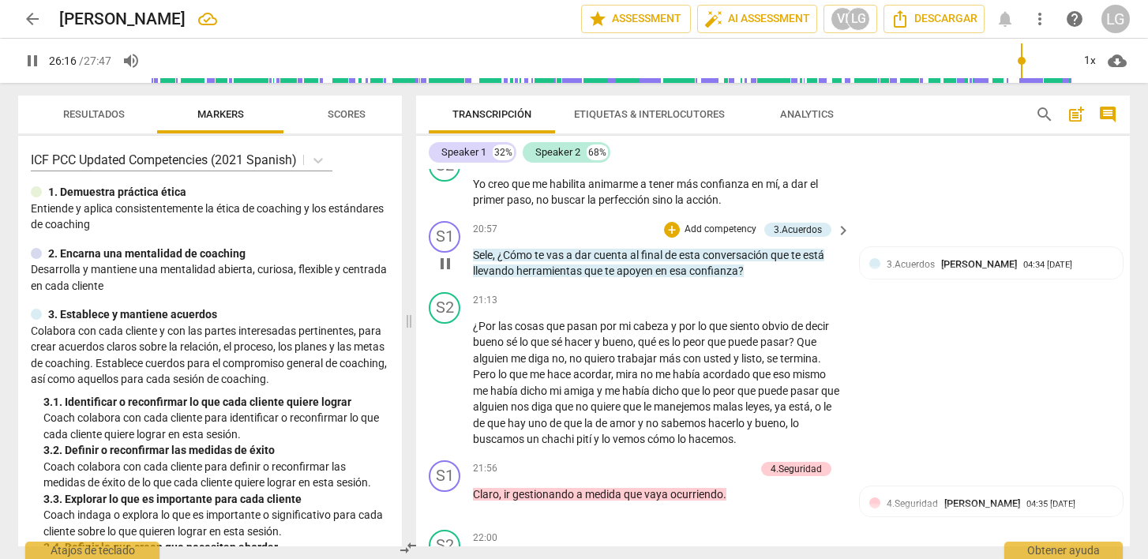
click at [690, 237] on p "Add competency" at bounding box center [720, 230] width 75 height 14
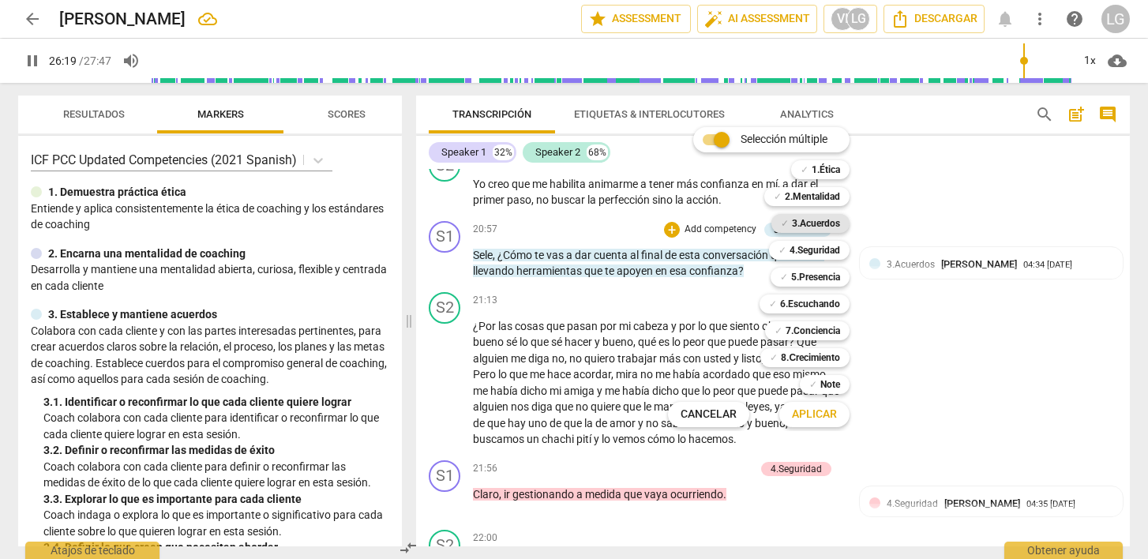
click at [795, 222] on b "3.Acuerdos" at bounding box center [816, 223] width 48 height 19
click at [805, 412] on span "Aplicar" at bounding box center [814, 415] width 45 height 16
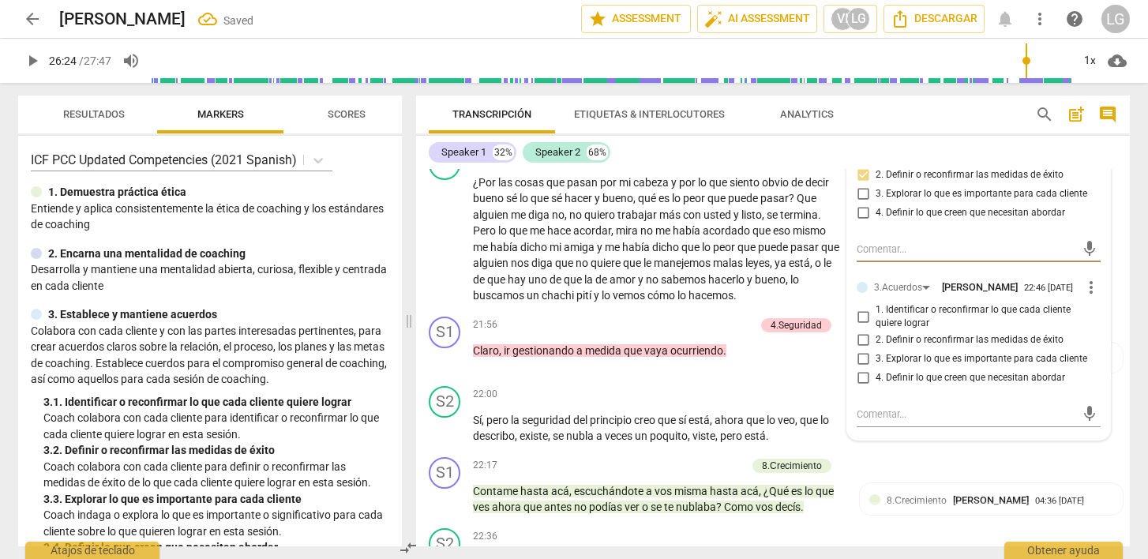
scroll to position [6013, 0]
click at [864, 349] on input "2. Definir o reconfirmar las medidas de éxito" at bounding box center [863, 339] width 25 height 19
click at [942, 427] on div "mic" at bounding box center [979, 413] width 244 height 25
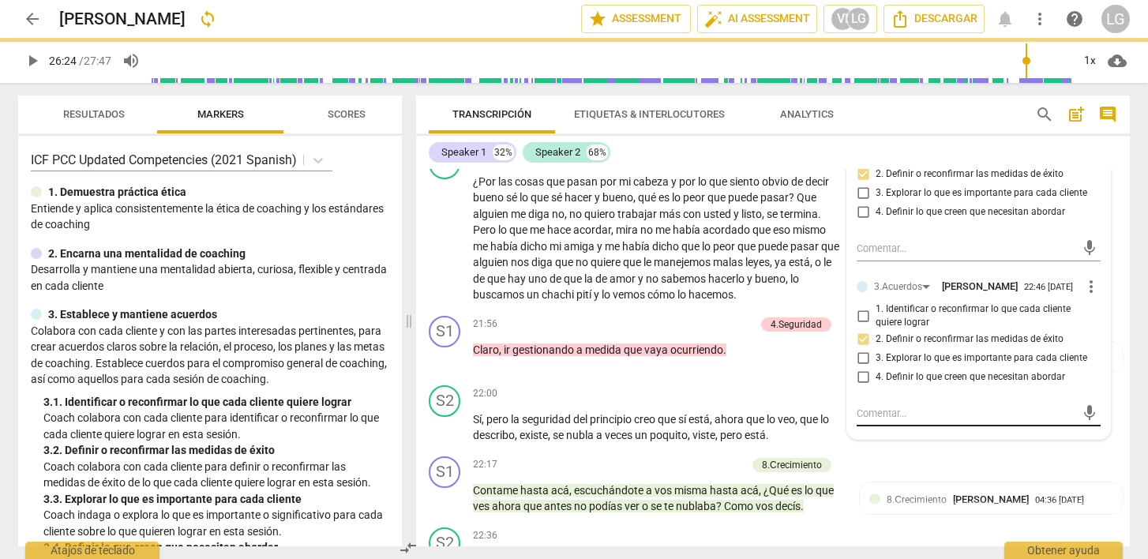
click at [879, 421] on textarea at bounding box center [966, 413] width 219 height 15
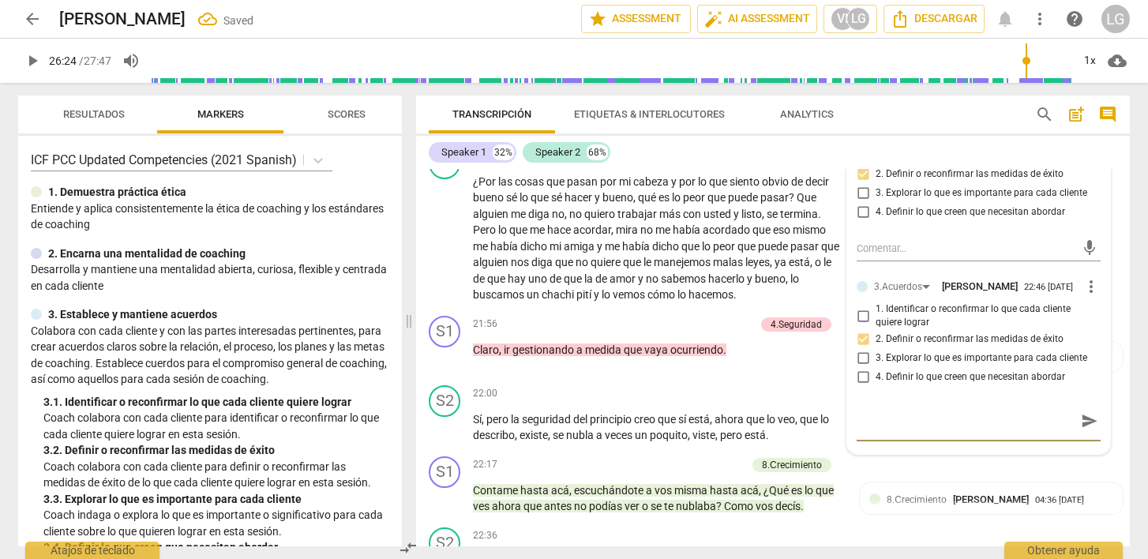
click at [1081, 430] on span "send" at bounding box center [1089, 420] width 17 height 17
click at [36, 60] on span "play_arrow" at bounding box center [32, 60] width 19 height 19
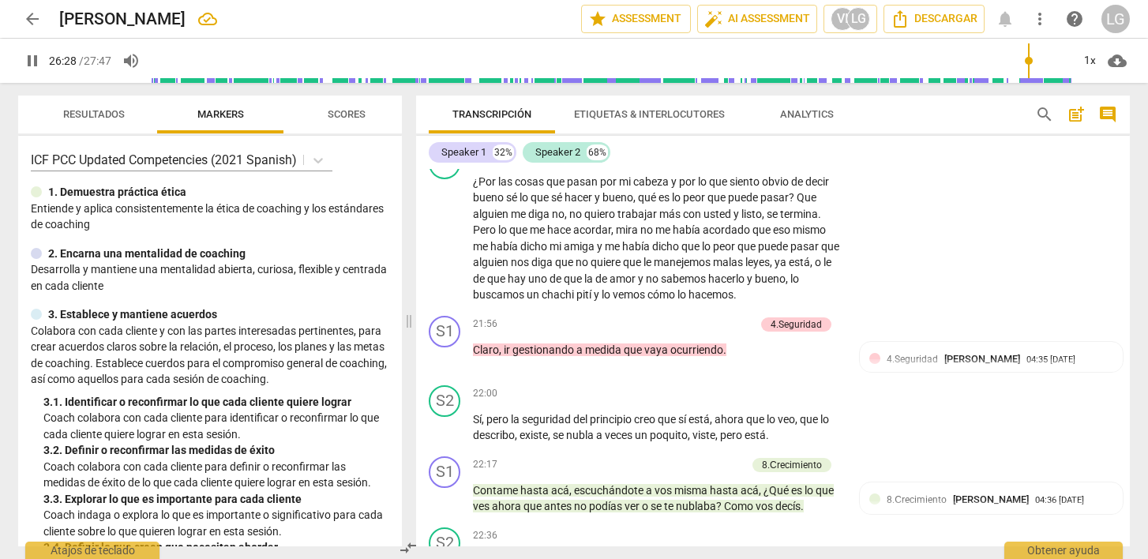
click at [36, 58] on span "pause" at bounding box center [32, 60] width 19 height 19
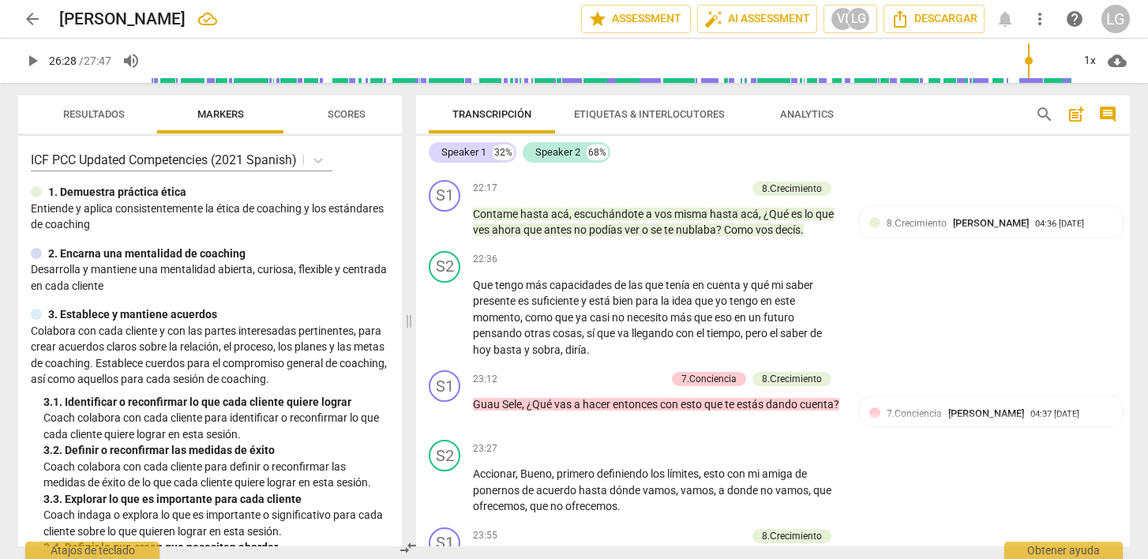
scroll to position [6292, 0]
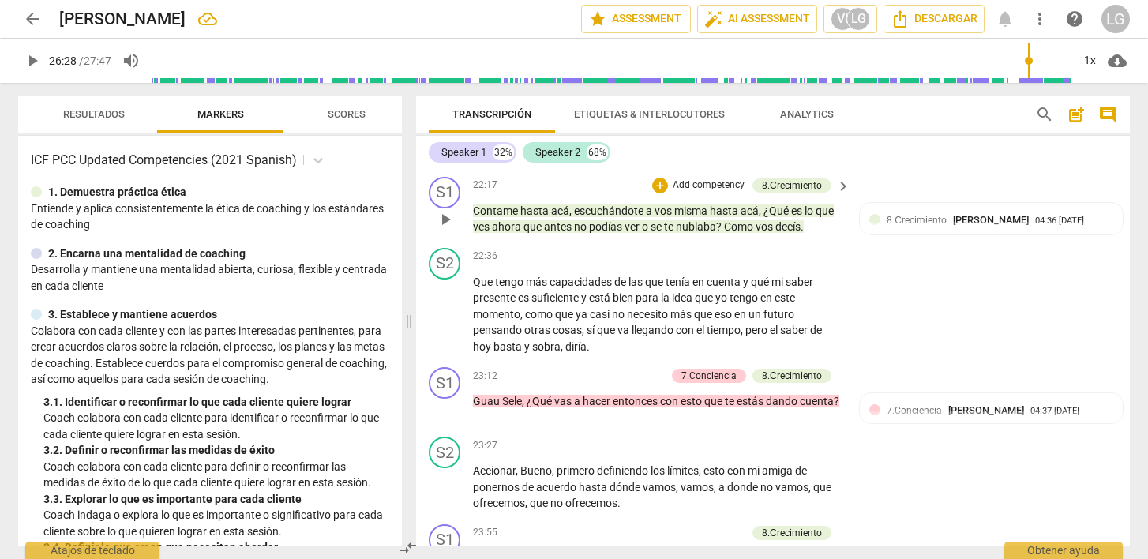
click at [674, 193] on p "Add competency" at bounding box center [708, 186] width 75 height 14
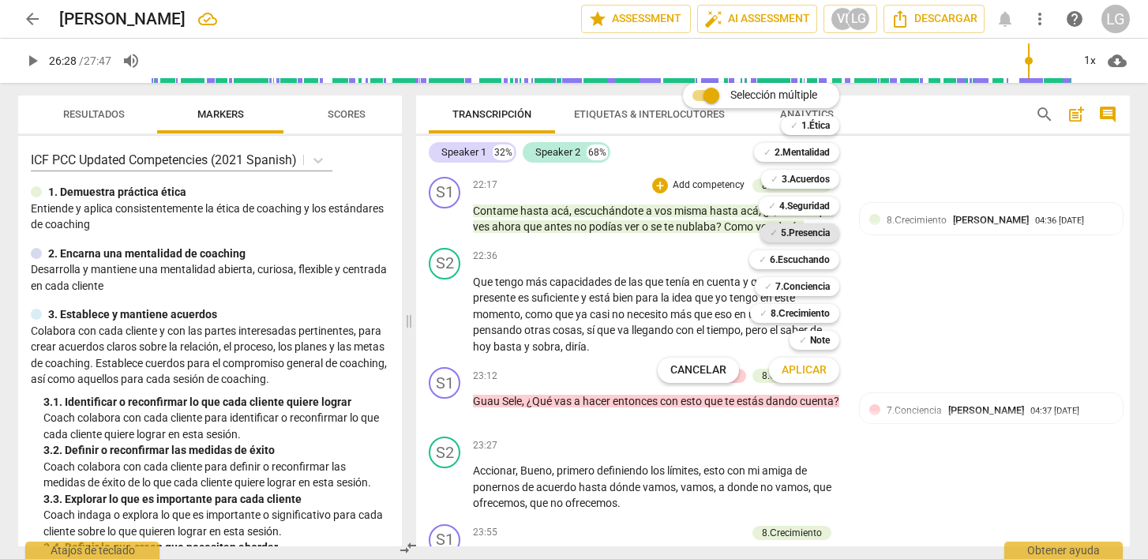
click at [789, 235] on b "5.Presencia" at bounding box center [805, 233] width 49 height 19
click at [798, 370] on span "Aplicar" at bounding box center [804, 371] width 45 height 16
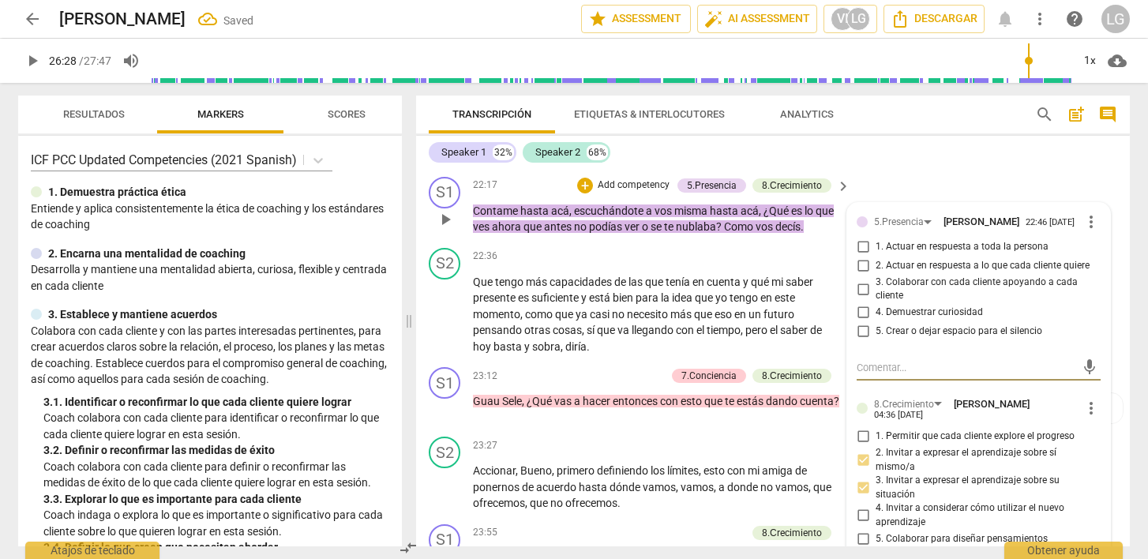
click at [861, 257] on input "1. Actuar en respuesta a toda la persona" at bounding box center [863, 247] width 25 height 19
click at [862, 322] on input "4. Demuestrar curiosidad" at bounding box center [863, 312] width 25 height 19
click at [861, 341] on input "5. Crear o dejar espacio para el silencio" at bounding box center [863, 331] width 25 height 19
click at [868, 381] on div "mic" at bounding box center [979, 367] width 244 height 25
click at [865, 375] on textarea at bounding box center [966, 367] width 219 height 15
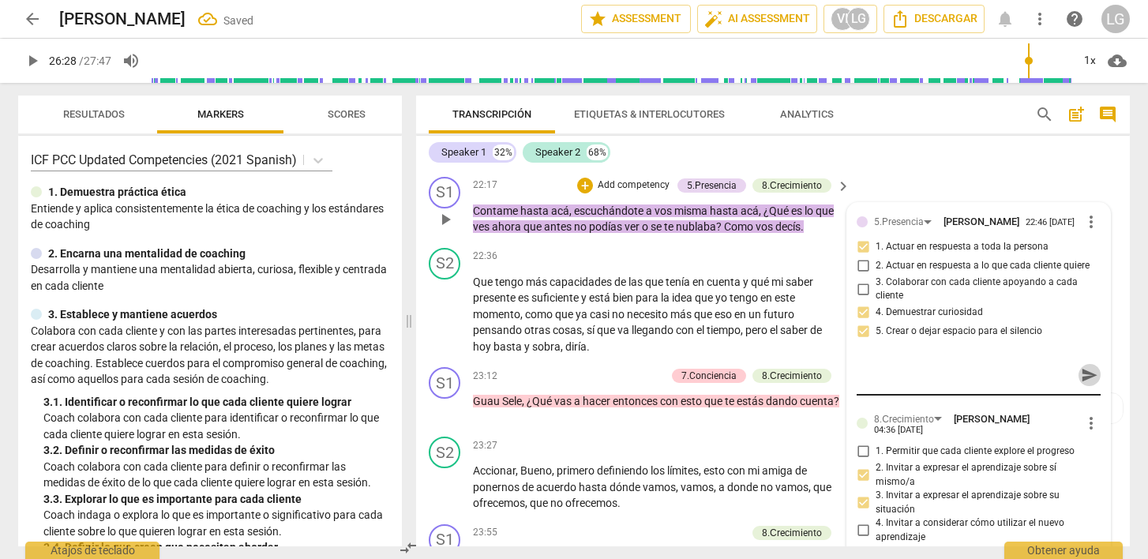
click at [1081, 384] on span "send" at bounding box center [1089, 375] width 17 height 17
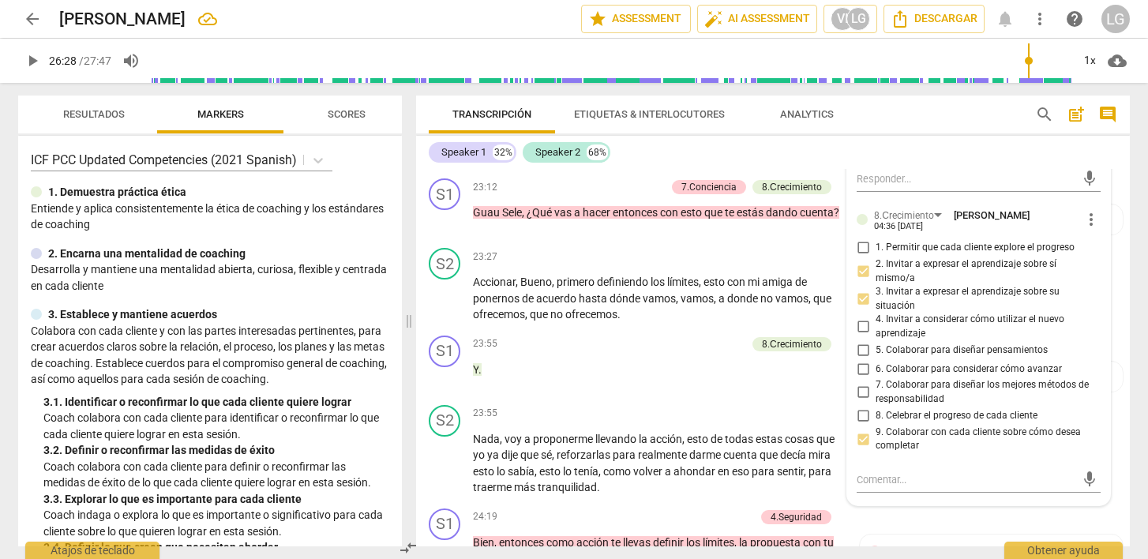
scroll to position [6483, 0]
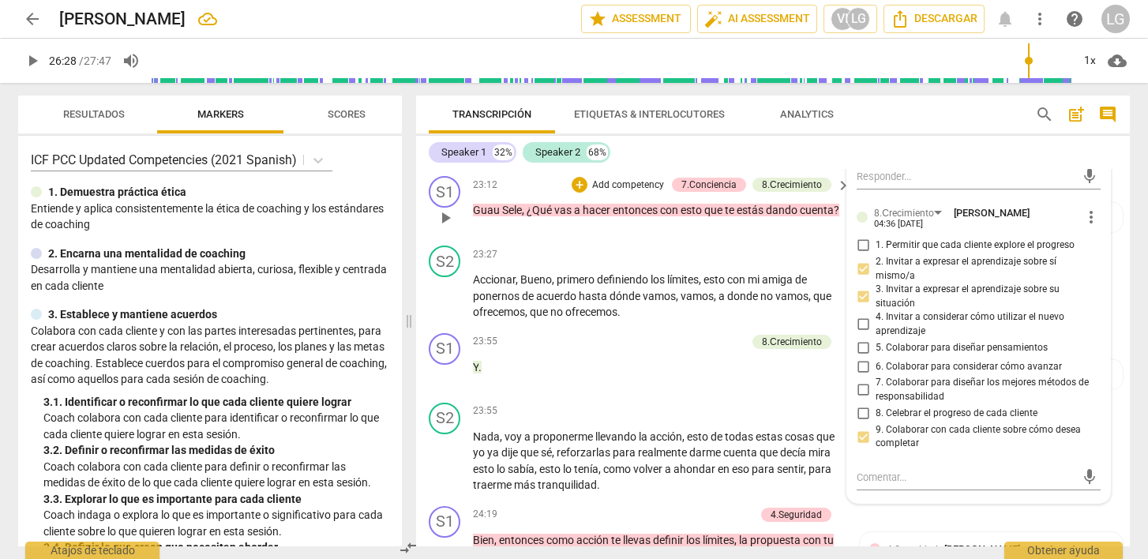
click at [607, 193] on p "Add competency" at bounding box center [628, 186] width 75 height 14
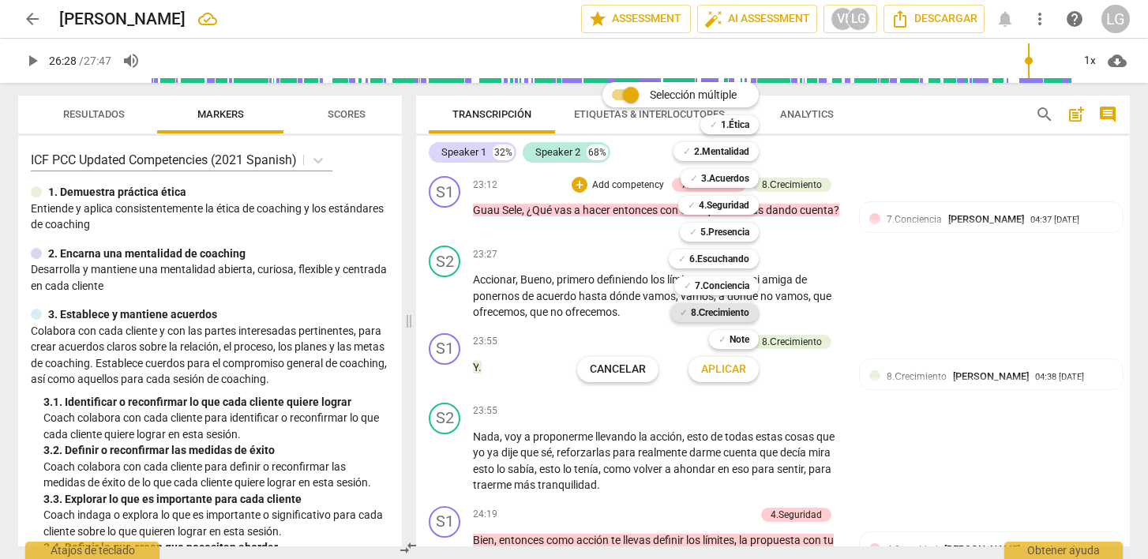
click at [698, 313] on b "8.Сrecimiento" at bounding box center [720, 312] width 59 height 19
click at [720, 366] on span "Aplicar" at bounding box center [723, 370] width 45 height 16
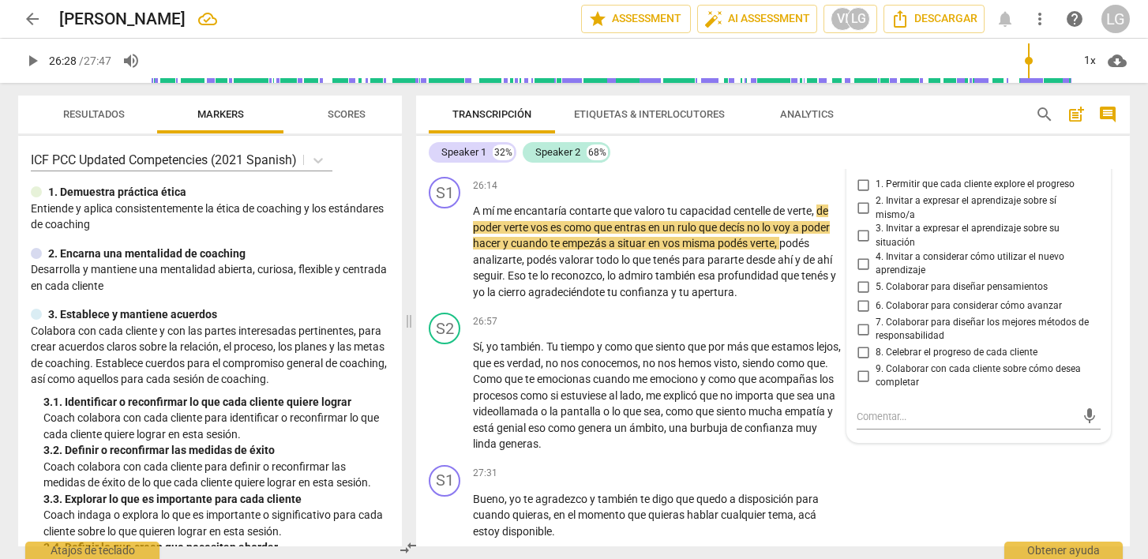
scroll to position [7428, 0]
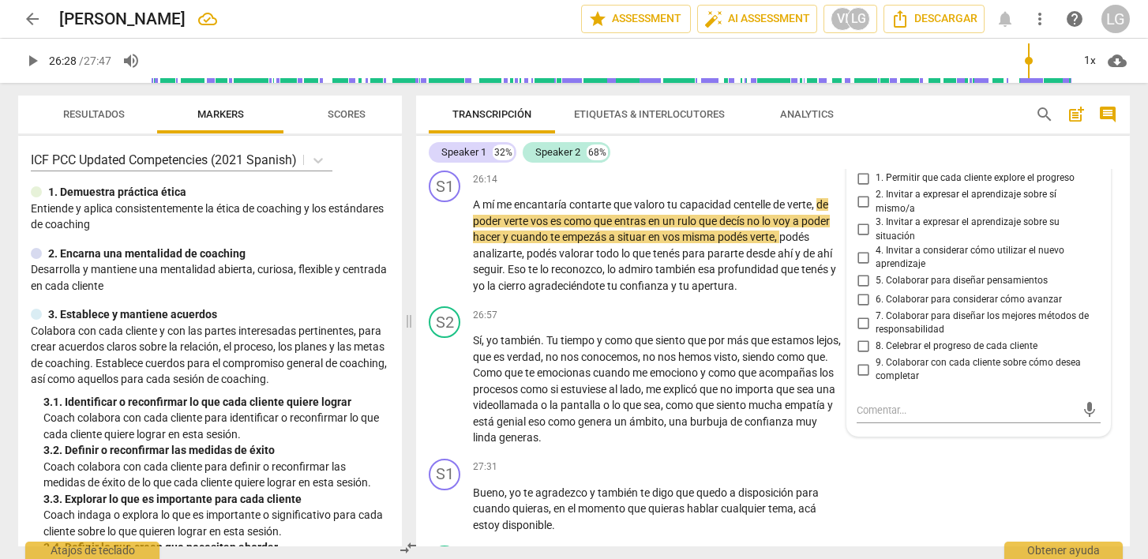
click at [864, 267] on input "4. Invitar a considerar cómo utilizar el nuevo aprendizaje" at bounding box center [863, 257] width 25 height 19
click at [861, 333] on input "7. Colaborar para diseñar los mejores métodos de responsabilidad" at bounding box center [863, 323] width 25 height 19
click at [880, 418] on textarea at bounding box center [966, 410] width 219 height 15
click at [1084, 427] on span "send" at bounding box center [1089, 417] width 17 height 17
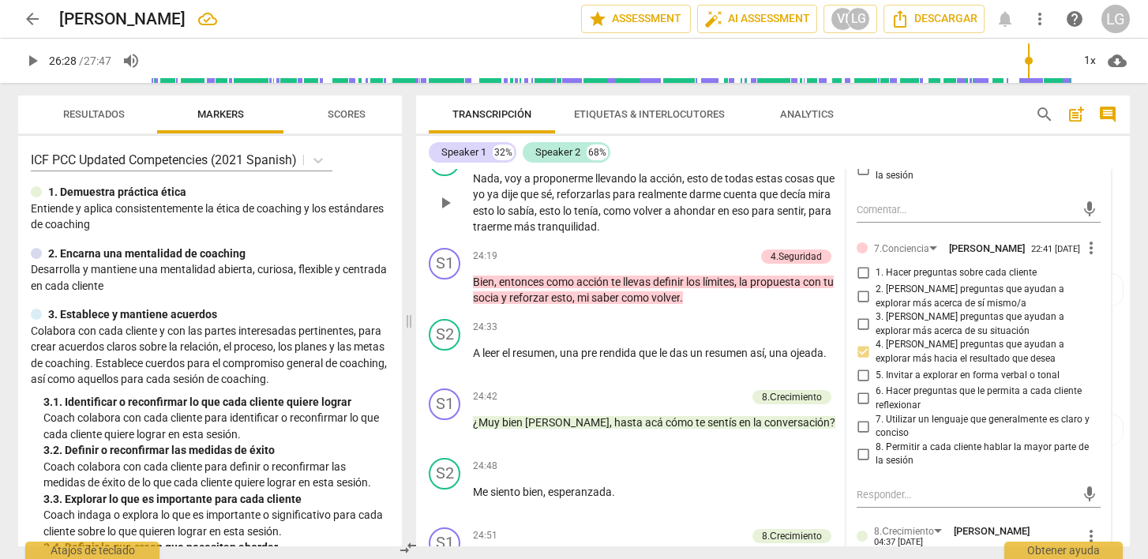
scroll to position [6747, 0]
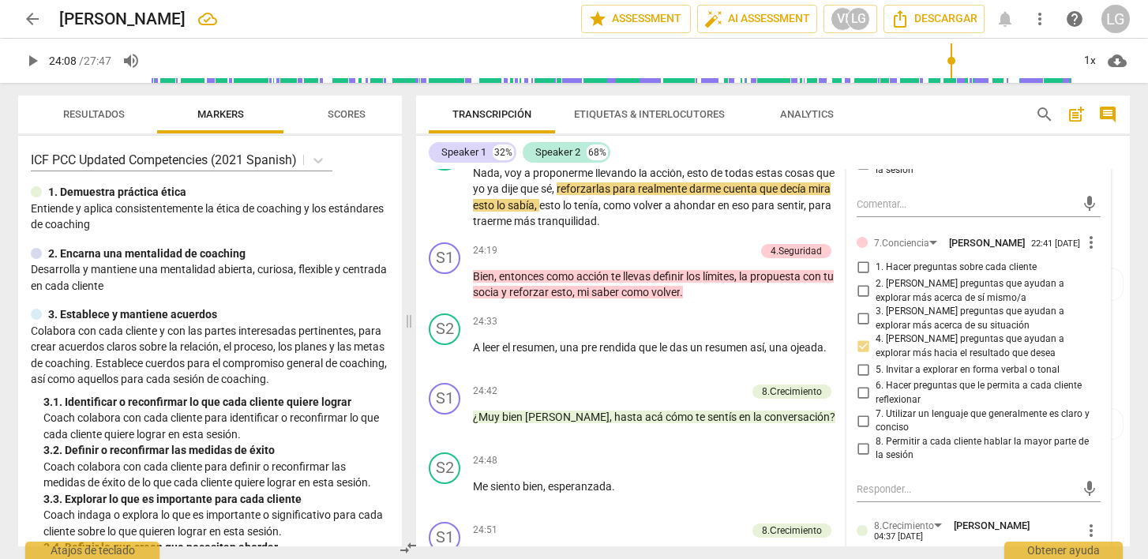
drag, startPoint x: 1028, startPoint y: 60, endPoint x: 950, endPoint y: 70, distance: 78.8
click at [950, 70] on input "range" at bounding box center [612, 61] width 920 height 51
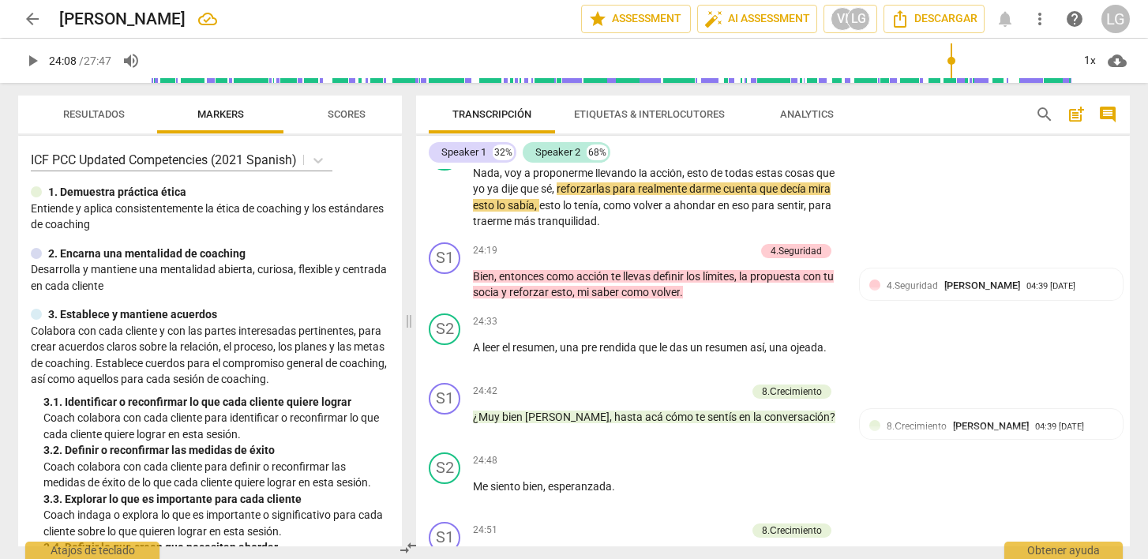
click at [30, 59] on span "play_arrow" at bounding box center [32, 60] width 19 height 19
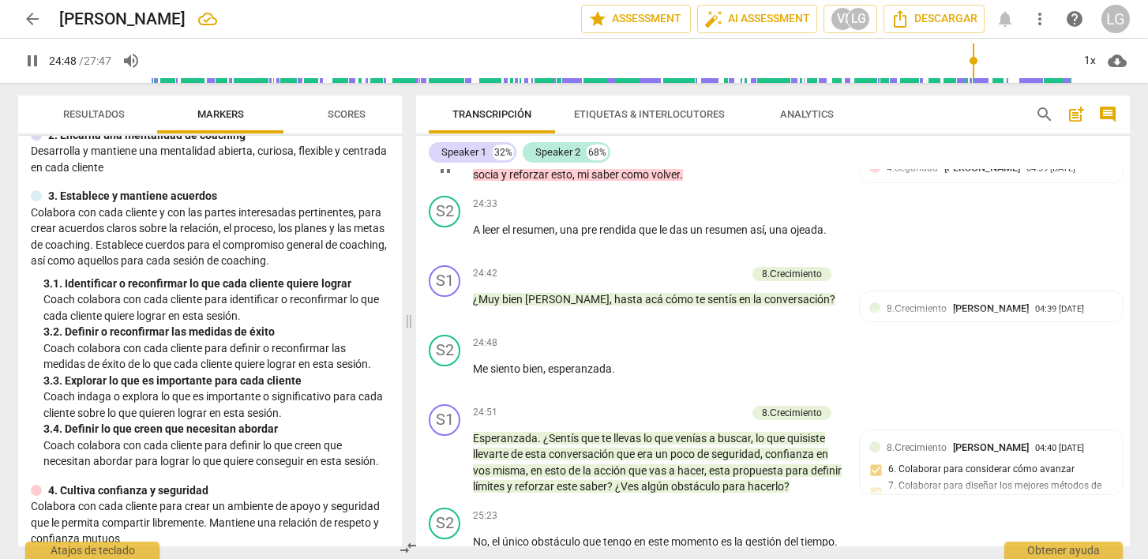
scroll to position [6891, 0]
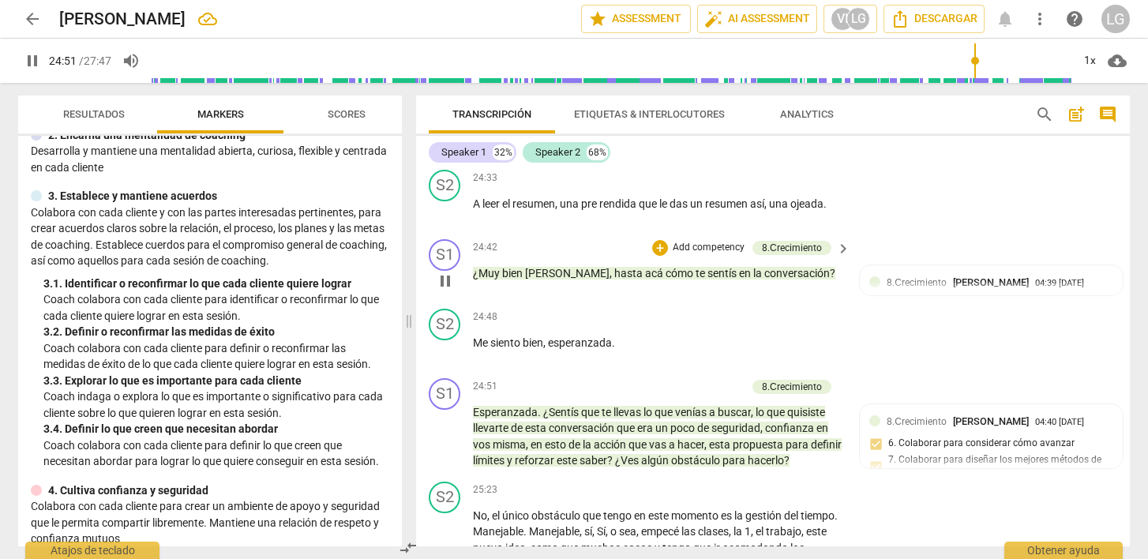
click at [684, 255] on p "Add competency" at bounding box center [708, 248] width 75 height 14
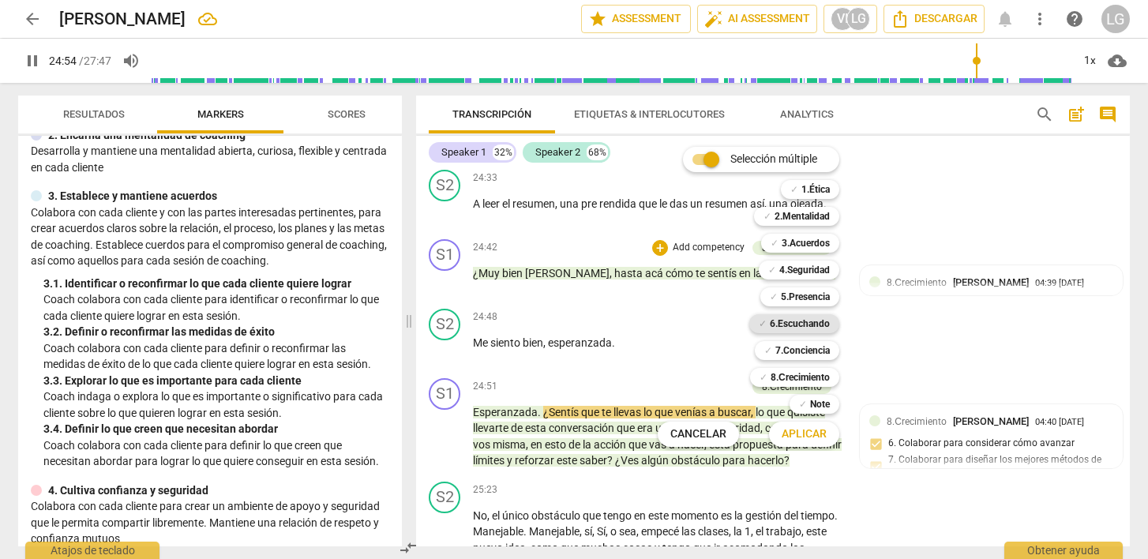
click at [776, 324] on b "6.Escuchando" at bounding box center [800, 323] width 60 height 19
click at [802, 436] on span "Aplicar" at bounding box center [804, 435] width 45 height 16
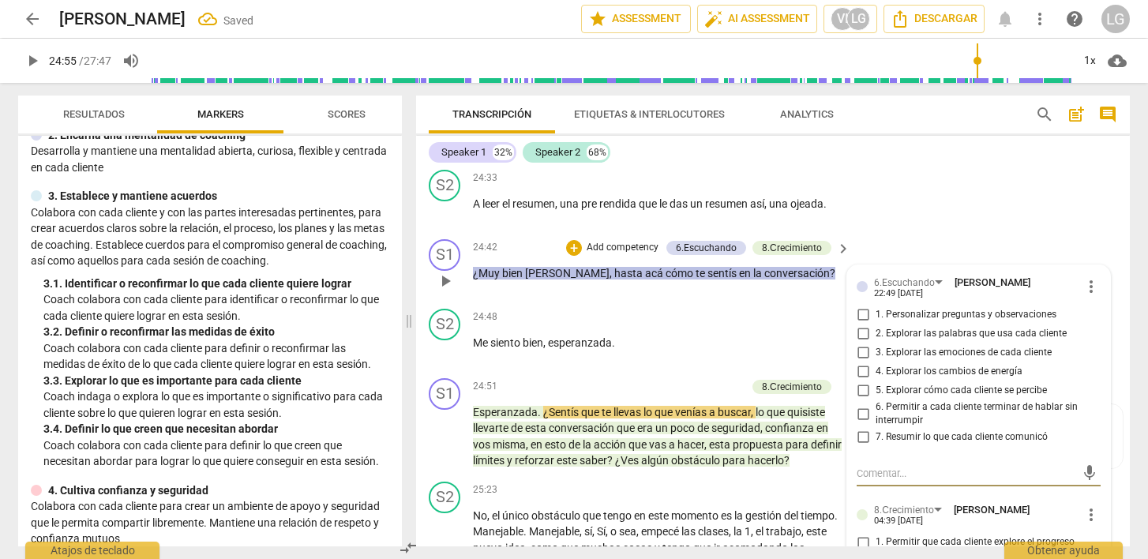
click at [860, 363] on input "3. Explorar las emociones de cada cliente" at bounding box center [863, 353] width 25 height 19
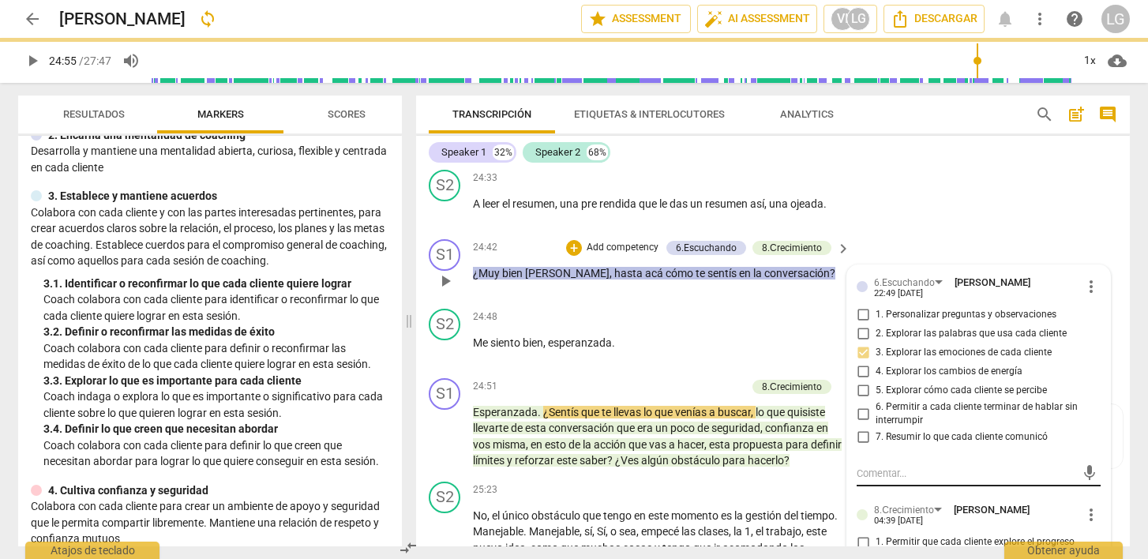
click at [864, 481] on textarea at bounding box center [966, 473] width 219 height 15
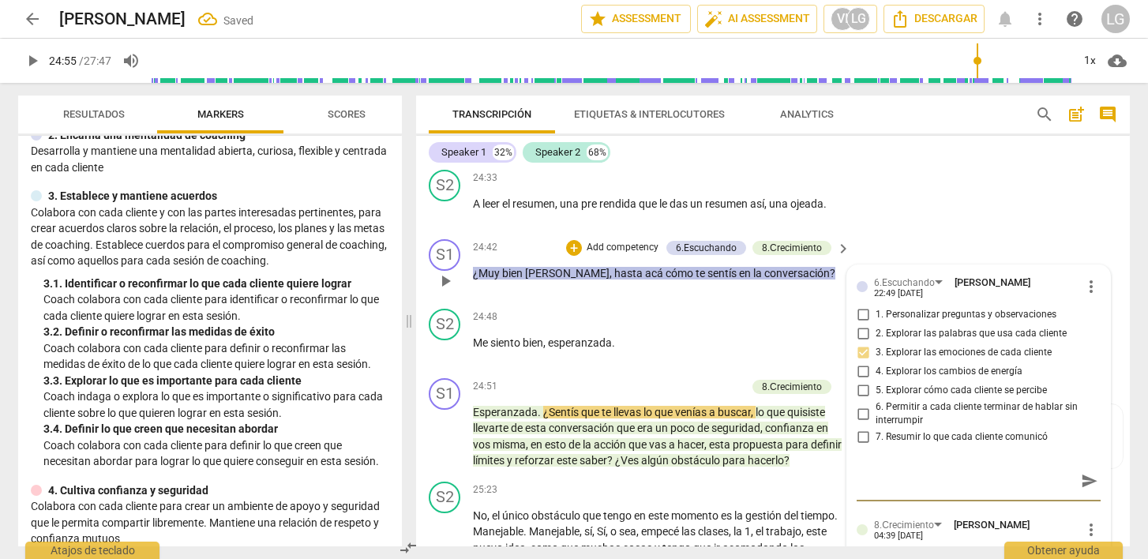
click at [1084, 490] on span "send" at bounding box center [1089, 480] width 17 height 17
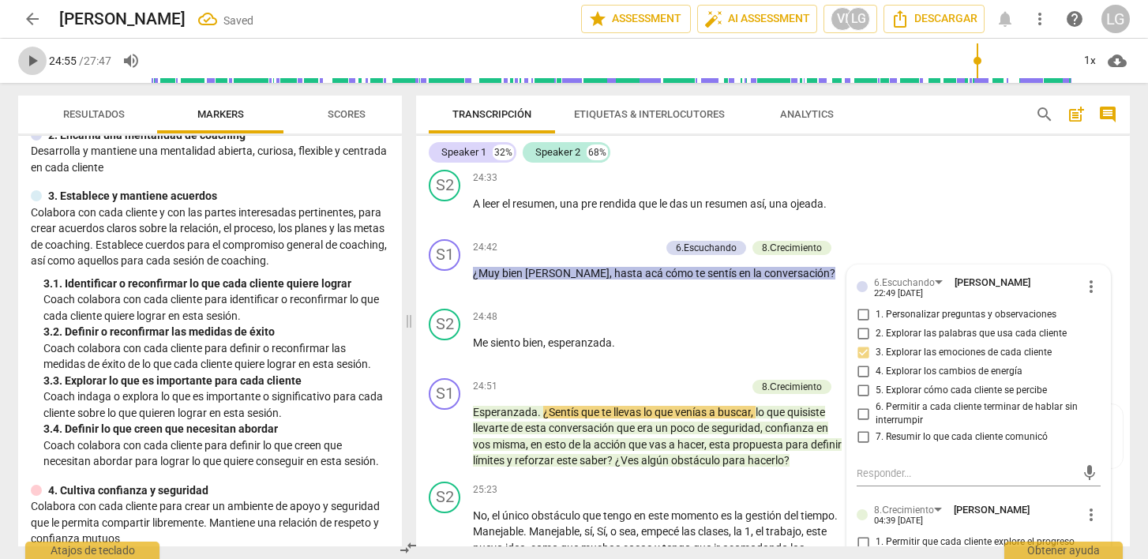
click at [33, 60] on span "play_arrow" at bounding box center [32, 60] width 19 height 19
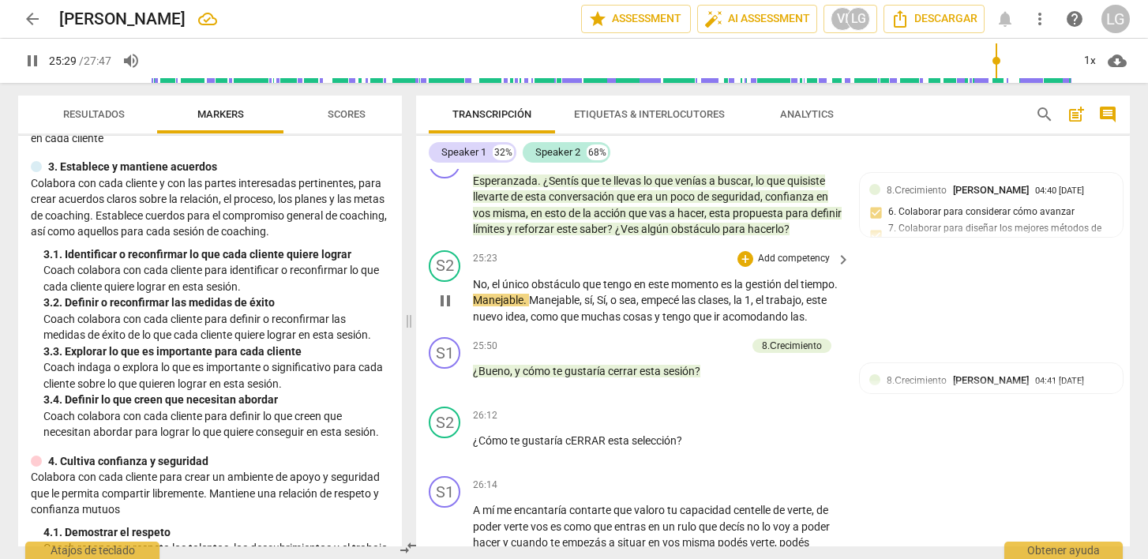
scroll to position [7115, 0]
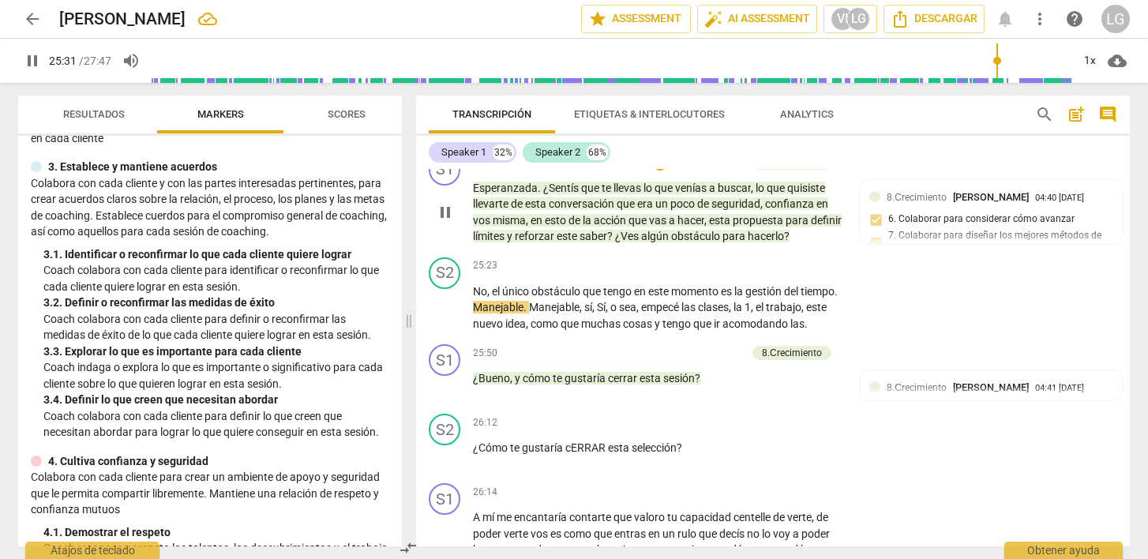
click at [712, 170] on p "Add competency" at bounding box center [708, 163] width 75 height 14
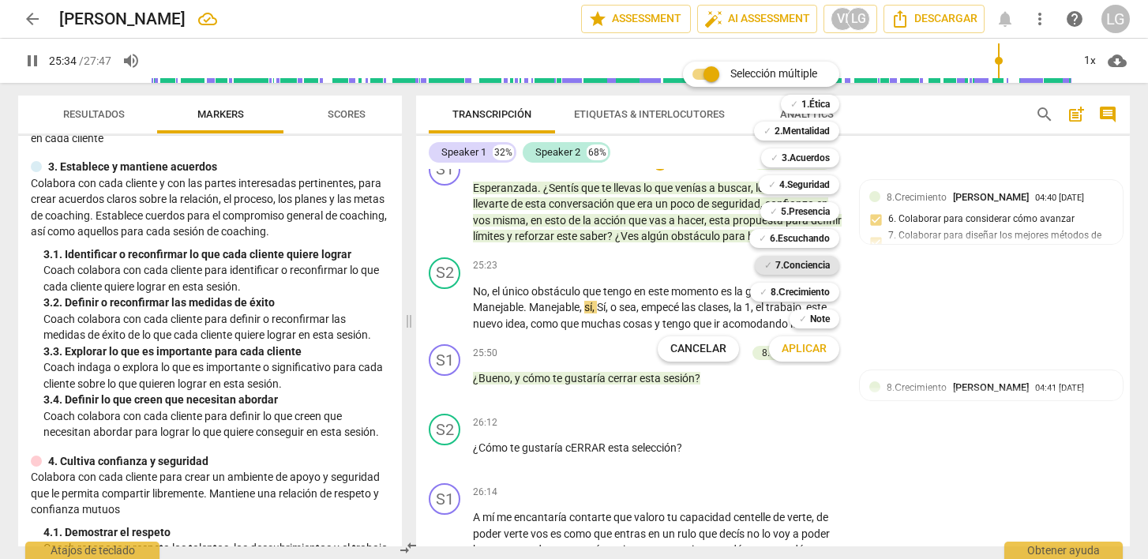
click at [778, 264] on b "7.Conciencia" at bounding box center [803, 265] width 55 height 19
click at [795, 350] on span "Aplicar" at bounding box center [804, 349] width 45 height 16
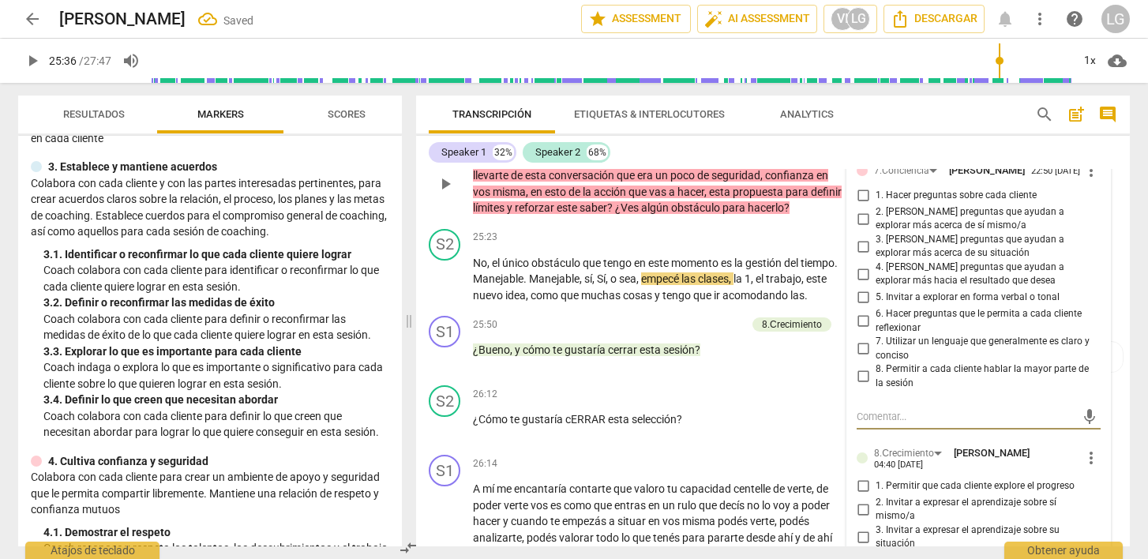
scroll to position [7147, 0]
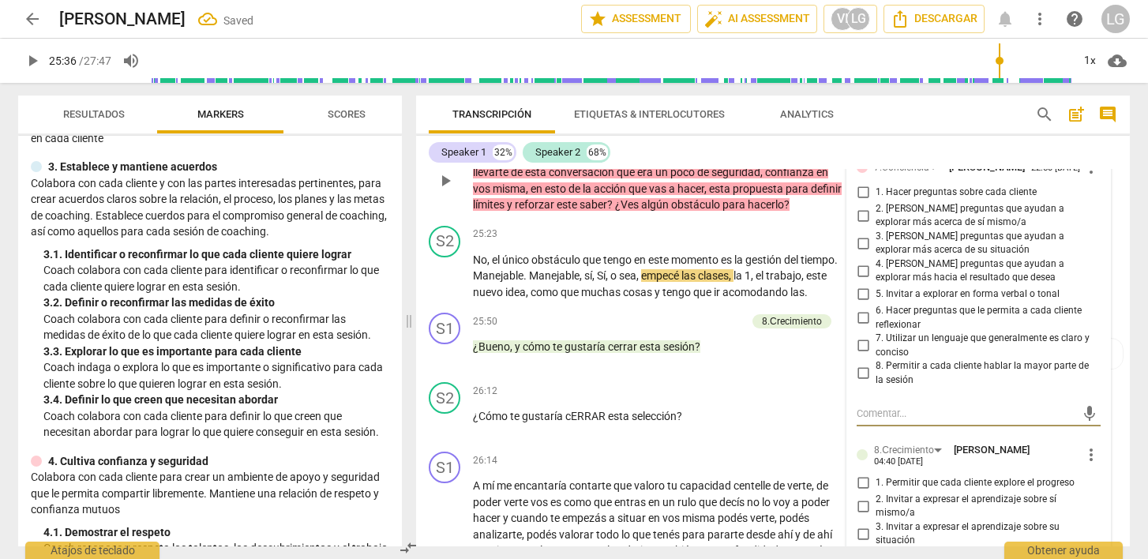
click at [861, 328] on input "6. Hacer preguntas que le permita a cada cliente reflexionar" at bounding box center [863, 318] width 25 height 19
click at [863, 253] on input "3. [PERSON_NAME] preguntas que ayudan a explorar más acerca de su situación" at bounding box center [863, 243] width 25 height 19
click at [866, 421] on textarea at bounding box center [966, 413] width 219 height 15
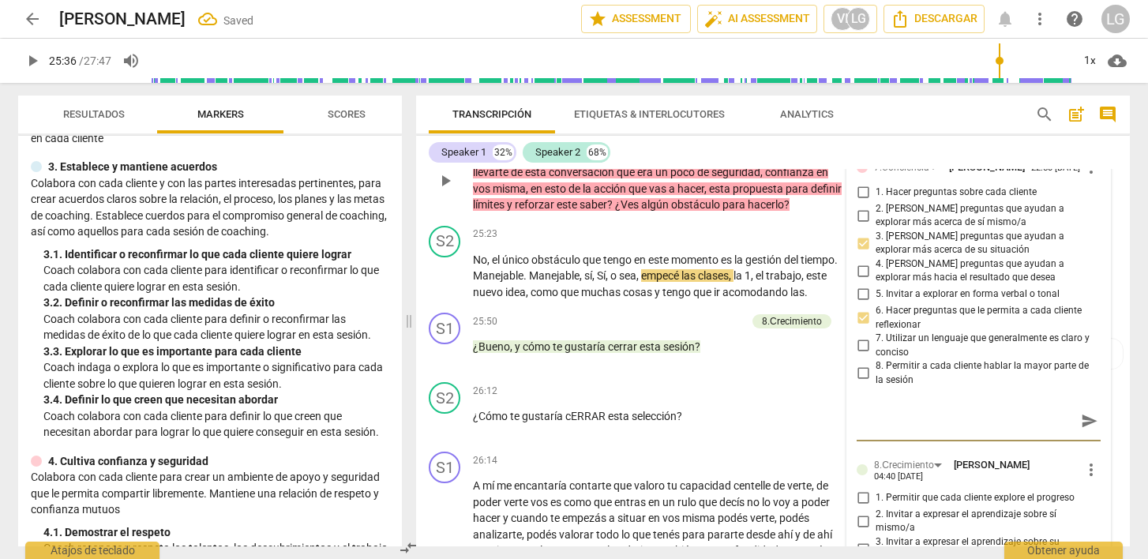
click at [1081, 430] on span "send" at bounding box center [1089, 421] width 17 height 17
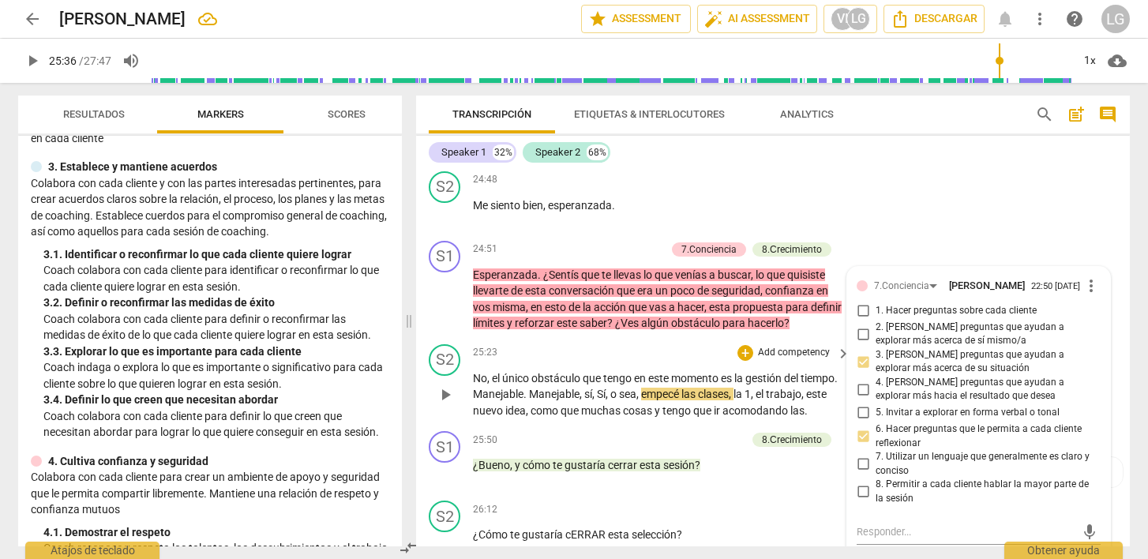
scroll to position [7029, 0]
click at [586, 257] on div "+" at bounding box center [580, 249] width 16 height 16
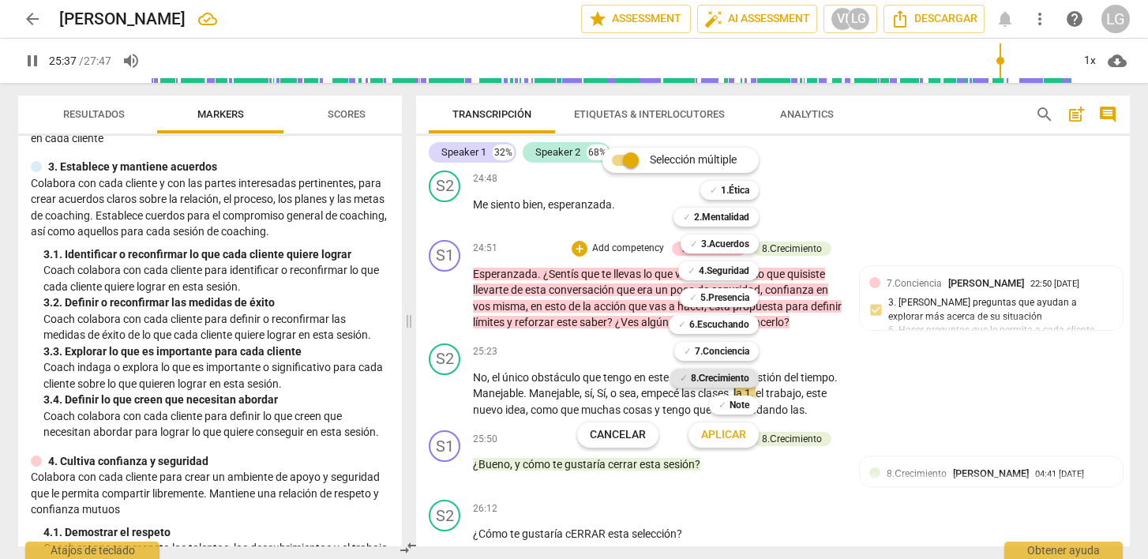
click at [730, 379] on b "8.Сrecimiento" at bounding box center [720, 378] width 59 height 19
click at [731, 437] on span "Aplicar" at bounding box center [723, 435] width 45 height 16
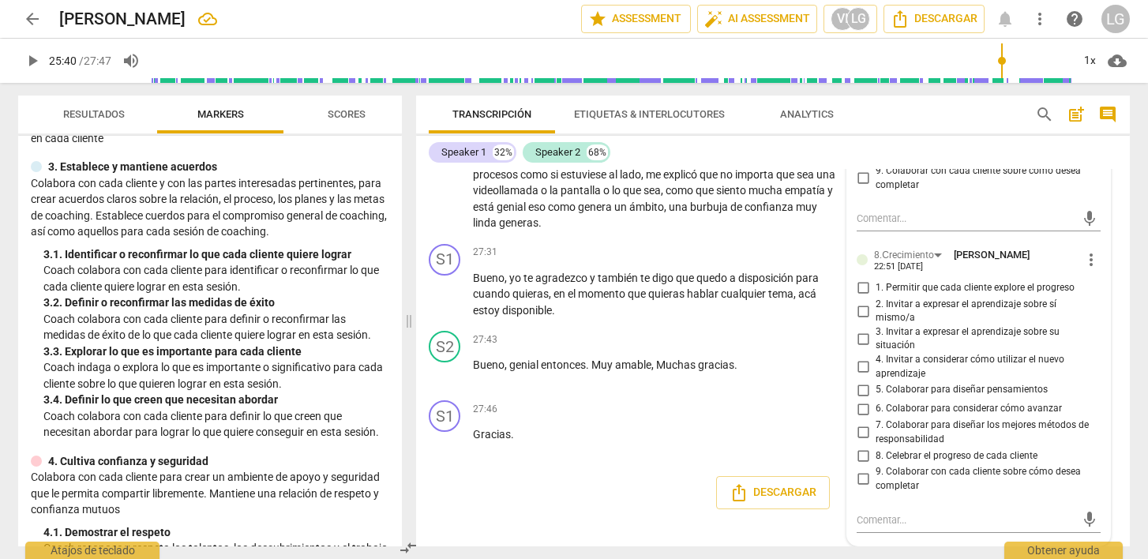
scroll to position [7697, 0]
click at [865, 428] on input "7. Colaborar para diseñar los mejores métodos de responsabilidad" at bounding box center [863, 432] width 25 height 19
click at [866, 410] on input "6. Colaborar para considerar cómo avanzar" at bounding box center [863, 409] width 25 height 19
click at [885, 514] on textarea at bounding box center [966, 520] width 219 height 15
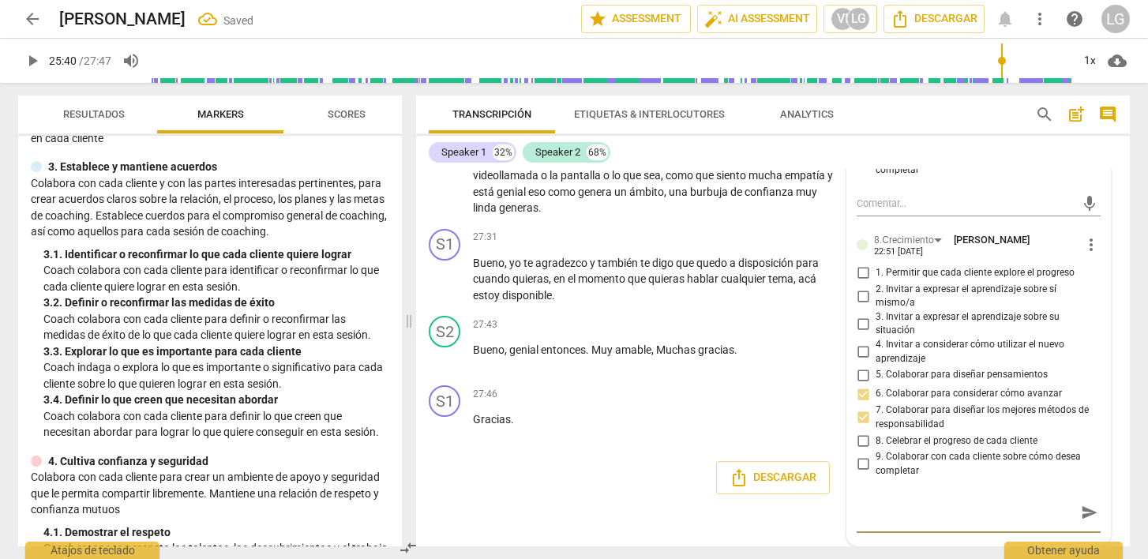
click at [1086, 521] on span "send" at bounding box center [1089, 512] width 17 height 17
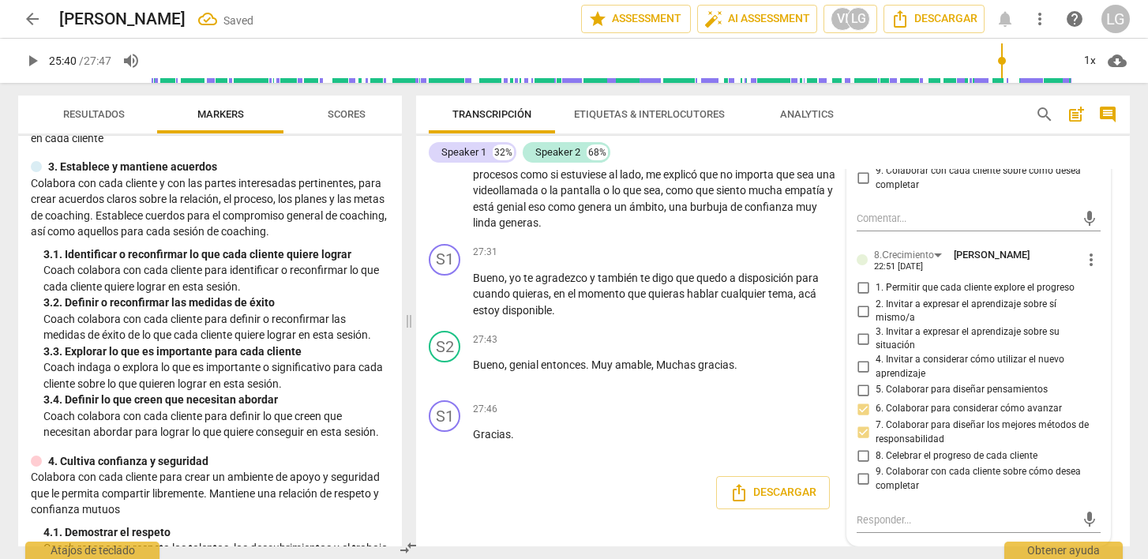
click at [32, 58] on span "play_arrow" at bounding box center [32, 60] width 19 height 19
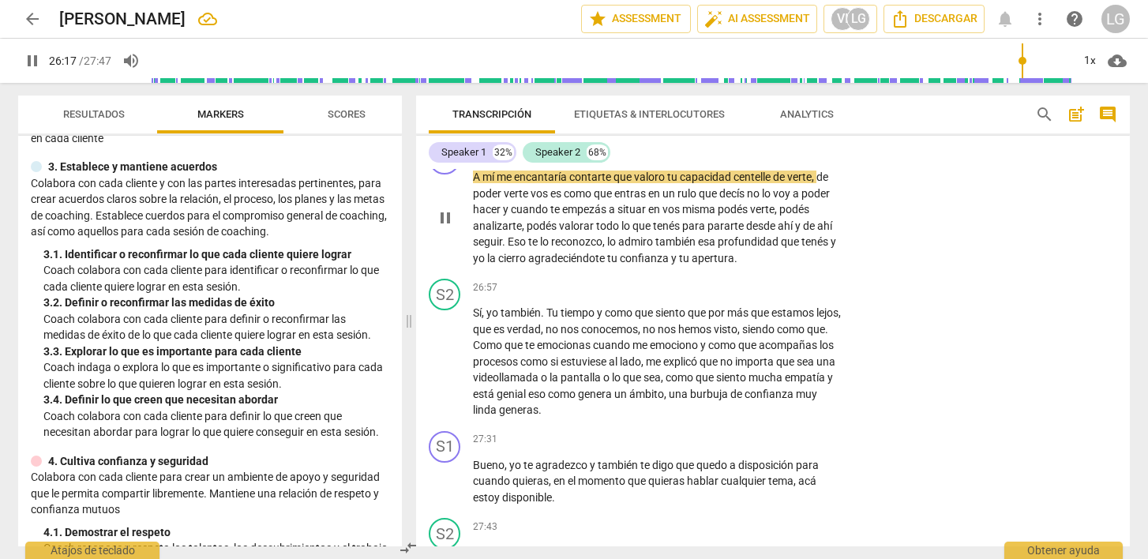
scroll to position [7467, 0]
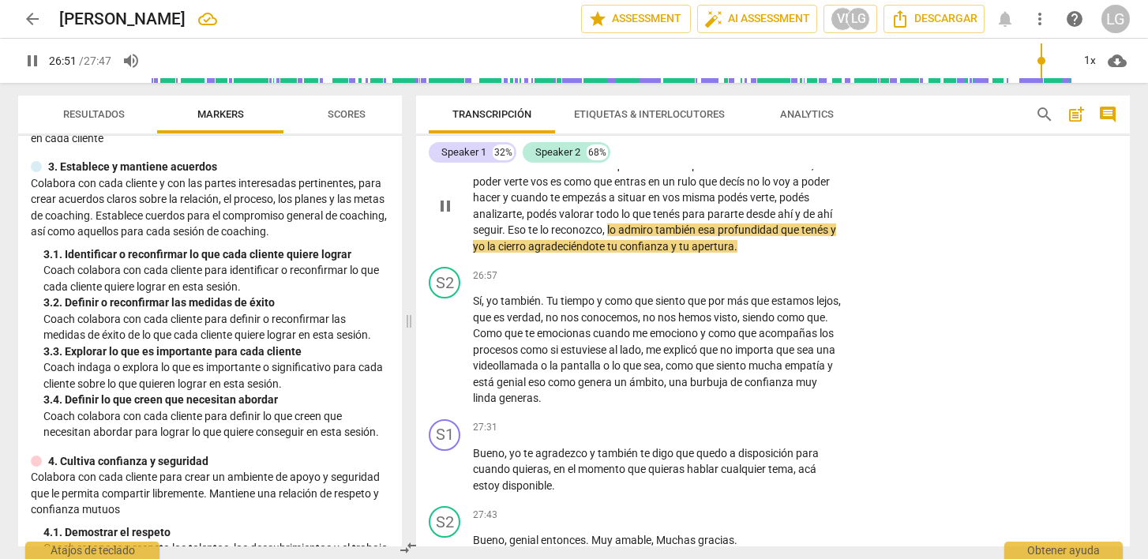
click at [739, 148] on div "+" at bounding box center [746, 140] width 16 height 16
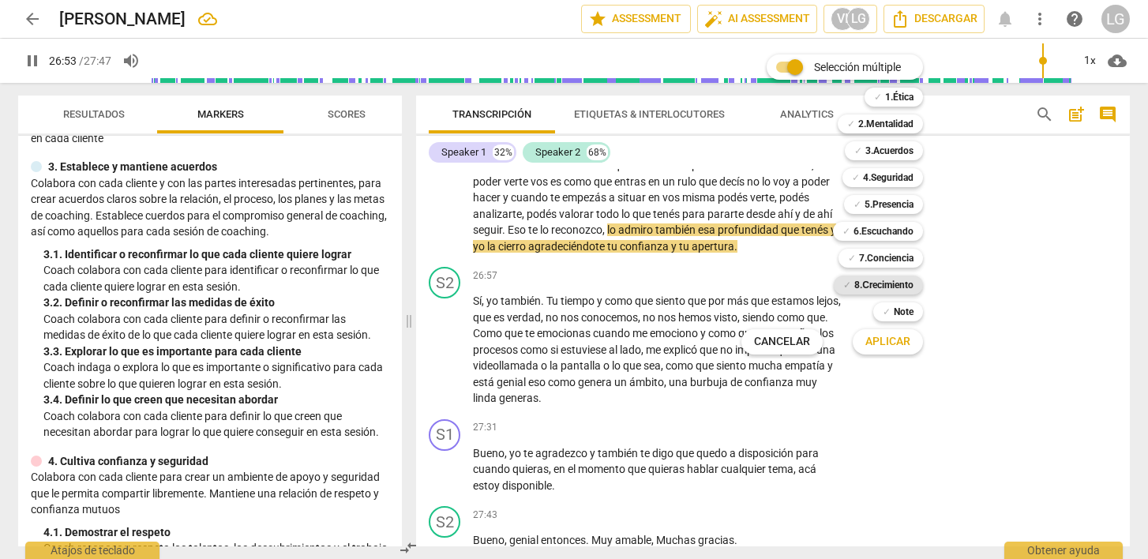
click at [881, 283] on b "8.Сrecimiento" at bounding box center [884, 285] width 59 height 19
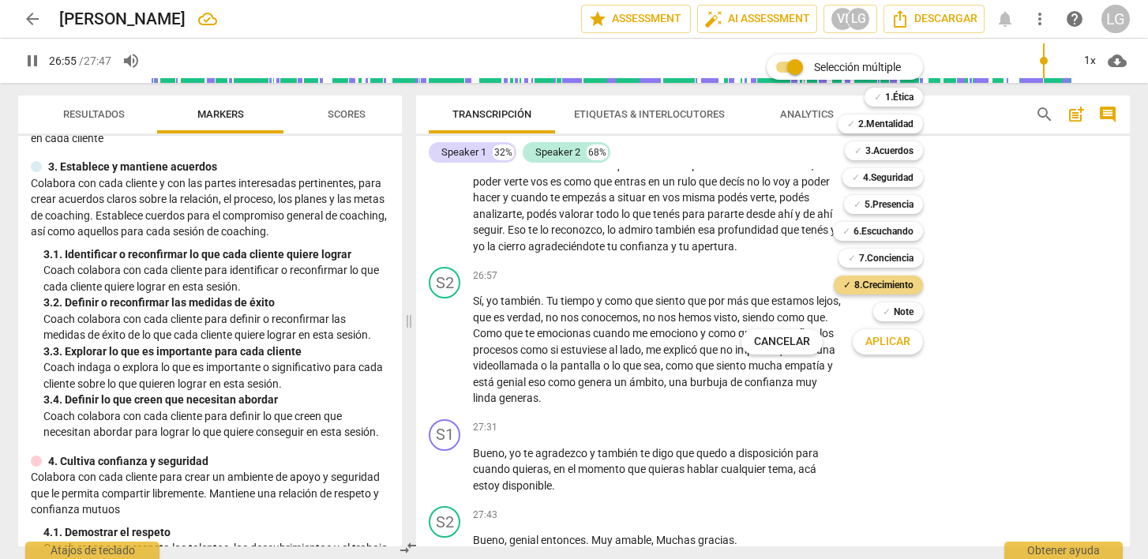
click at [882, 345] on span "Aplicar" at bounding box center [888, 342] width 45 height 16
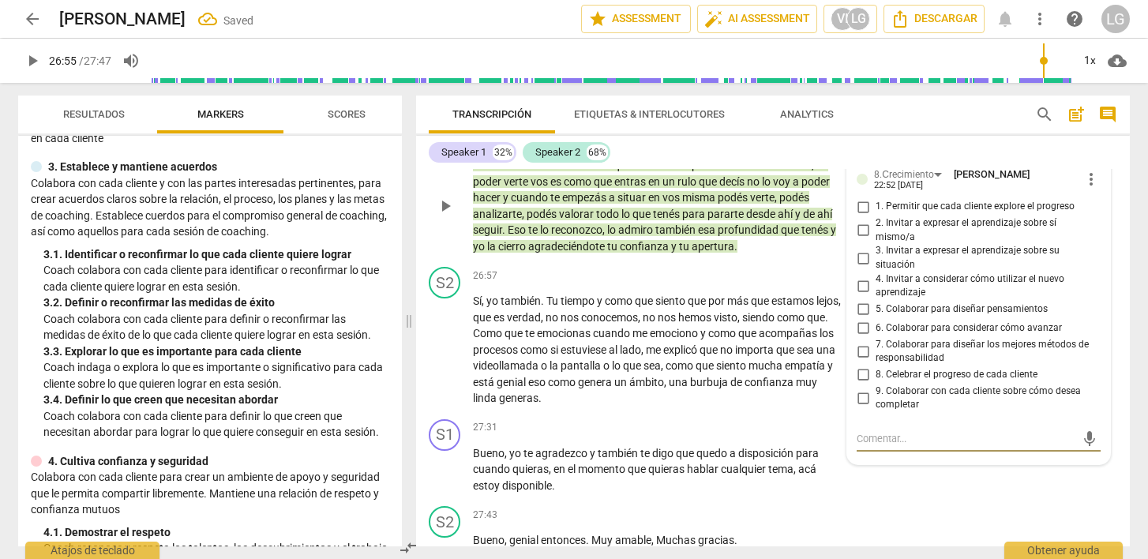
click at [863, 385] on input "8. Celebrar el progreso de cada cliente" at bounding box center [863, 375] width 25 height 19
click at [861, 408] on input "9. Colaborar con cada cliente sobre cómo desea completar" at bounding box center [863, 398] width 25 height 19
click at [866, 446] on textarea at bounding box center [966, 438] width 219 height 15
click at [1082, 455] on span "send" at bounding box center [1089, 446] width 17 height 17
click at [34, 65] on span "play_arrow" at bounding box center [32, 60] width 19 height 19
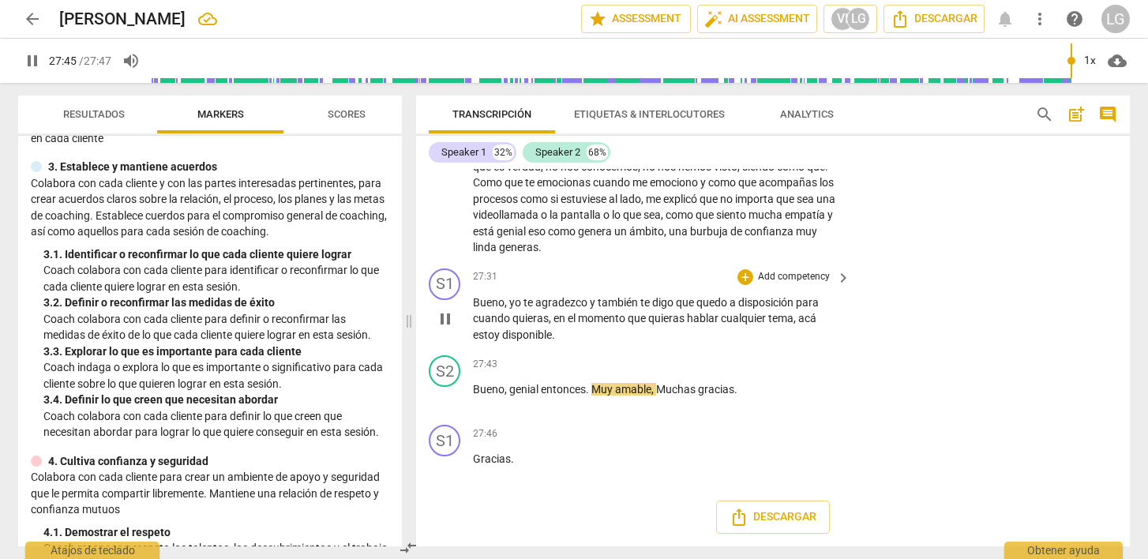
scroll to position [7683, 0]
click at [757, 516] on span "Descargar" at bounding box center [773, 517] width 87 height 19
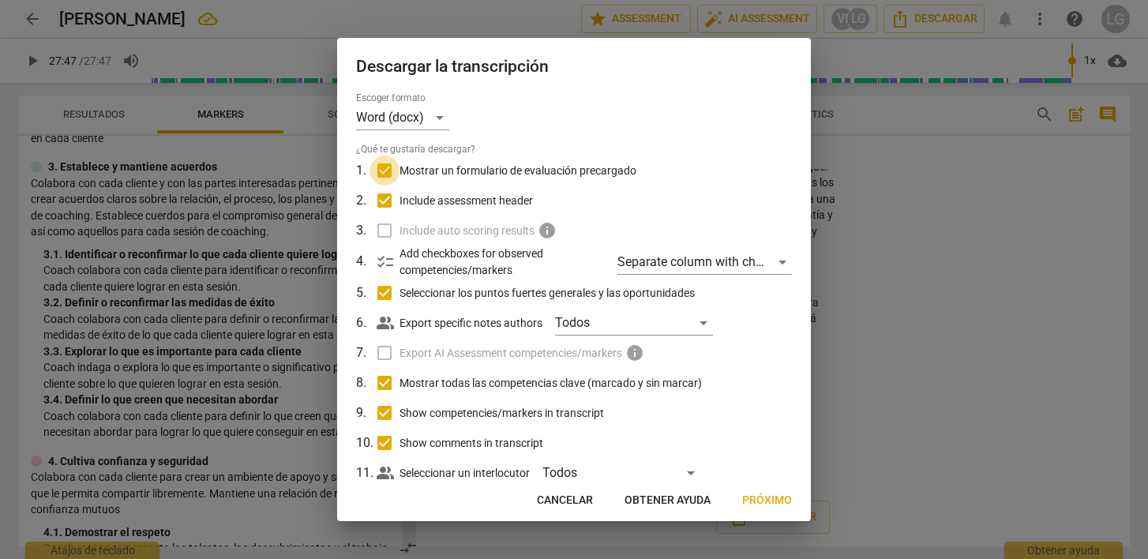
click at [389, 166] on input "Mostrar un formulario de evaluación precargado" at bounding box center [385, 171] width 30 height 30
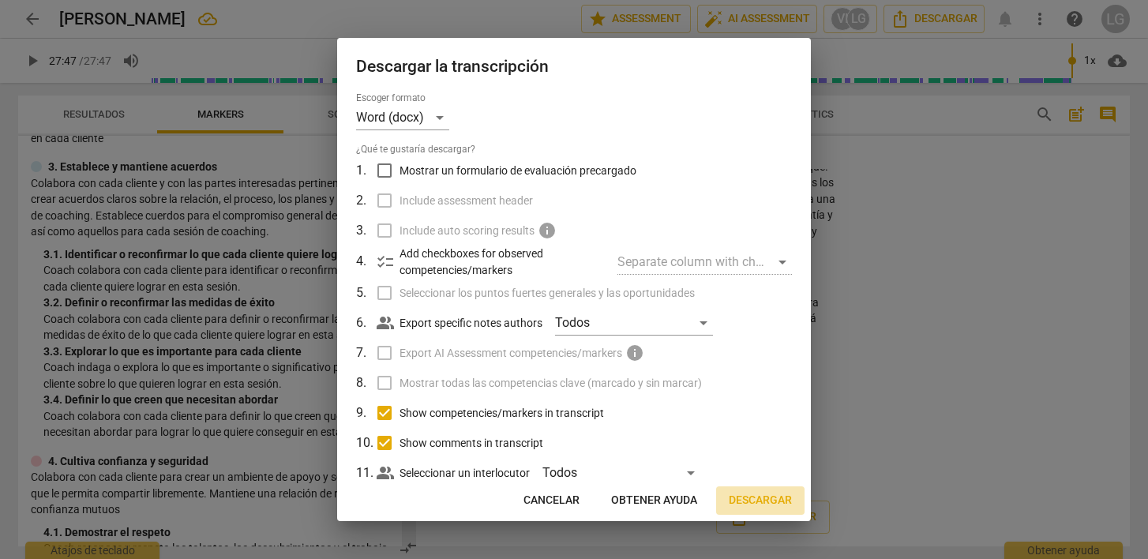
click at [752, 498] on span "Descargar" at bounding box center [760, 501] width 63 height 16
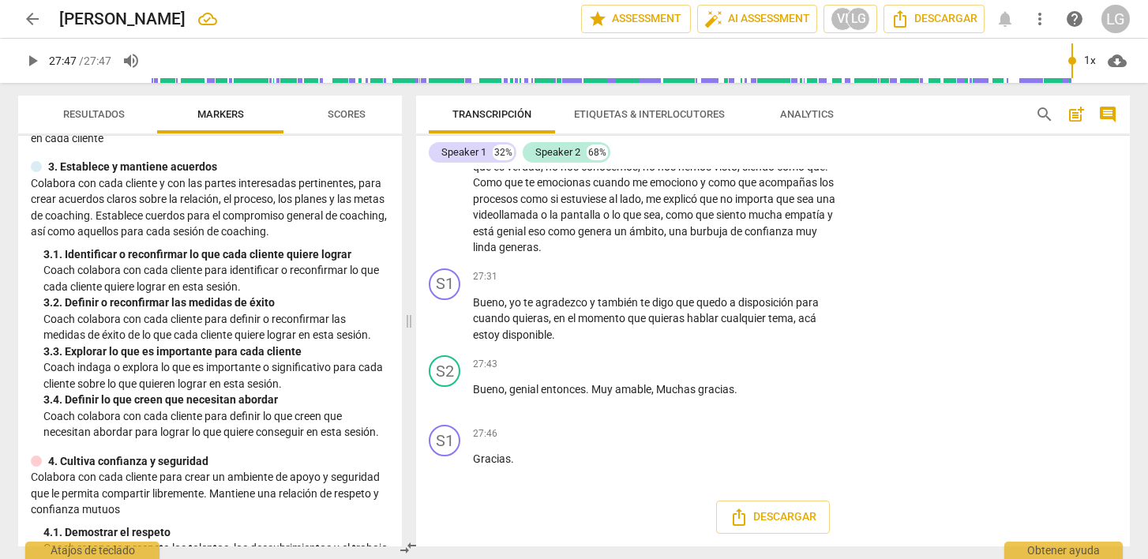
click at [28, 21] on span "arrow_back" at bounding box center [32, 18] width 19 height 19
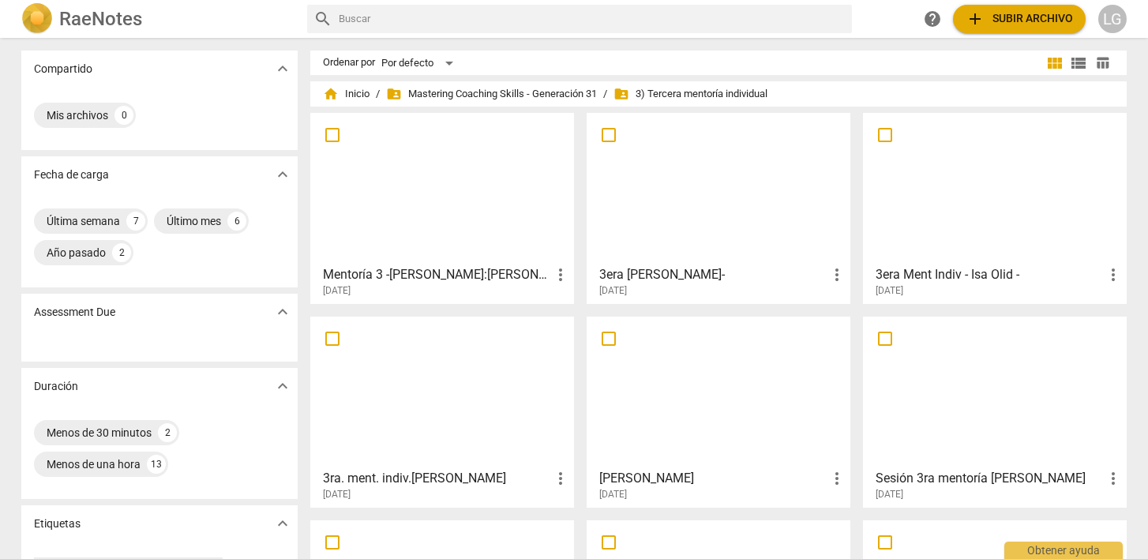
click at [428, 370] on div at bounding box center [442, 392] width 253 height 140
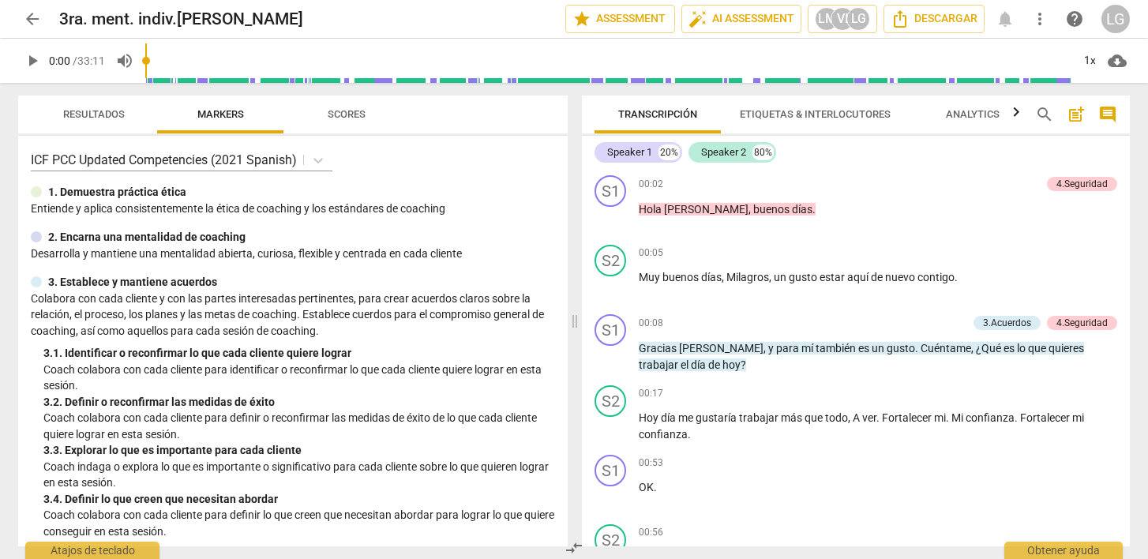
click at [35, 59] on span "play_arrow" at bounding box center [32, 60] width 19 height 19
click at [30, 62] on span "pause" at bounding box center [32, 60] width 19 height 19
click at [36, 12] on span "arrow_back" at bounding box center [32, 18] width 19 height 19
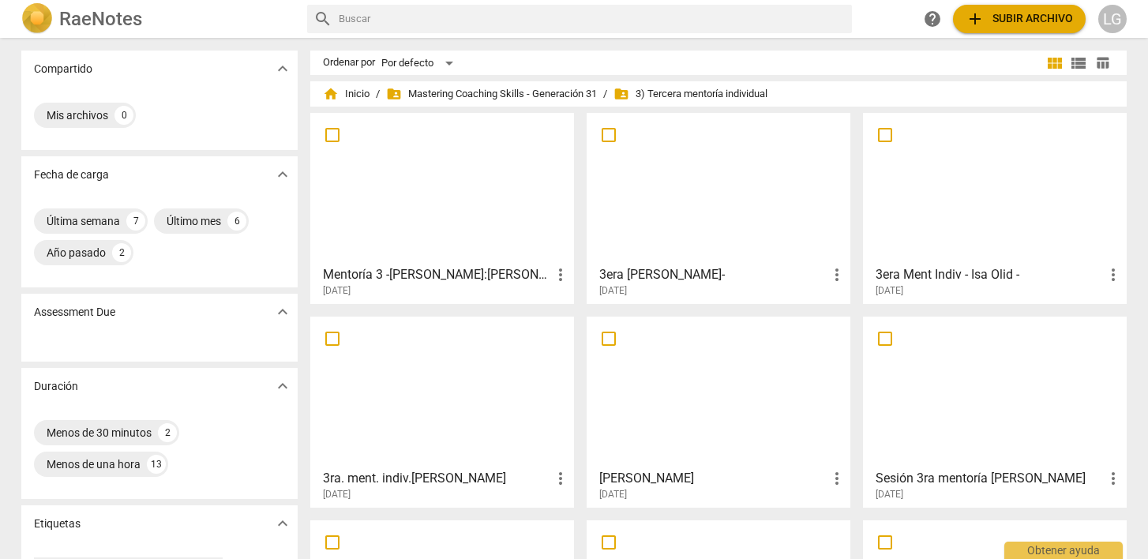
click at [706, 224] on div at bounding box center [718, 188] width 253 height 140
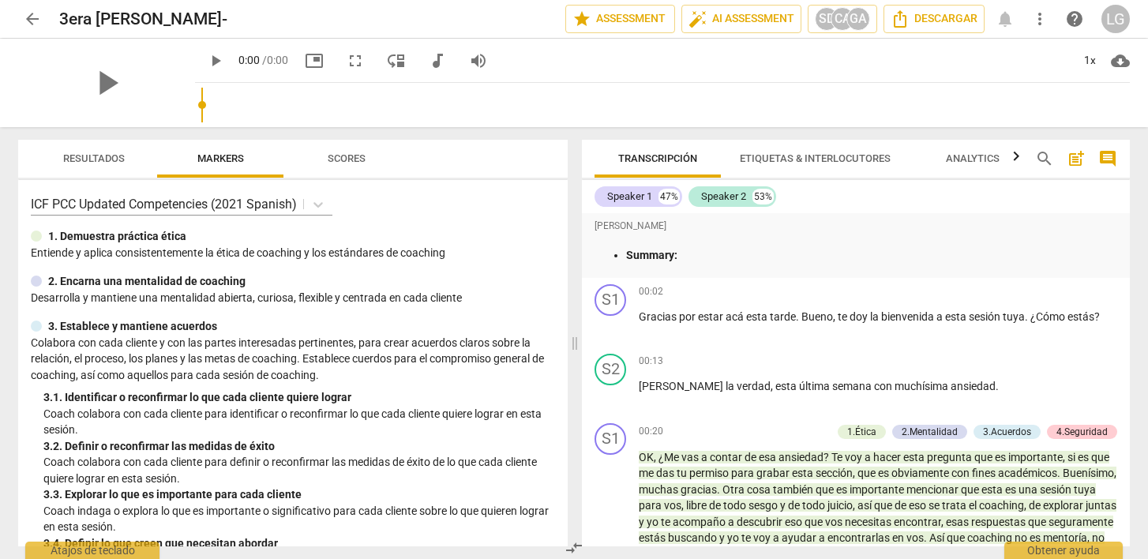
click at [36, 20] on span "arrow_back" at bounding box center [32, 18] width 19 height 19
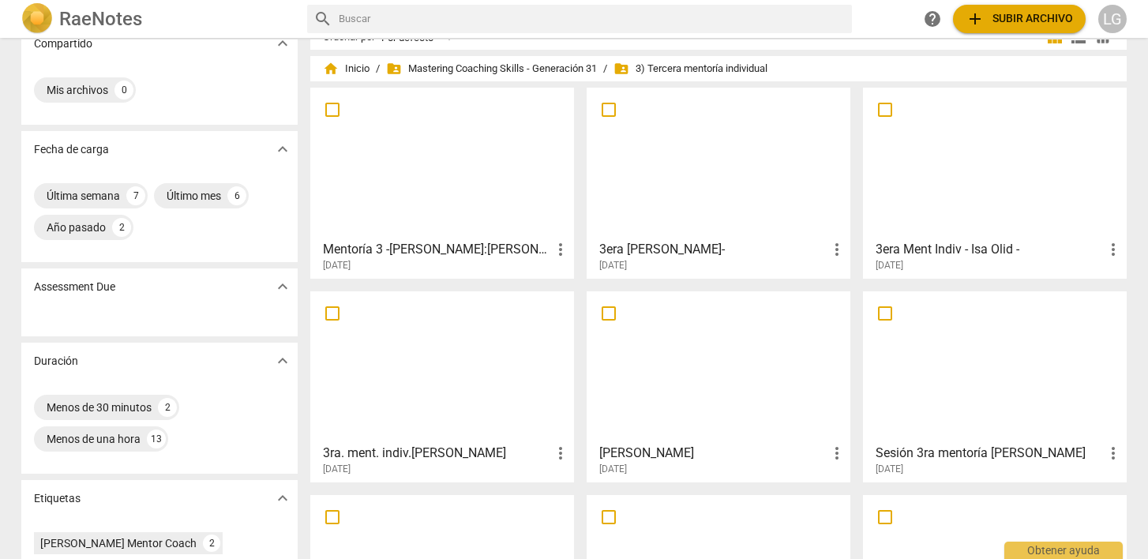
scroll to position [28, 0]
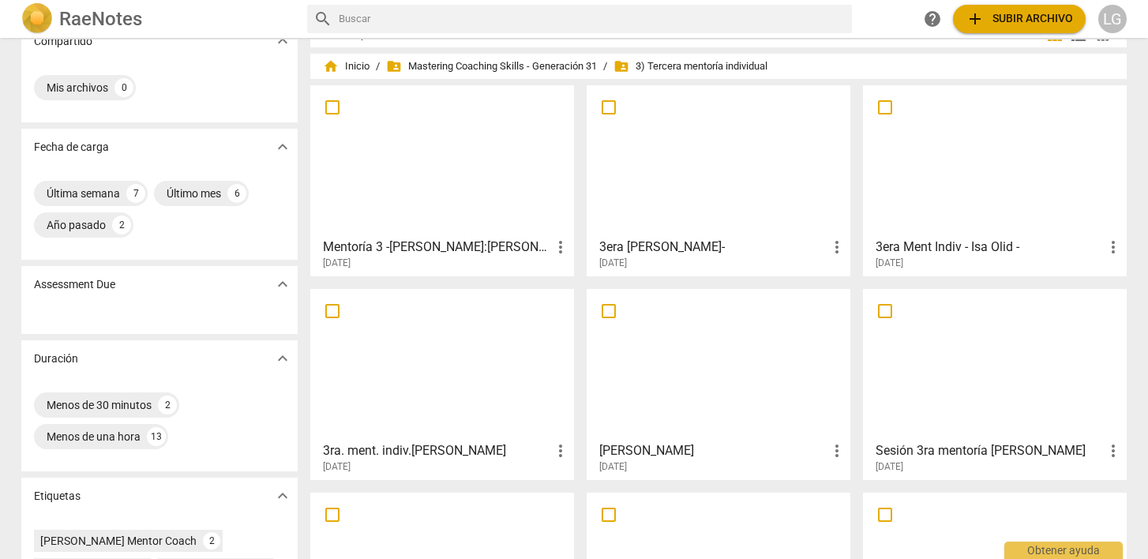
click at [689, 373] on div at bounding box center [718, 365] width 253 height 140
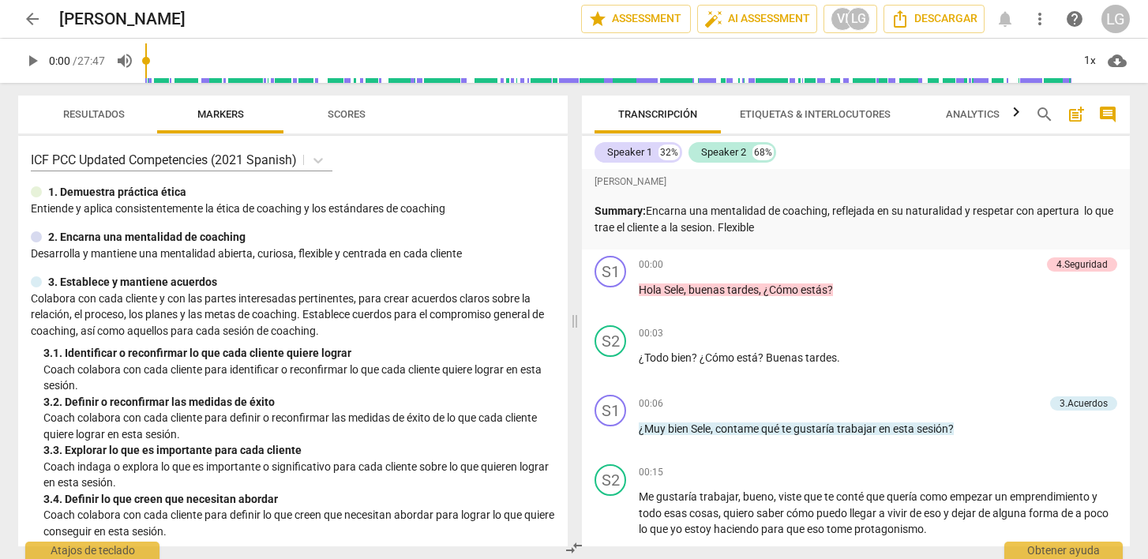
click at [1076, 115] on span "post_add" at bounding box center [1076, 114] width 19 height 19
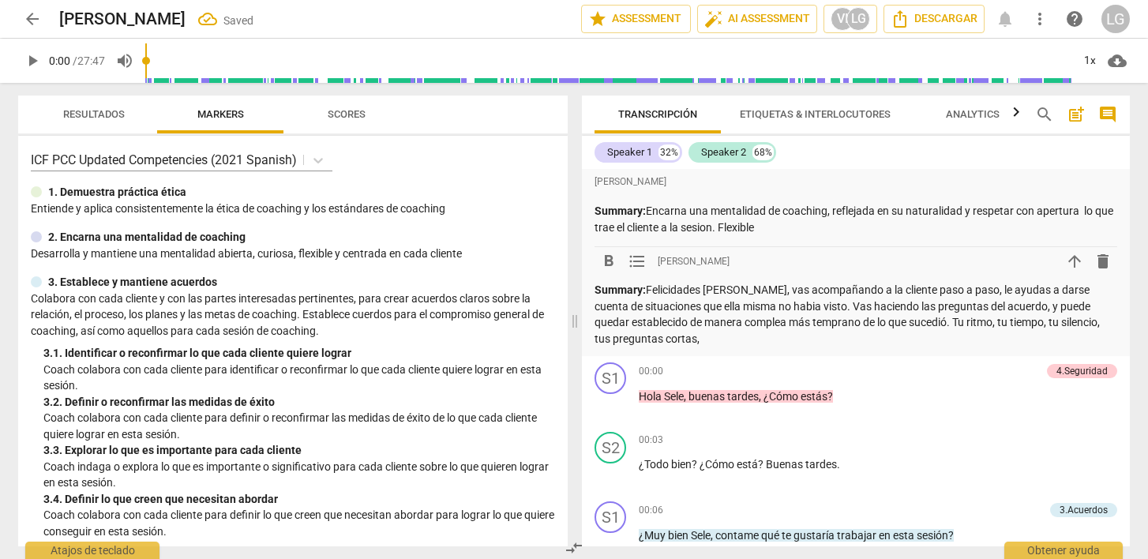
click at [920, 322] on p "Summary: Felicidades [PERSON_NAME], vas acompañando a la cliente paso a paso, l…" at bounding box center [856, 314] width 523 height 65
click at [1077, 326] on p "Summary: Felicidades [PERSON_NAME], vas acompañando a la cliente paso a paso, l…" at bounding box center [856, 314] width 523 height 65
click at [856, 341] on p "Summary: Felicidades [PERSON_NAME], vas acompañando a la cliente paso a paso, l…" at bounding box center [856, 314] width 523 height 65
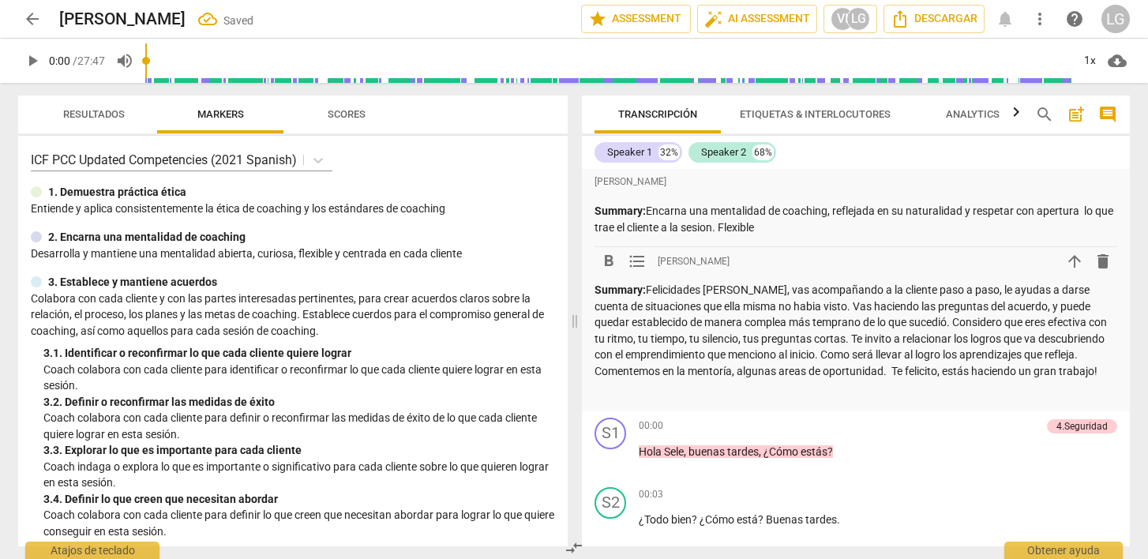
click at [34, 20] on span "arrow_back" at bounding box center [32, 18] width 19 height 19
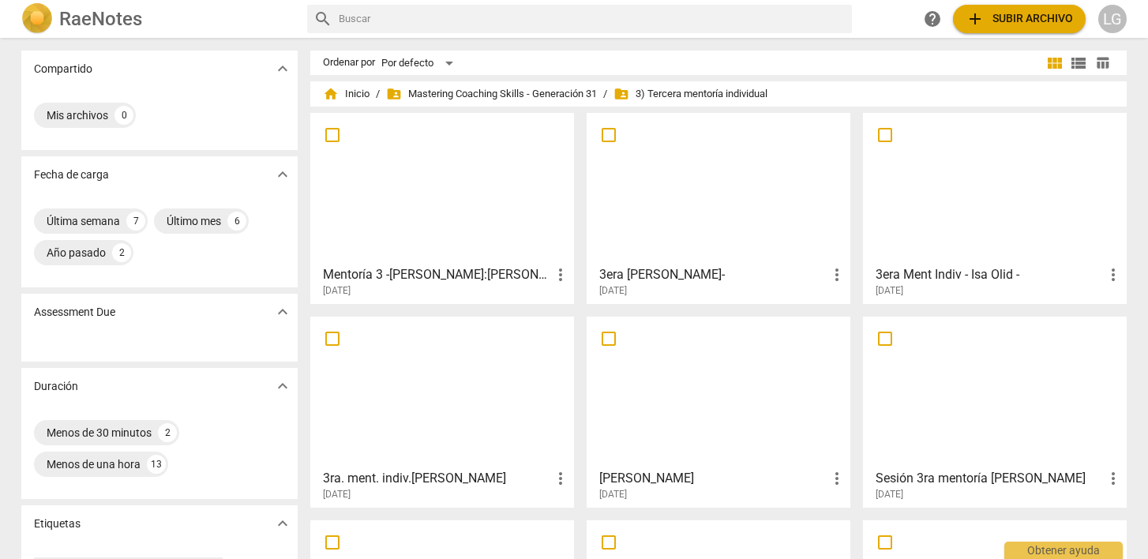
click at [393, 476] on h3 "3ra. ment. indiv.[PERSON_NAME]" at bounding box center [437, 478] width 228 height 19
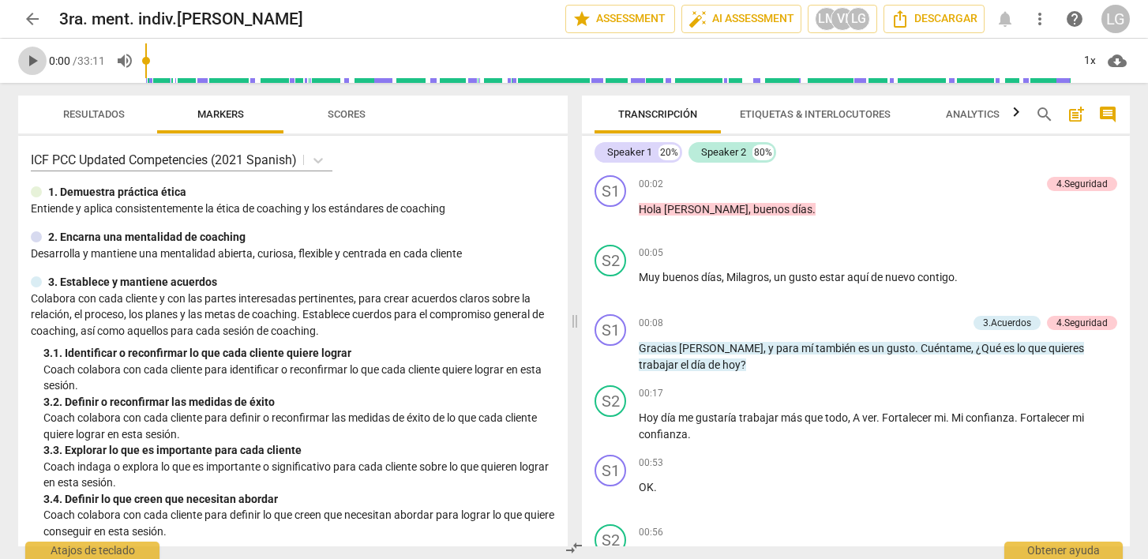
click at [38, 58] on span "play_arrow" at bounding box center [32, 60] width 19 height 19
click at [38, 58] on span "pause" at bounding box center [32, 60] width 19 height 19
type input "3"
click at [926, 318] on p "Add competency" at bounding box center [930, 324] width 75 height 14
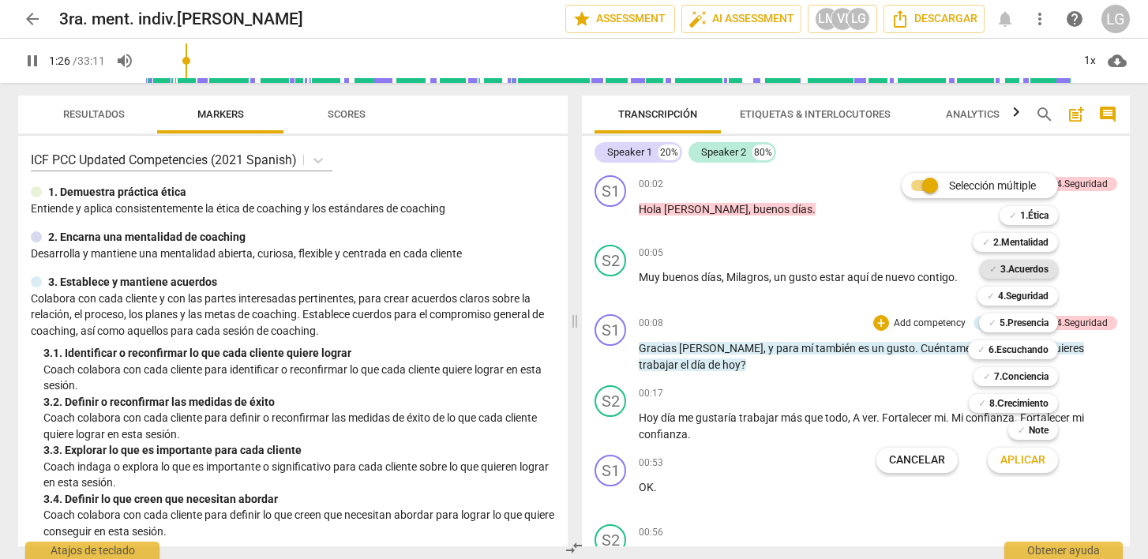
click at [1007, 265] on b "3.Acuerdos" at bounding box center [1025, 269] width 48 height 19
click at [1029, 459] on span "Aplicar" at bounding box center [1023, 461] width 45 height 16
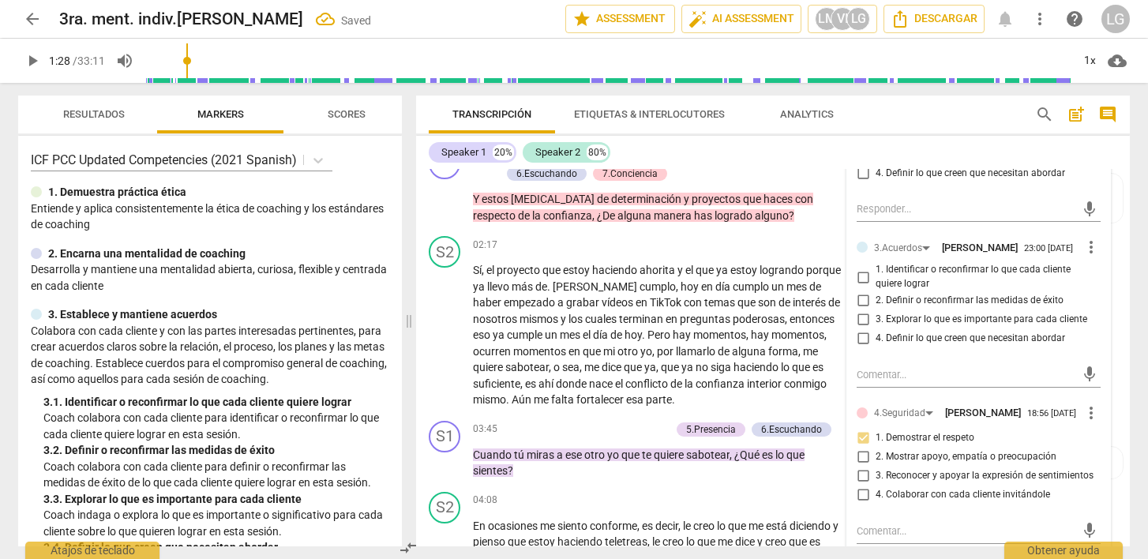
scroll to position [612, 0]
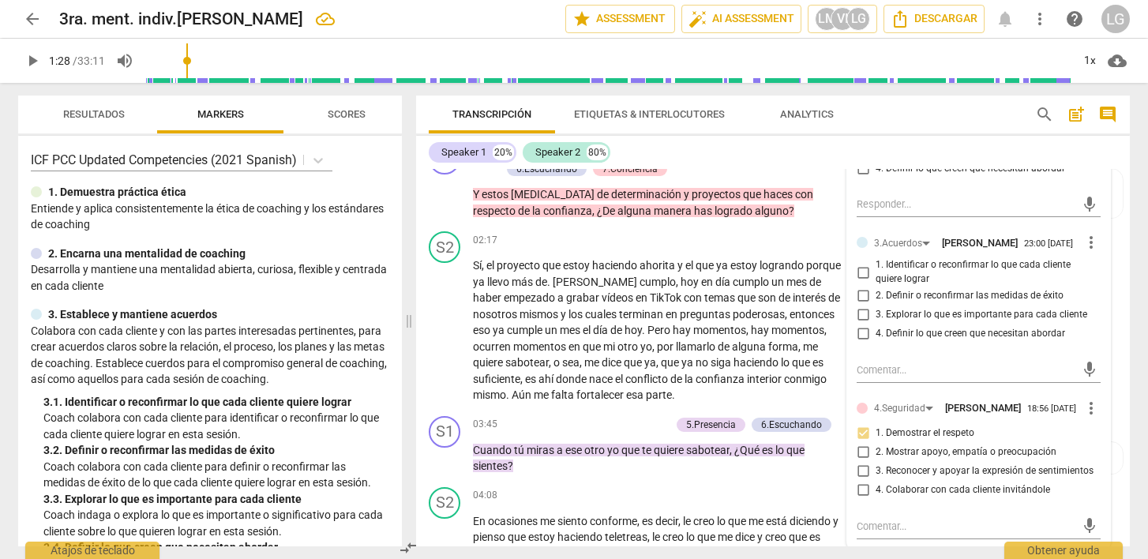
click at [1084, 252] on span "more_vert" at bounding box center [1091, 242] width 19 height 19
click at [1093, 294] on li "Borrar" at bounding box center [1104, 292] width 55 height 30
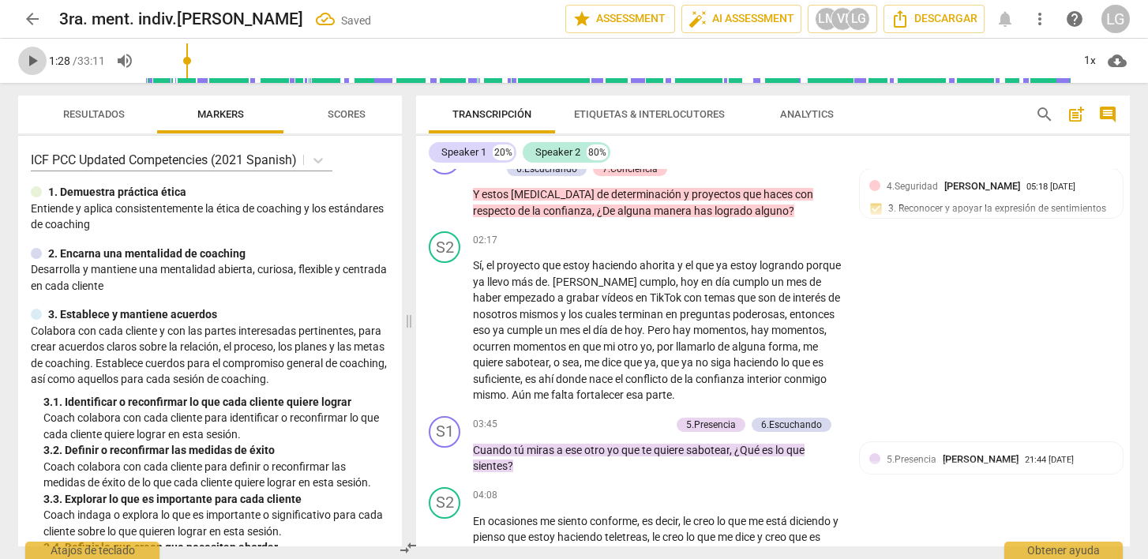
click at [28, 65] on span "play_arrow" at bounding box center [32, 60] width 19 height 19
click at [859, 24] on div "LG" at bounding box center [859, 19] width 24 height 24
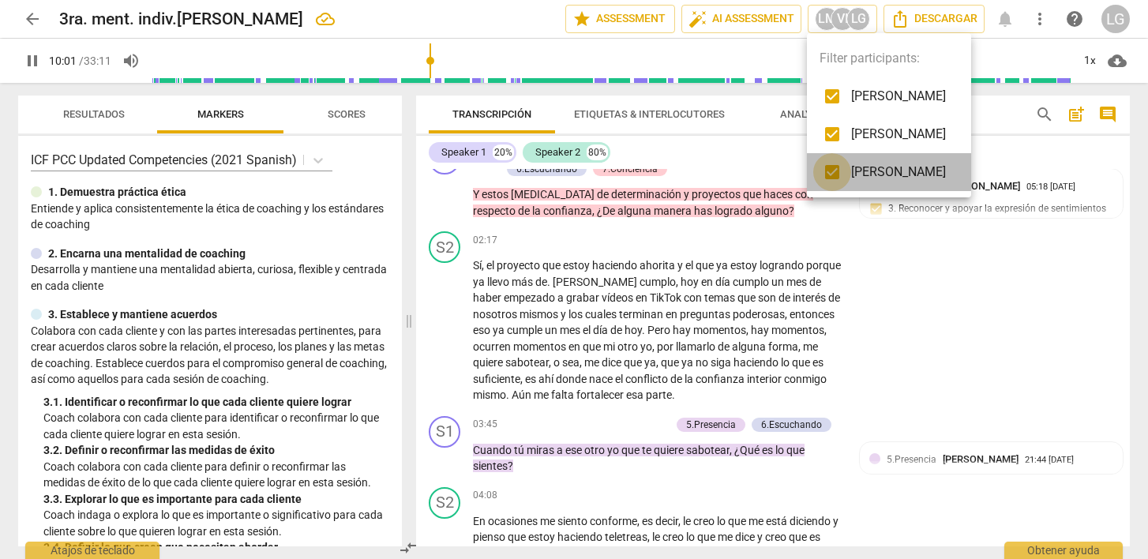
type input "602"
click at [825, 175] on input "checkbox" at bounding box center [833, 172] width 38 height 38
checkbox input "false"
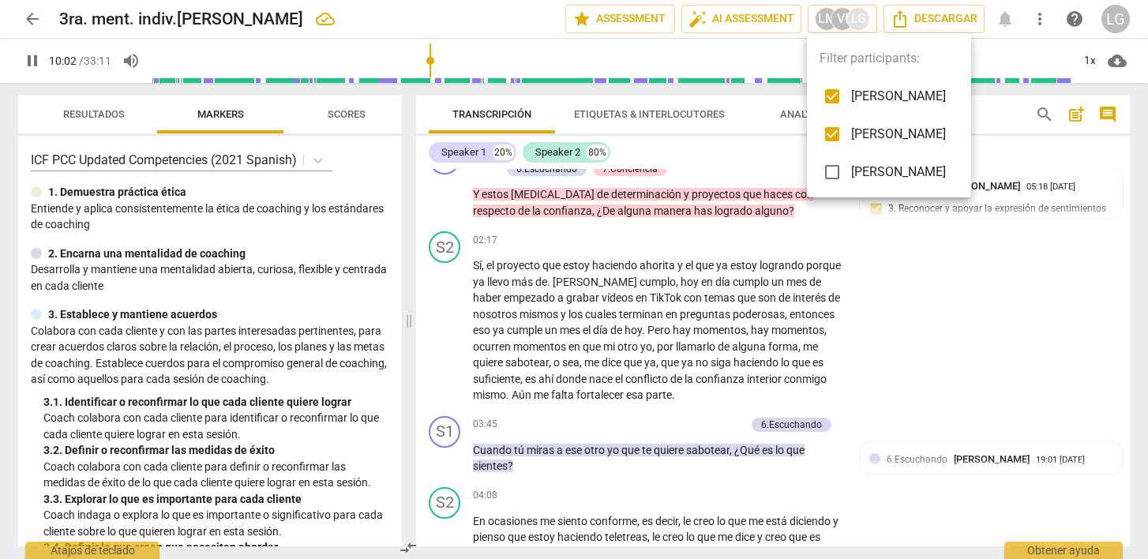
type input "603"
click at [829, 137] on input "checkbox" at bounding box center [833, 134] width 38 height 38
checkbox input "false"
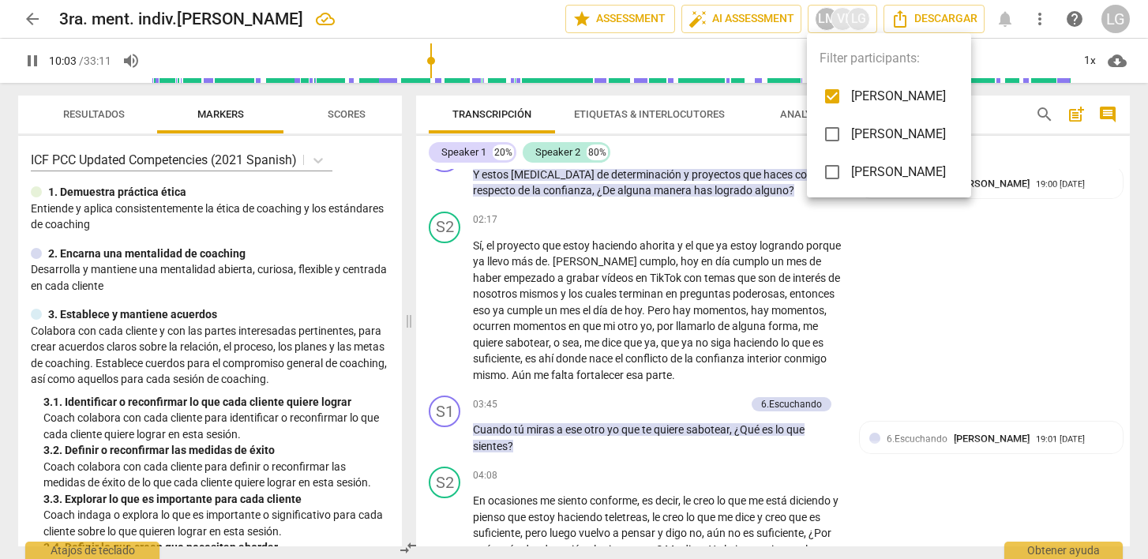
type input "603"
click at [834, 104] on input "checkbox" at bounding box center [833, 96] width 38 height 38
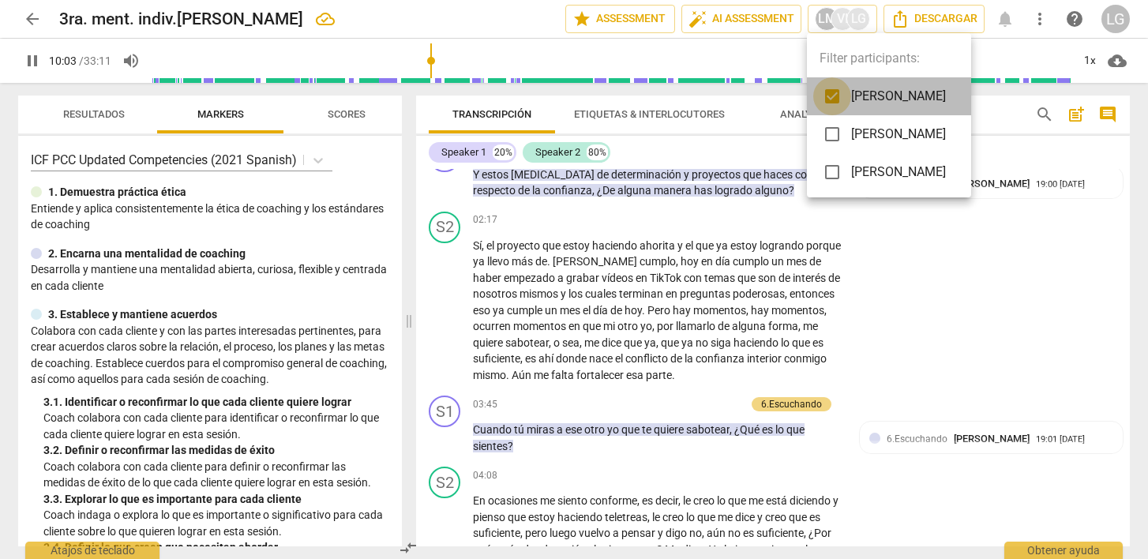
checkbox input "false"
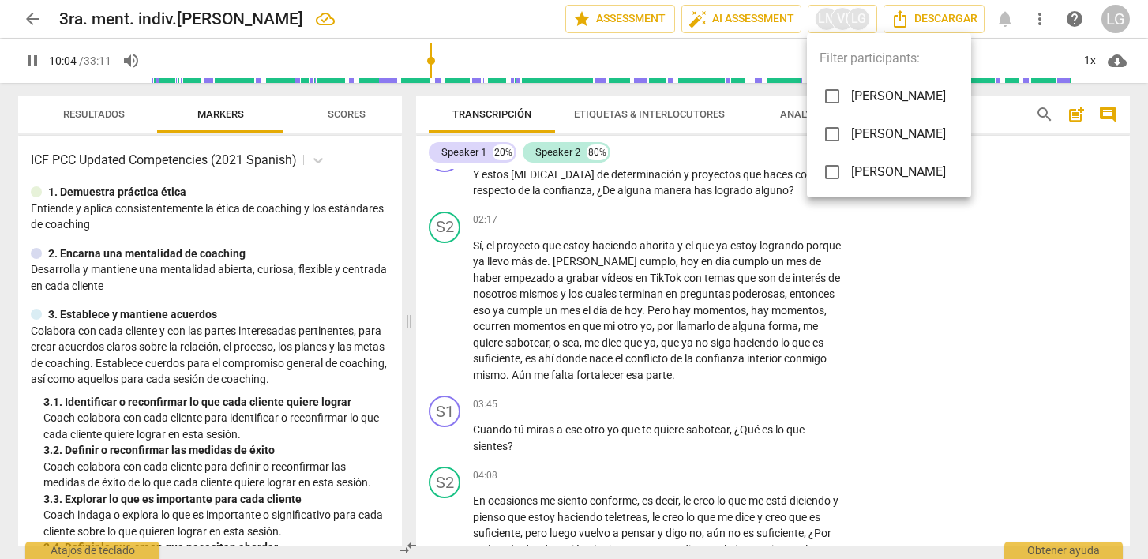
type input "604"
click at [836, 175] on input "checkbox" at bounding box center [833, 172] width 38 height 38
checkbox input "true"
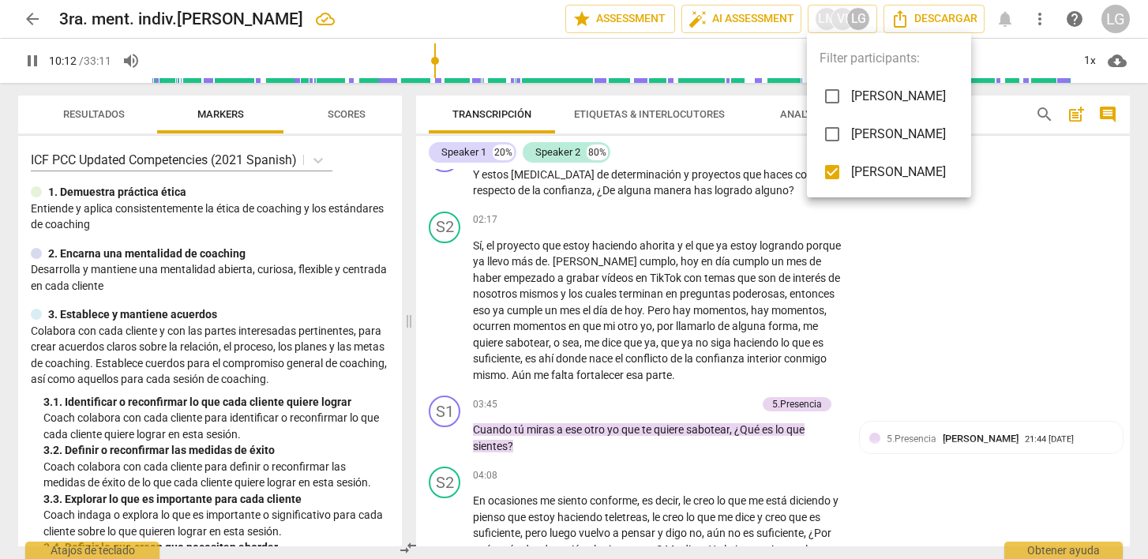
click at [977, 353] on div at bounding box center [574, 279] width 1148 height 559
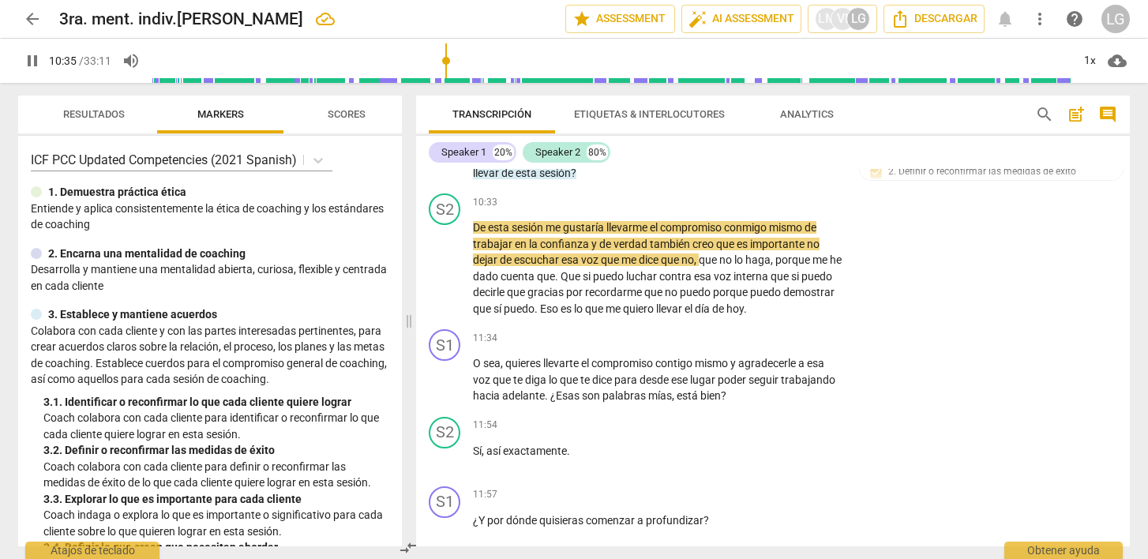
scroll to position [2148, 0]
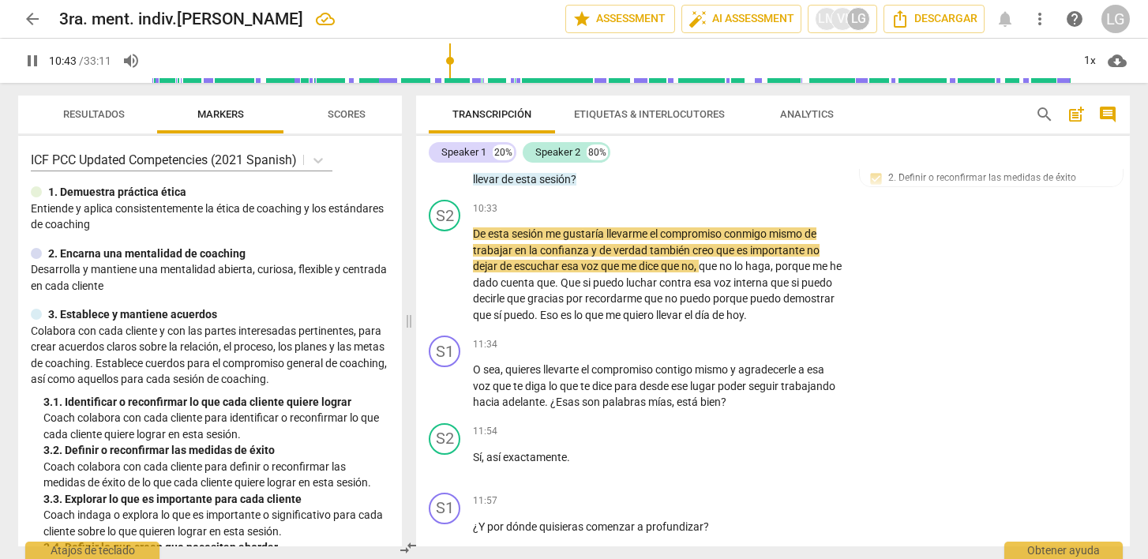
click at [971, 369] on div "S1 play_arrow pause 11:34 + Add competency keyboard_arrow_right O sea , quieres…" at bounding box center [773, 373] width 714 height 88
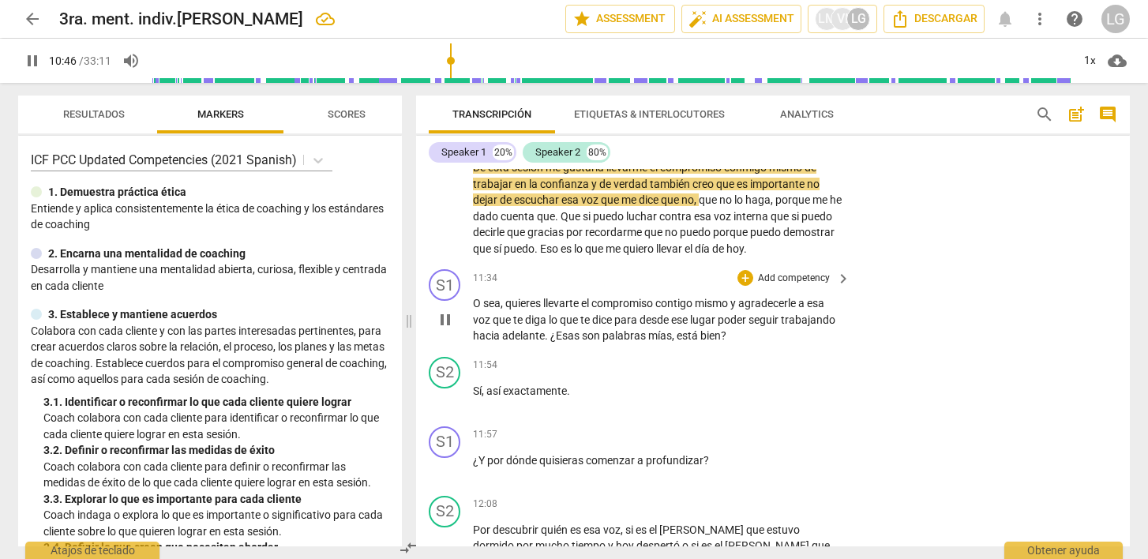
scroll to position [2250, 0]
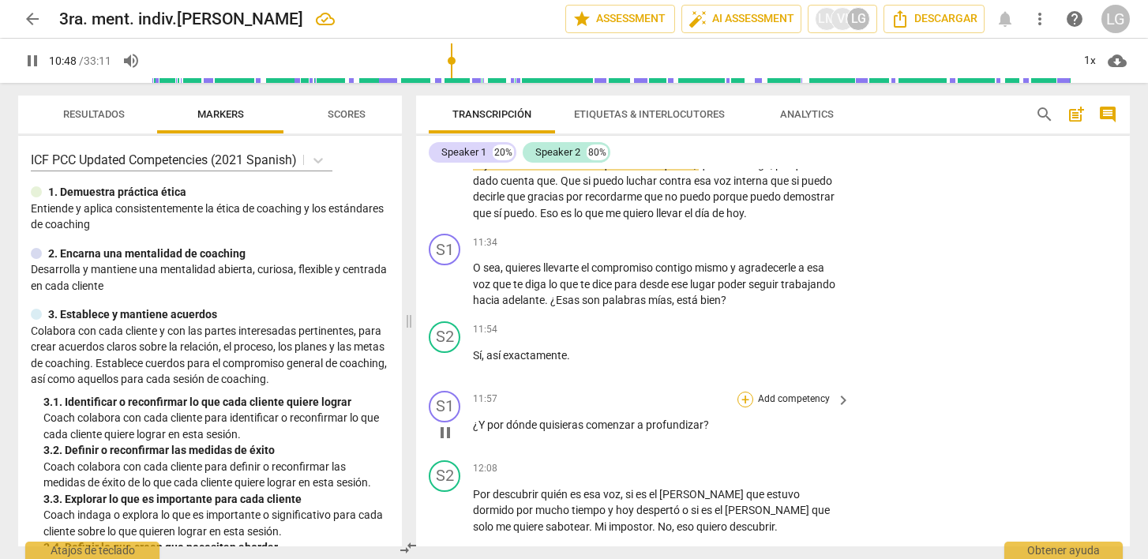
click at [748, 400] on div "+" at bounding box center [746, 400] width 16 height 16
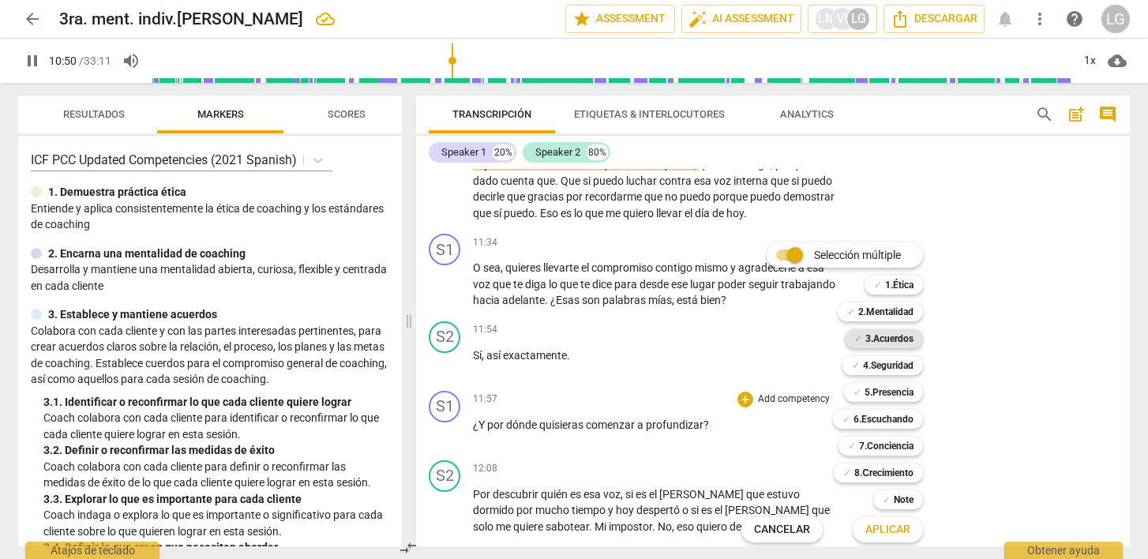
click at [875, 334] on b "3.Acuerdos" at bounding box center [890, 338] width 48 height 19
click at [883, 521] on button "Aplicar" at bounding box center [888, 530] width 70 height 28
type input "652"
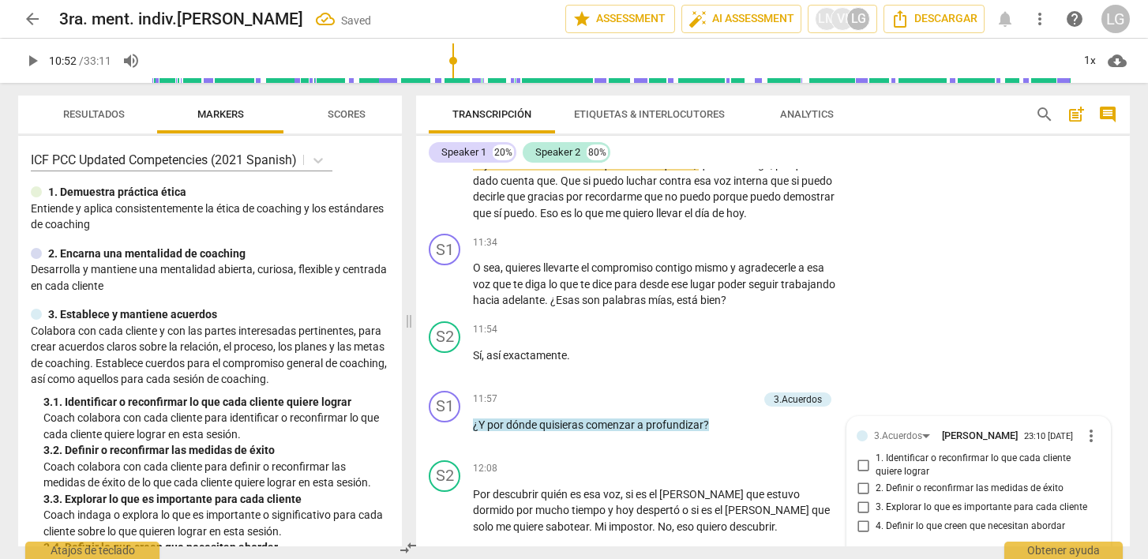
scroll to position [2460, 0]
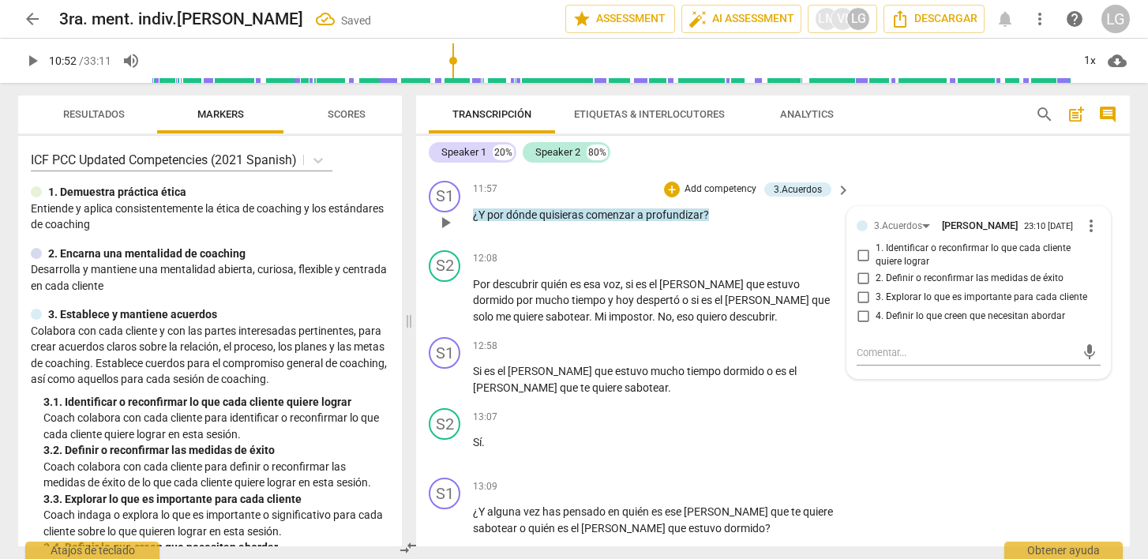
click at [908, 324] on span "4. Definir lo que creen que necesitan abordar" at bounding box center [971, 317] width 190 height 14
click at [876, 325] on input "4. Definir lo que creen que necesitan abordar" at bounding box center [863, 316] width 25 height 19
checkbox input "true"
click at [890, 358] on textarea at bounding box center [966, 352] width 219 height 15
click at [1085, 367] on span "send" at bounding box center [1089, 359] width 17 height 17
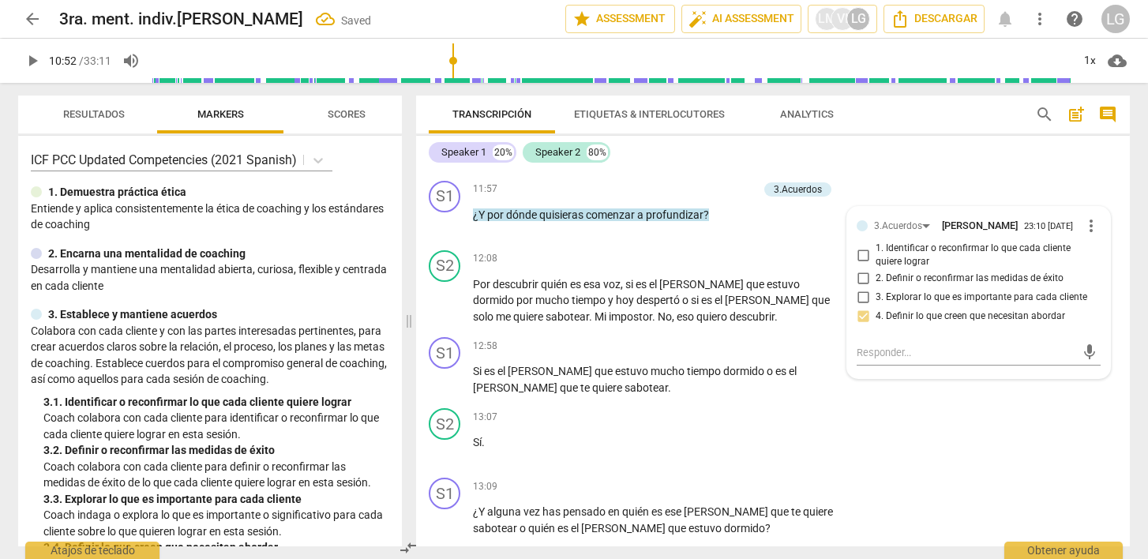
click at [36, 63] on span "play_arrow" at bounding box center [32, 60] width 19 height 19
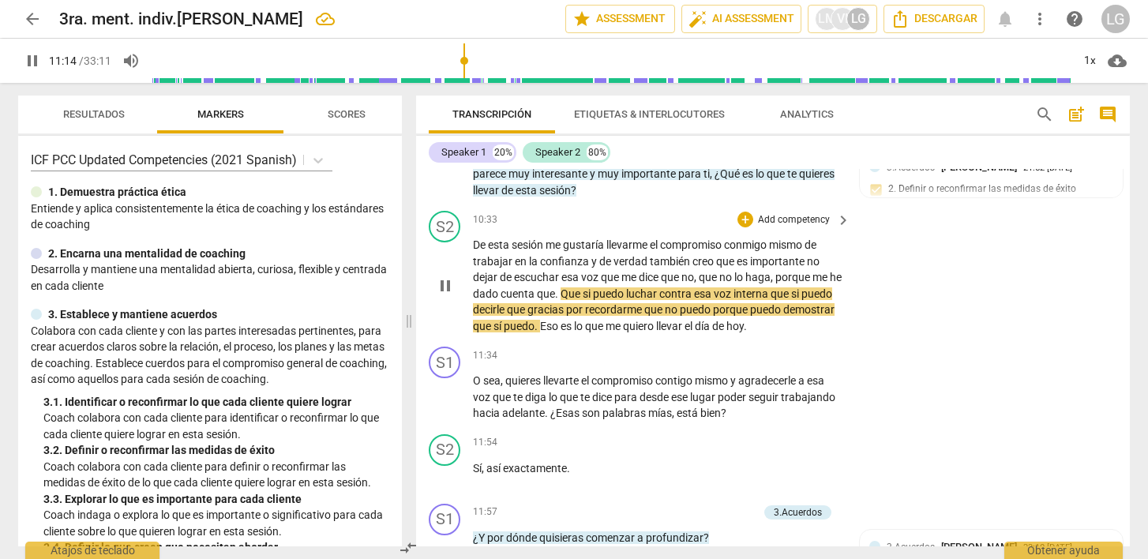
scroll to position [2135, 0]
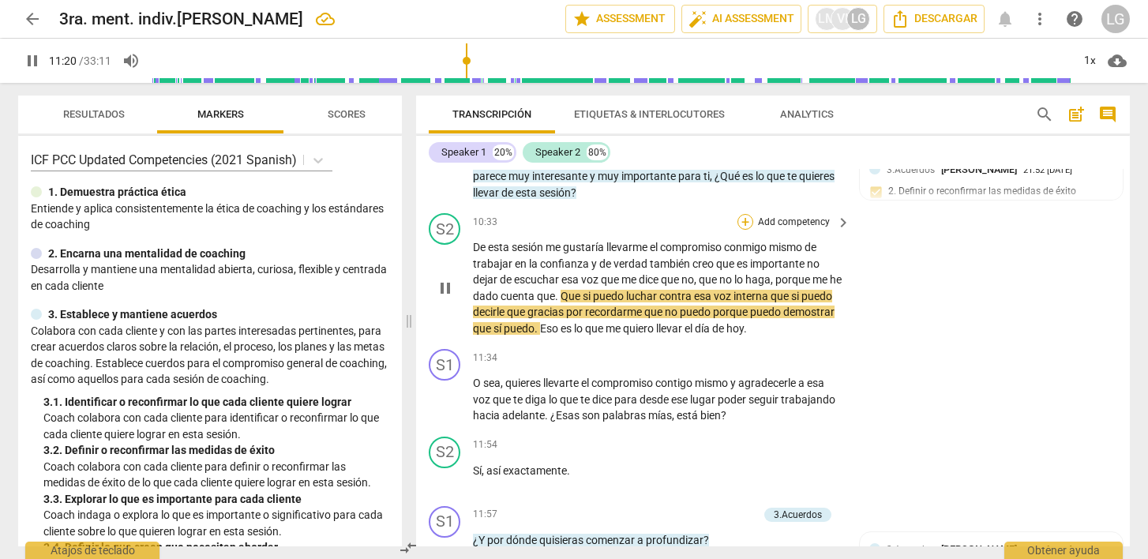
click at [743, 220] on div "+" at bounding box center [746, 222] width 16 height 16
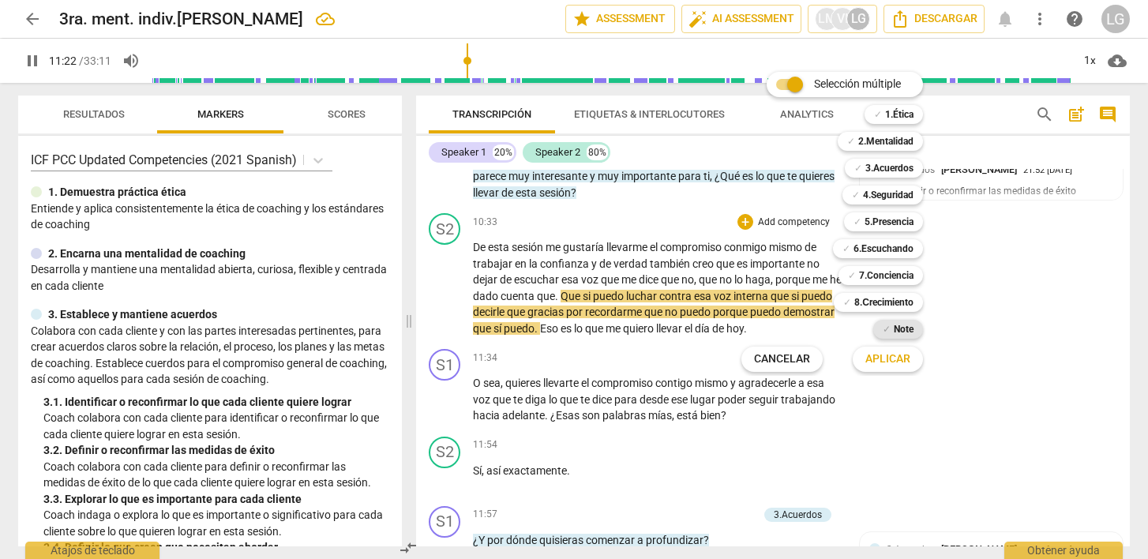
click at [894, 329] on b "Note" at bounding box center [904, 329] width 20 height 19
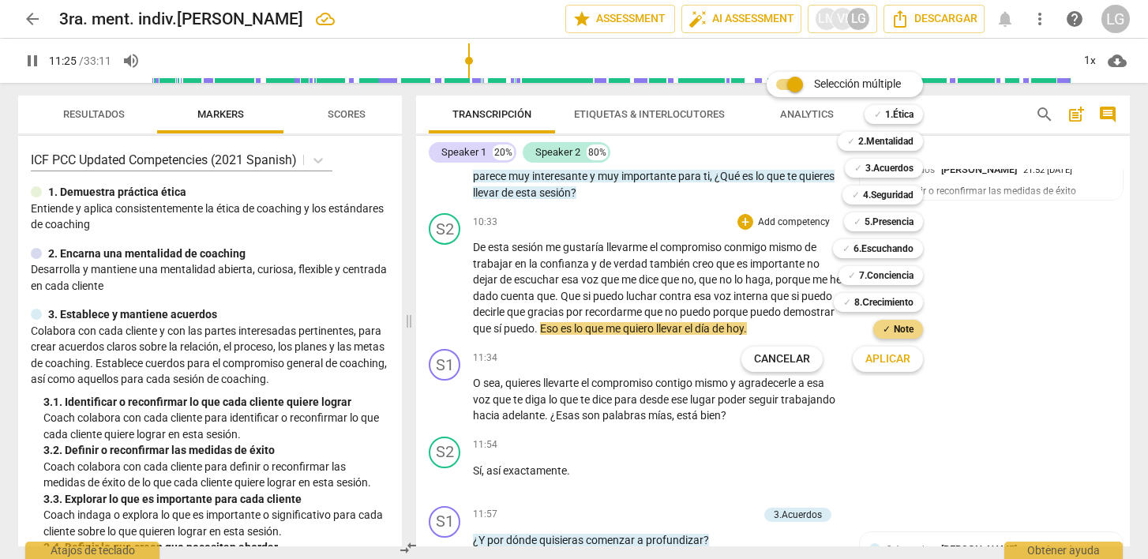
click at [890, 358] on span "Aplicar" at bounding box center [888, 359] width 45 height 16
type input "686"
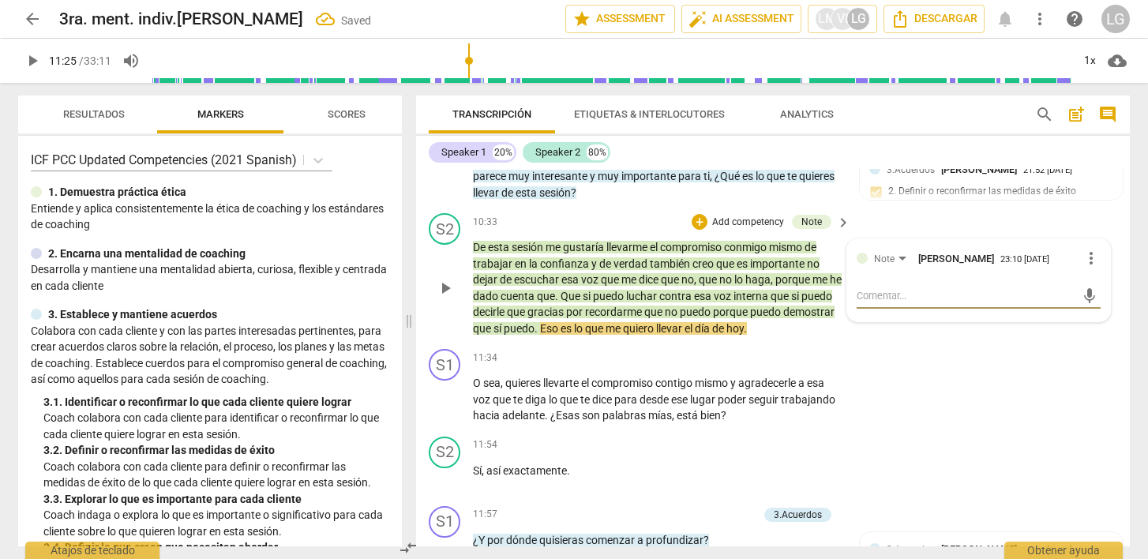
type textarea "E"
type textarea "Es"
type textarea "Esc"
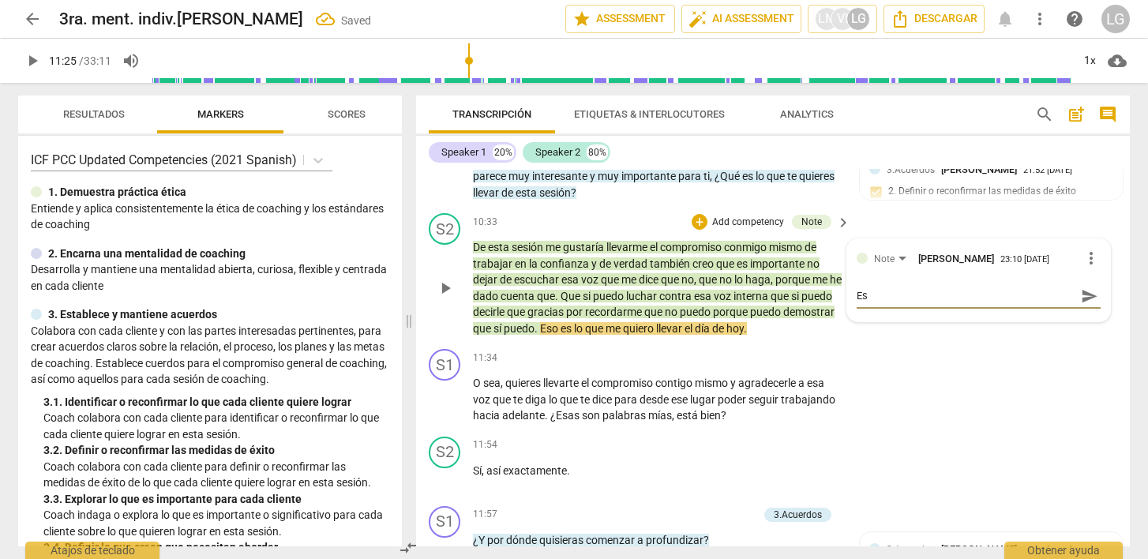
type textarea "Esc"
type textarea "Escu"
type textarea "Escuc"
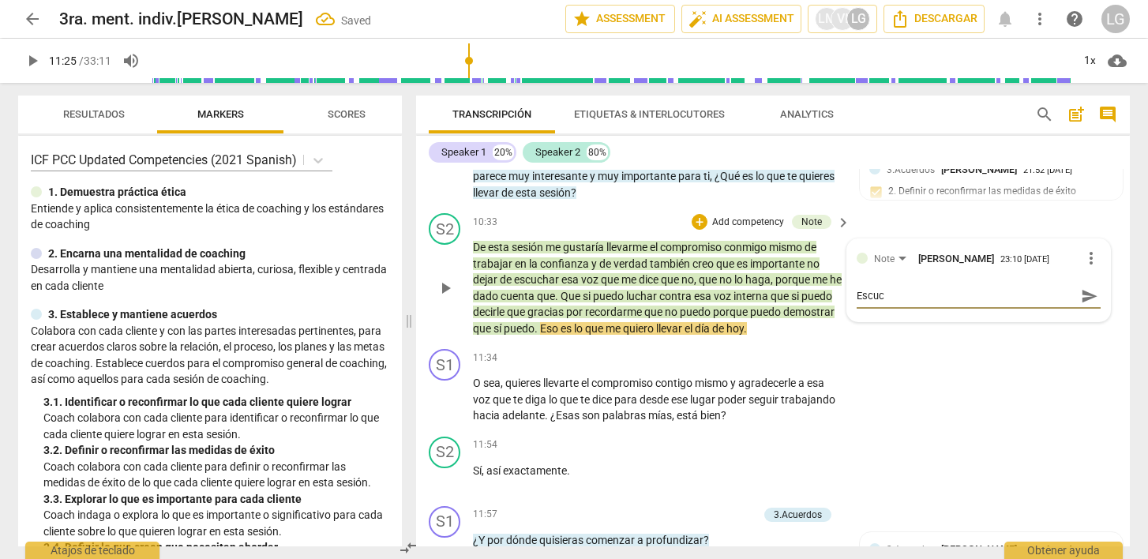
type textarea "Escuch"
type textarea "Escucha"
type textarea "Escuchas"
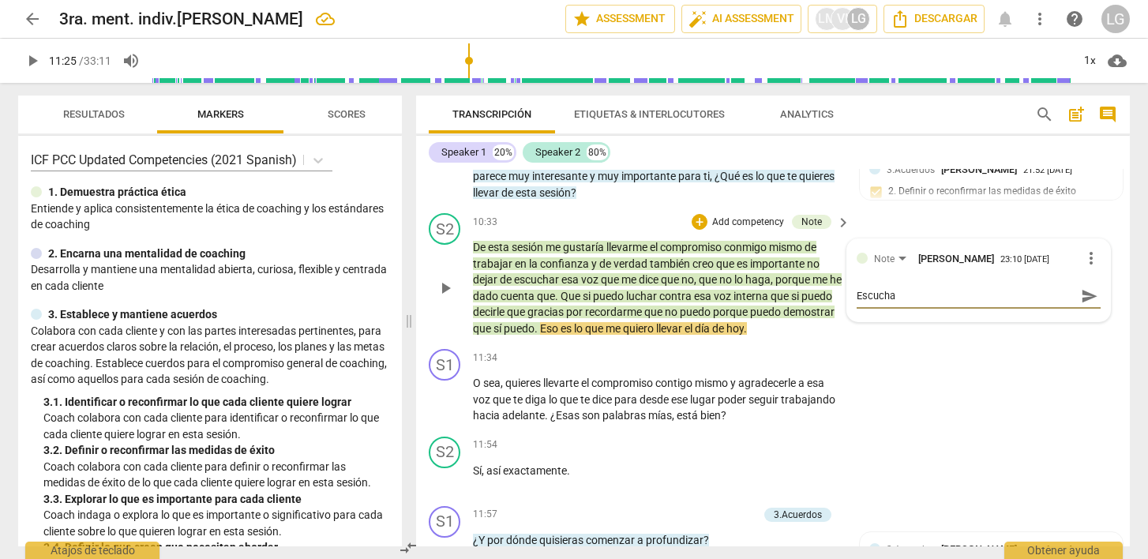
type textarea "Escuchas"
type textarea "Escuchast"
type textarea "Escuchaste"
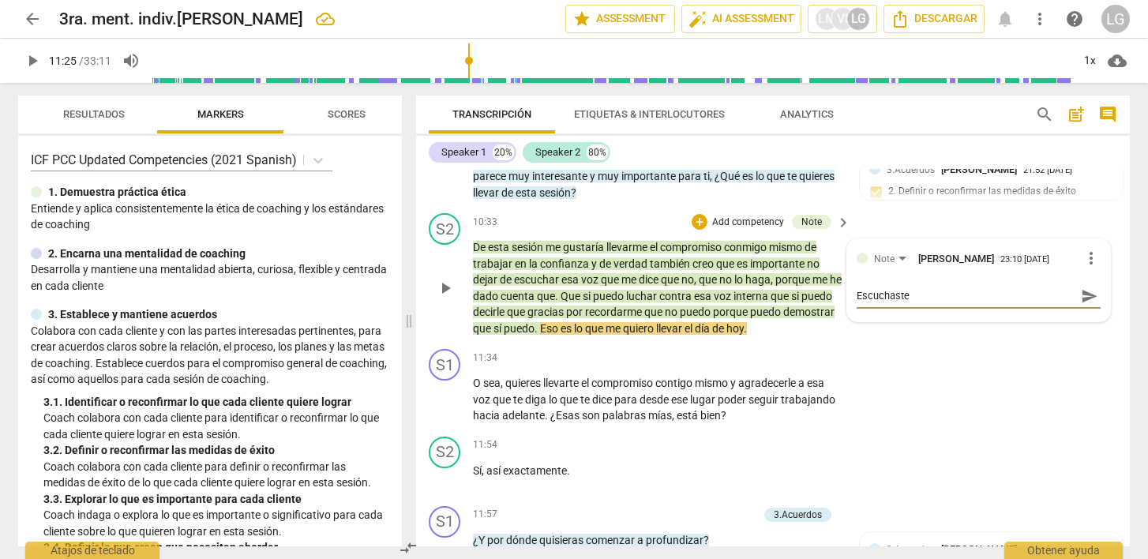
type textarea "Escuchaste"
type textarea "Escuchaste l"
type textarea "Escuchaste lo"
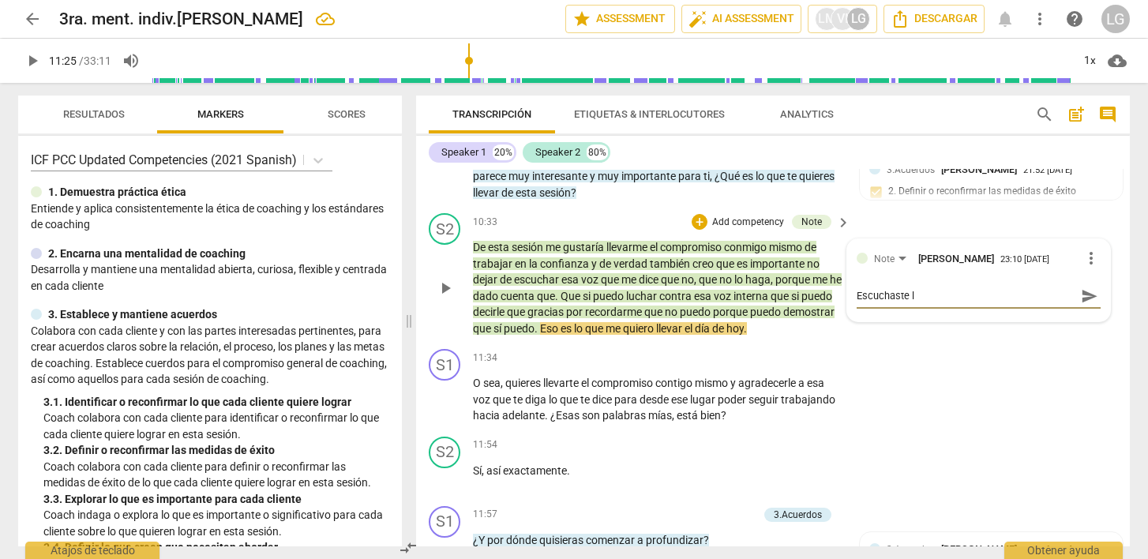
type textarea "Escuchaste lo"
type textarea "Escuchaste lo q"
type textarea "Escuchaste lo qe"
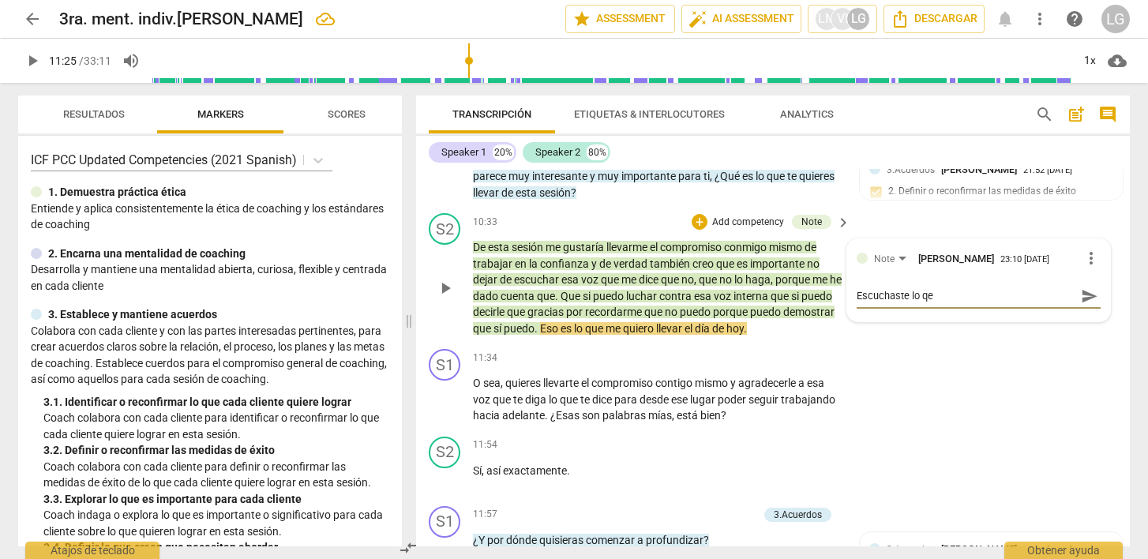
type textarea "Escuchaste lo qeu"
type textarea "Escuchaste lo qeu d"
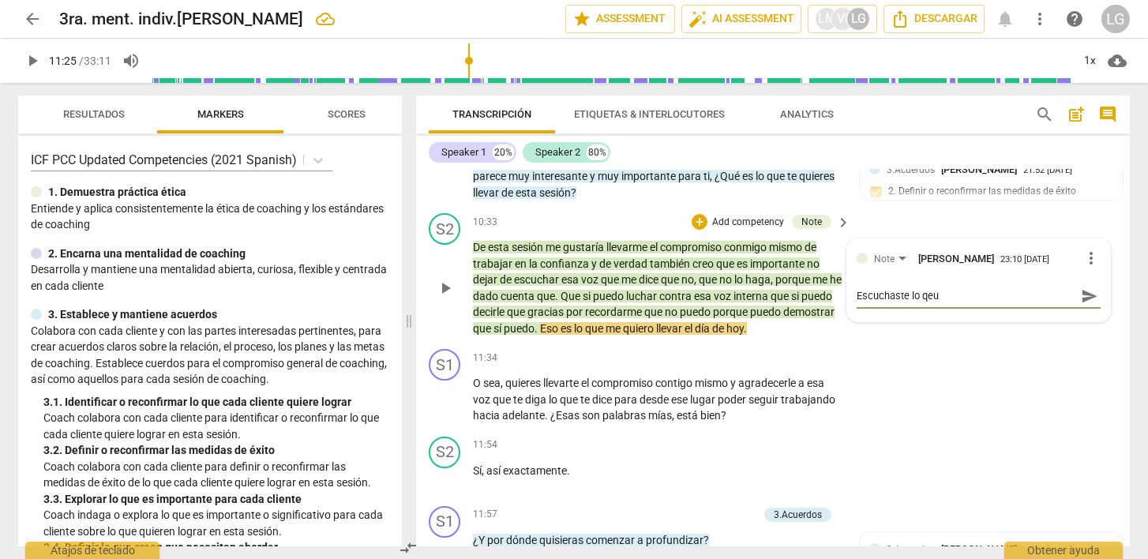
type textarea "Escuchaste lo qeu d"
type textarea "Escuchaste lo qeu di"
type textarea "Escuchaste lo qeu dij"
type textarea "Escuchaste lo qeu dijo"
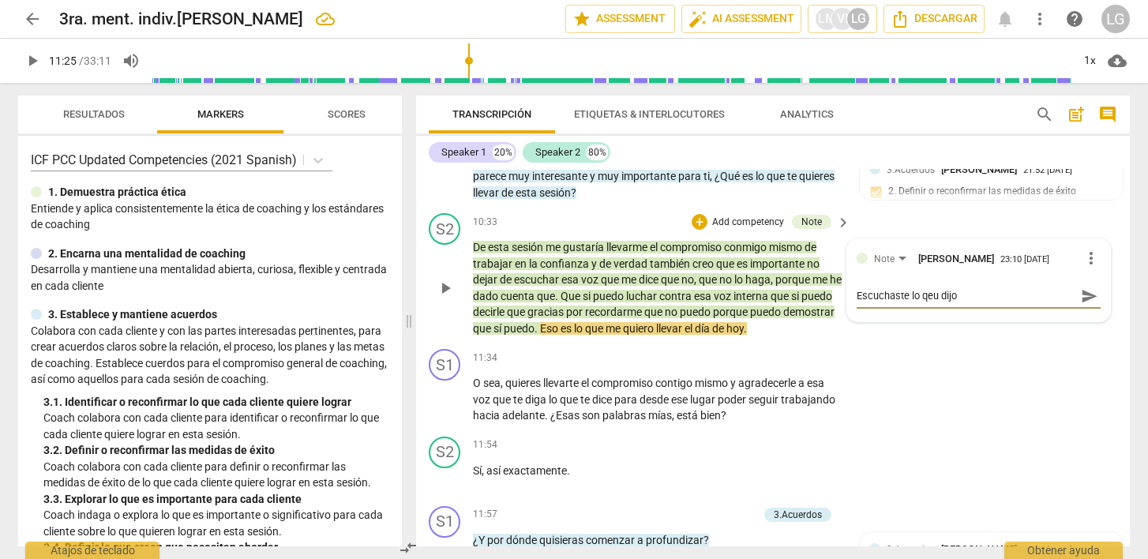
type textarea "Escuchaste lo qeu dijo?"
type textarea "Escuchaste lo qeu dijo"
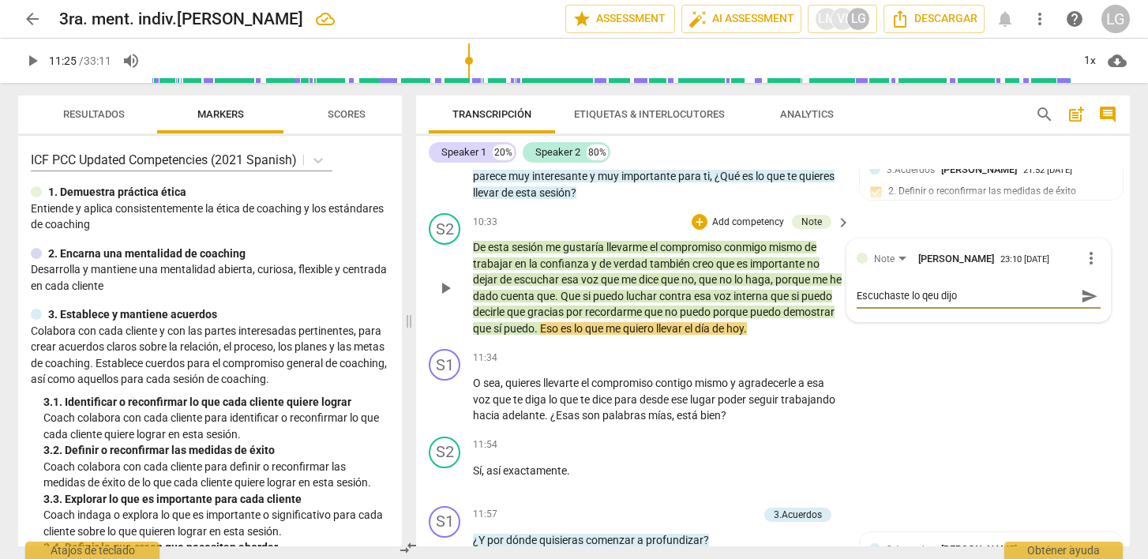
type textarea "Escuchaste lo qeu dijo"
type textarea "Escuchaste lo qeu dijo e"
type textarea "Escuchaste lo qeu dijo en"
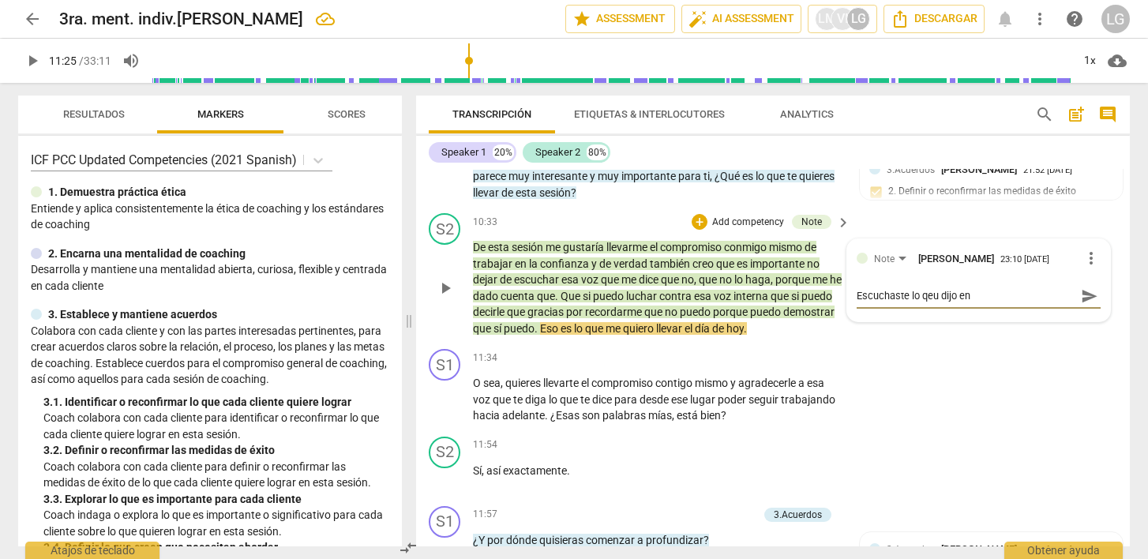
type textarea "Escuchaste lo qeu dijo en"
type textarea "Escuchaste lo qeu dijo en r"
type textarea "Escuchaste lo qeu dijo en re"
type textarea "Escuchaste lo qeu dijo en rel"
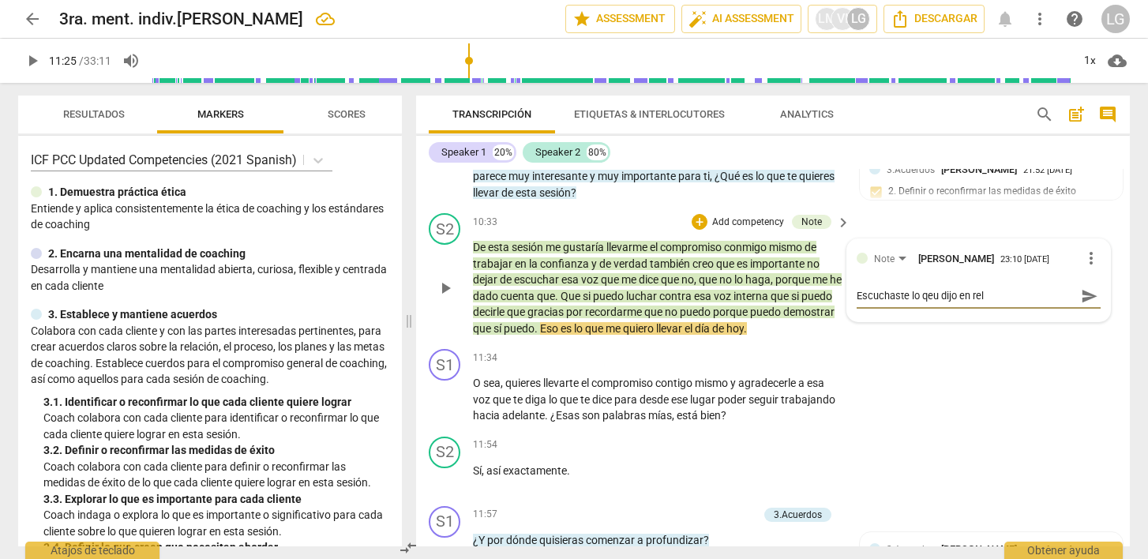
type textarea "Escuchaste lo qeu dijo en rela"
type textarea "Escuchaste lo qeu dijo en relac"
type textarea "Escuchaste lo qeu dijo en relaci"
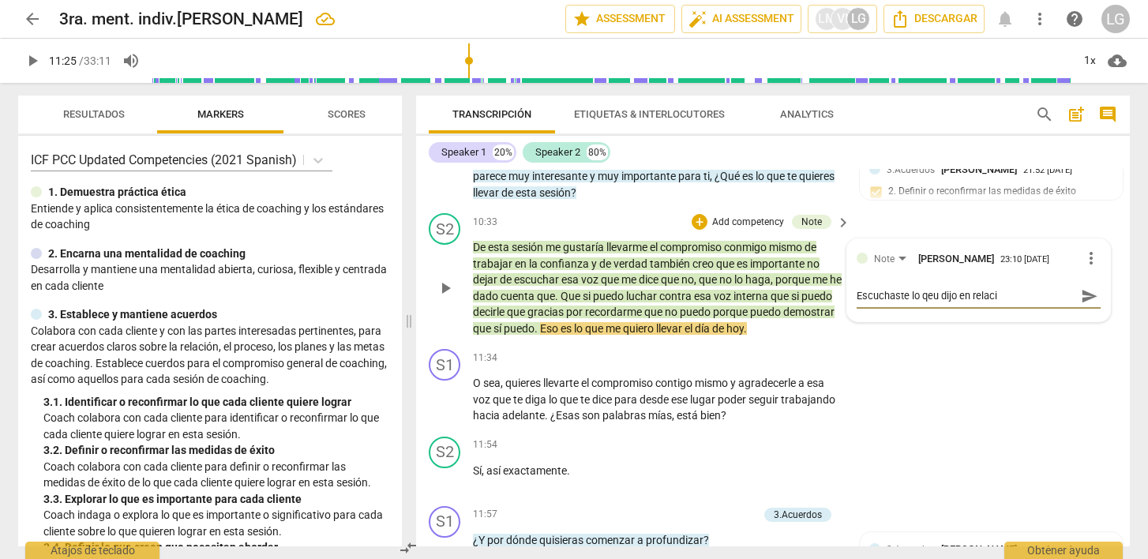
type textarea "Escuchaste lo qeu dijo en relaci´"
type textarea "Escuchaste lo qeu dijo en relació"
type textarea "Escuchaste lo qeu dijo en relación"
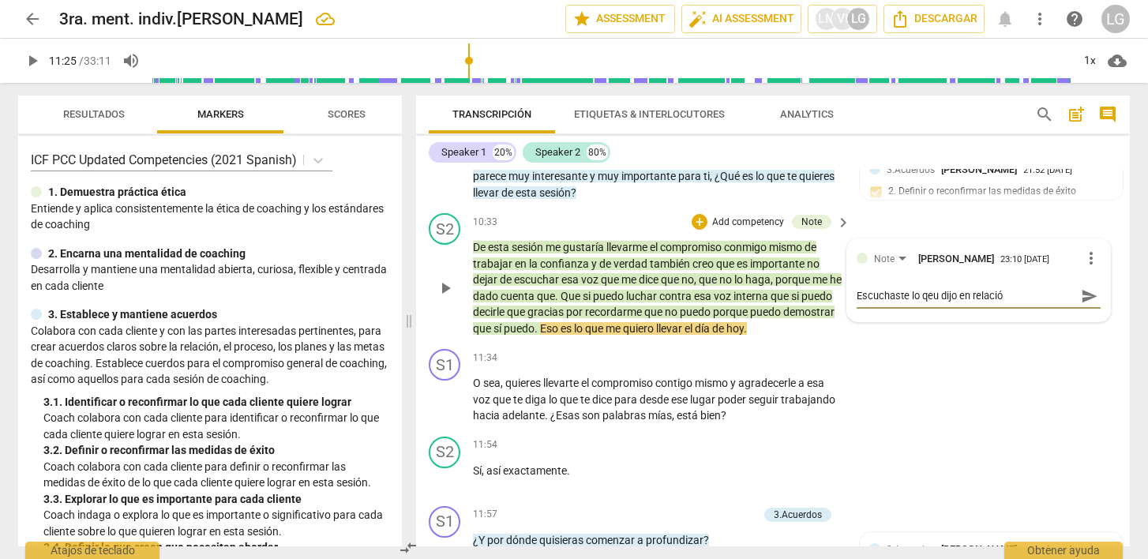
type textarea "Escuchaste lo qeu dijo en relación"
type textarea "Escuchaste lo qeu dijo en relación a"
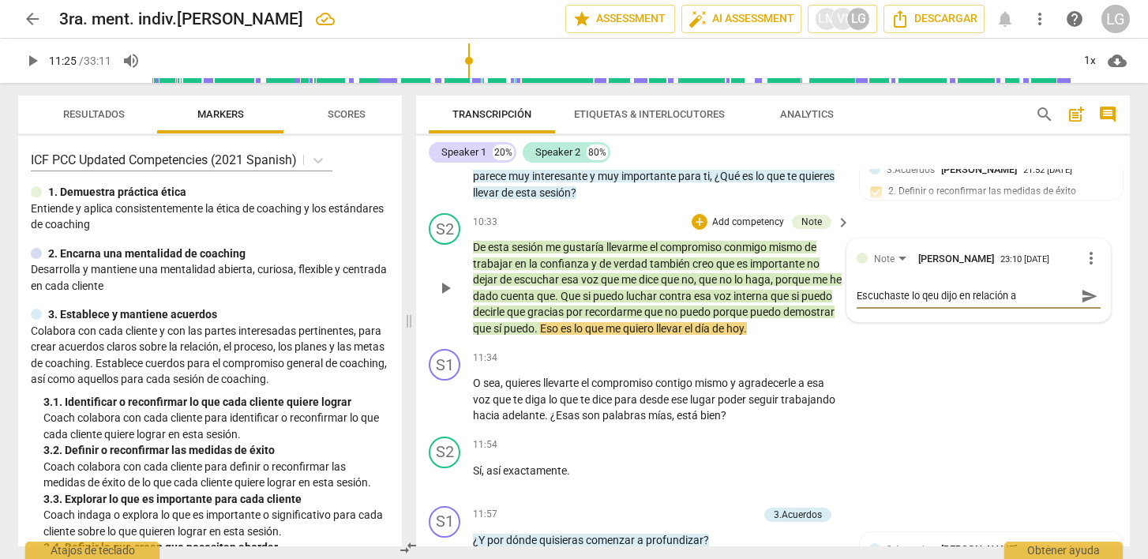
type textarea "Escuchaste lo qeu dijo en relación a"
type textarea "Escuchaste lo qeu dijo en relación a e"
type textarea "Escuchaste lo qeu dijo en relación a es"
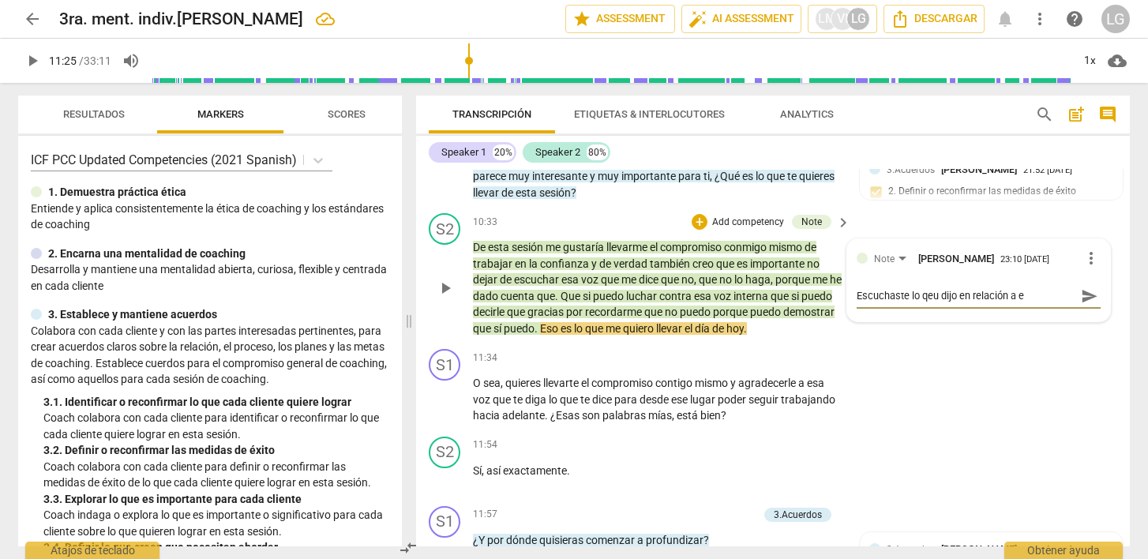
type textarea "Escuchaste lo qeu dijo en relación a es"
type textarea "Escuchaste lo qeu dijo en relación a esa"
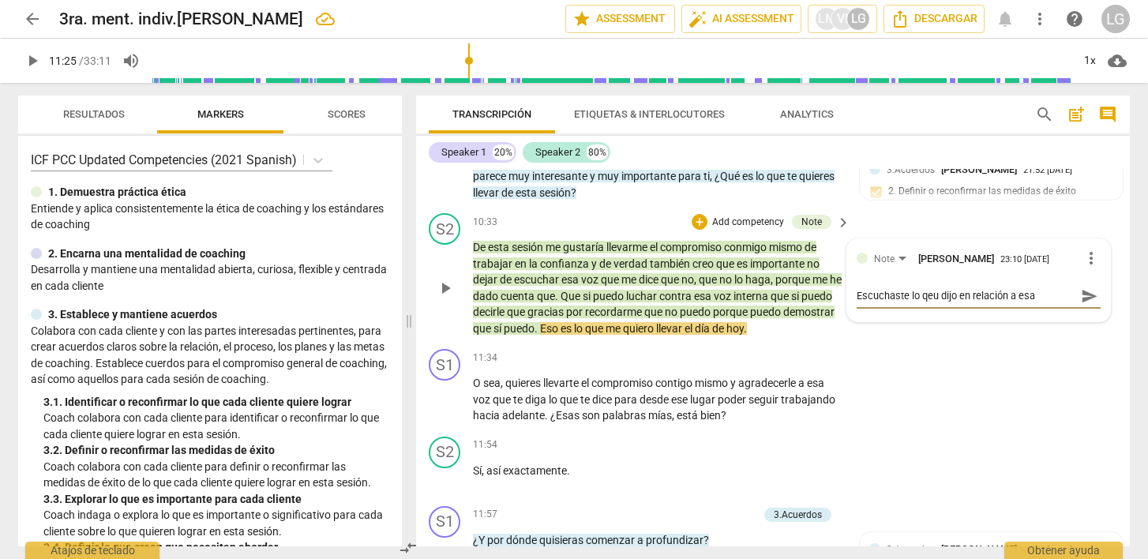
type textarea "Escuchaste lo qeu dijo en relación a esa v"
type textarea "Escuchaste lo qeu dijo en relación a esa vo"
type textarea "Escuchaste lo qeu dijo en relación a esa voz"
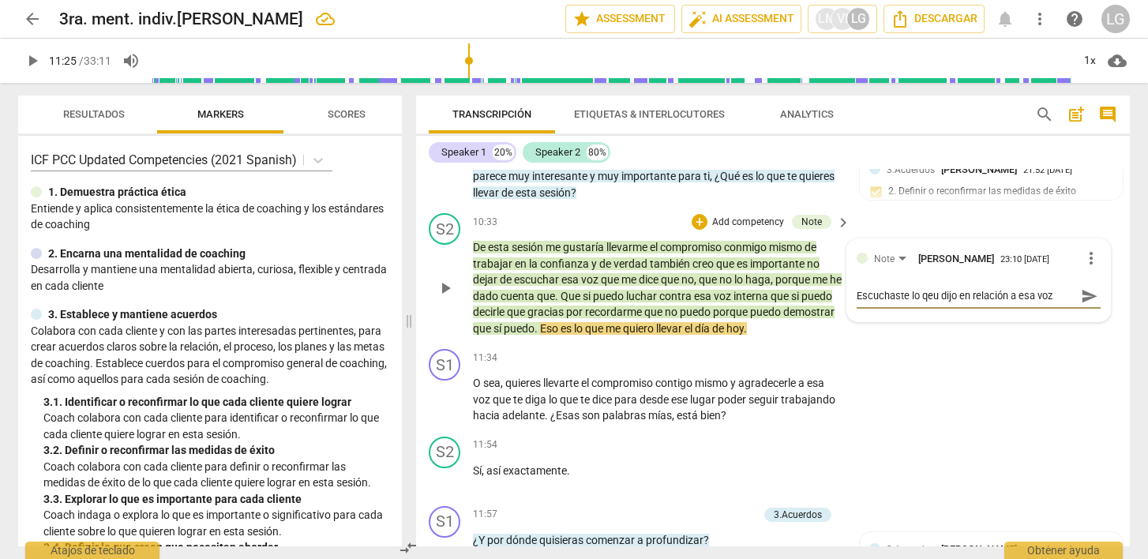
type textarea "Escuchaste lo qeu dijo en relación a esa voz"
type textarea "Escuchaste lo qeu dijo en relación a esa voz q"
type textarea "Escuchaste lo qeu dijo en relación a esa voz qu"
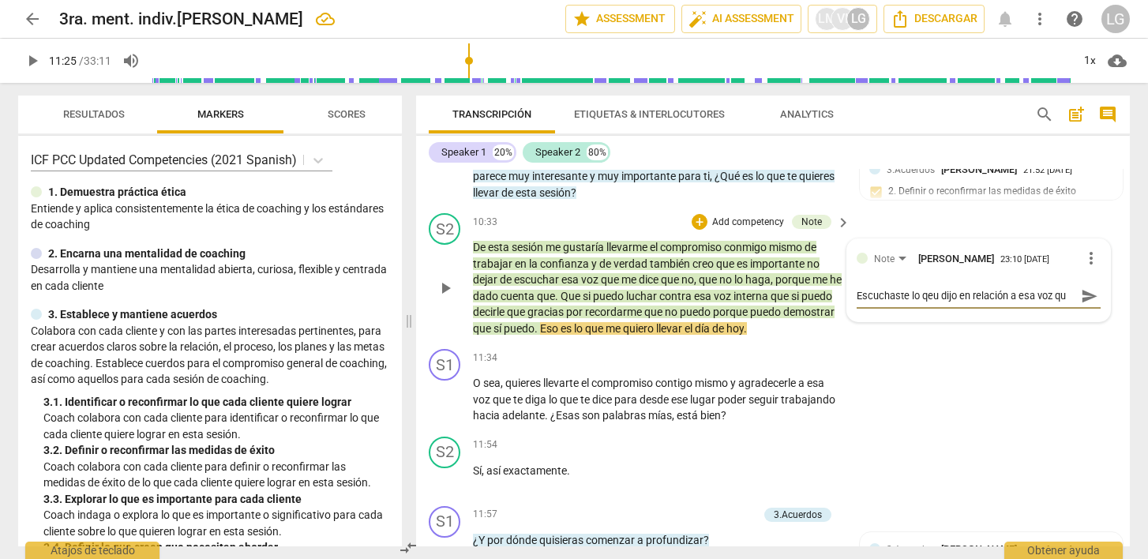
type textarea "Escuchaste lo qeu dijo en relación a esa voz que"
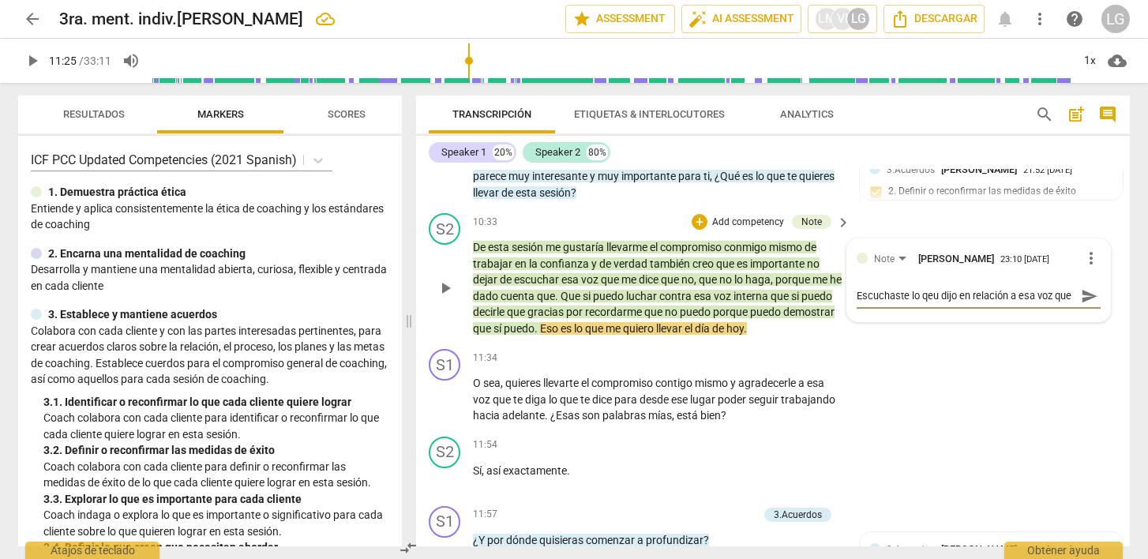
type textarea "Escuchaste lo qeu dijo en relación a esa voz que m"
type textarea "Escuchaste lo qeu dijo en relación a esa voz que me"
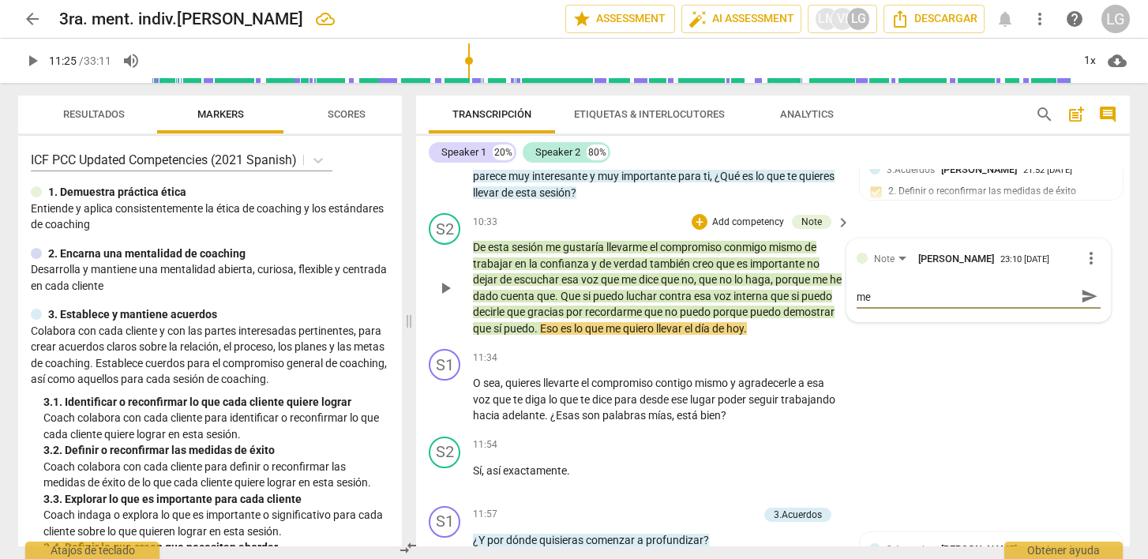
type textarea "Escuchaste lo qeu dijo en relación a esa voz que me"
type textarea "Escuchaste lo qeu dijo en relación a esa voz que me d"
type textarea "Escuchaste lo qeu dijo en relación a esa voz que me di"
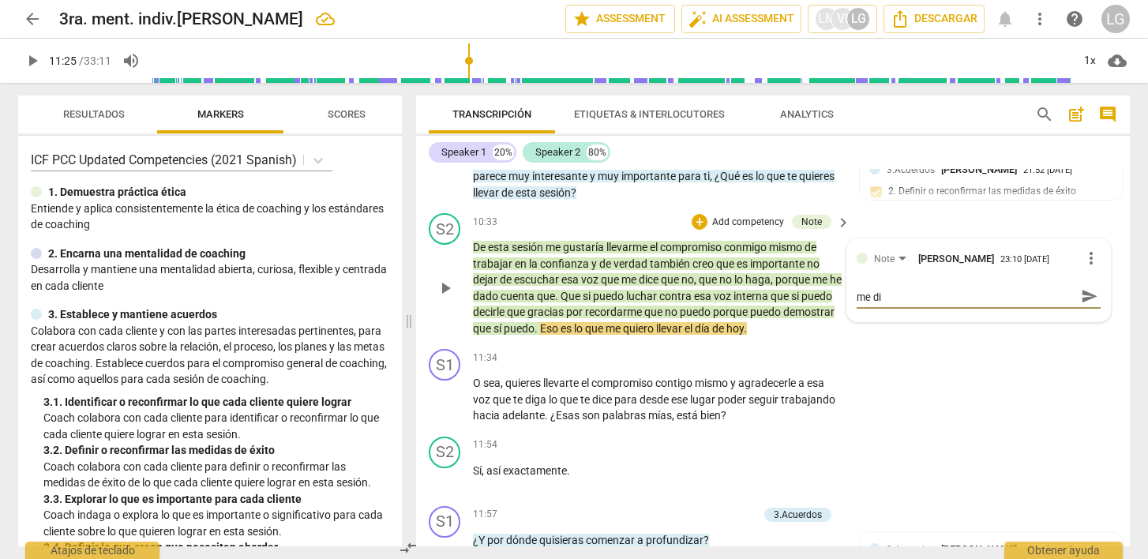
scroll to position [0, 0]
type textarea "Escuchaste lo qeu dijo en relación a esa voz que me dic"
type textarea "Escuchaste lo qeu dijo en relación a esa voz que me dice"
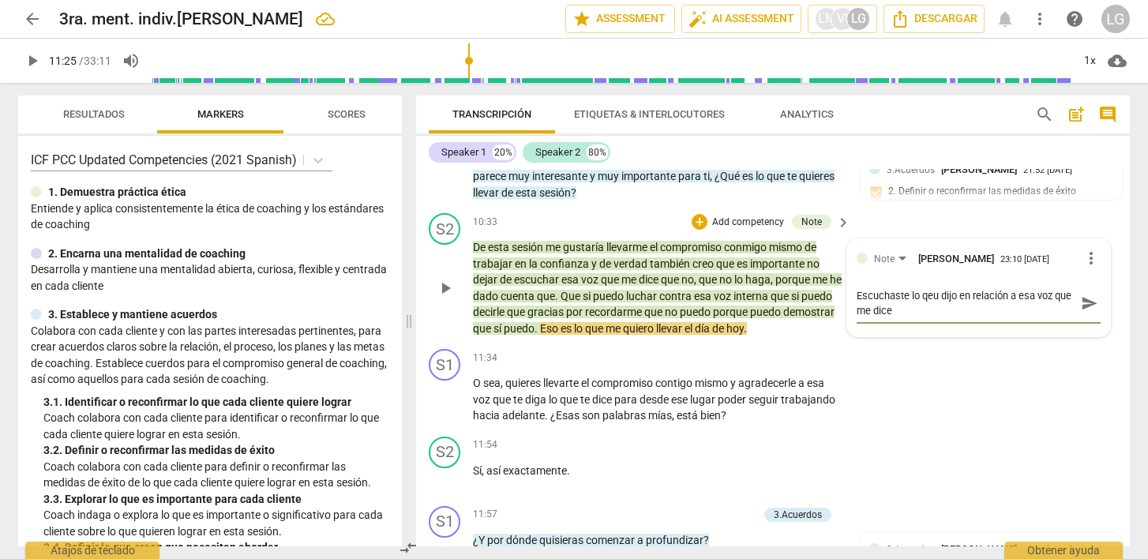
type textarea "Escuchaste lo qeu dijo en relación a esa voz que me dice"
type textarea "Escuchaste lo qeu dijo en relación a esa voz que me dice q"
type textarea "Escuchaste lo qeu dijo en relación a esa voz que me dice qu"
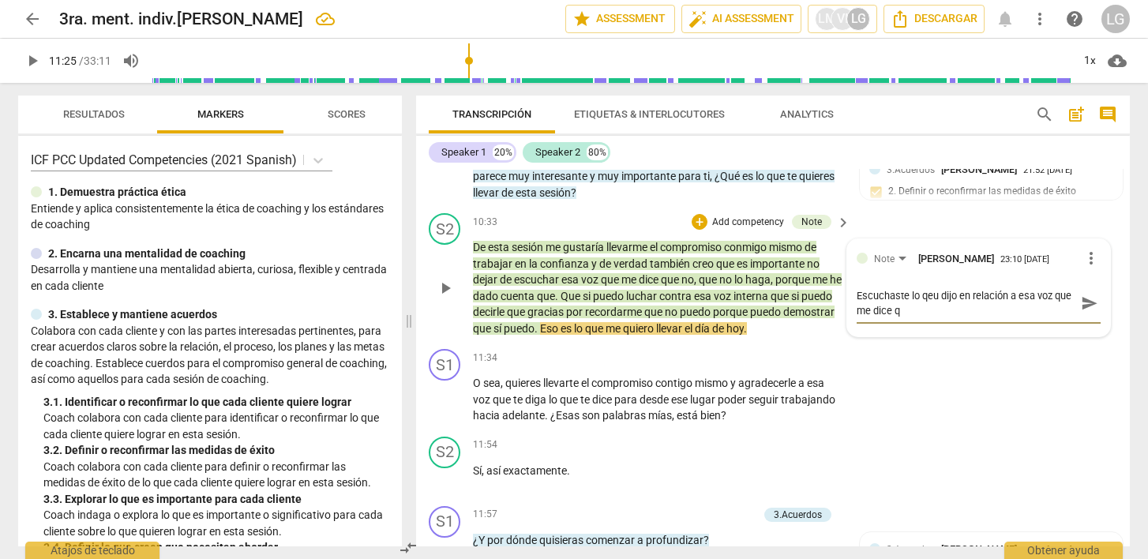
type textarea "Escuchaste lo qeu dijo en relación a esa voz que me dice qu"
type textarea "Escuchaste lo qeu dijo en relación a esa voz que me dice que"
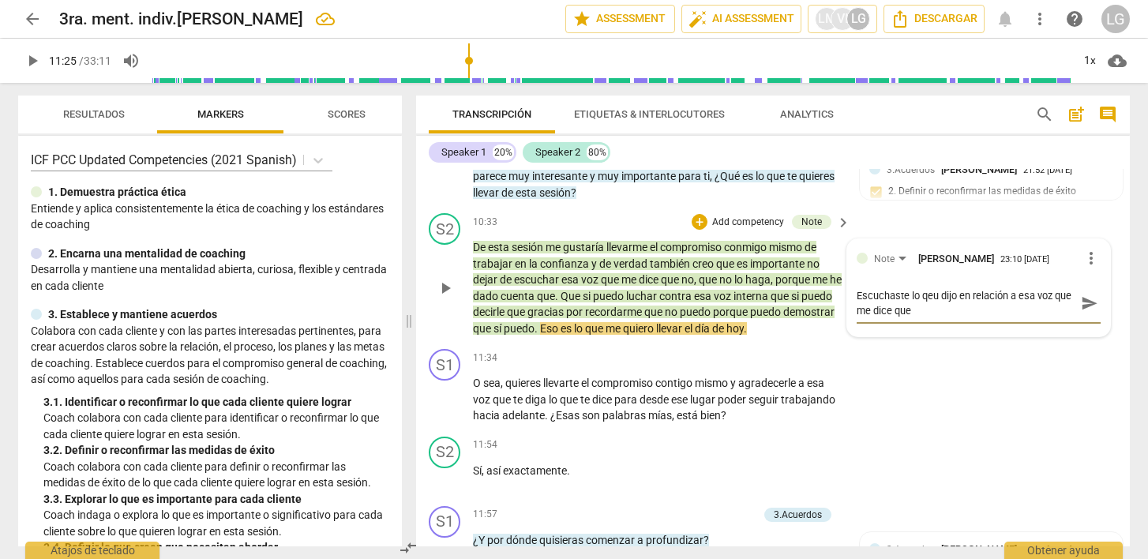
type textarea "Escuchaste lo qeu dijo en relación a esa voz que me dice que n"
type textarea "Escuchaste lo qeu dijo en relación a esa voz que me dice que no"
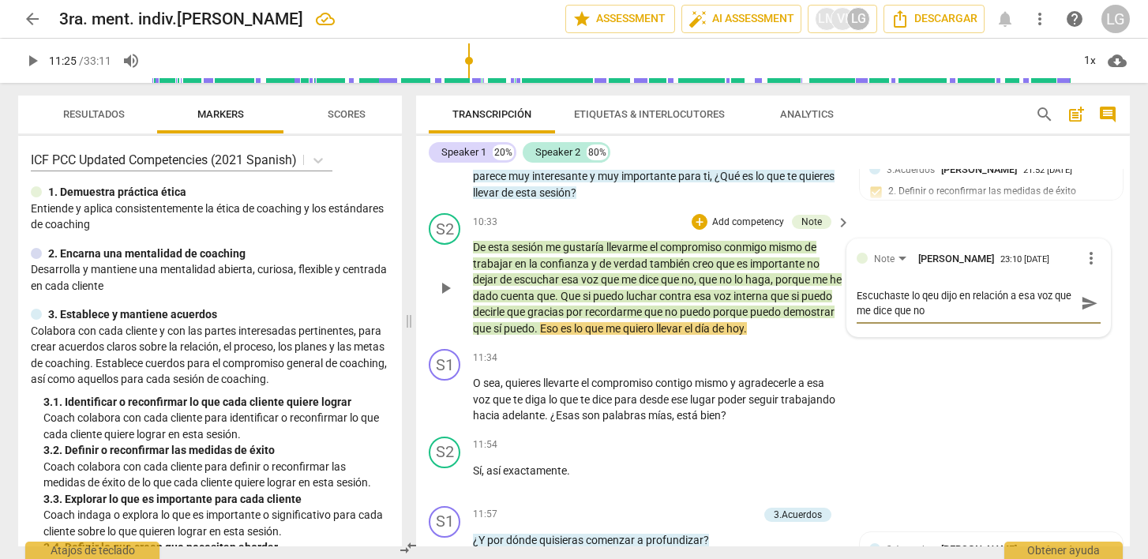
type textarea "Escuchaste lo qeu dijo en relación a esa voz que me dice que no"
type textarea "Escuchaste lo qeu dijo en relación a esa voz que me dice que no l"
type textarea "Escuchaste lo qeu dijo en relación a esa voz que me dice que no lo"
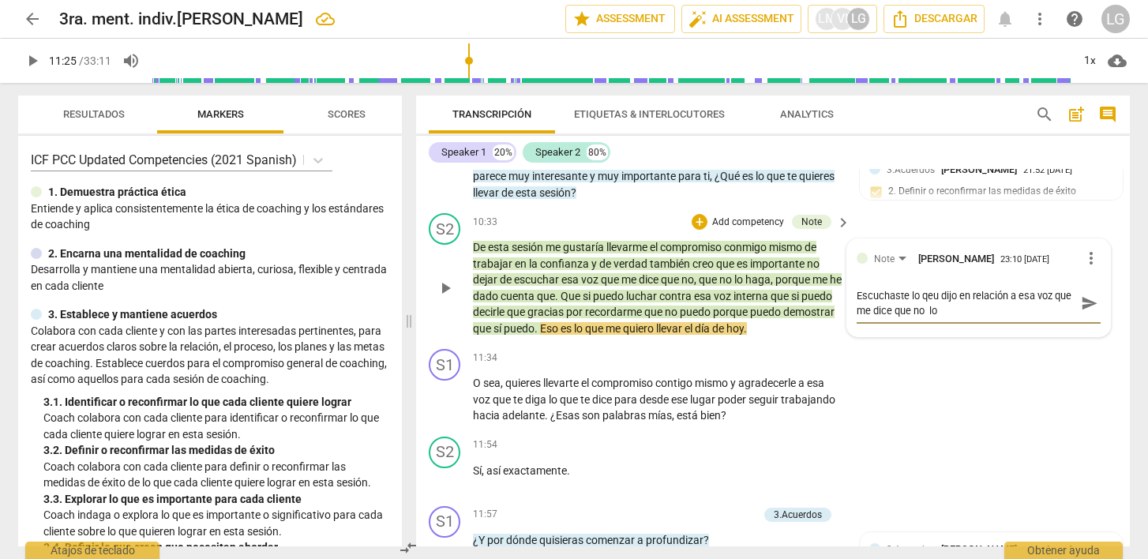
type textarea "Escuchaste lo qeu dijo en relación a esa voz que me dice que no lo"
type textarea "Escuchaste lo qeu dijo en relación a esa voz que me dice que no lo h"
type textarea "Escuchaste lo qeu dijo en relación a esa voz que me dice que no lo ha"
type textarea "Escuchaste lo qeu dijo en relación a esa voz que me dice que no lo hag"
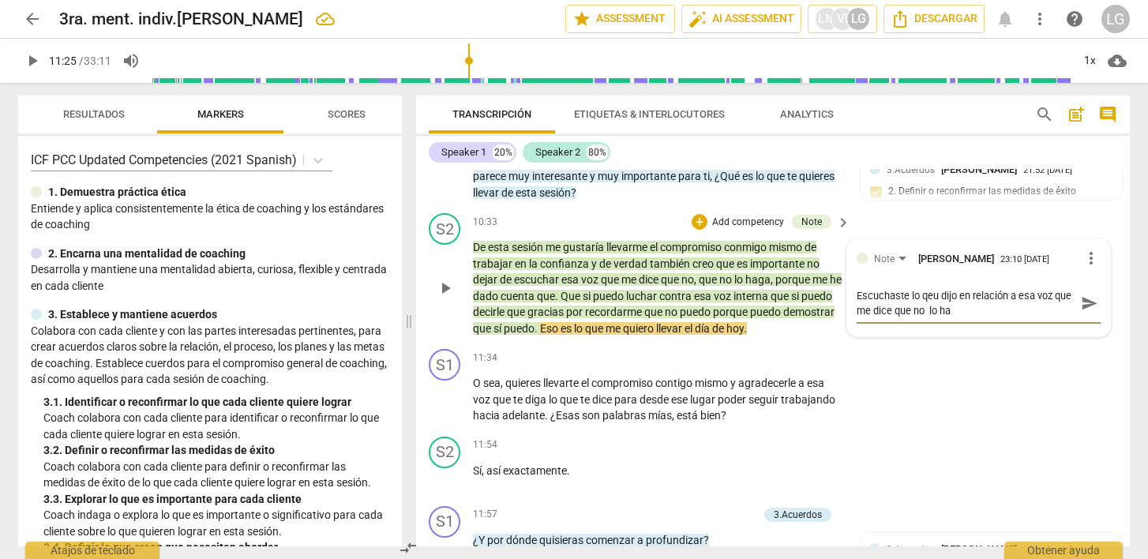
type textarea "Escuchaste lo qeu dijo en relación a esa voz que me dice que no lo hag"
type textarea "Escuchaste lo qeu dijo en relación a esa voz que me dice que no lo haga"
type textarea "Escuchaste lo qeu dijo en relación a esa voz que me dice que no lo haga."
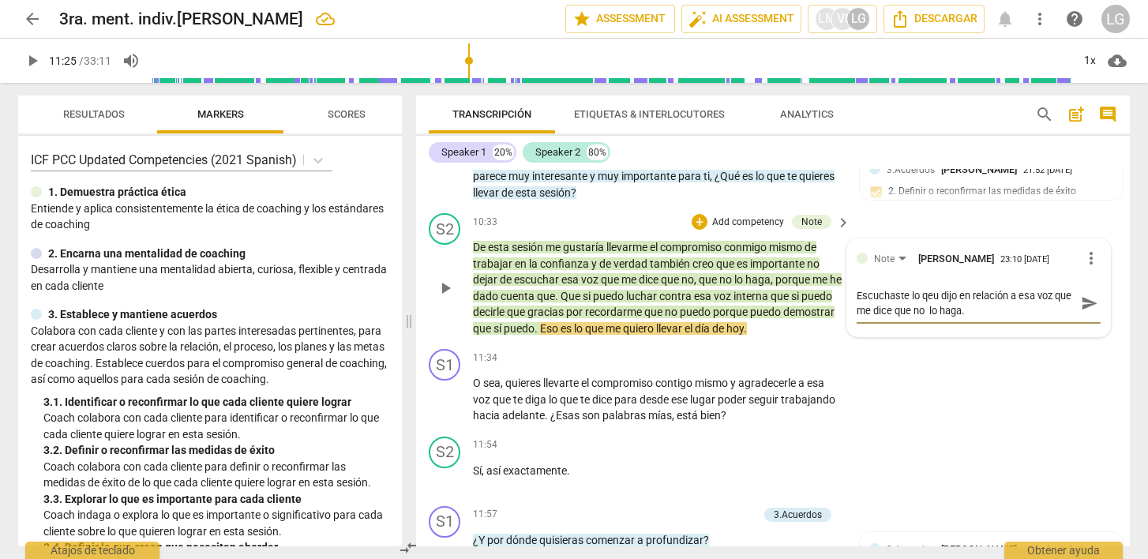
type textarea "Escuchaste lo qeu dijo en relación a esa voz que me dice que no lo haga.."
type textarea "Escuchaste lo qeu dijo en relación a esa voz que me dice que no lo haga..."
type textarea "Escuchaste lo qeu dijo en relación a esa voz que me dice que no lo haga...."
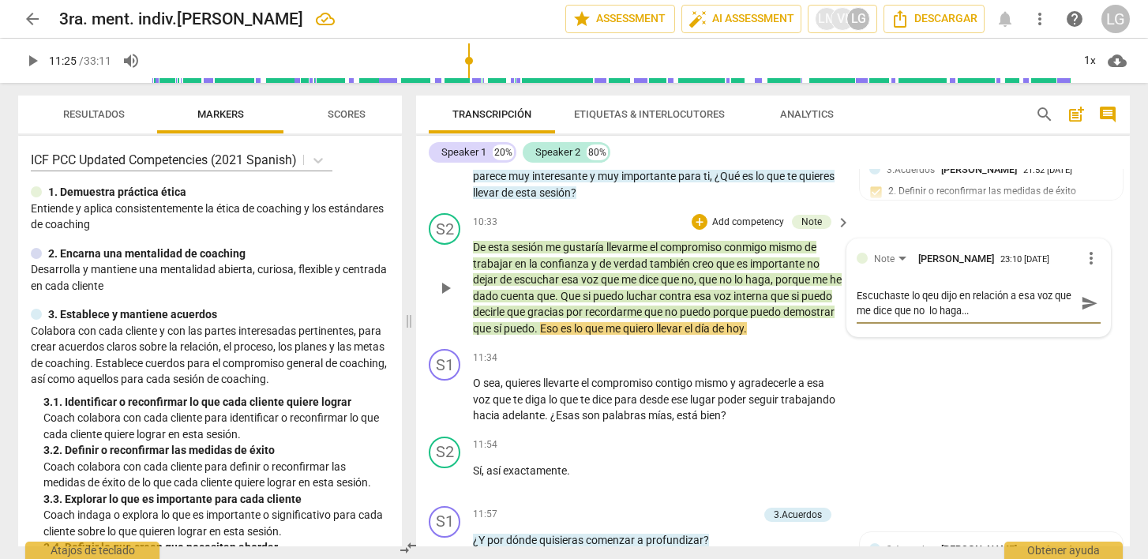
type textarea "Escuchaste lo qeu dijo en relación a esa voz que me dice que no lo haga...."
type textarea "Escuchaste lo qeu dijo en relación a esa voz que me dice que no lo haga.... d"
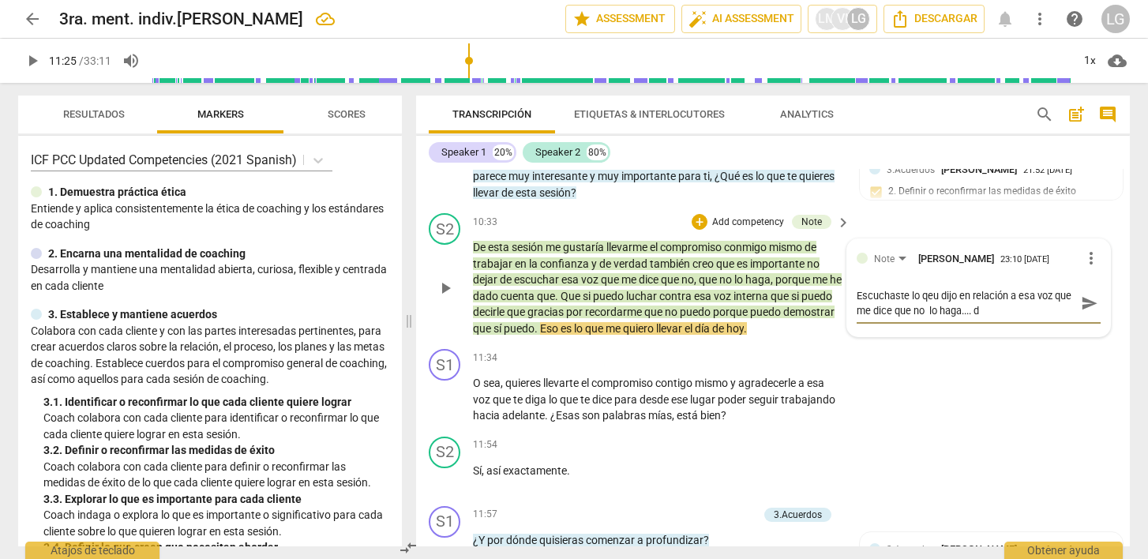
type textarea "Escuchaste lo qeu dijo en relación a esa voz que me dice que no lo haga.... de"
type textarea "Escuchaste lo qeu dijo en relación a esa voz que me dice que no lo haga.... de d"
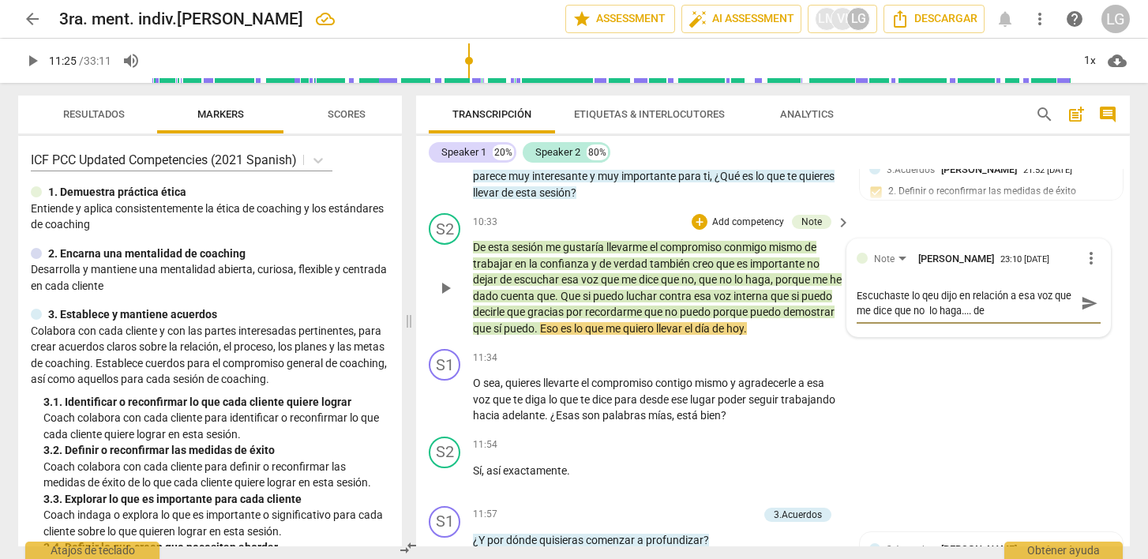
type textarea "Escuchaste lo qeu dijo en relación a esa voz que me dice que no lo haga.... de d"
type textarea "Escuchaste lo qeu dijo en relación a esa voz que me dice que no lo haga.... de …"
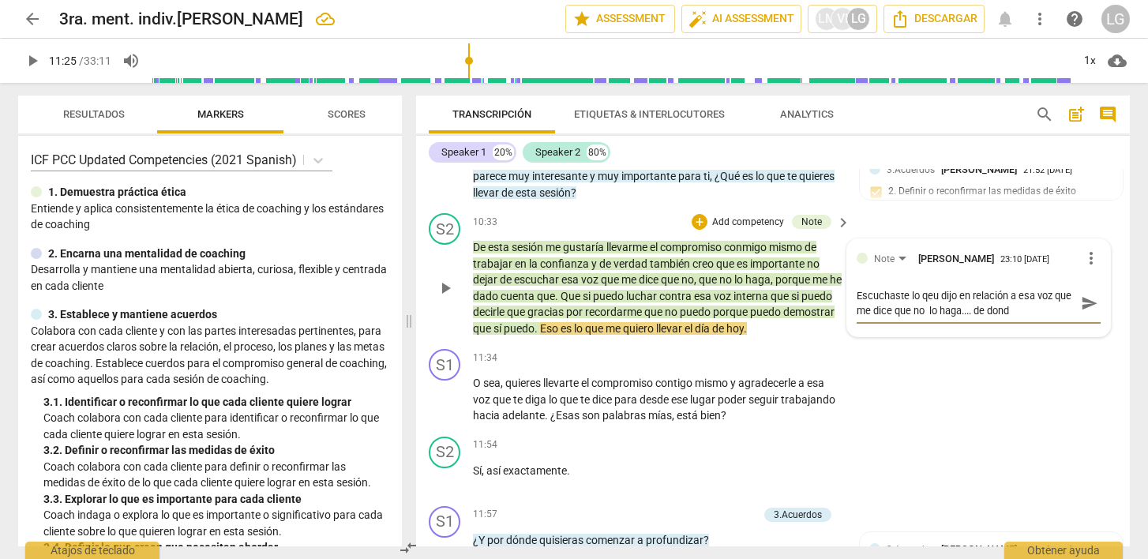
type textarea "Escuchaste lo qeu dijo en relación a esa voz que me dice que no lo haga.... de …"
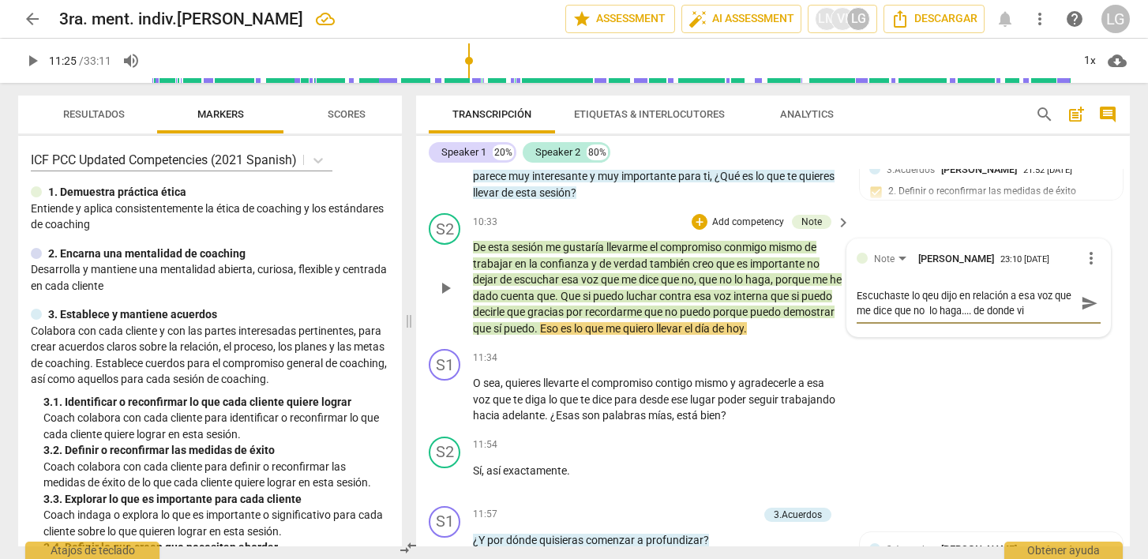
type textarea "Escuchaste lo qeu dijo en relación a esa voz que me dice que no lo haga.... de …"
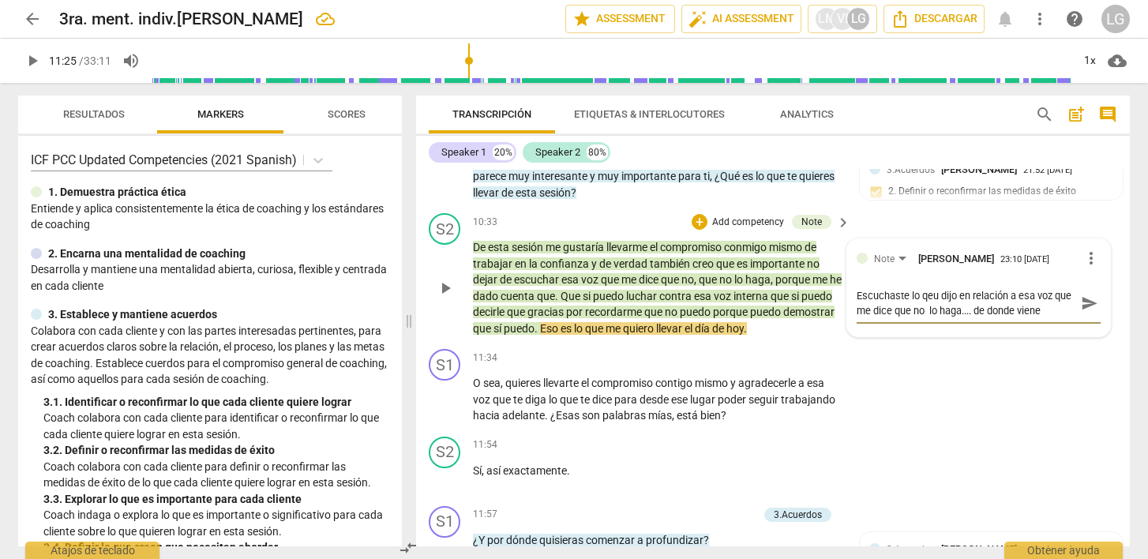
type textarea "Escuchaste lo qeu dijo en relación a esa voz que me dice que no lo haga.... de …"
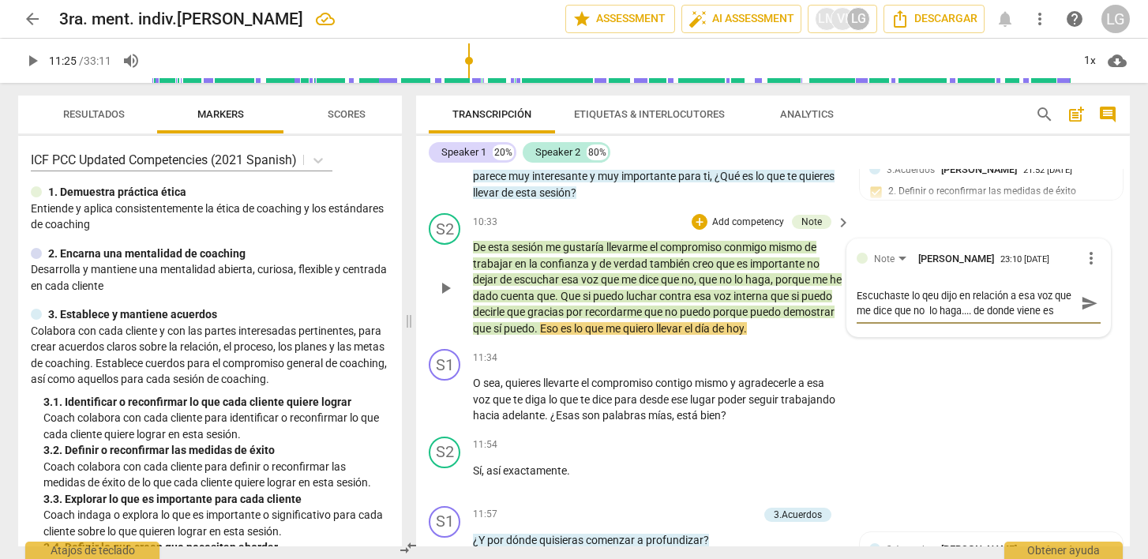
type textarea "Escuchaste lo qeu dijo en relación a esa voz que me dice que no lo haga.... de …"
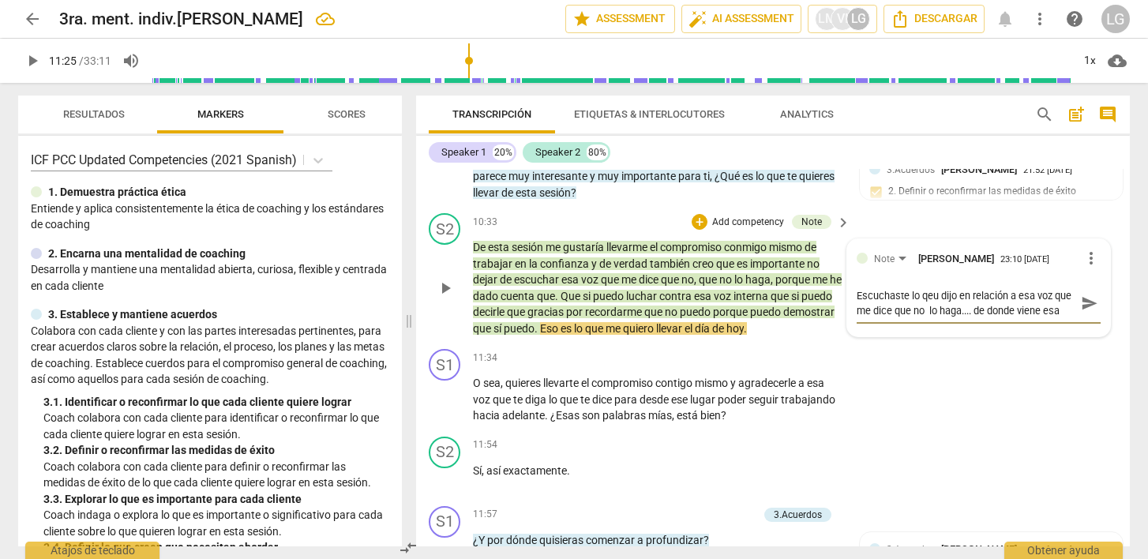
type textarea "Escuchaste lo qeu dijo en relación a esa voz que me dice que no lo haga.... de …"
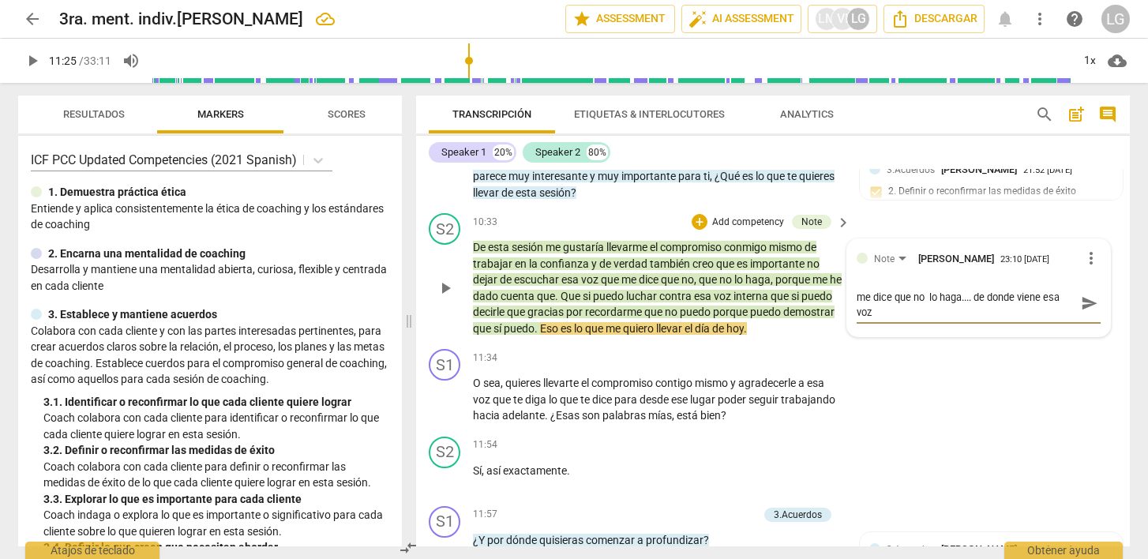
type textarea "Escuchaste lo qeu dijo en relación a esa voz que me dice que no lo haga.... de …"
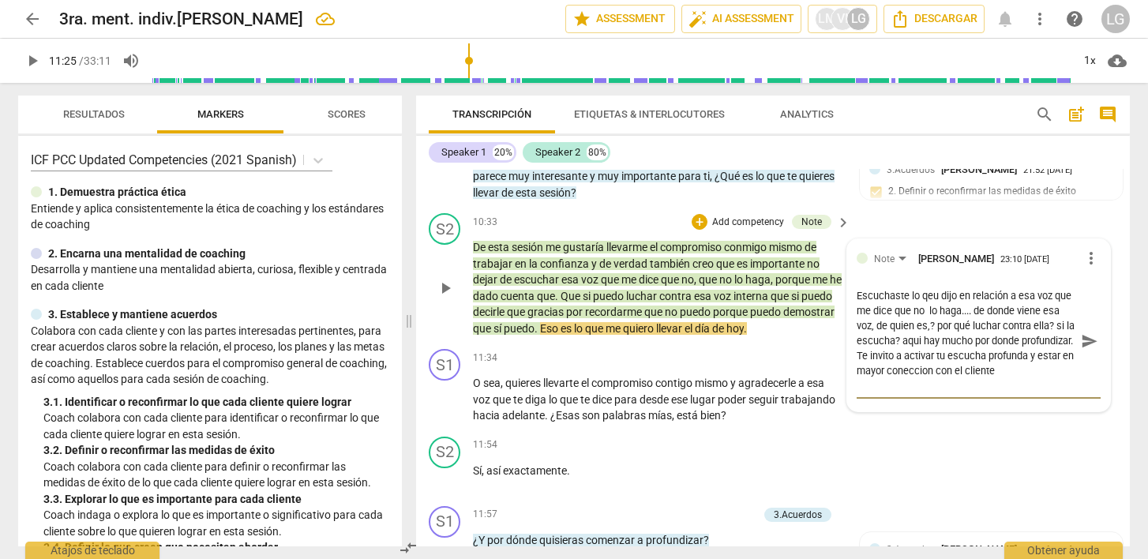
click at [1081, 342] on span "send" at bounding box center [1089, 341] width 17 height 17
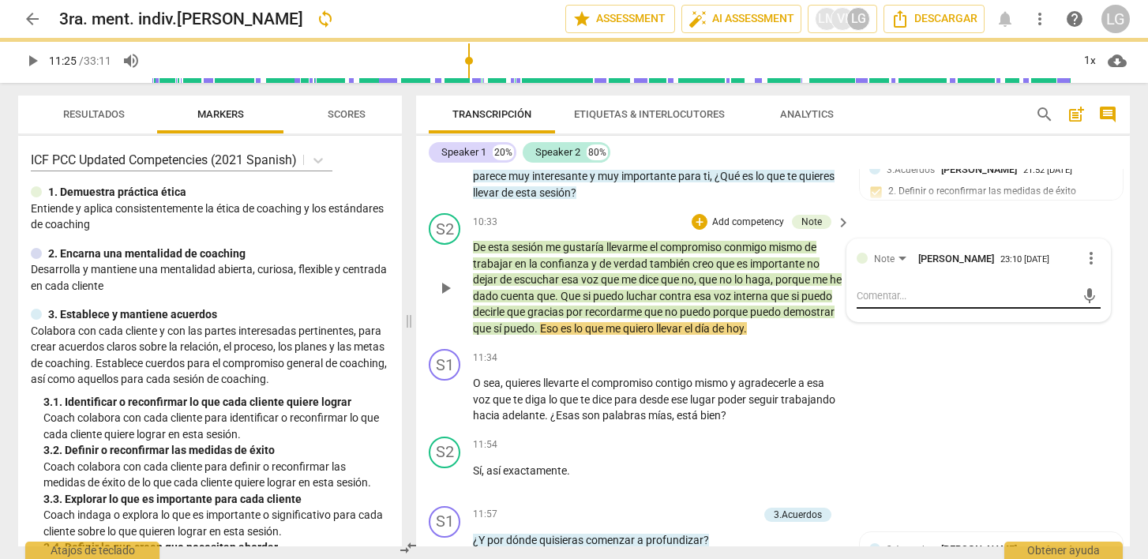
scroll to position [0, 0]
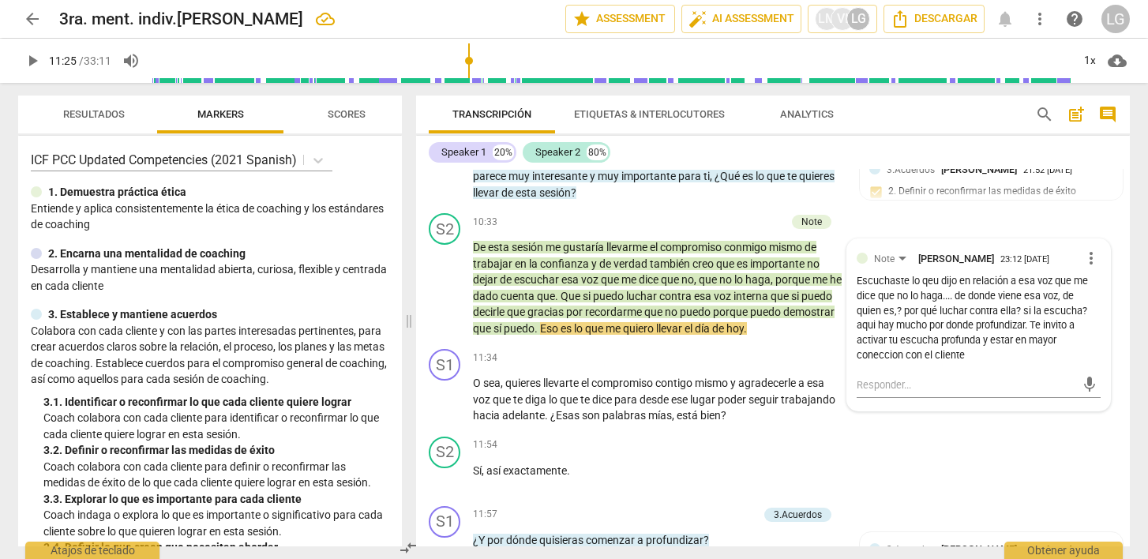
click at [34, 62] on span "play_arrow" at bounding box center [32, 60] width 19 height 19
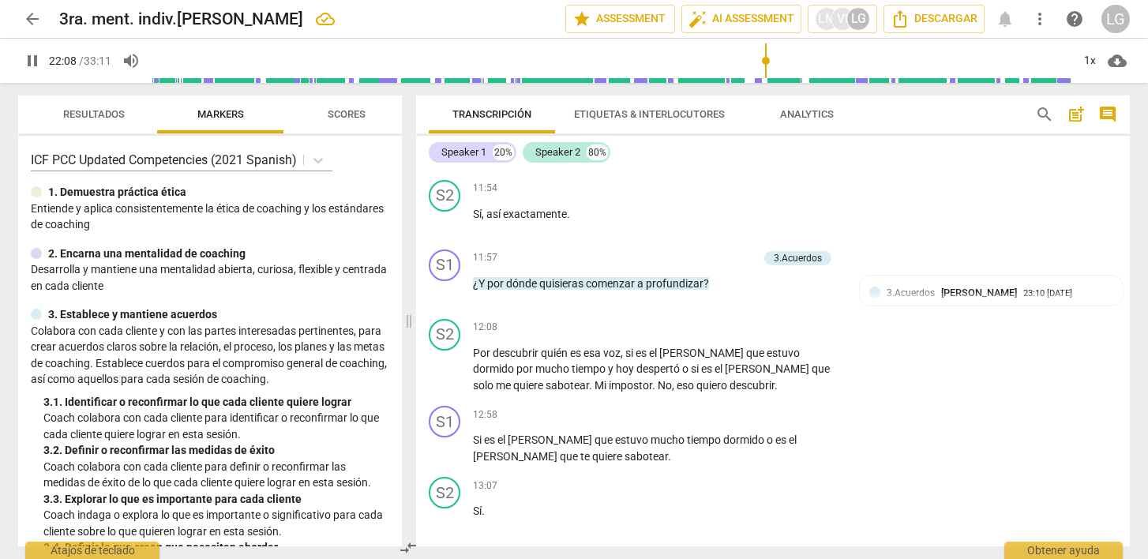
scroll to position [2400, 0]
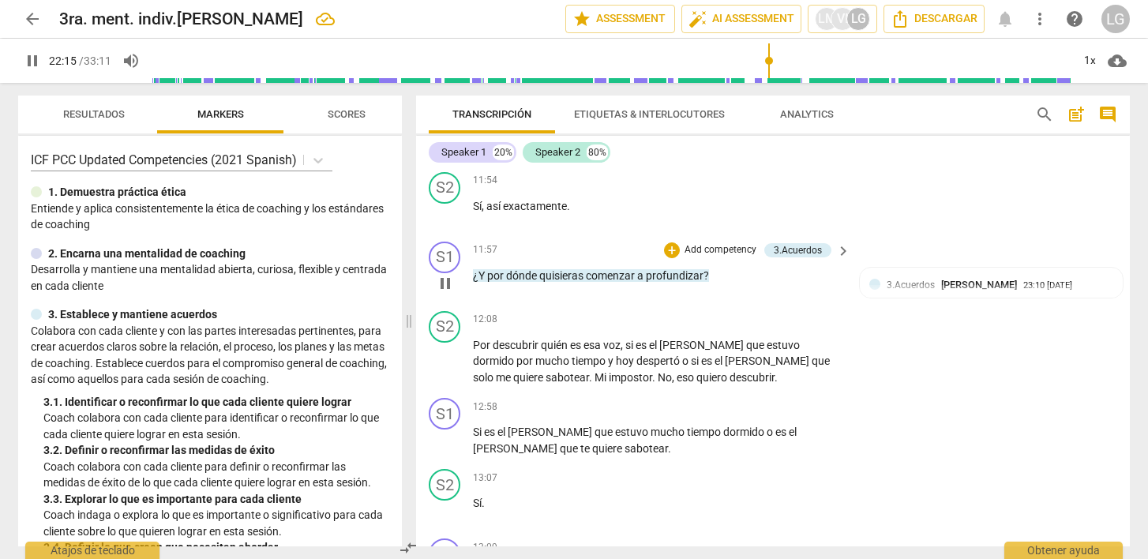
click at [726, 247] on p "Add competency" at bounding box center [720, 250] width 75 height 14
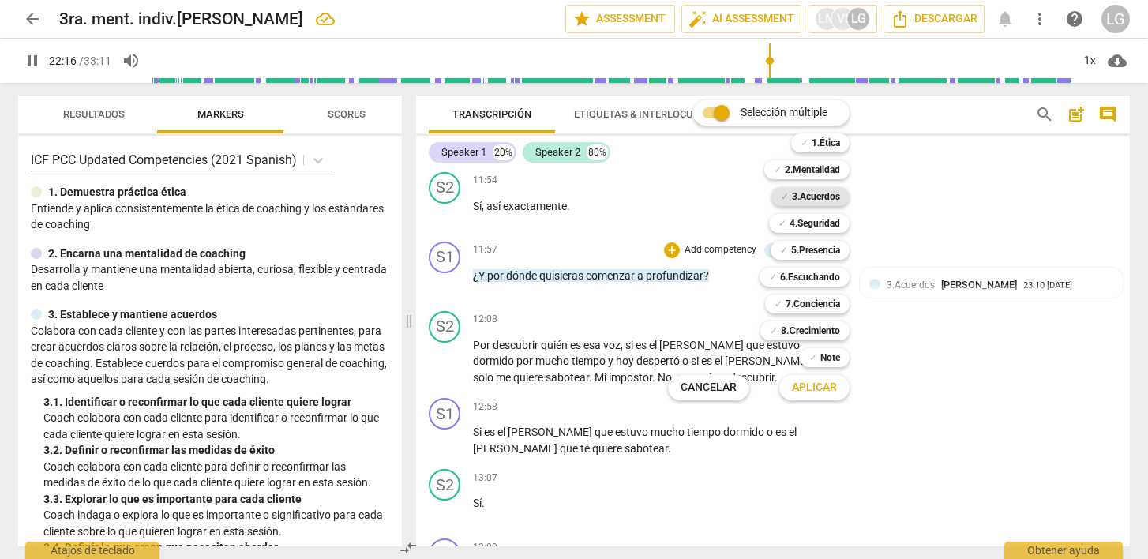
click at [810, 197] on b "3.Acuerdos" at bounding box center [816, 196] width 48 height 19
click at [808, 389] on span "Aplicar" at bounding box center [814, 388] width 45 height 16
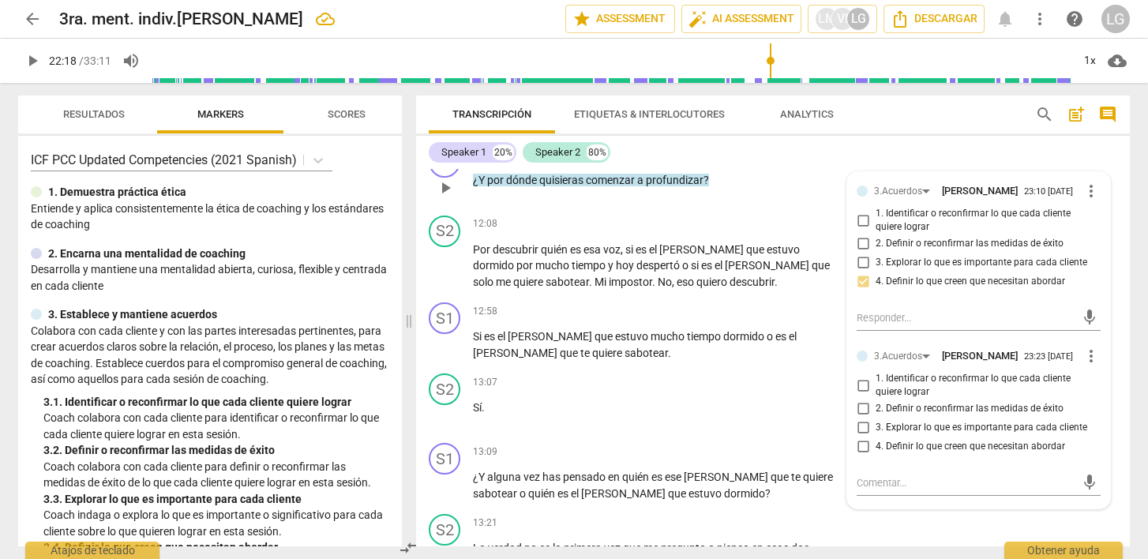
scroll to position [2503, 0]
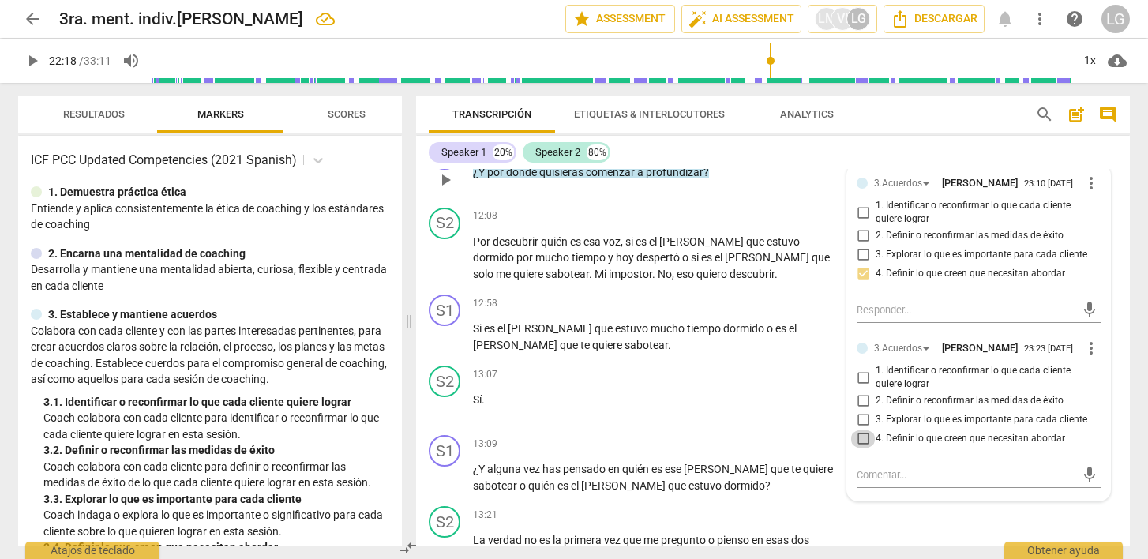
click at [866, 449] on input "4. Definir lo que creen que necesitan abordar" at bounding box center [863, 439] width 25 height 19
click at [910, 483] on textarea at bounding box center [966, 475] width 219 height 15
click at [1084, 484] on span "mic" at bounding box center [1090, 474] width 19 height 19
click at [1081, 521] on span "close" at bounding box center [1090, 511] width 19 height 19
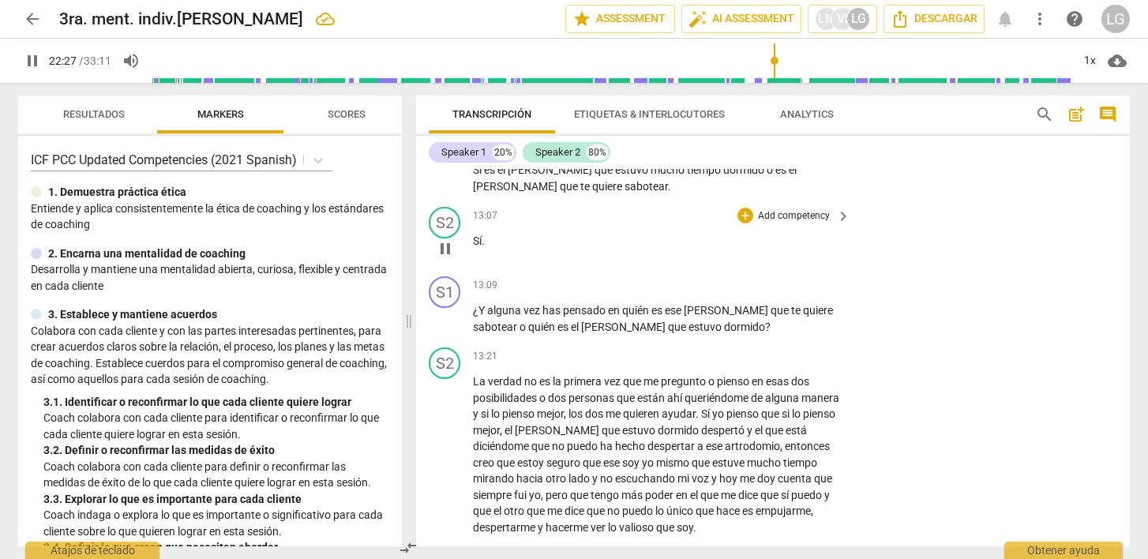
scroll to position [2664, 0]
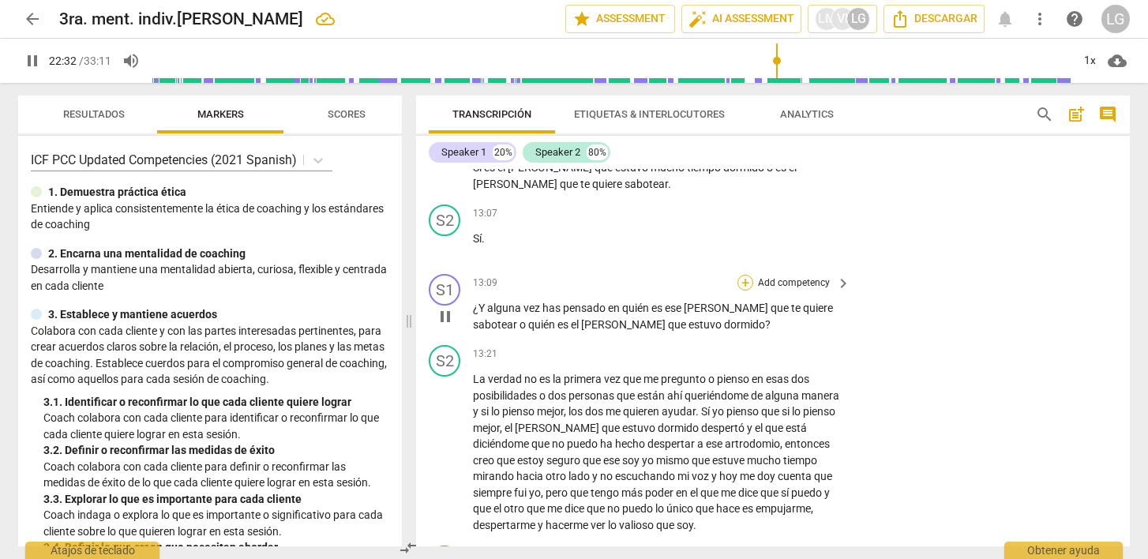
click at [744, 280] on div "+" at bounding box center [746, 283] width 16 height 16
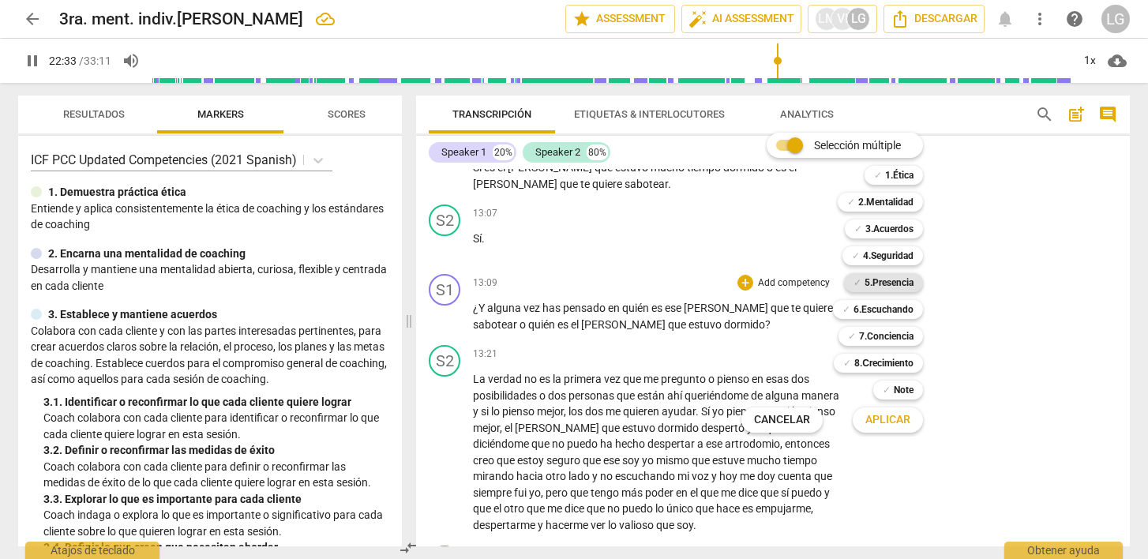
click at [862, 280] on div "✓ 5.Presencia" at bounding box center [883, 282] width 79 height 19
click at [893, 420] on span "Aplicar" at bounding box center [888, 420] width 45 height 16
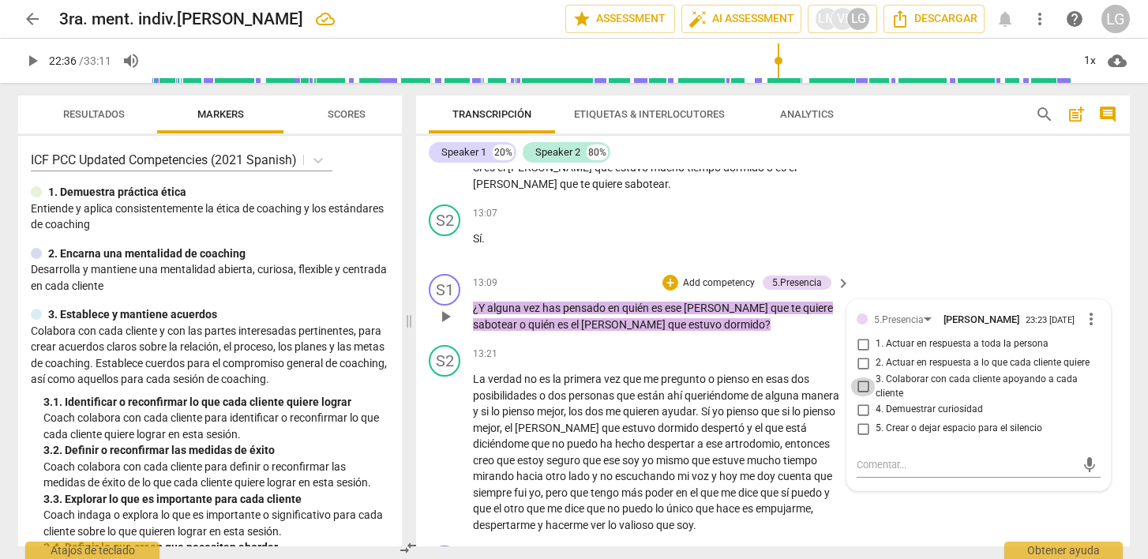
click at [862, 389] on input "3. Colaborar con cada cliente apoyando a cada cliente" at bounding box center [863, 387] width 25 height 19
click at [862, 414] on input "4. Demuestrar curiosidad" at bounding box center [863, 409] width 25 height 19
click at [892, 466] on textarea at bounding box center [966, 464] width 219 height 15
click at [1081, 477] on span "send" at bounding box center [1089, 472] width 17 height 17
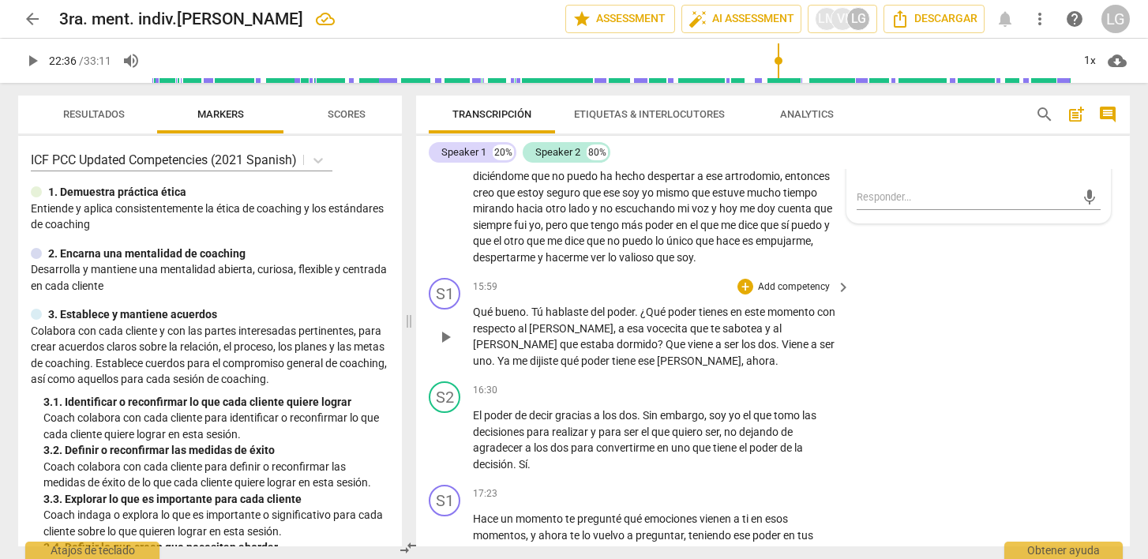
scroll to position [2937, 0]
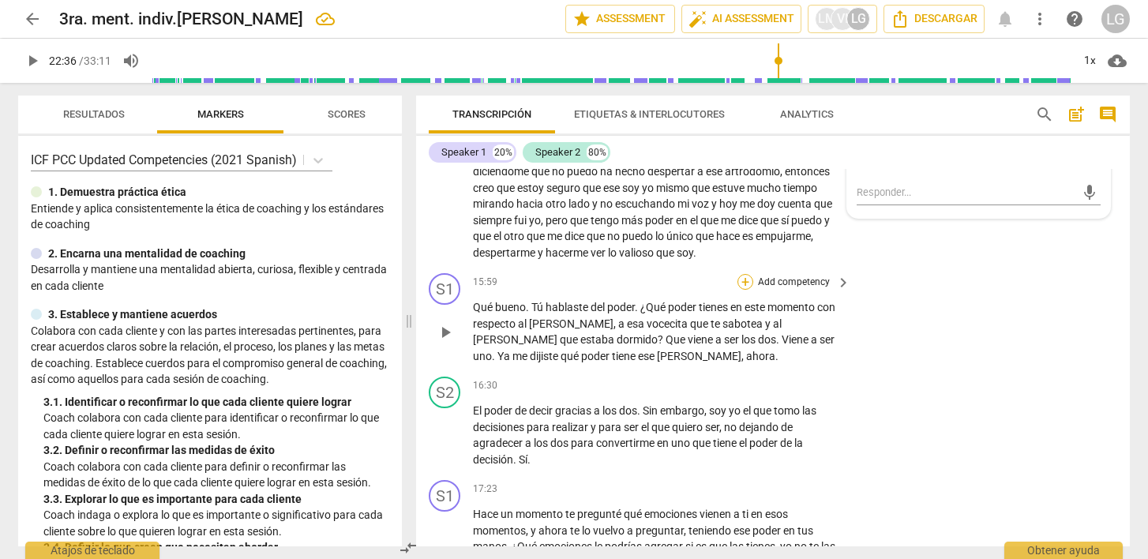
click at [750, 282] on div "+" at bounding box center [746, 282] width 16 height 16
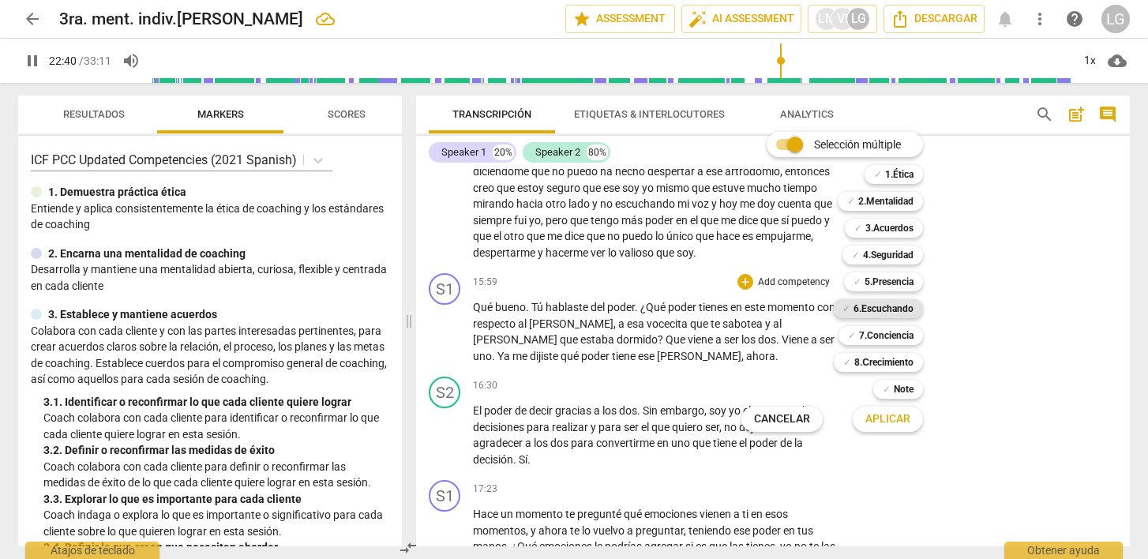
click at [877, 309] on b "6.Escuchando" at bounding box center [884, 308] width 60 height 19
click at [889, 421] on span "Aplicar" at bounding box center [888, 420] width 45 height 16
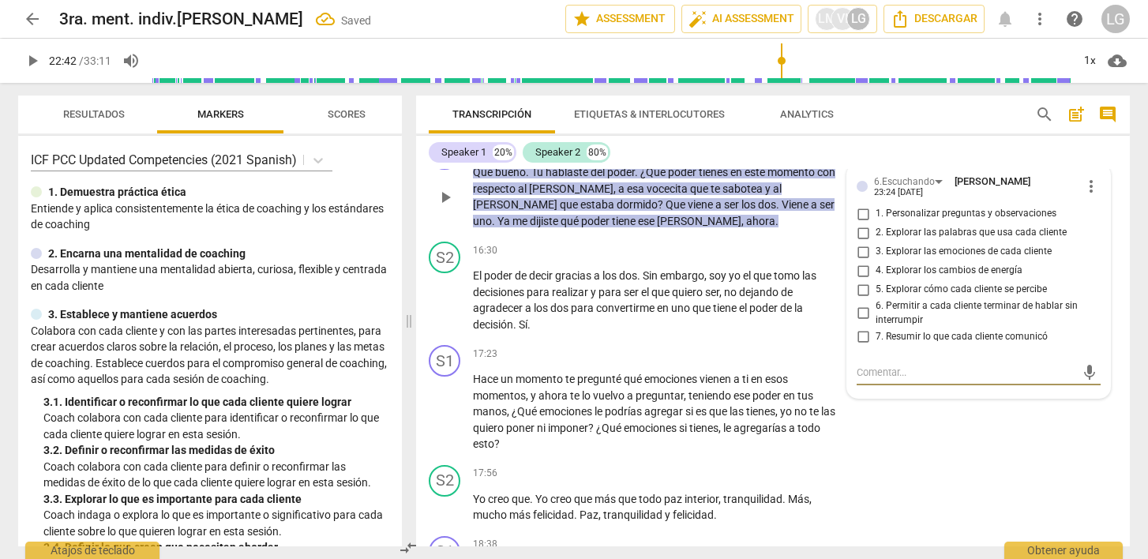
scroll to position [3079, 0]
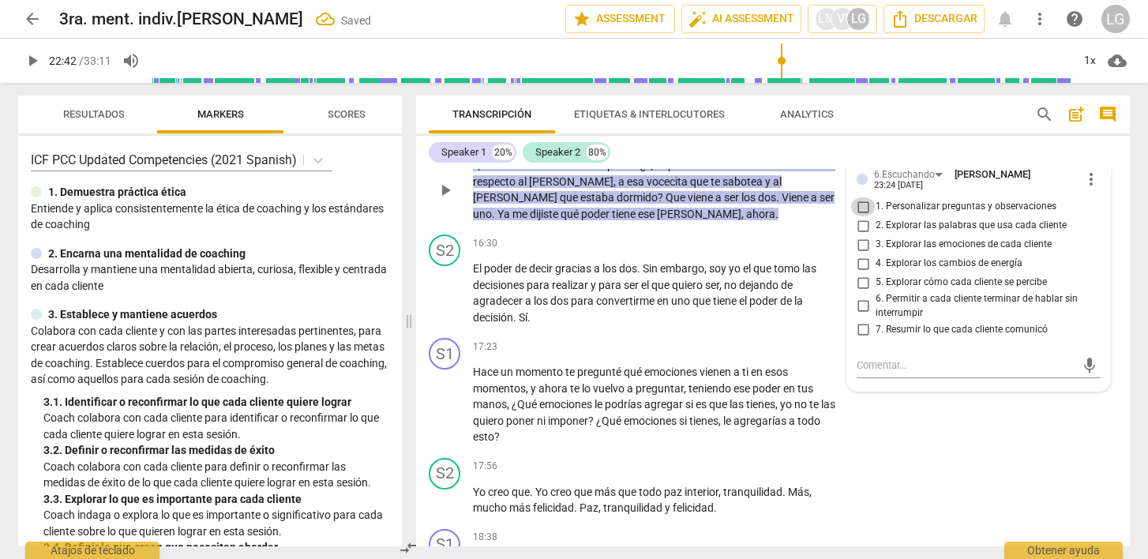
click at [863, 203] on input "1. Personalizar preguntas y observaciones" at bounding box center [863, 206] width 25 height 19
click at [862, 227] on input "2. Explorar las palabras que usa cada cliente" at bounding box center [863, 225] width 25 height 19
click at [866, 327] on input "7. Resumir lo que cada cliente comunicó" at bounding box center [863, 329] width 25 height 19
click at [858, 331] on input "7. Resumir lo que cada cliente comunicó" at bounding box center [863, 329] width 25 height 19
click at [862, 331] on input "7. Resumir lo que cada cliente comunicó" at bounding box center [863, 329] width 25 height 19
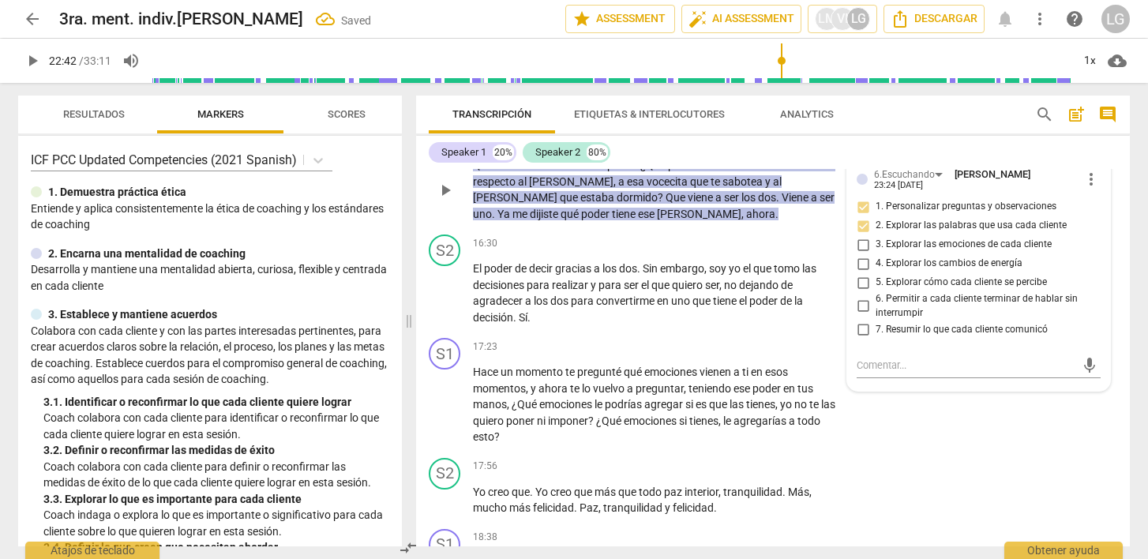
click at [871, 352] on div "mic" at bounding box center [979, 364] width 244 height 35
click at [868, 370] on textarea at bounding box center [966, 365] width 219 height 15
click at [1081, 371] on span "send" at bounding box center [1089, 373] width 17 height 17
click at [29, 61] on span "play_arrow" at bounding box center [32, 60] width 19 height 19
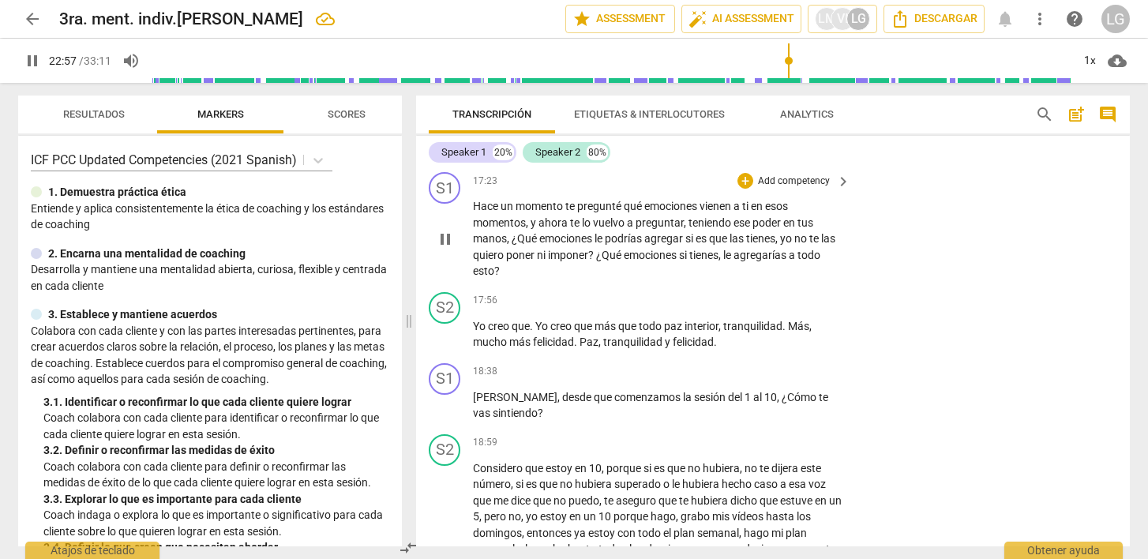
scroll to position [3250, 0]
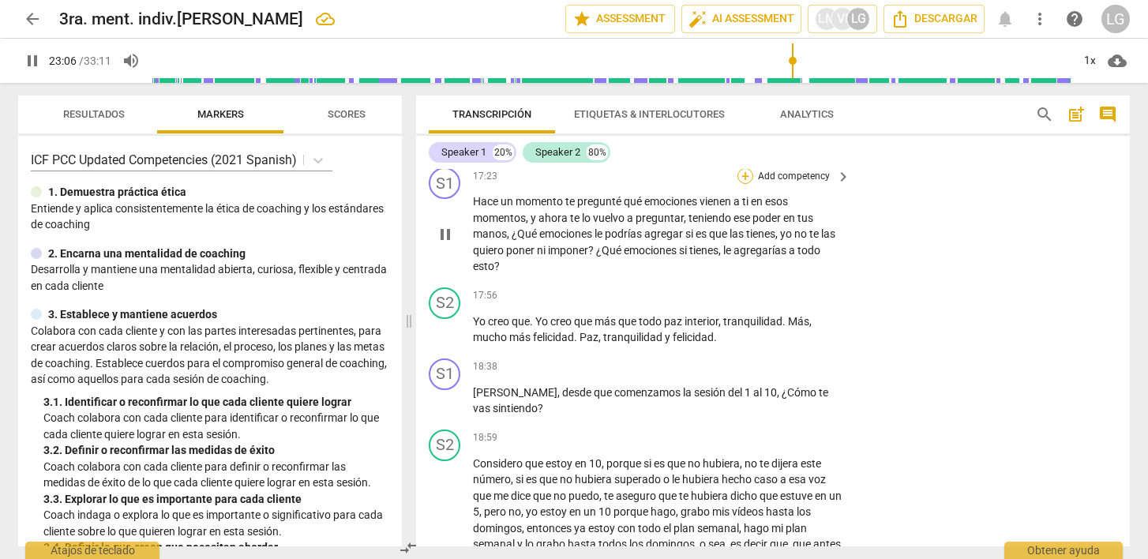
click at [741, 179] on div "+" at bounding box center [746, 176] width 16 height 16
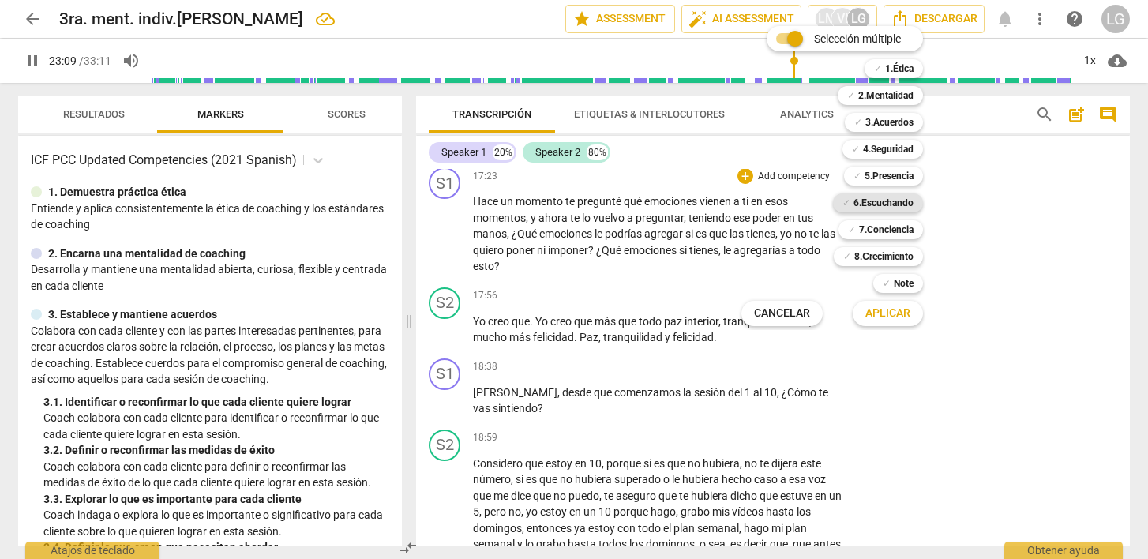
click at [889, 202] on b "6.Escuchando" at bounding box center [884, 203] width 60 height 19
click at [885, 312] on span "Aplicar" at bounding box center [888, 314] width 45 height 16
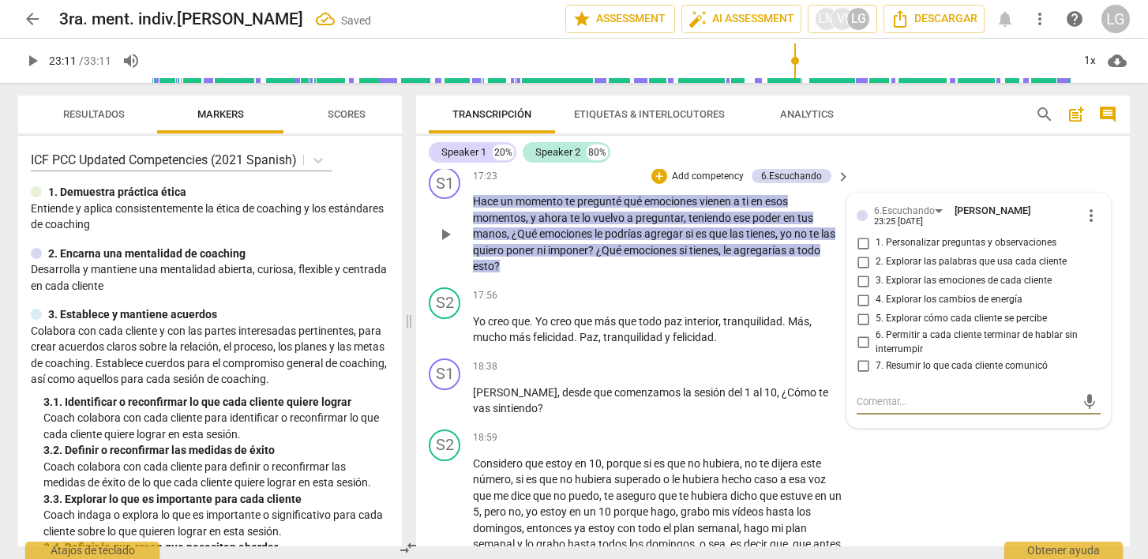
click at [865, 280] on input "3. Explorar las emociones de cada cliente" at bounding box center [863, 281] width 25 height 19
click at [880, 396] on textarea at bounding box center [966, 401] width 219 height 15
click at [1083, 410] on span "send" at bounding box center [1089, 409] width 17 height 17
click at [33, 66] on span "play_arrow" at bounding box center [32, 60] width 19 height 19
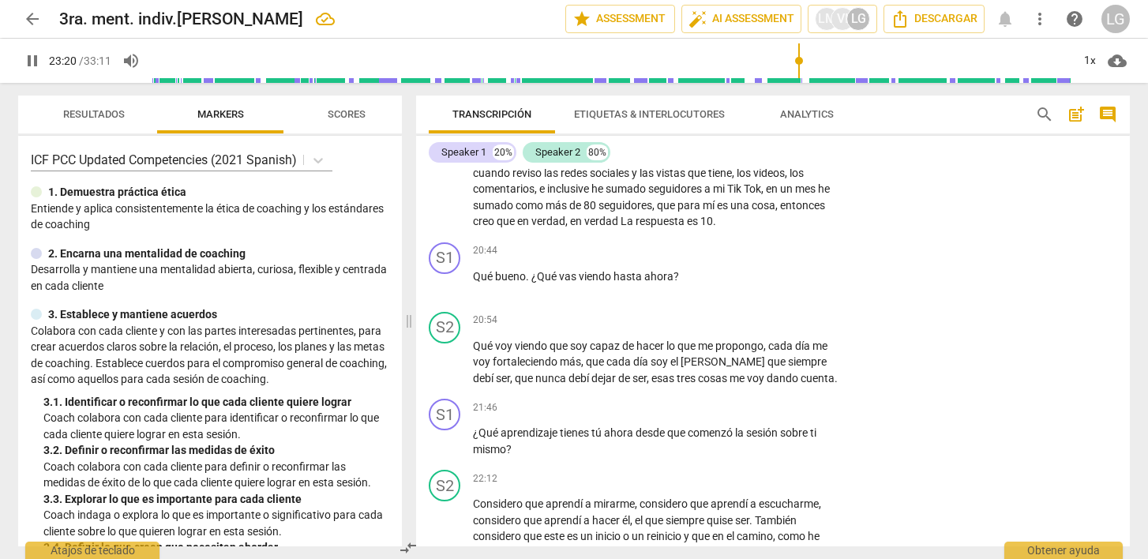
scroll to position [3697, 0]
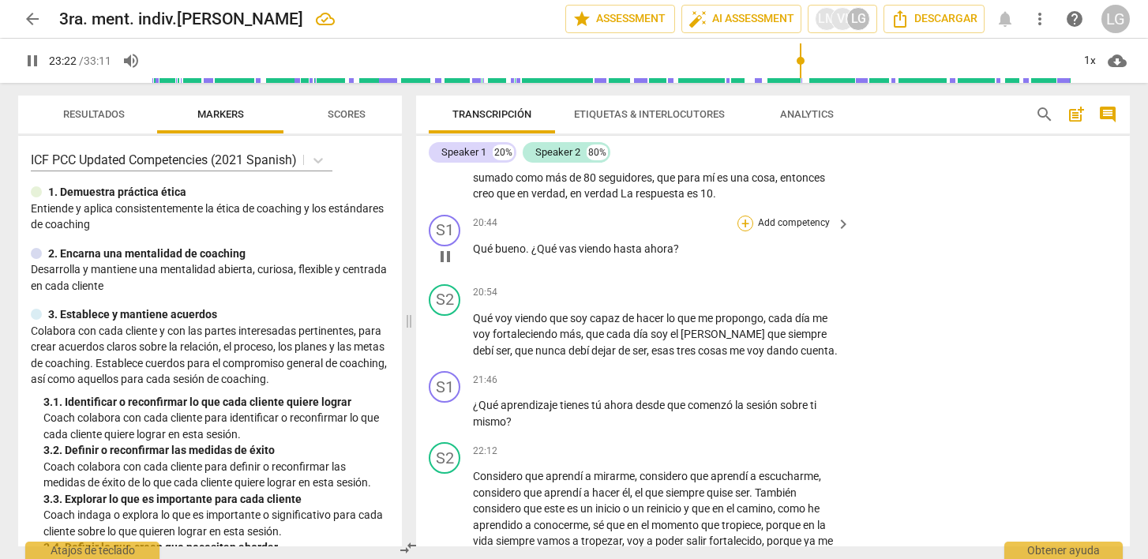
click at [743, 222] on div "+" at bounding box center [746, 224] width 16 height 16
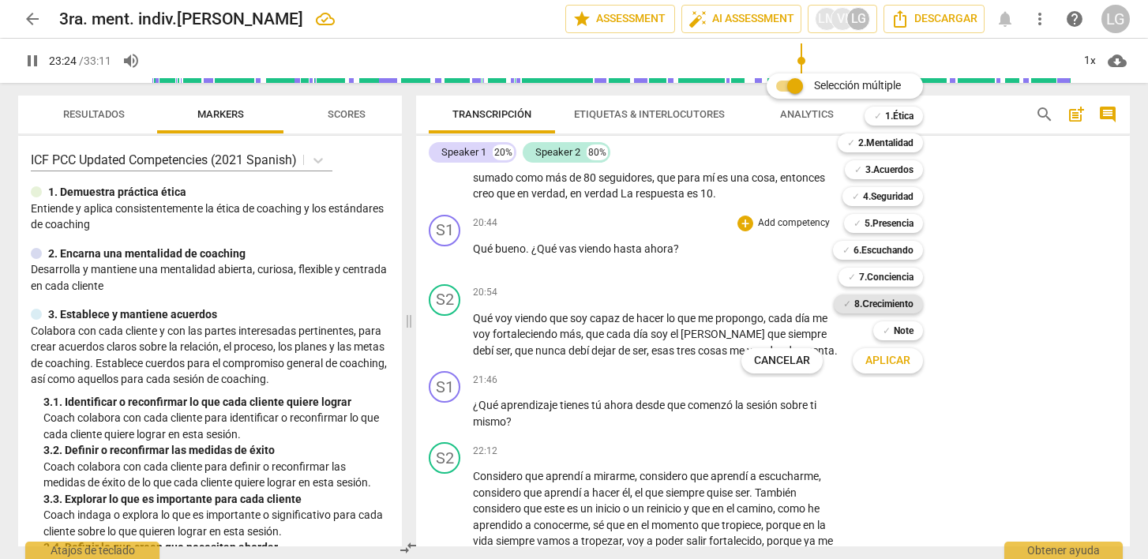
click at [855, 303] on b "8.Сrecimiento" at bounding box center [884, 304] width 59 height 19
click at [885, 363] on span "Aplicar" at bounding box center [888, 361] width 45 height 16
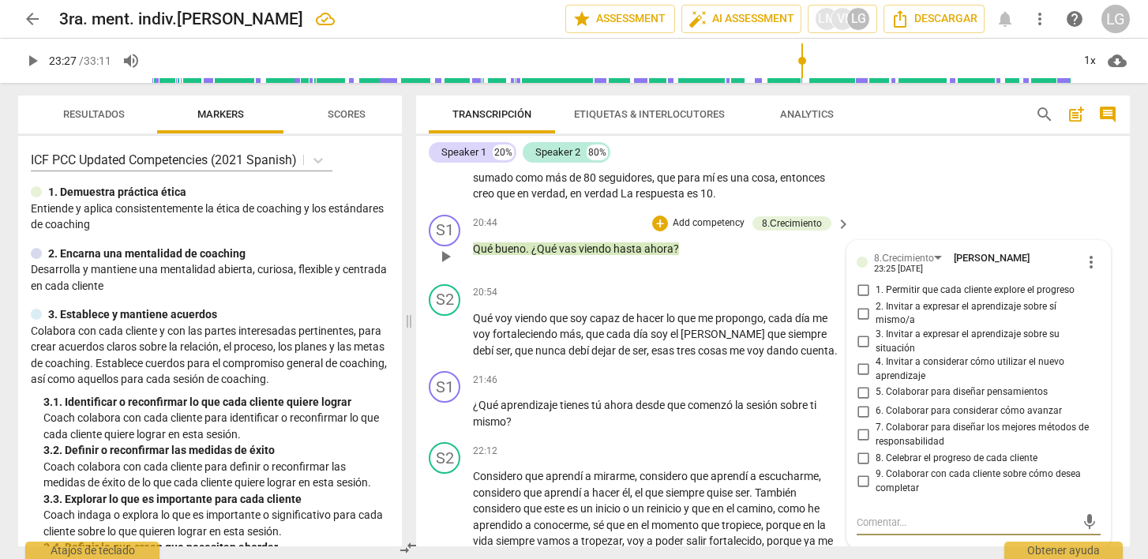
click at [857, 374] on input "4. Invitar a considerar cómo utilizar el nuevo aprendizaje" at bounding box center [863, 369] width 25 height 19
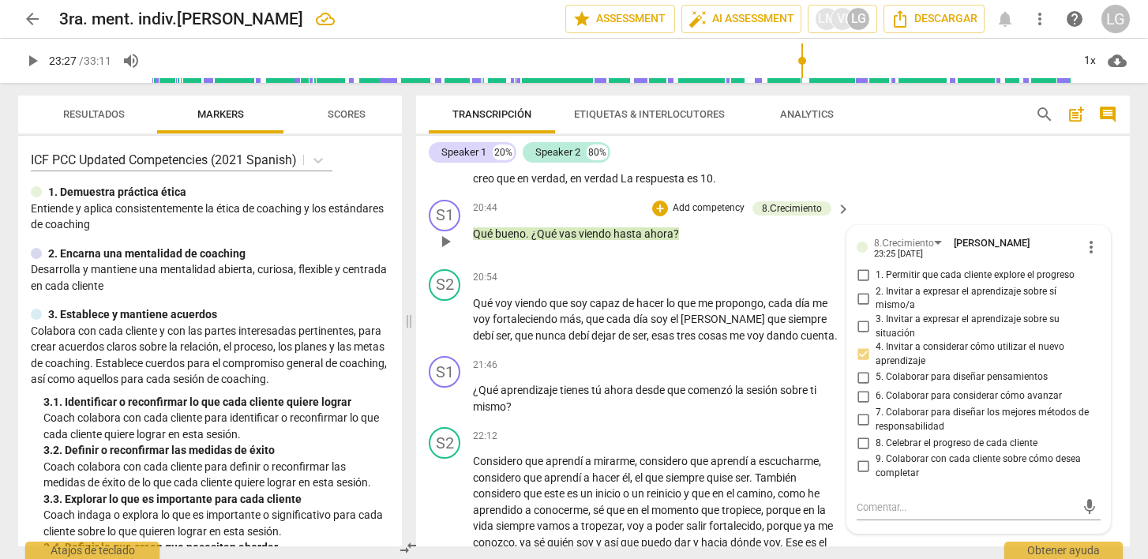
scroll to position [3717, 0]
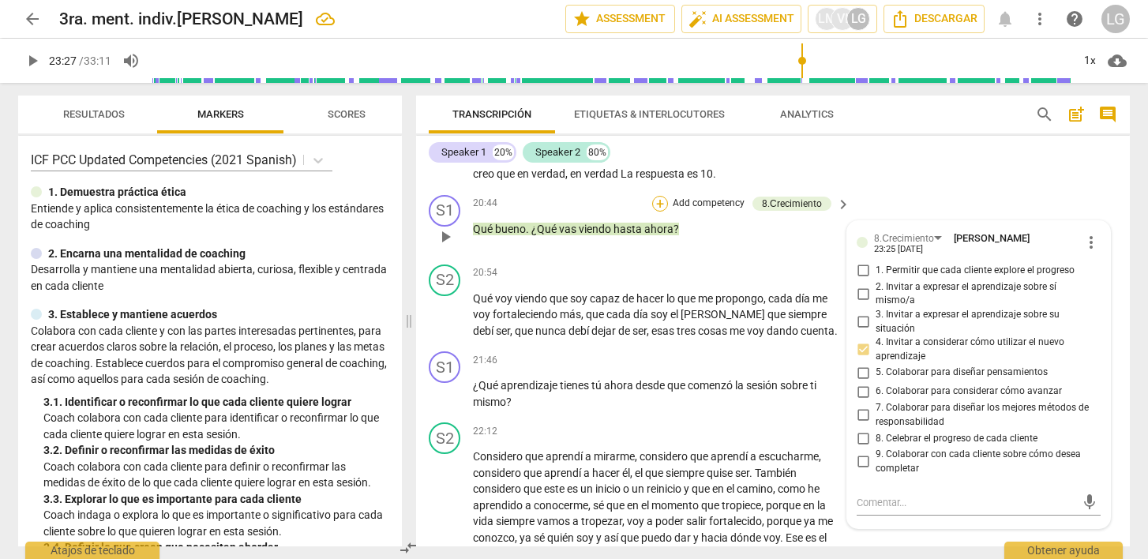
click at [665, 205] on div "+" at bounding box center [660, 204] width 16 height 16
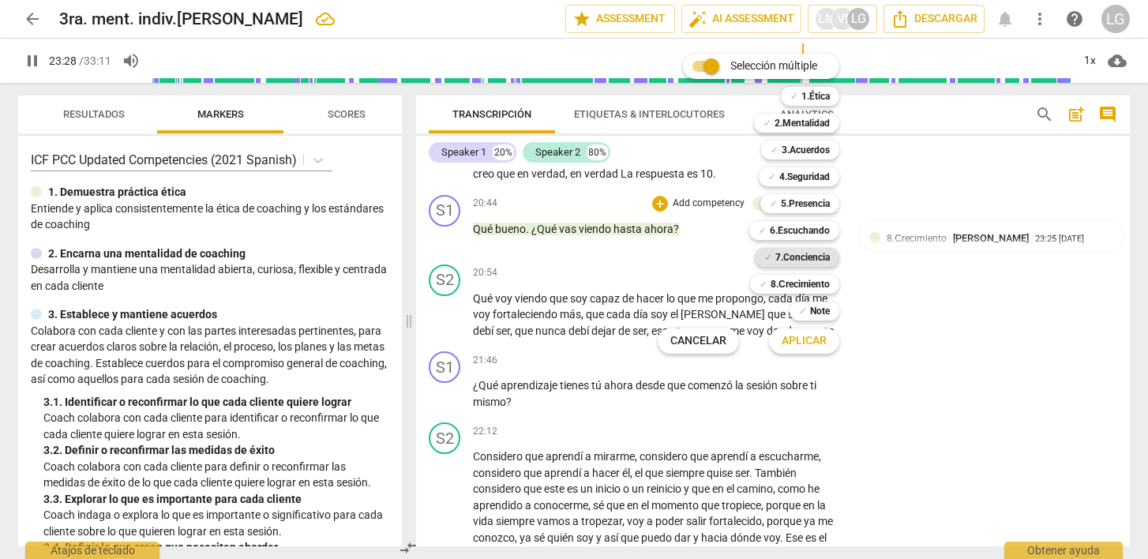
click at [780, 258] on b "7.Conciencia" at bounding box center [803, 257] width 55 height 19
click at [793, 333] on span "Aplicar" at bounding box center [804, 341] width 45 height 16
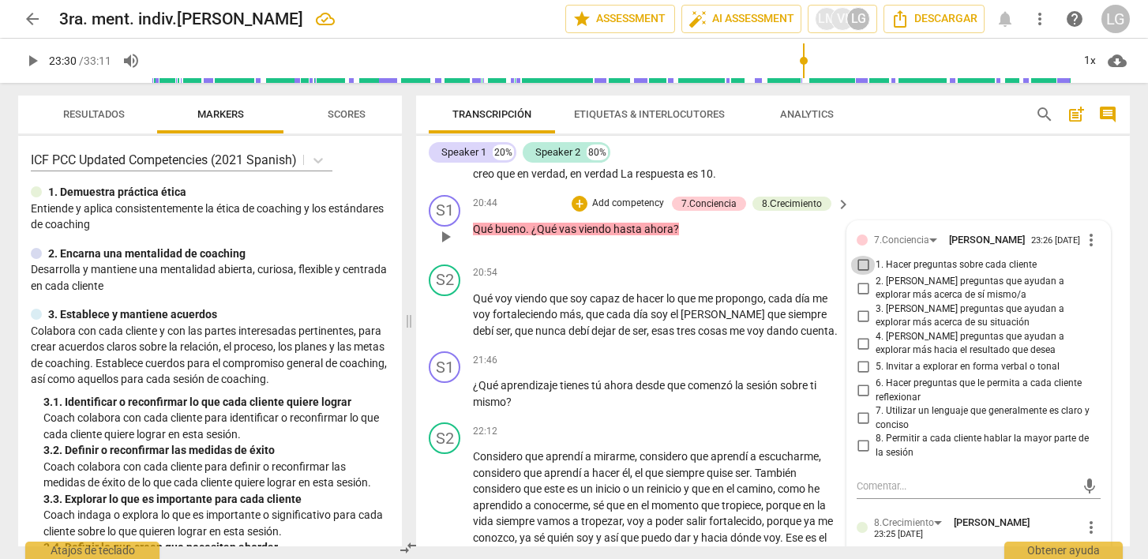
click at [868, 265] on input "1. Hacer preguntas sobre cada cliente" at bounding box center [863, 265] width 25 height 19
click at [863, 295] on input "2. [PERSON_NAME] preguntas que ayudan a explorar más acerca de sí mismo/a" at bounding box center [863, 288] width 25 height 19
click at [957, 483] on div "mic" at bounding box center [979, 486] width 244 height 25
click at [1060, 482] on div "mic" at bounding box center [979, 486] width 244 height 25
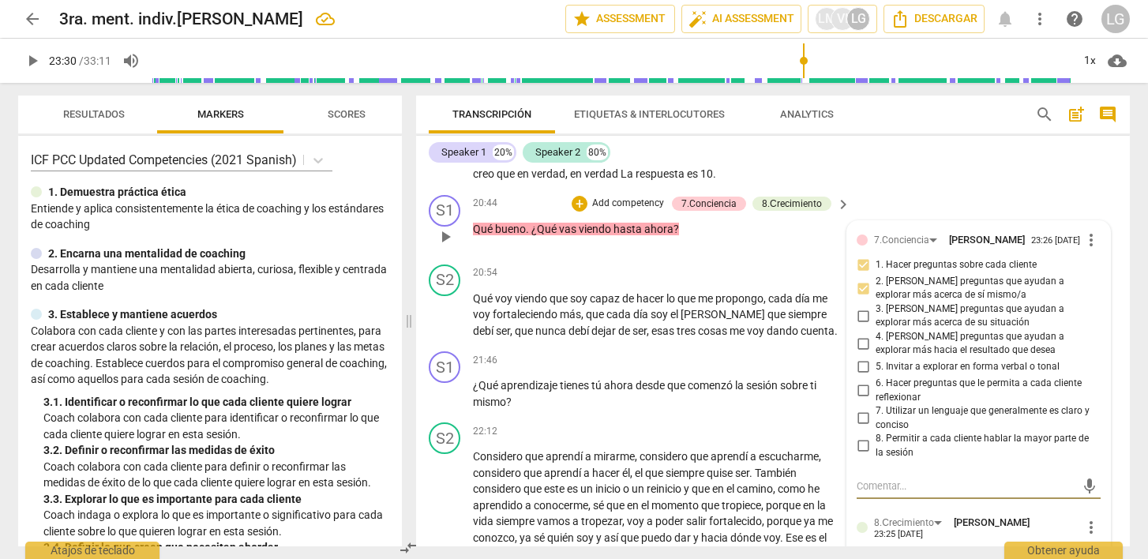
click at [949, 489] on textarea at bounding box center [966, 486] width 219 height 15
click at [1088, 497] on span "send" at bounding box center [1089, 494] width 17 height 17
click at [38, 66] on span "play_arrow" at bounding box center [32, 60] width 19 height 19
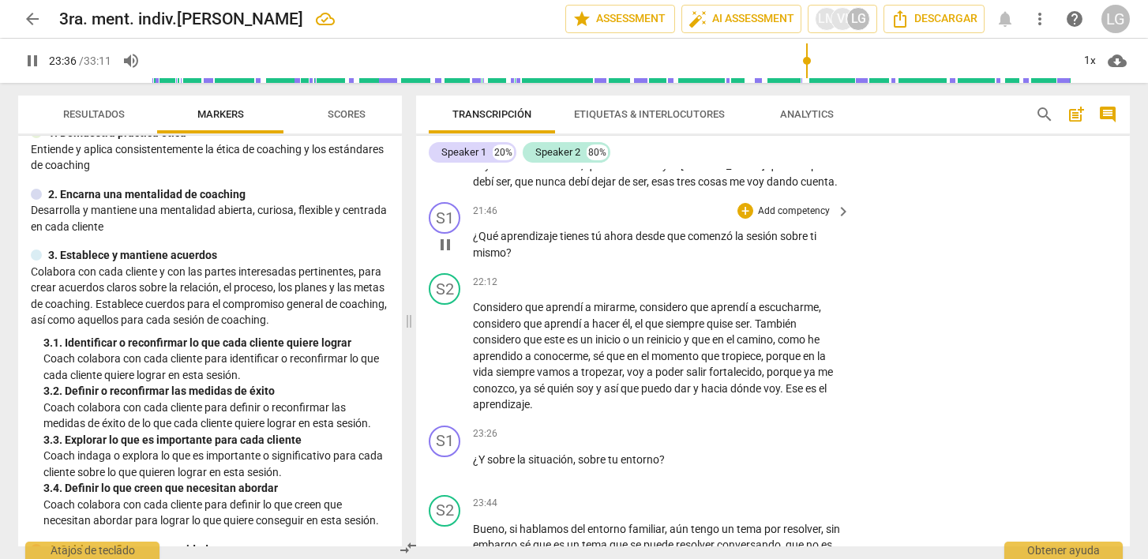
scroll to position [3870, 0]
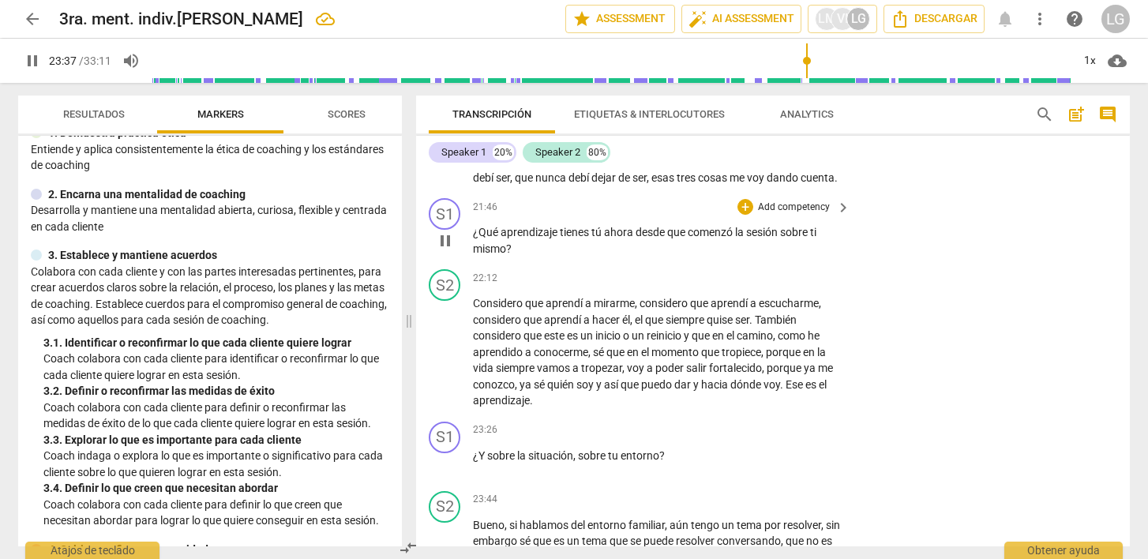
click at [524, 240] on p "¿Qué aprendizaje tienes tú ahora desde que comenzó la sesión sobre ti mismo ?" at bounding box center [658, 240] width 370 height 32
click at [739, 205] on div "+" at bounding box center [746, 207] width 16 height 16
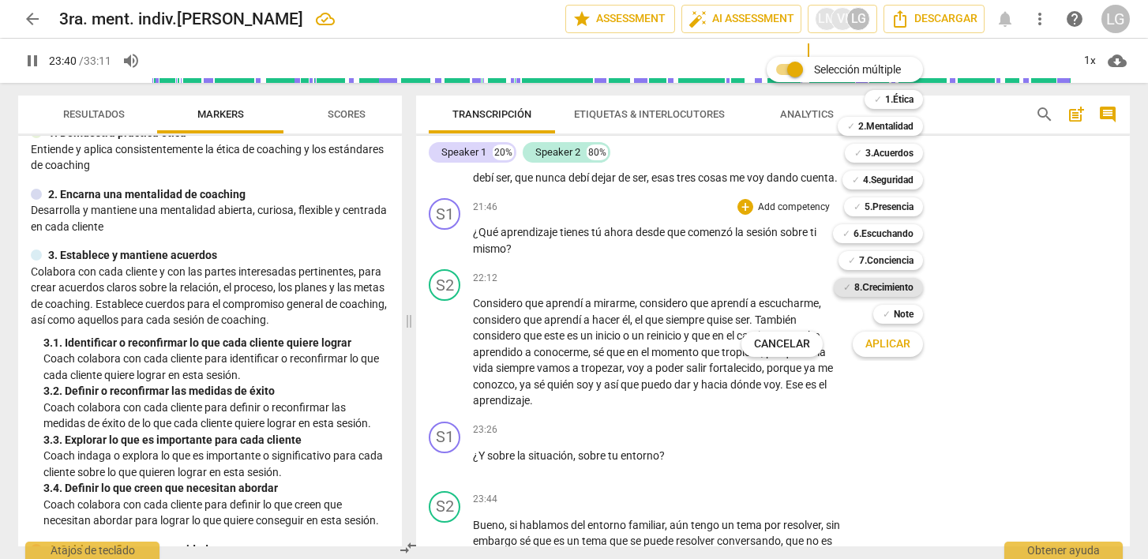
click at [863, 283] on b "8.Сrecimiento" at bounding box center [884, 287] width 59 height 19
click at [877, 342] on span "Aplicar" at bounding box center [888, 344] width 45 height 16
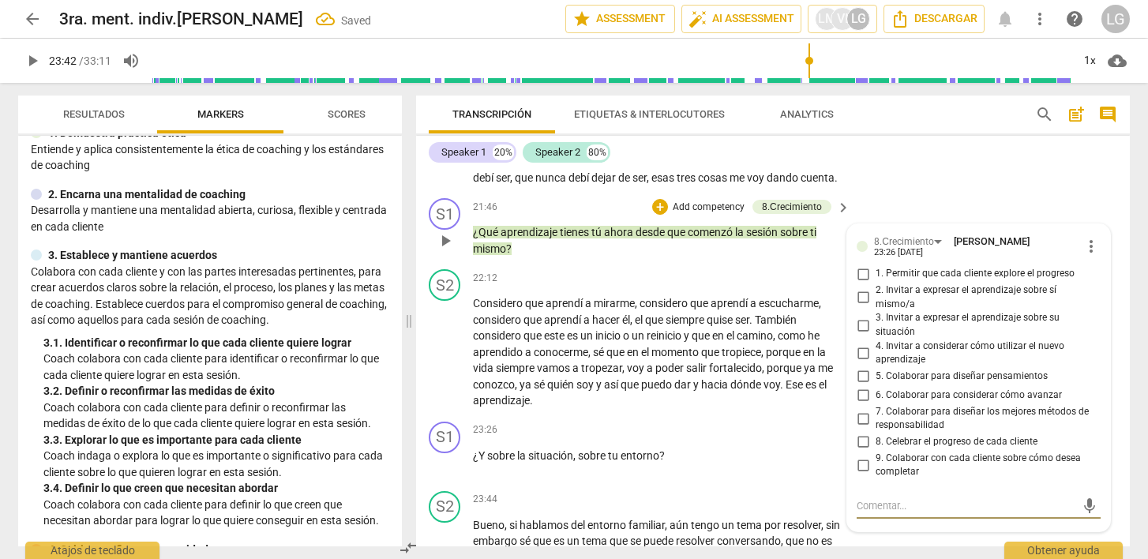
click at [864, 376] on input "5. Colaborar para diseñar pensamientos" at bounding box center [863, 376] width 25 height 19
click at [862, 303] on input "2. Invitar a expresar el aprendizaje sobre sí mismo/a" at bounding box center [863, 297] width 25 height 19
click at [871, 494] on div "mic" at bounding box center [979, 506] width 244 height 25
click at [866, 499] on textarea at bounding box center [966, 505] width 219 height 15
click at [1089, 512] on span "send" at bounding box center [1089, 513] width 17 height 17
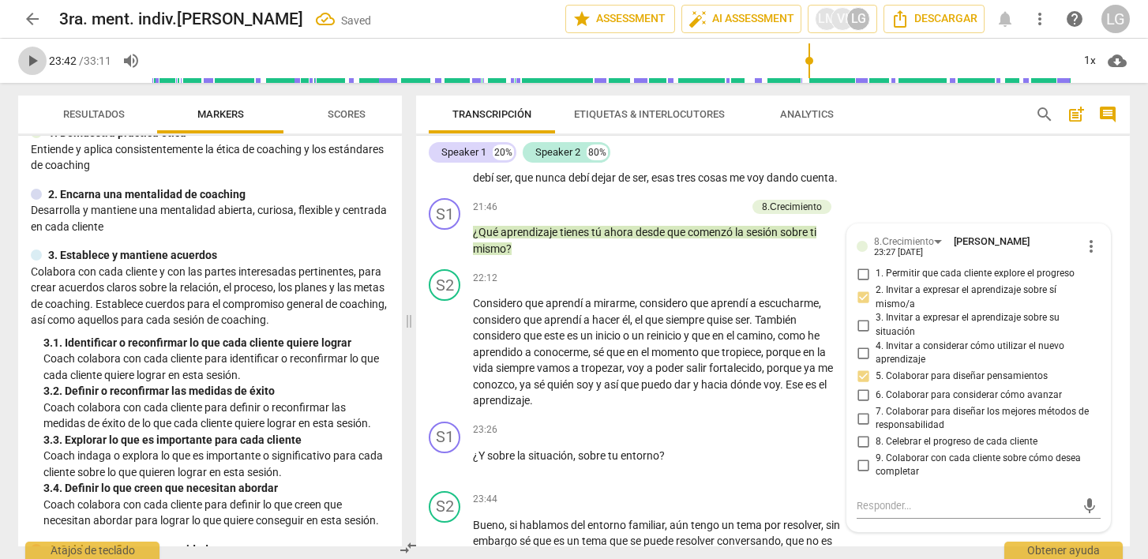
click at [32, 64] on span "play_arrow" at bounding box center [32, 60] width 19 height 19
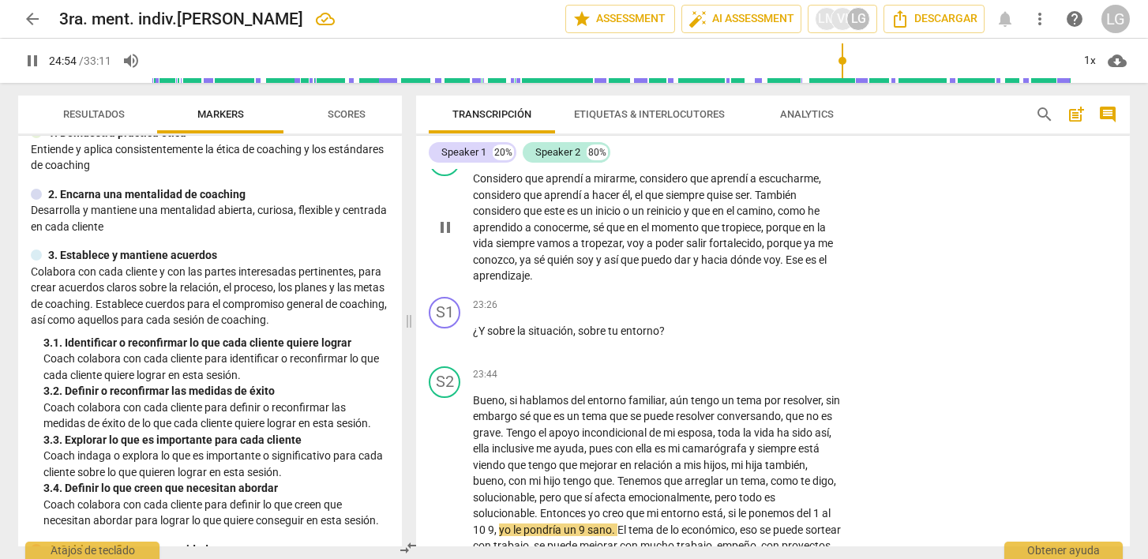
scroll to position [3984, 0]
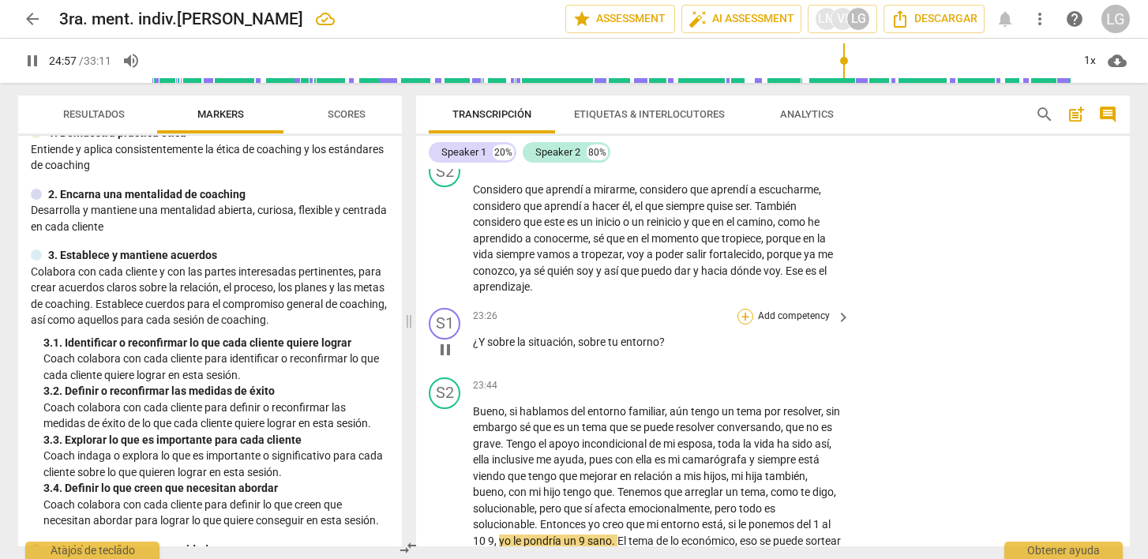
click at [745, 320] on div "+" at bounding box center [746, 317] width 16 height 16
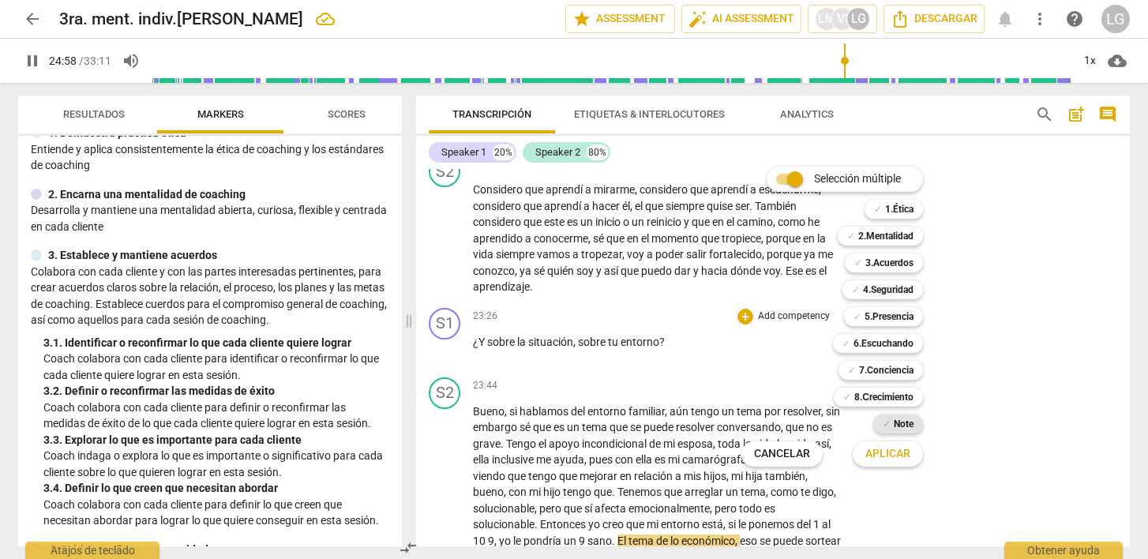
click at [901, 424] on b "Note" at bounding box center [904, 424] width 20 height 19
click at [892, 454] on span "Aplicar" at bounding box center [888, 454] width 45 height 16
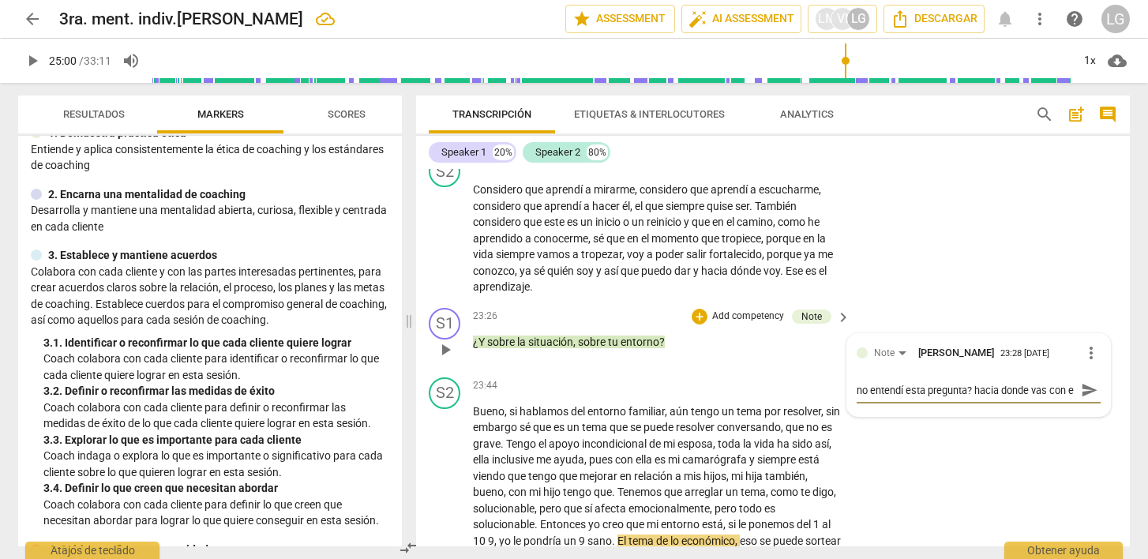
scroll to position [13, 0]
click at [1083, 390] on span "send" at bounding box center [1089, 390] width 17 height 17
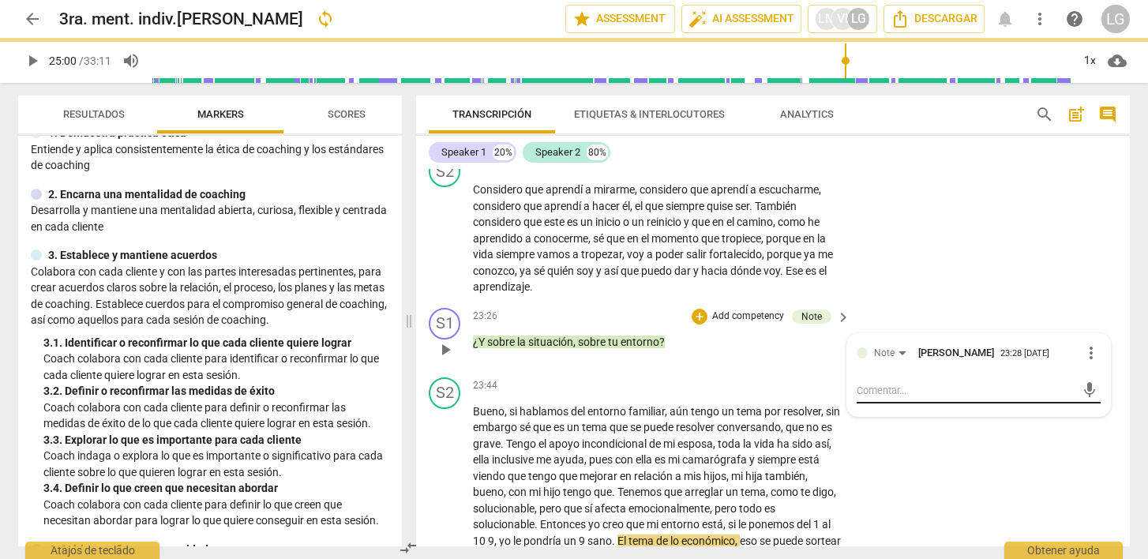
scroll to position [0, 0]
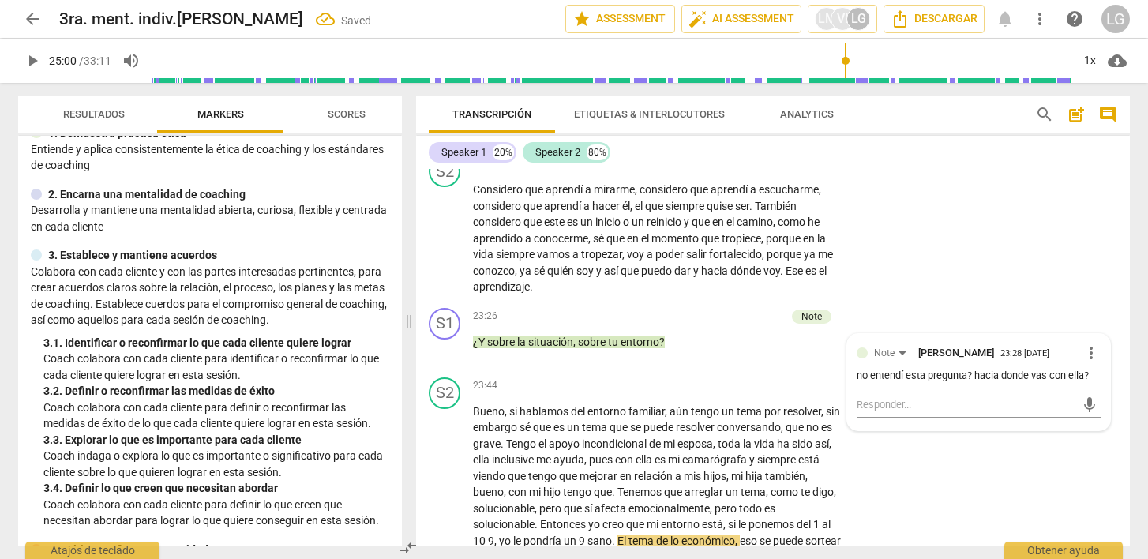
click at [32, 61] on span "play_arrow" at bounding box center [32, 60] width 19 height 19
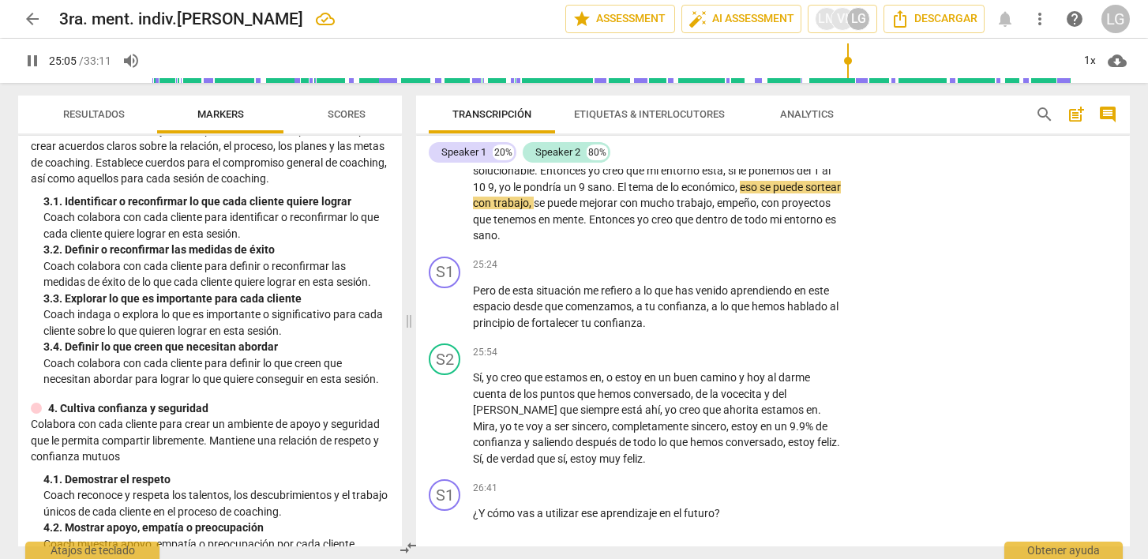
scroll to position [4317, 0]
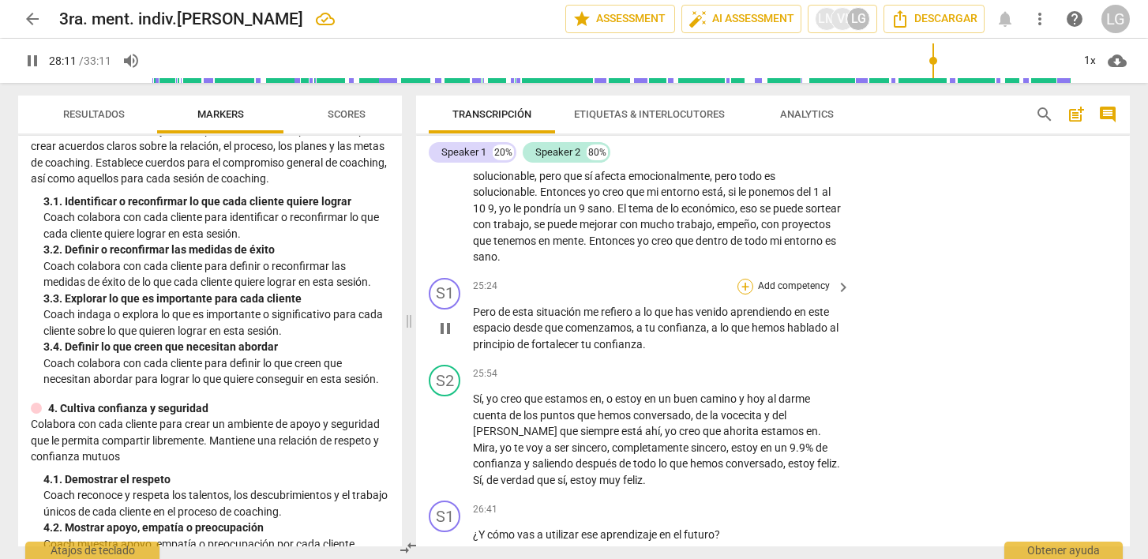
click at [750, 283] on div "+" at bounding box center [746, 287] width 16 height 16
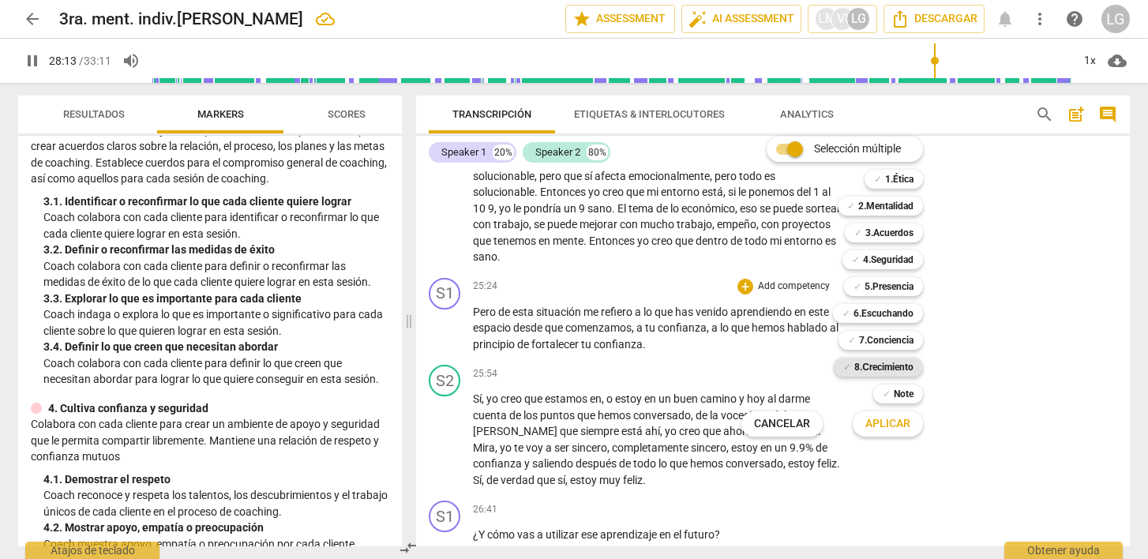
click at [869, 367] on b "8.Сrecimiento" at bounding box center [884, 367] width 59 height 19
click at [877, 421] on span "Aplicar" at bounding box center [888, 424] width 45 height 16
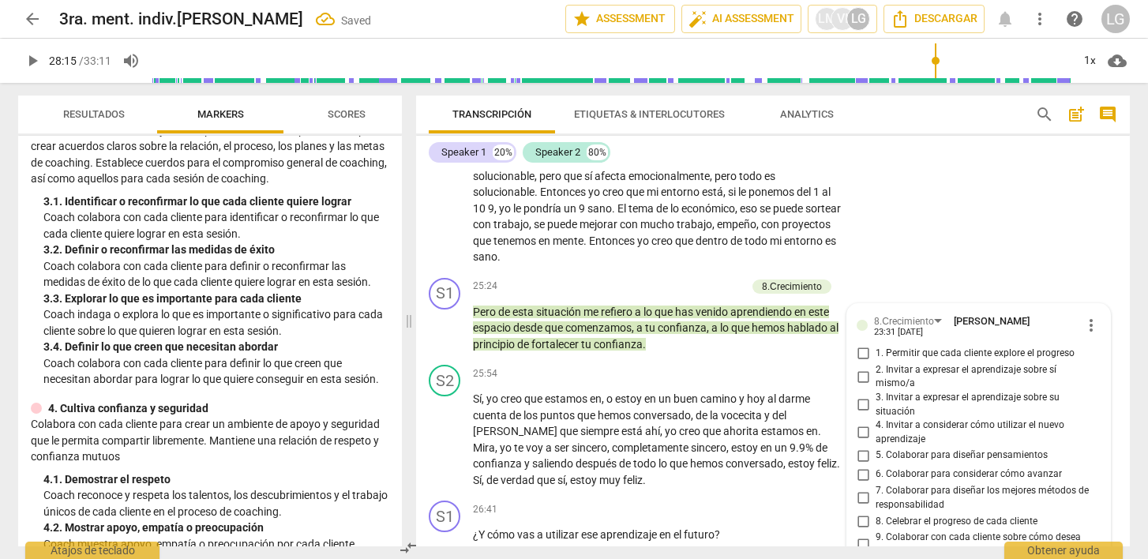
scroll to position [4544, 0]
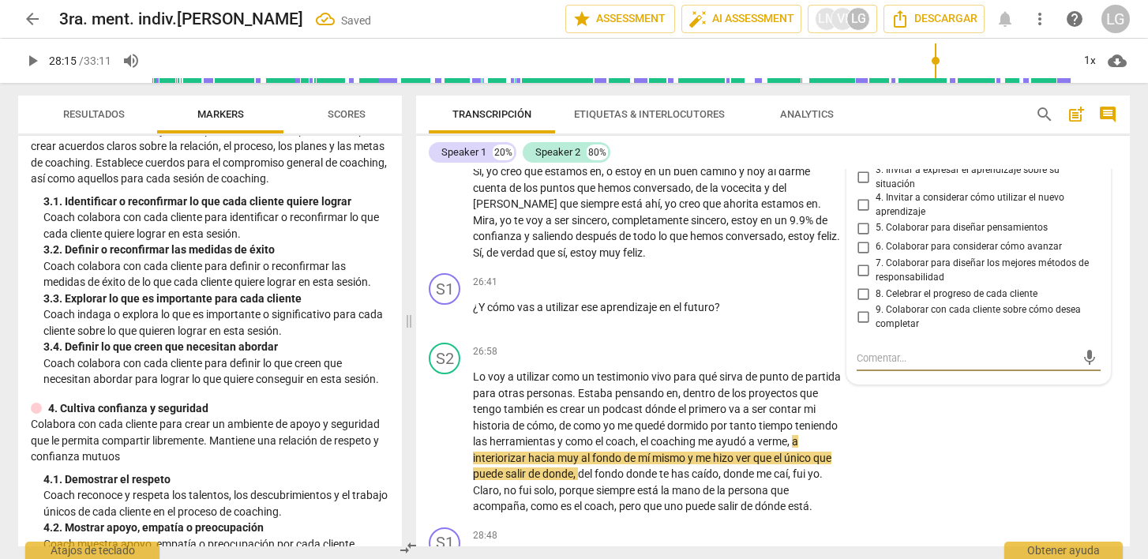
click at [866, 173] on input "3. Invitar a expresar el aprendizaje sobre su situación" at bounding box center [863, 177] width 25 height 19
click at [863, 353] on textarea at bounding box center [966, 358] width 219 height 15
click at [1081, 368] on span "send" at bounding box center [1089, 365] width 17 height 17
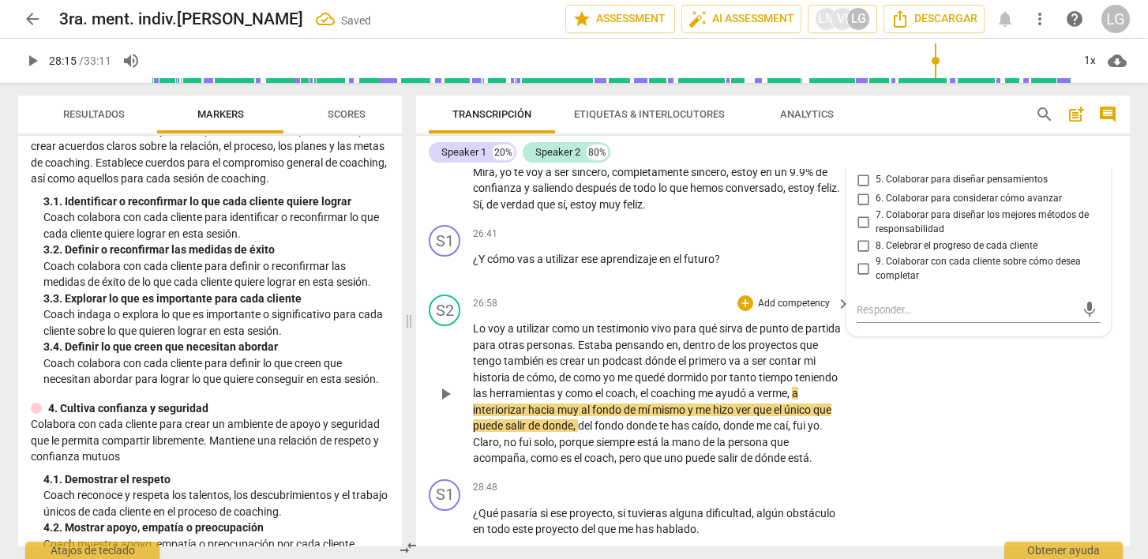
scroll to position [4605, 0]
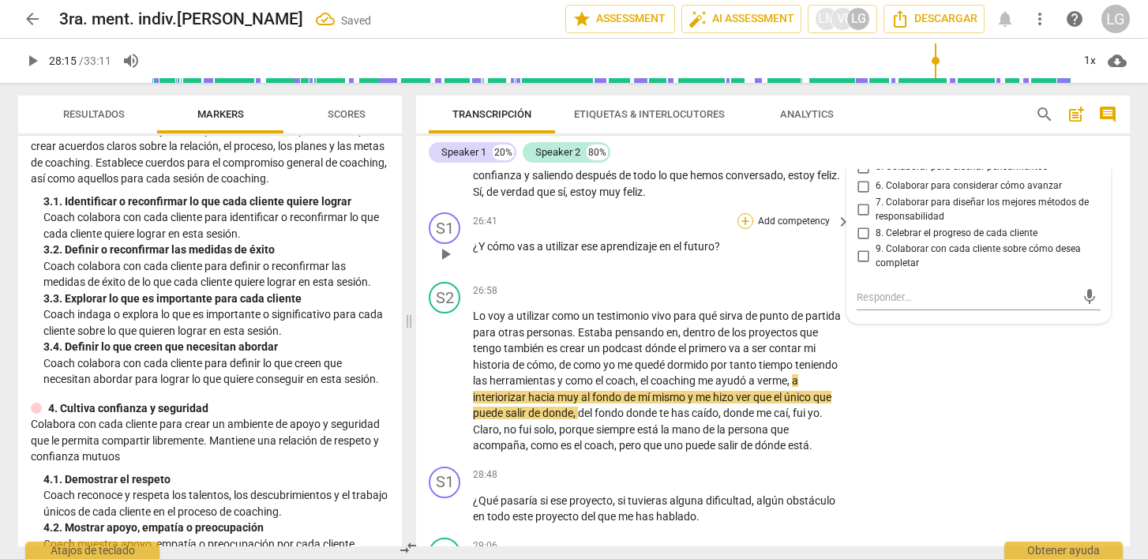
click at [745, 220] on div "+" at bounding box center [746, 221] width 16 height 16
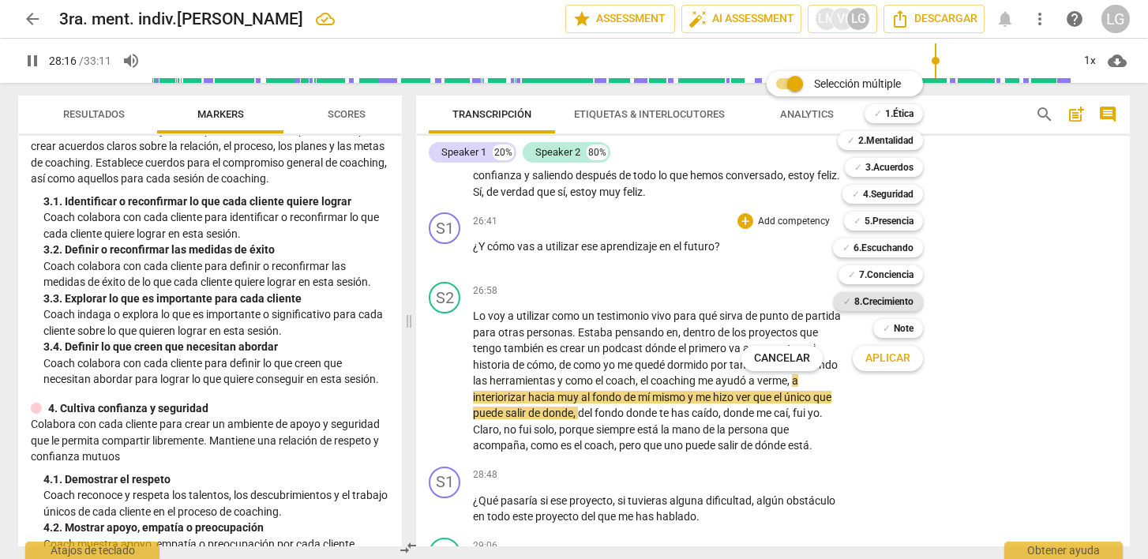
click at [855, 304] on b "8.Сrecimiento" at bounding box center [884, 301] width 59 height 19
click at [885, 361] on span "Aplicar" at bounding box center [888, 359] width 45 height 16
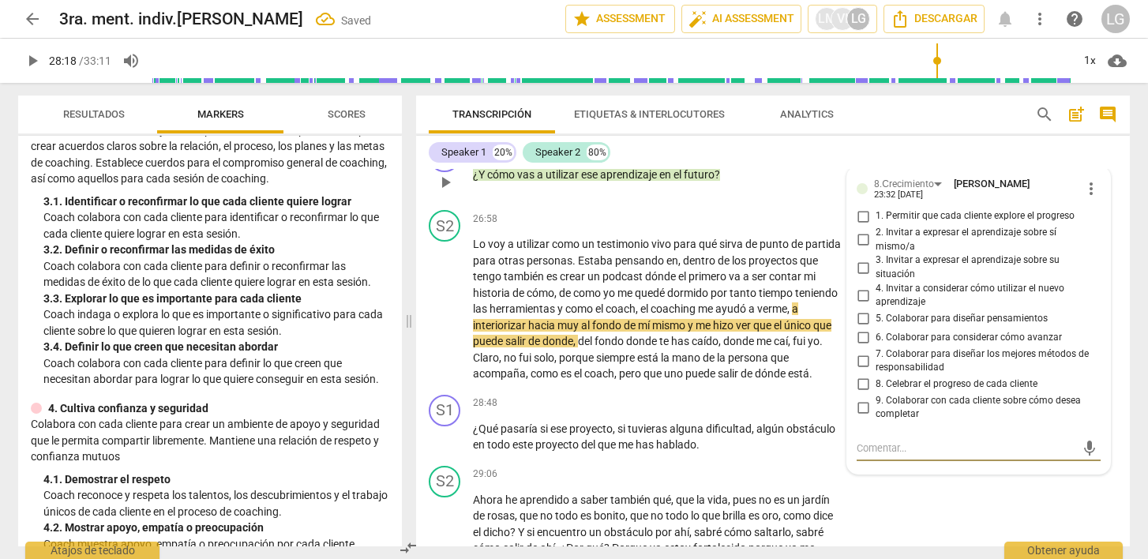
scroll to position [4678, 0]
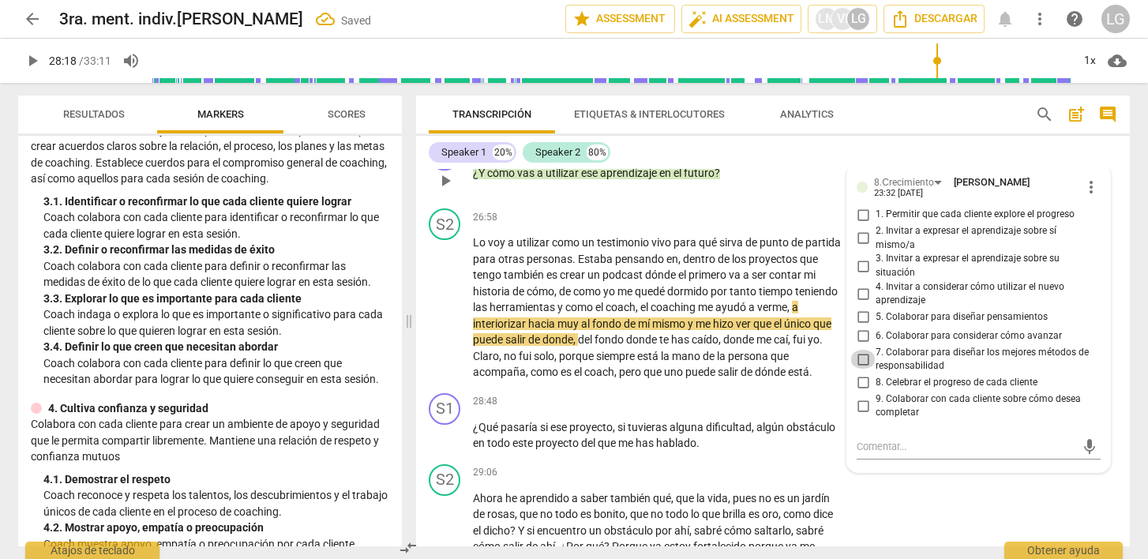
click at [859, 355] on input "7. Colaborar para diseñar los mejores métodos de responsabilidad" at bounding box center [863, 359] width 25 height 19
click at [872, 441] on textarea at bounding box center [966, 446] width 219 height 15
click at [1094, 450] on span "send" at bounding box center [1089, 454] width 23 height 19
click at [641, 408] on div "28:48 + Add competency keyboard_arrow_right" at bounding box center [662, 401] width 379 height 17
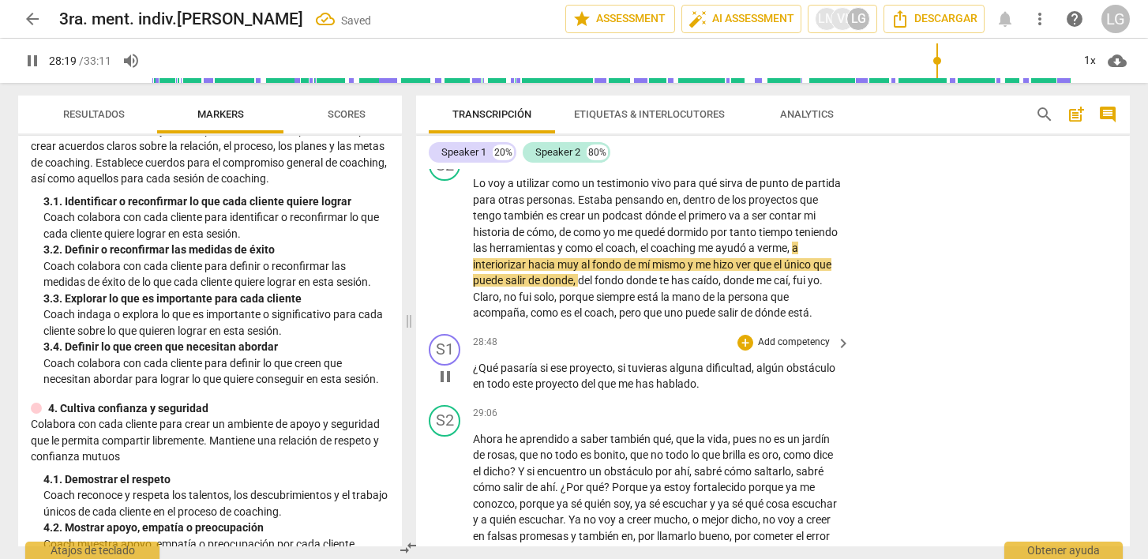
scroll to position [4746, 0]
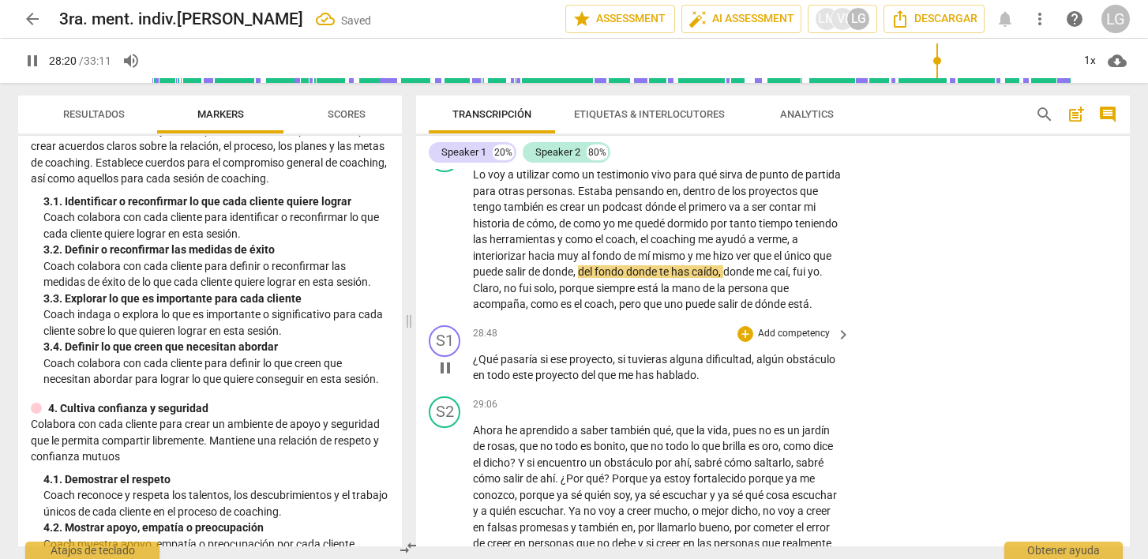
click at [602, 369] on span "que" at bounding box center [608, 375] width 21 height 13
click at [748, 334] on div "+" at bounding box center [746, 334] width 16 height 16
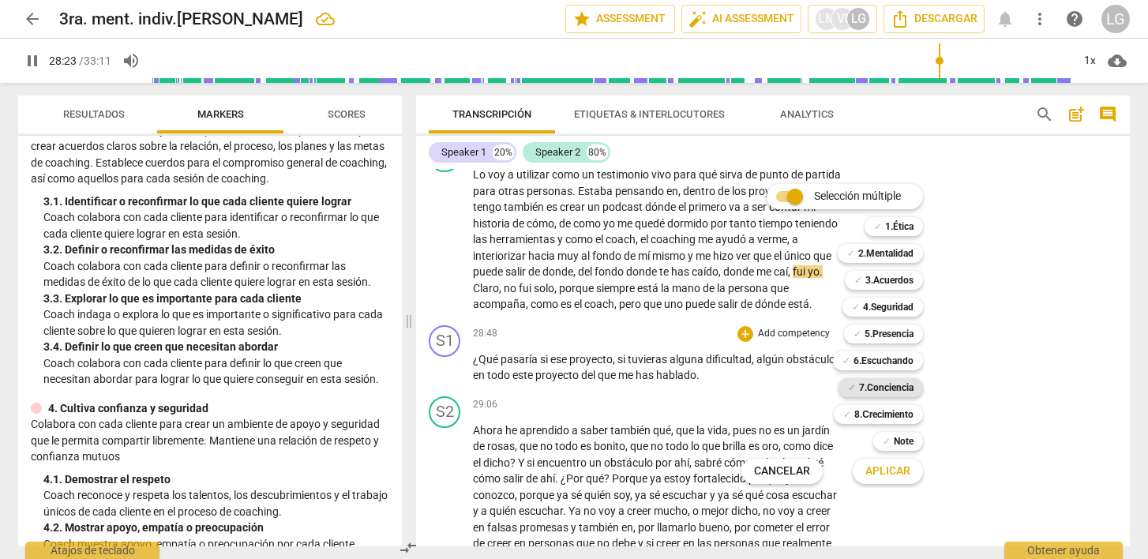
click at [873, 385] on b "7.Conciencia" at bounding box center [886, 387] width 55 height 19
click at [889, 470] on span "Aplicar" at bounding box center [888, 472] width 45 height 16
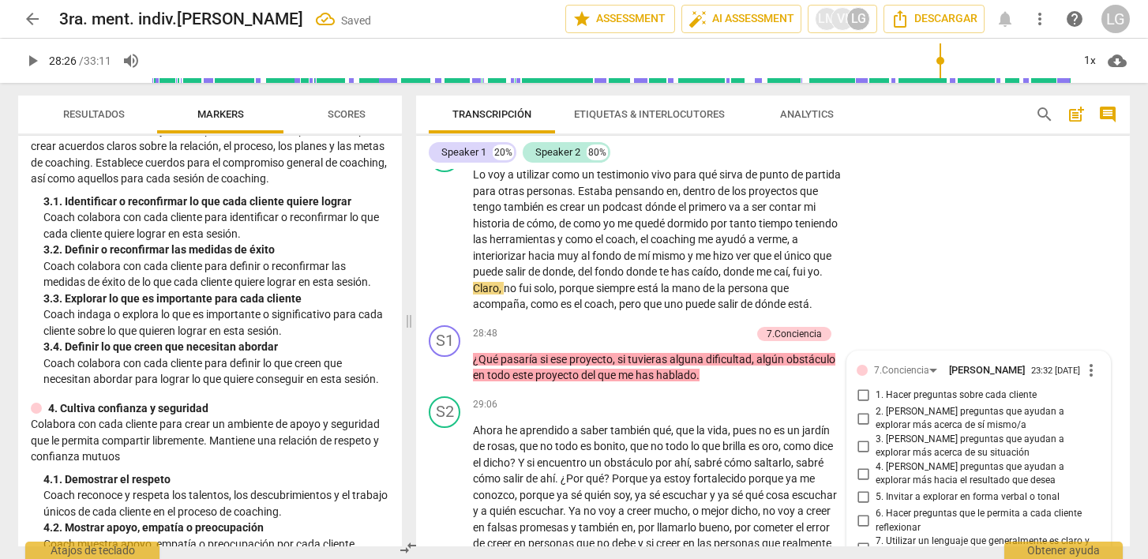
scroll to position [5011, 0]
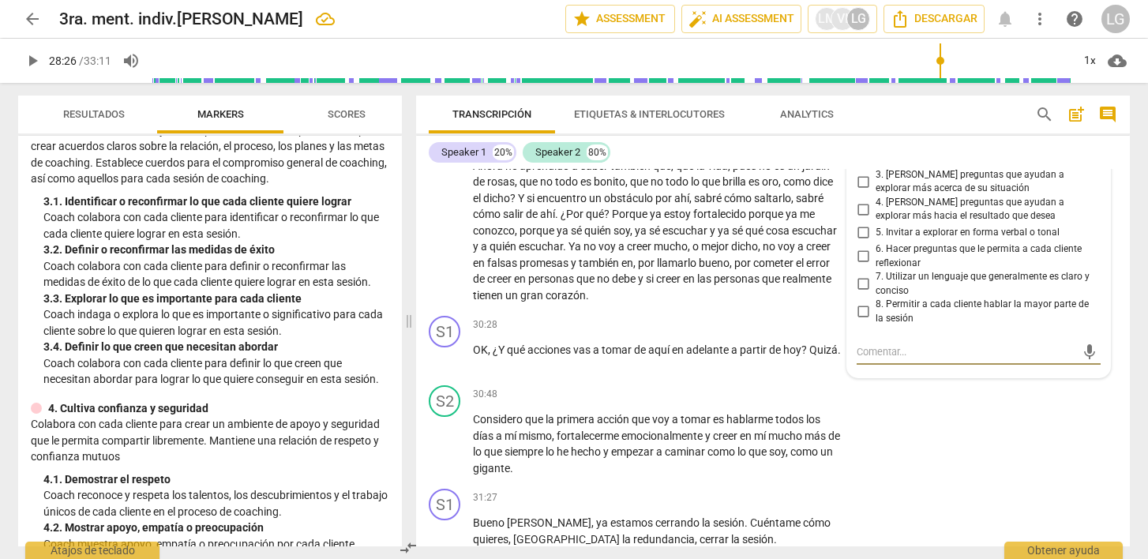
click at [861, 261] on input "6. Hacer preguntas que le permita a cada cliente reflexionar" at bounding box center [863, 256] width 25 height 19
click at [864, 212] on input "4. [PERSON_NAME] preguntas que ayudan a explorar más hacia el resultado que des…" at bounding box center [863, 209] width 25 height 19
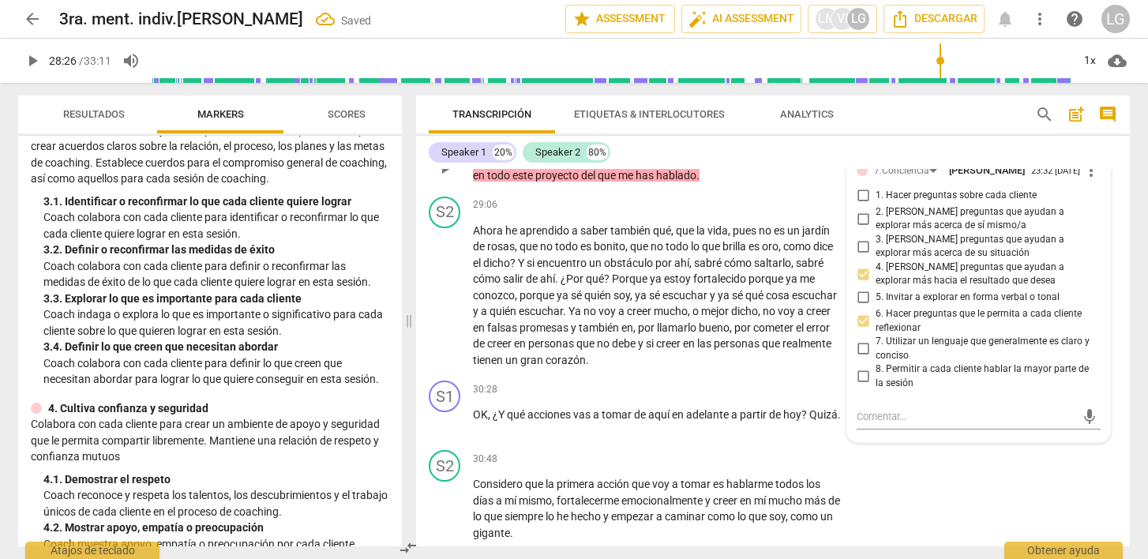
scroll to position [4944, 0]
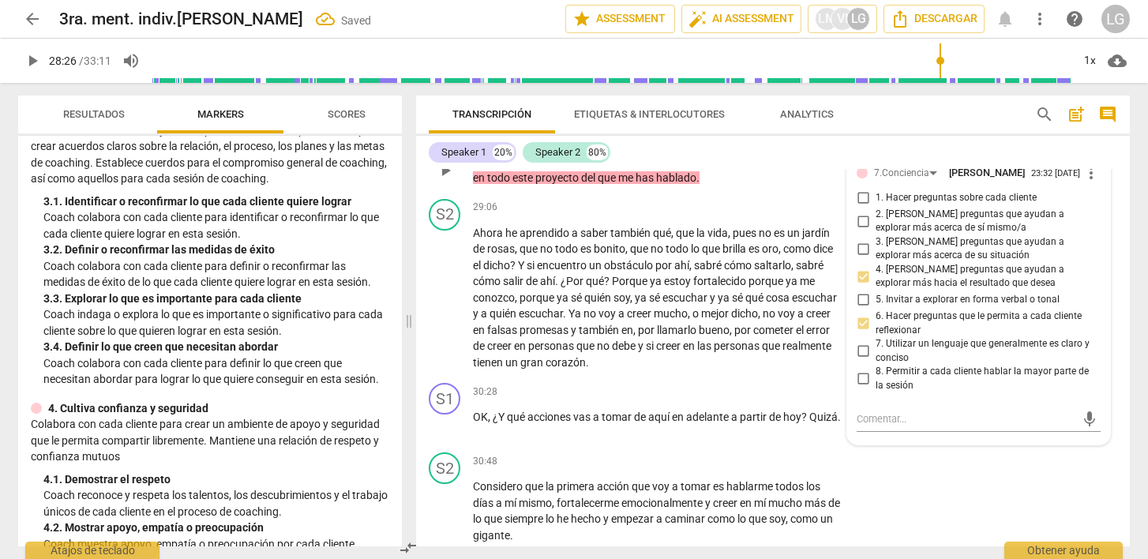
click at [860, 250] on input "3. [PERSON_NAME] preguntas que ayudan a explorar más acerca de su situación" at bounding box center [863, 248] width 25 height 19
click at [870, 423] on textarea at bounding box center [966, 419] width 219 height 15
click at [1084, 431] on span "send" at bounding box center [1089, 427] width 17 height 17
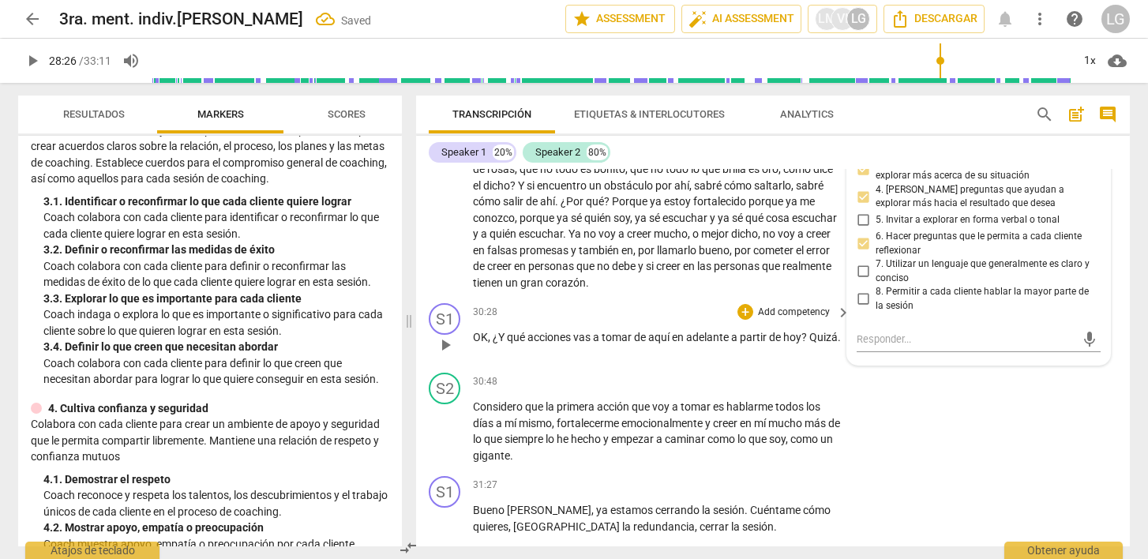
scroll to position [5043, 0]
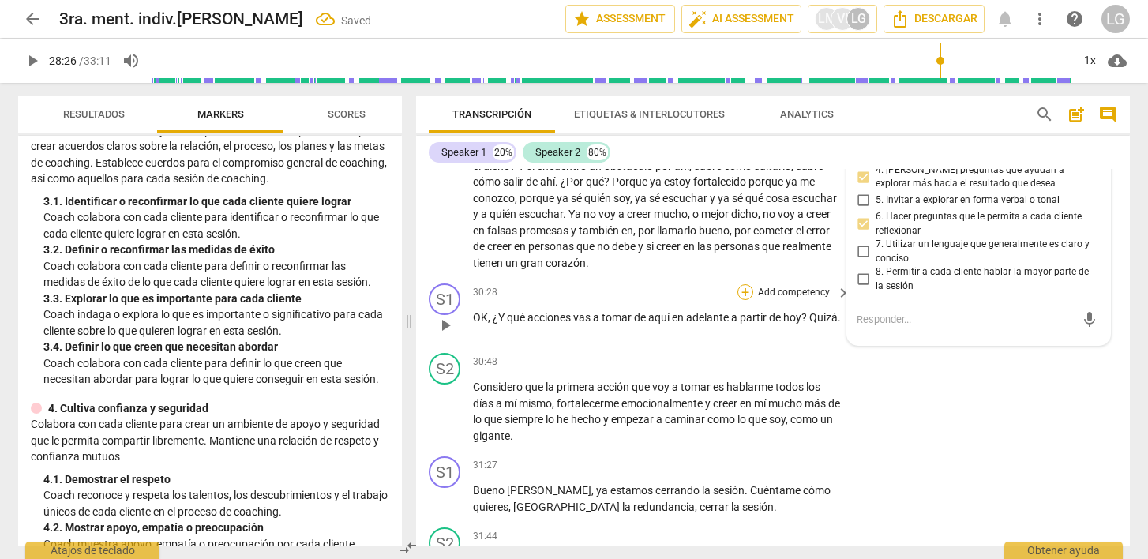
click at [743, 293] on div "+" at bounding box center [746, 292] width 16 height 16
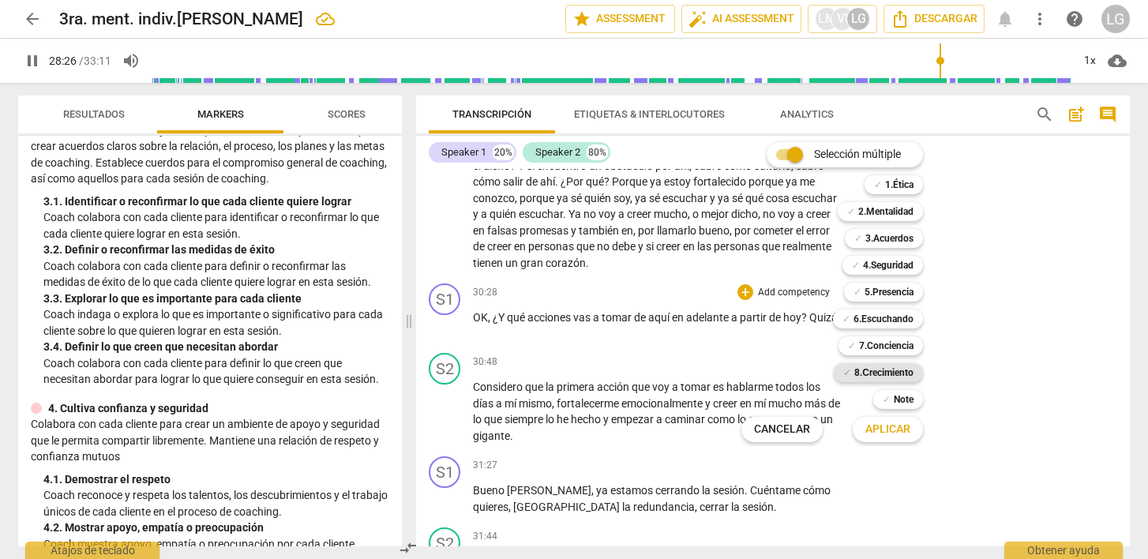
click at [865, 374] on b "8.Сrecimiento" at bounding box center [884, 372] width 59 height 19
click at [885, 430] on span "Aplicar" at bounding box center [888, 430] width 45 height 16
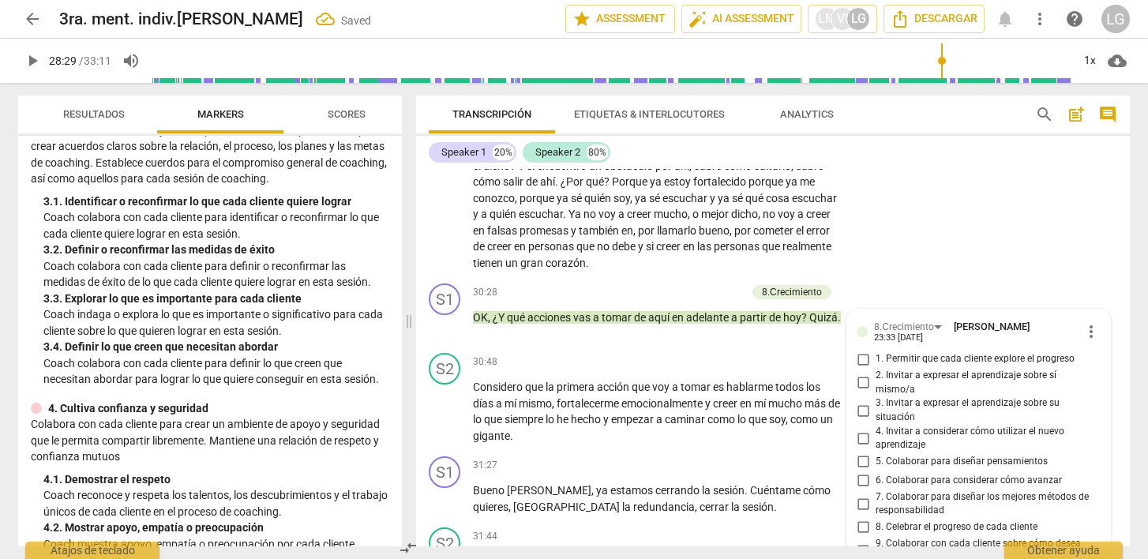
scroll to position [5276, 0]
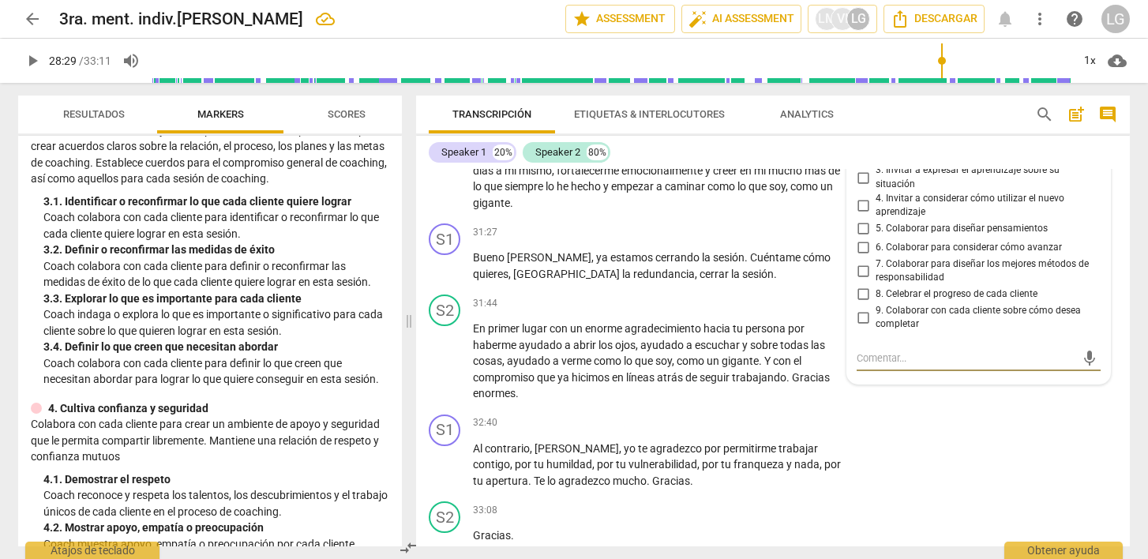
click at [859, 250] on input "6. Colaborar para considerar cómo avanzar" at bounding box center [863, 248] width 25 height 19
click at [863, 206] on input "4. Invitar a considerar cómo utilizar el nuevo aprendizaje" at bounding box center [863, 205] width 25 height 19
click at [881, 346] on div "mic" at bounding box center [979, 358] width 244 height 25
click at [870, 352] on textarea at bounding box center [966, 358] width 219 height 15
click at [1088, 361] on span "send" at bounding box center [1089, 365] width 17 height 17
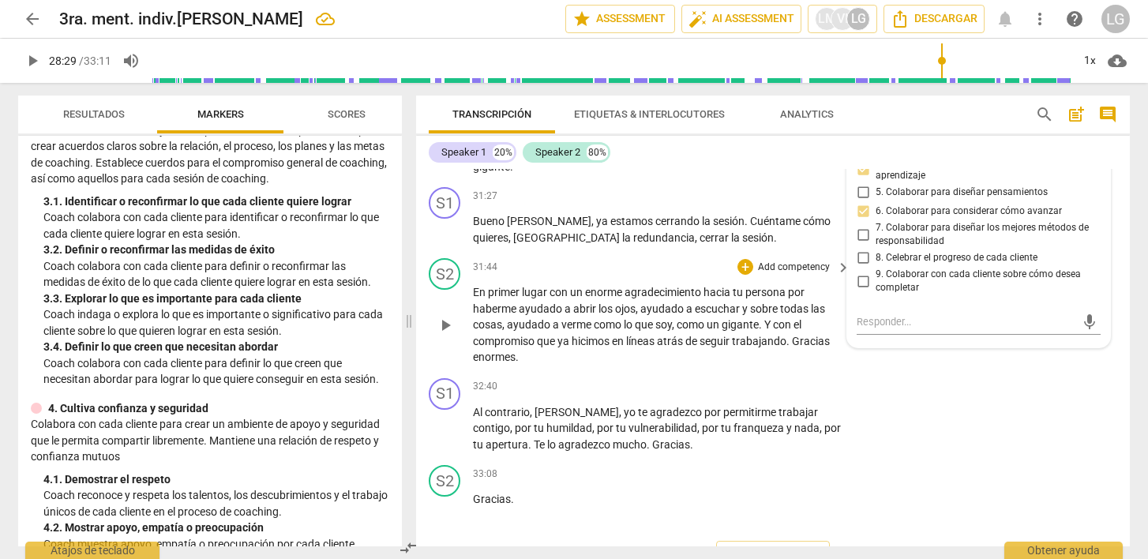
scroll to position [5305, 0]
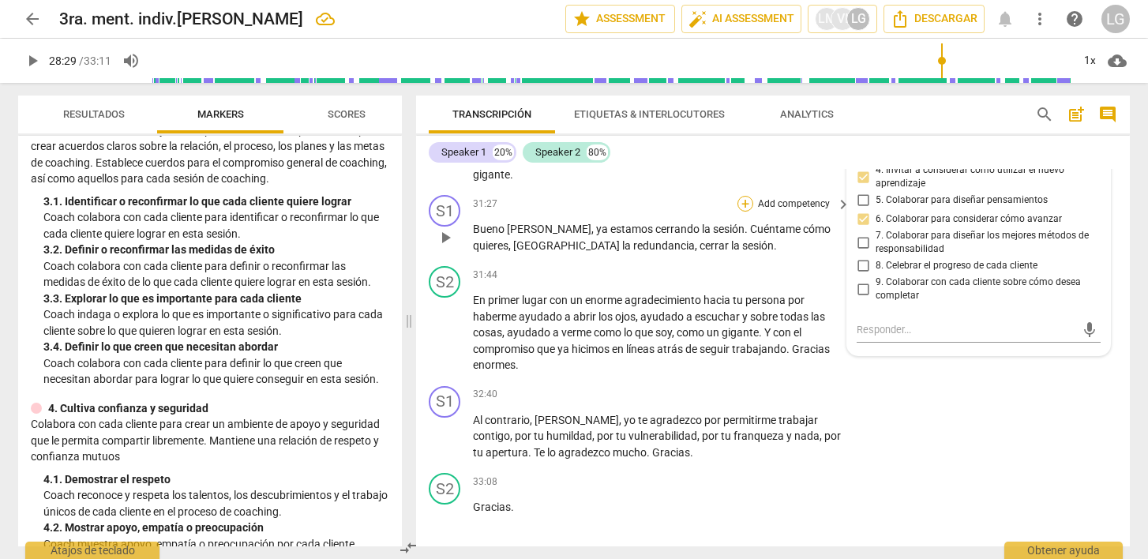
click at [746, 207] on div "+" at bounding box center [746, 204] width 16 height 16
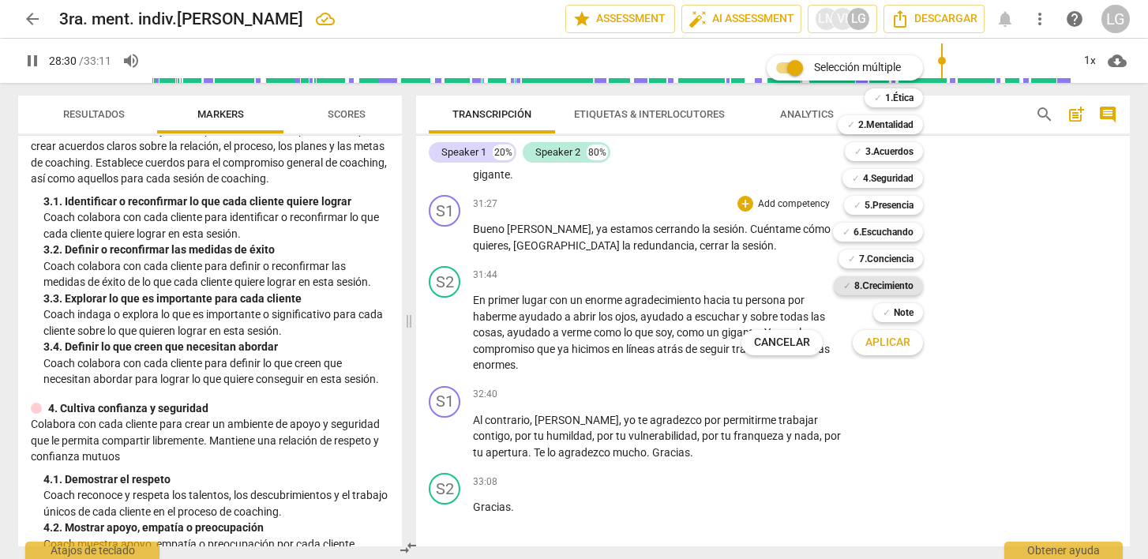
click at [863, 285] on b "8.Сrecimiento" at bounding box center [884, 285] width 59 height 19
click at [874, 336] on span "Aplicar" at bounding box center [888, 343] width 45 height 16
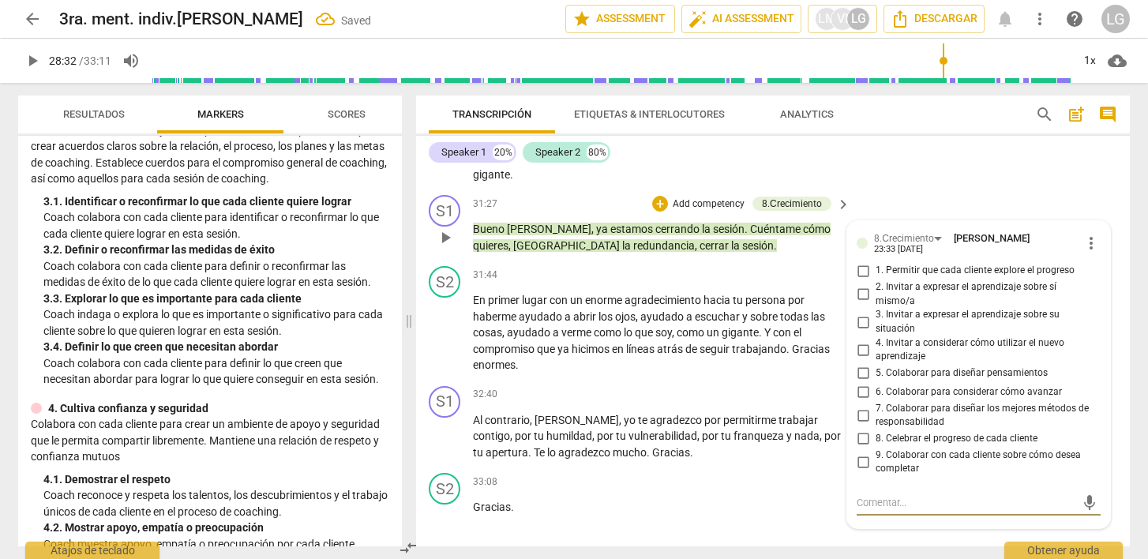
click at [859, 464] on input "9. Colaborar con cada cliente sobre cómo desea completar" at bounding box center [863, 462] width 25 height 19
click at [866, 505] on textarea at bounding box center [966, 502] width 219 height 15
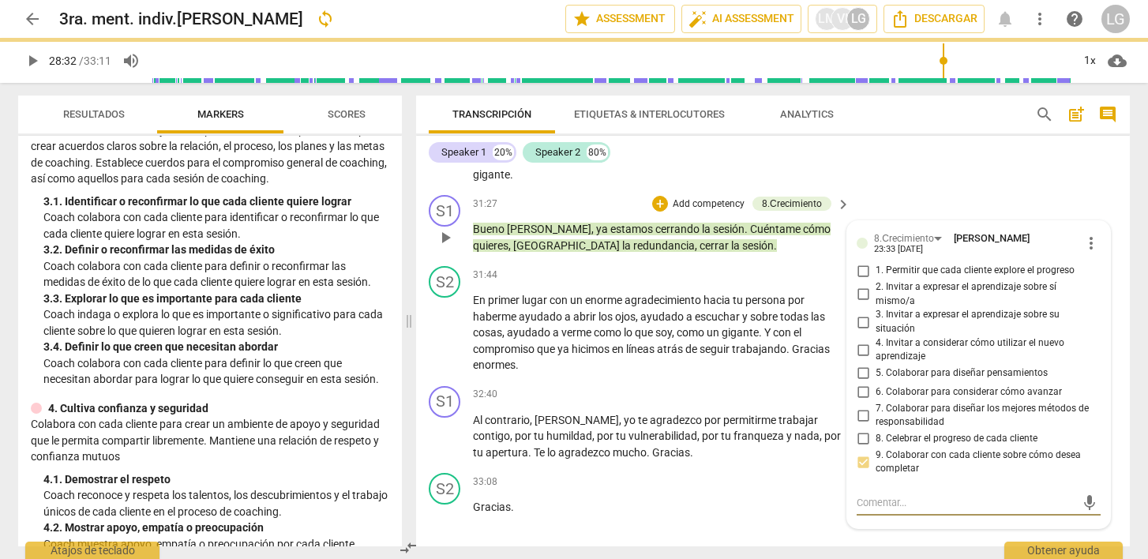
click at [1090, 502] on span "mic" at bounding box center [1090, 503] width 19 height 19
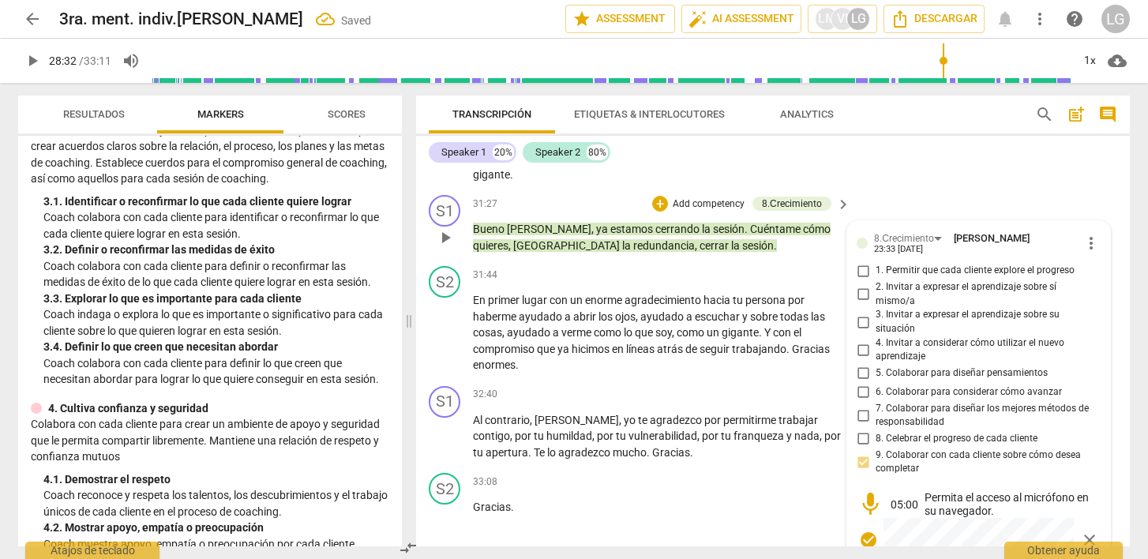
click at [1087, 534] on span "close" at bounding box center [1090, 540] width 19 height 19
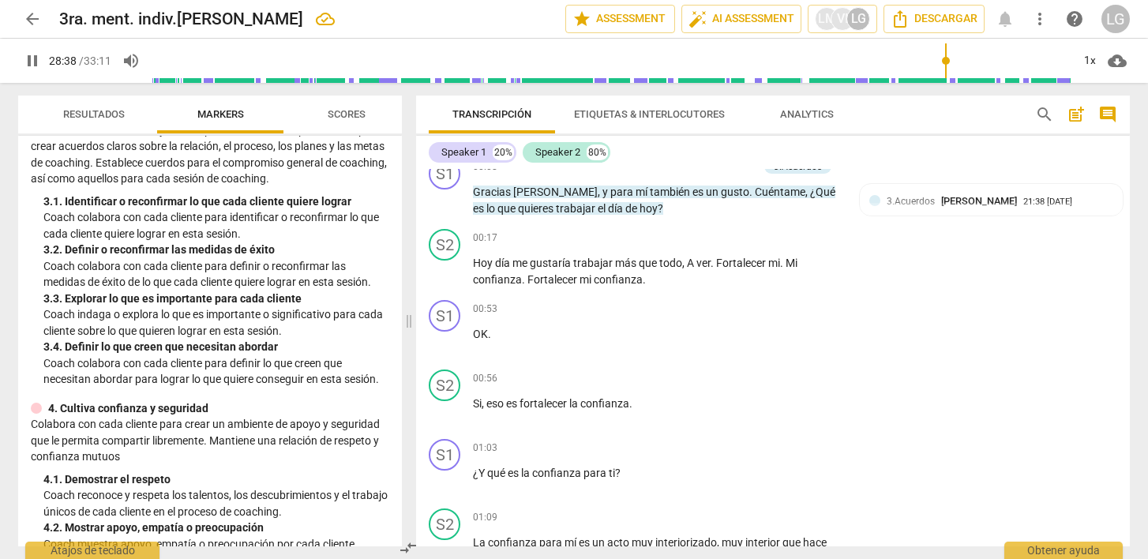
scroll to position [0, 0]
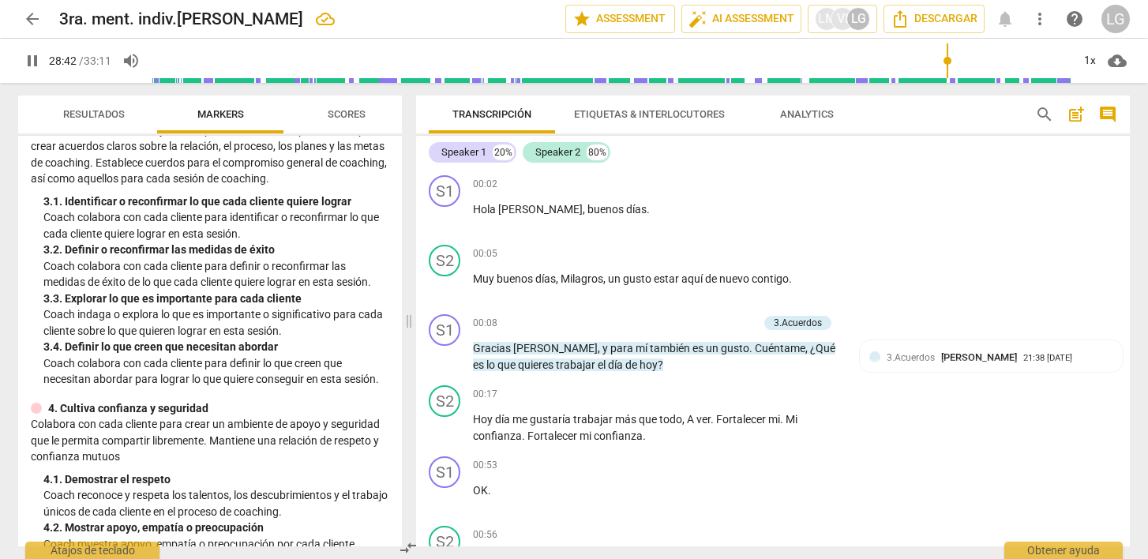
click at [1077, 113] on span "post_add" at bounding box center [1076, 114] width 19 height 19
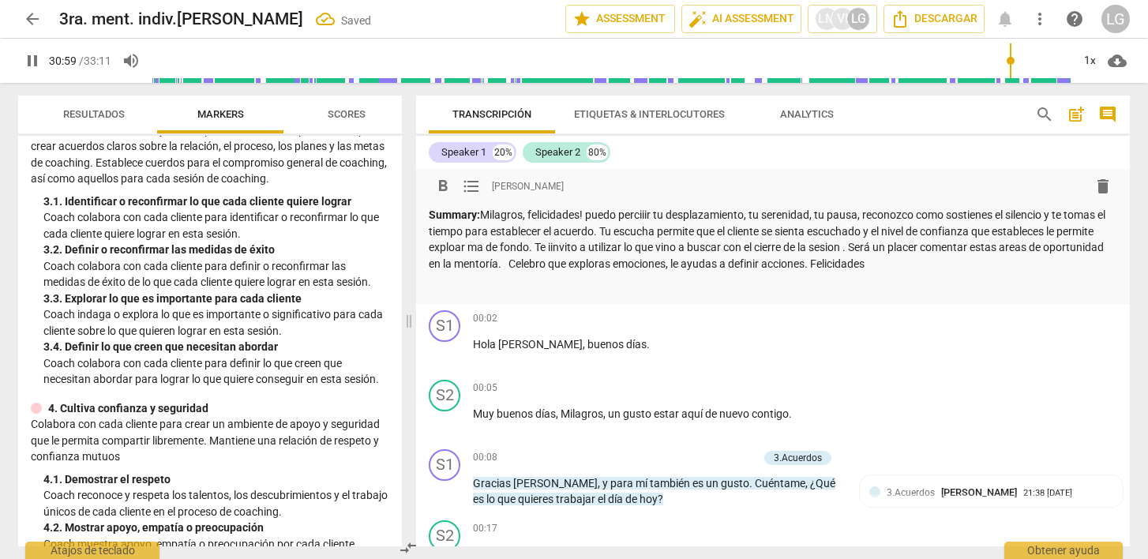
click at [34, 59] on span "pause" at bounding box center [32, 60] width 19 height 19
click at [34, 59] on span "play_arrow" at bounding box center [32, 60] width 19 height 19
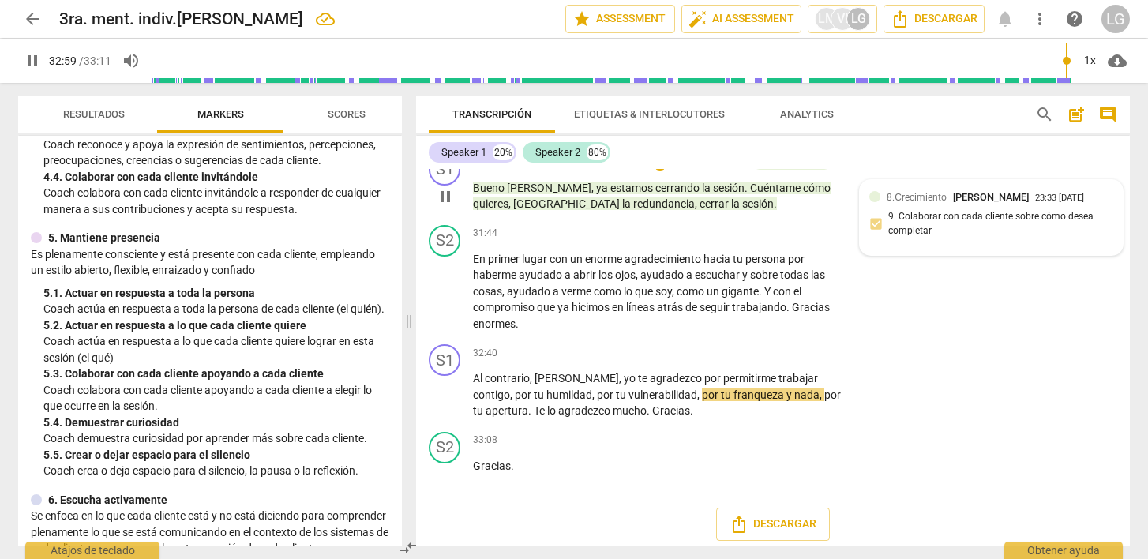
scroll to position [5489, 0]
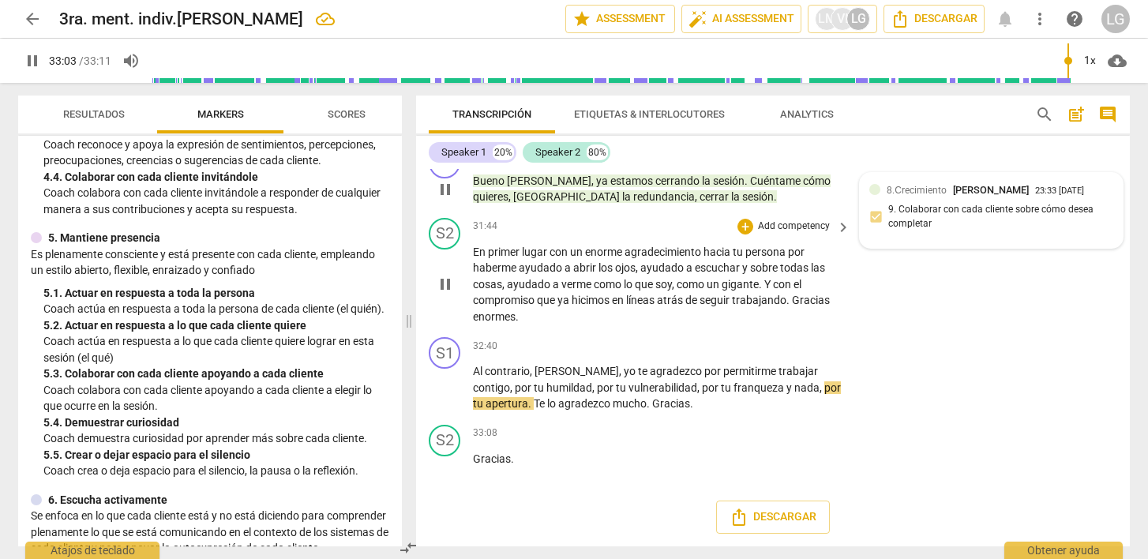
click at [543, 311] on p "En primer lugar con un enorme agradecimiento hacia tu persona por haberme ayuda…" at bounding box center [658, 284] width 370 height 81
